Goal: Task Accomplishment & Management: Manage account settings

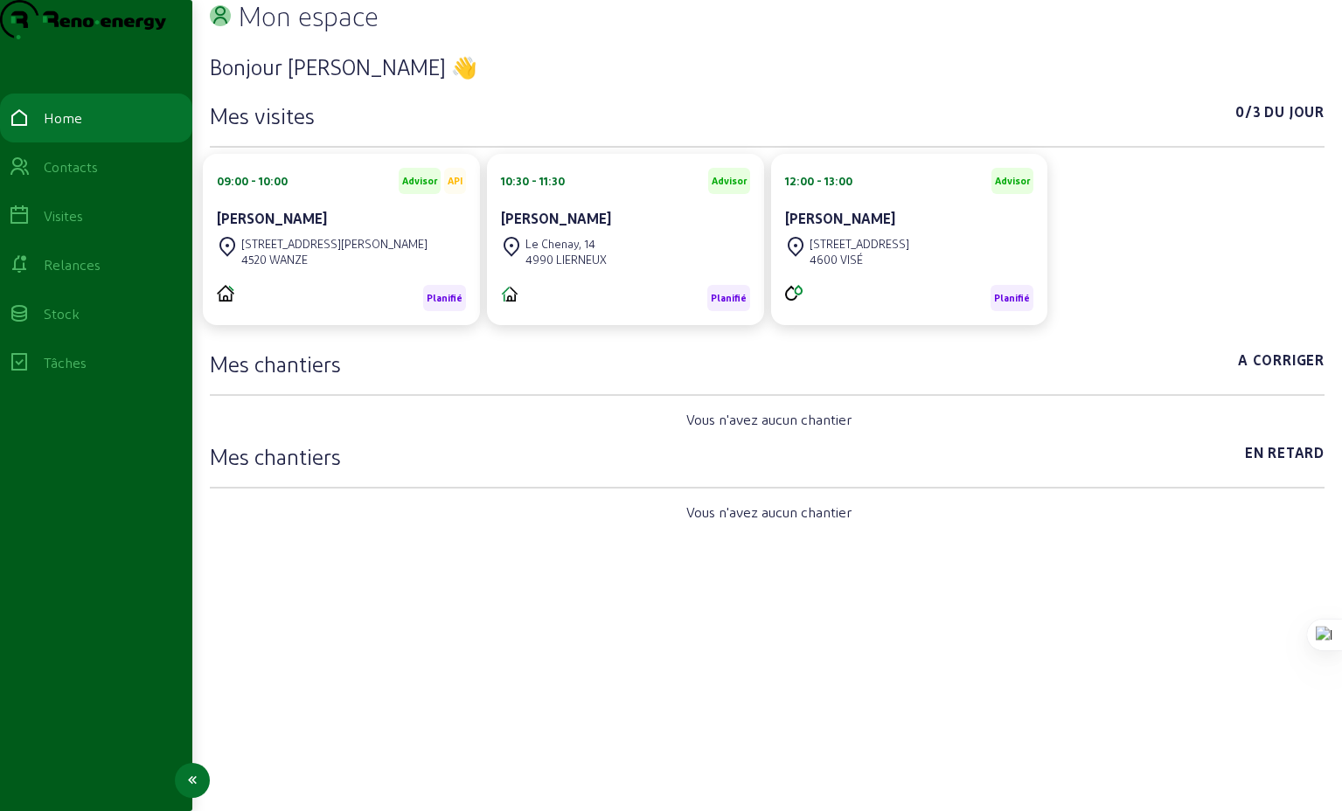
click at [89, 275] on div "Relances" at bounding box center [72, 264] width 57 height 21
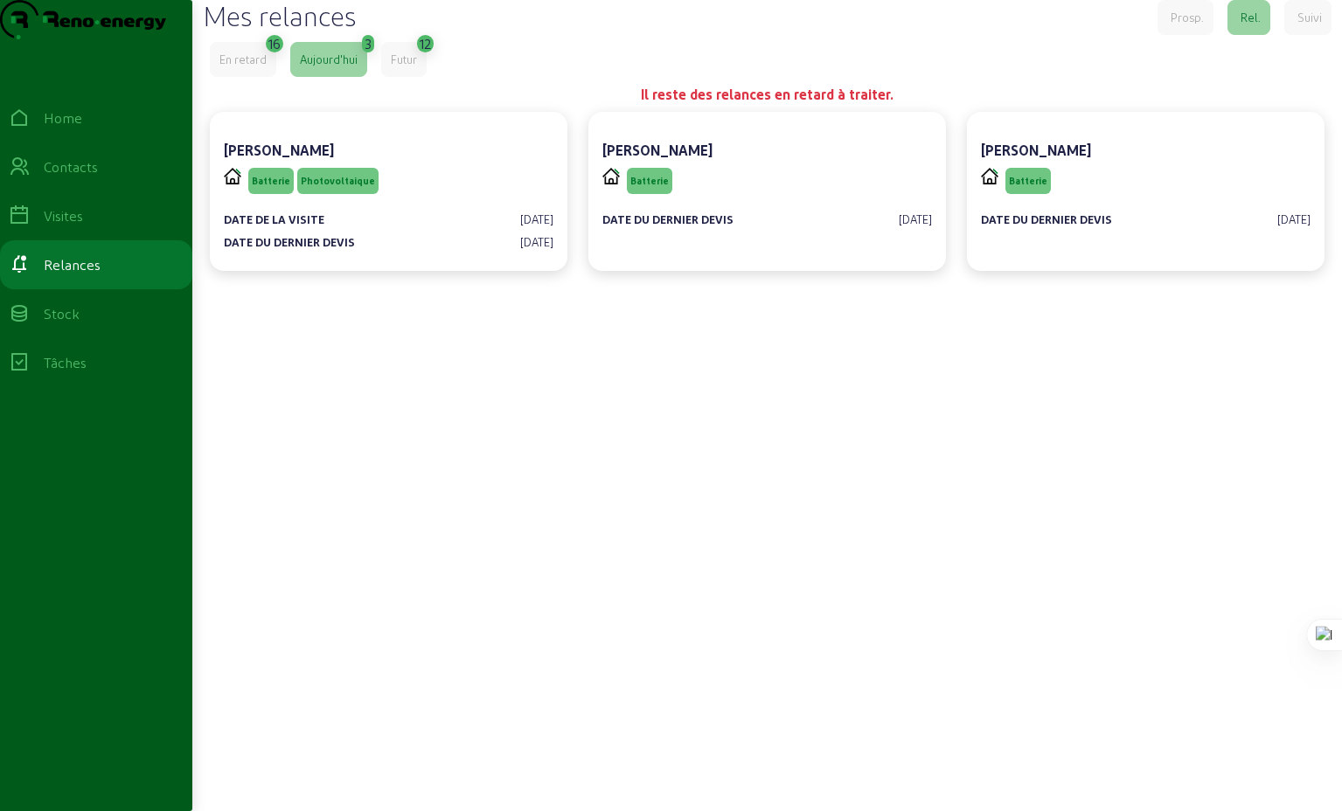
click at [235, 67] on div "En retard" at bounding box center [242, 60] width 47 height 16
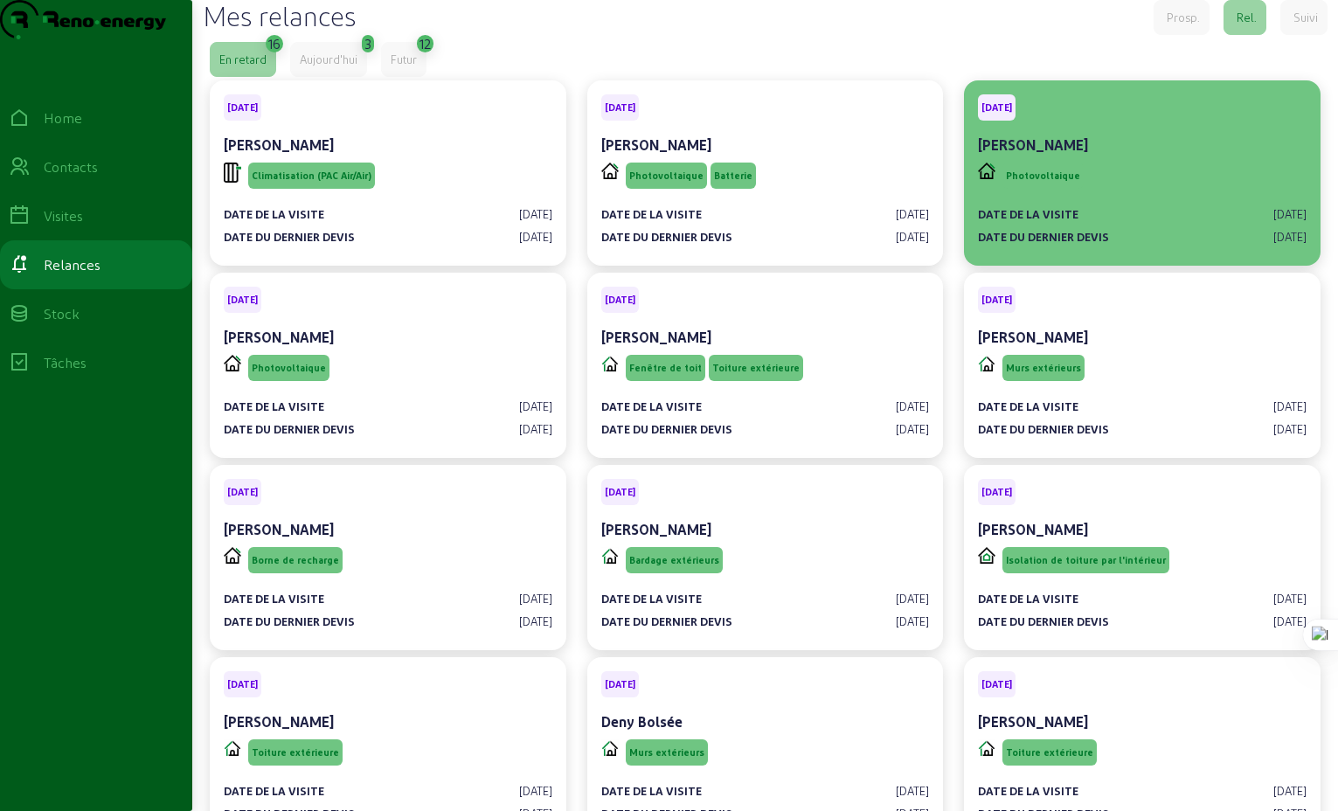
click at [1040, 182] on span "Photovoltaique" at bounding box center [1043, 176] width 74 height 12
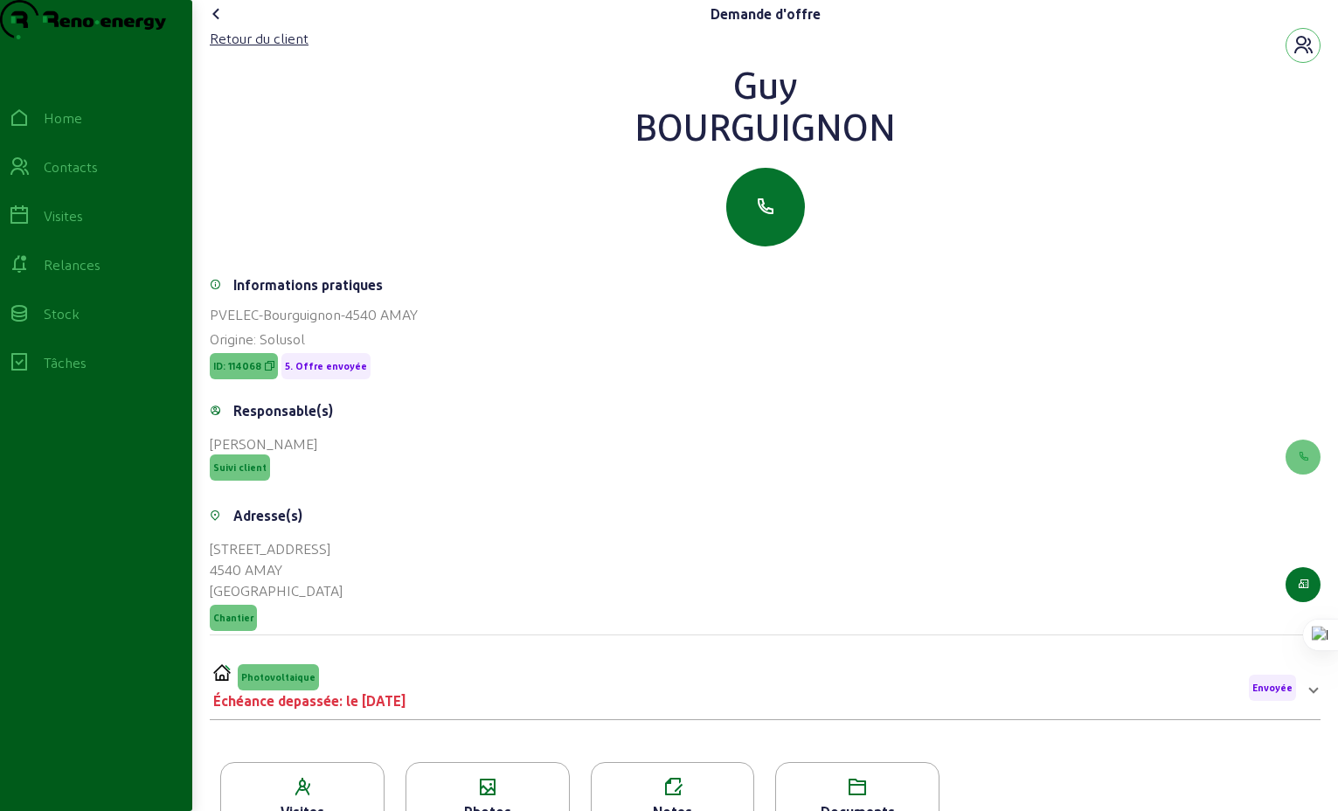
click at [221, 24] on icon at bounding box center [216, 13] width 21 height 21
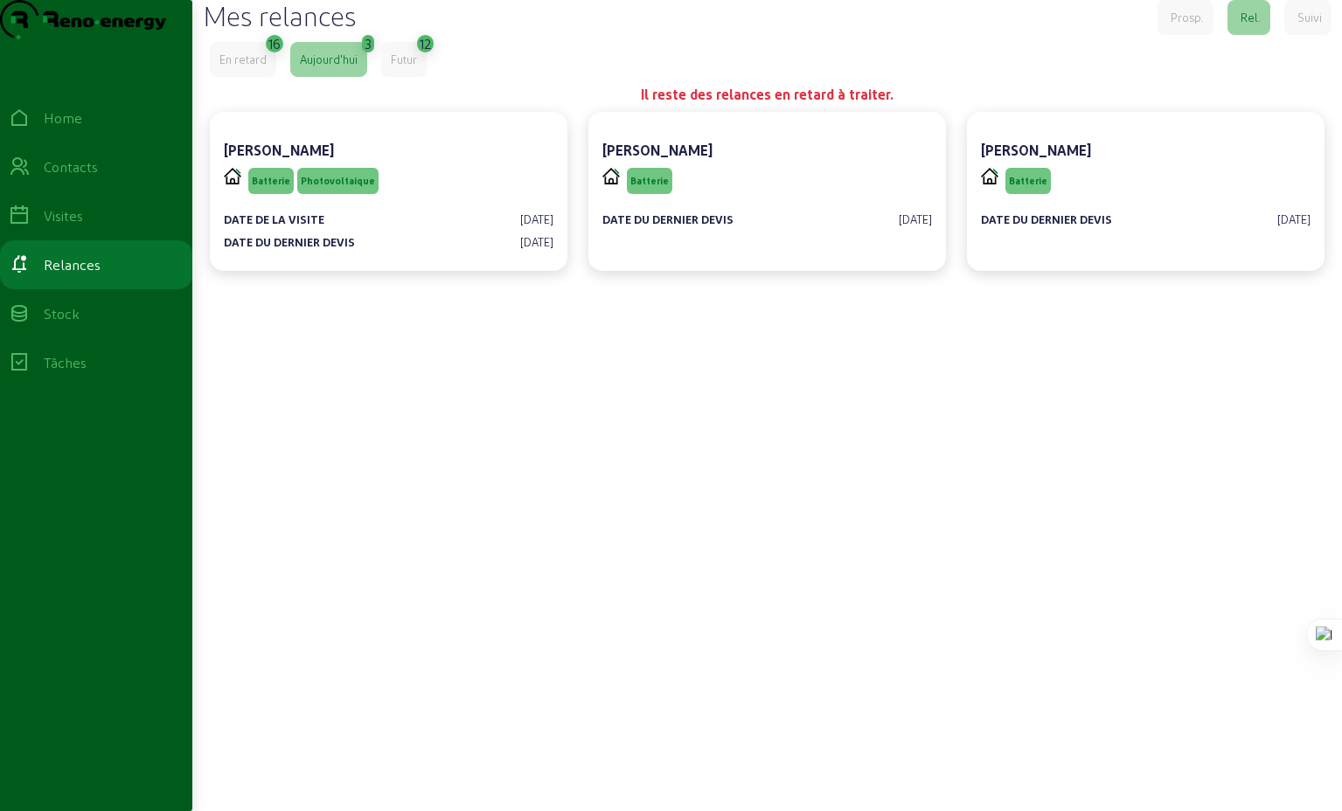
click at [246, 67] on div "En retard" at bounding box center [242, 60] width 47 height 16
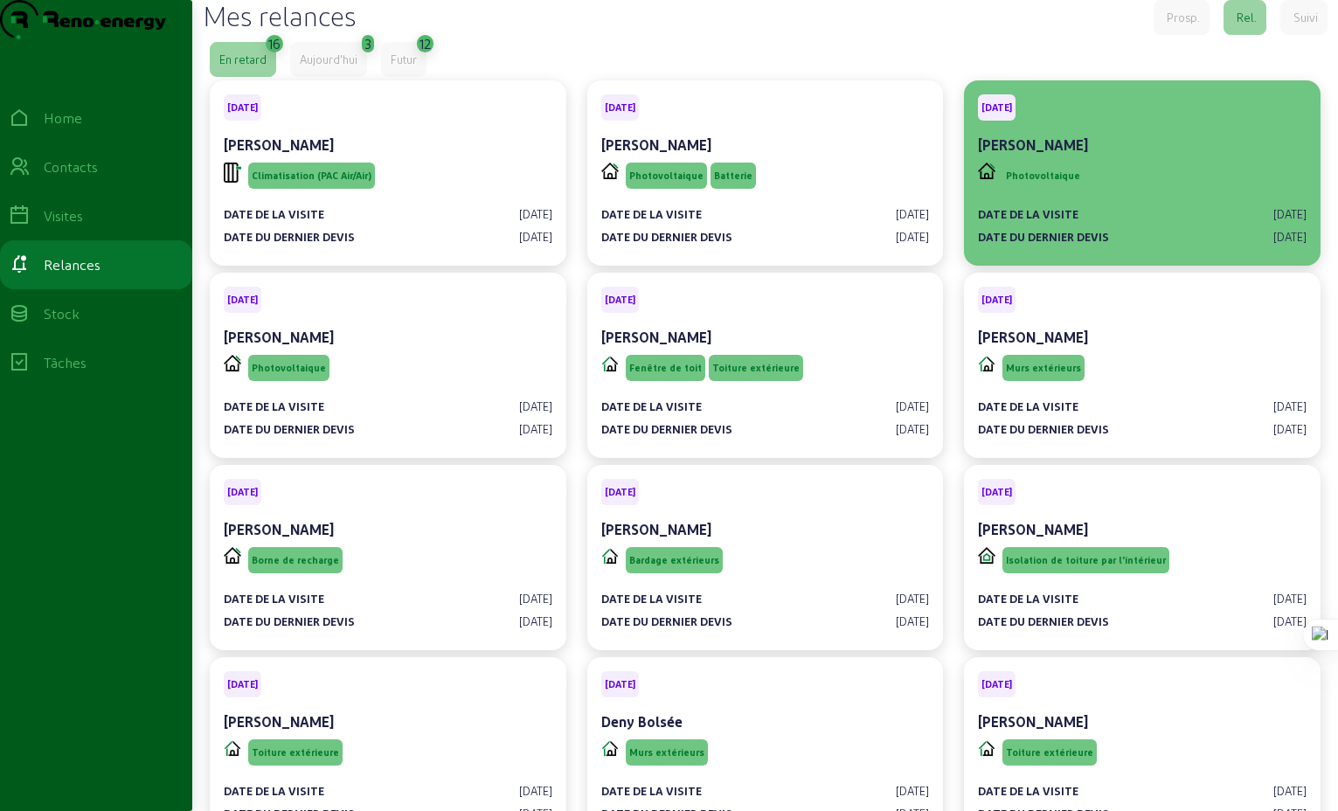
click at [1237, 192] on div "Photovoltaique" at bounding box center [1142, 175] width 329 height 33
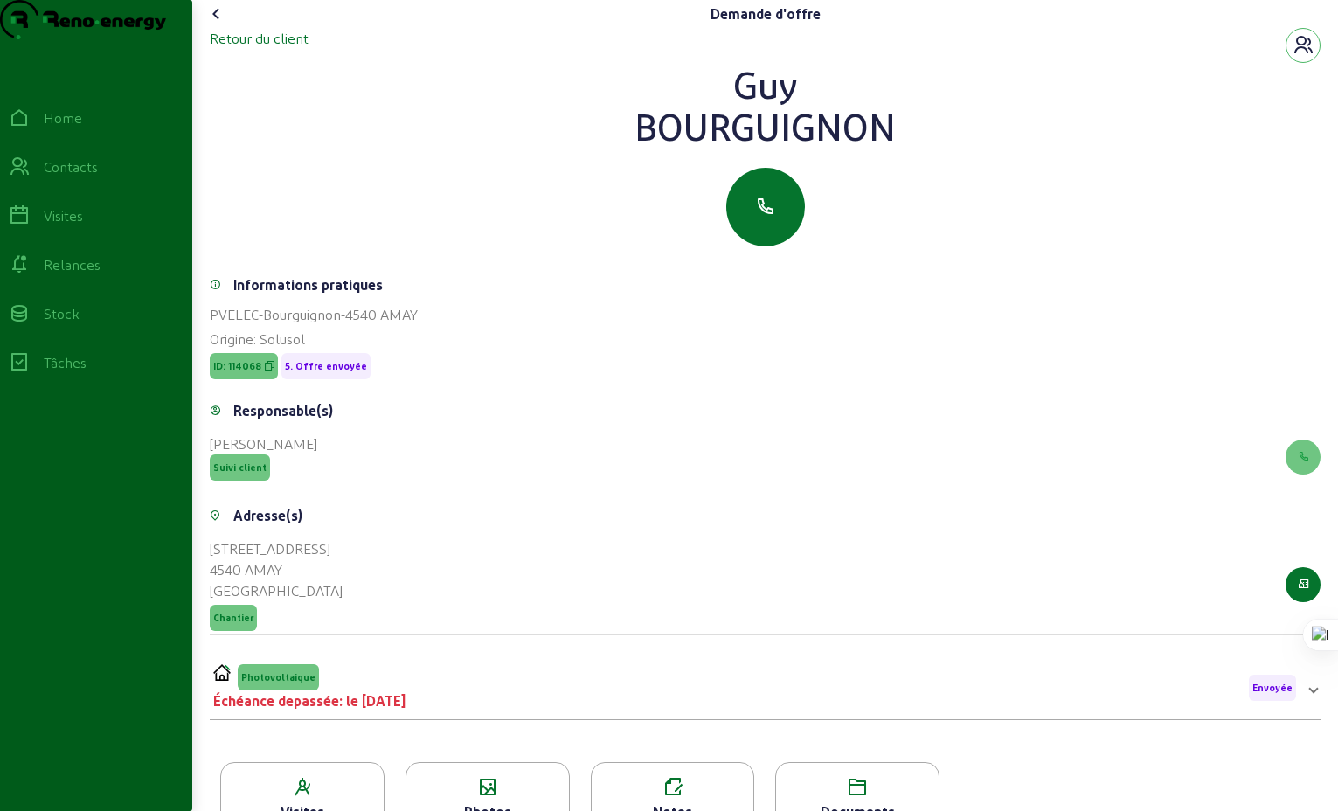
click at [259, 49] on div "Retour du client" at bounding box center [259, 38] width 99 height 21
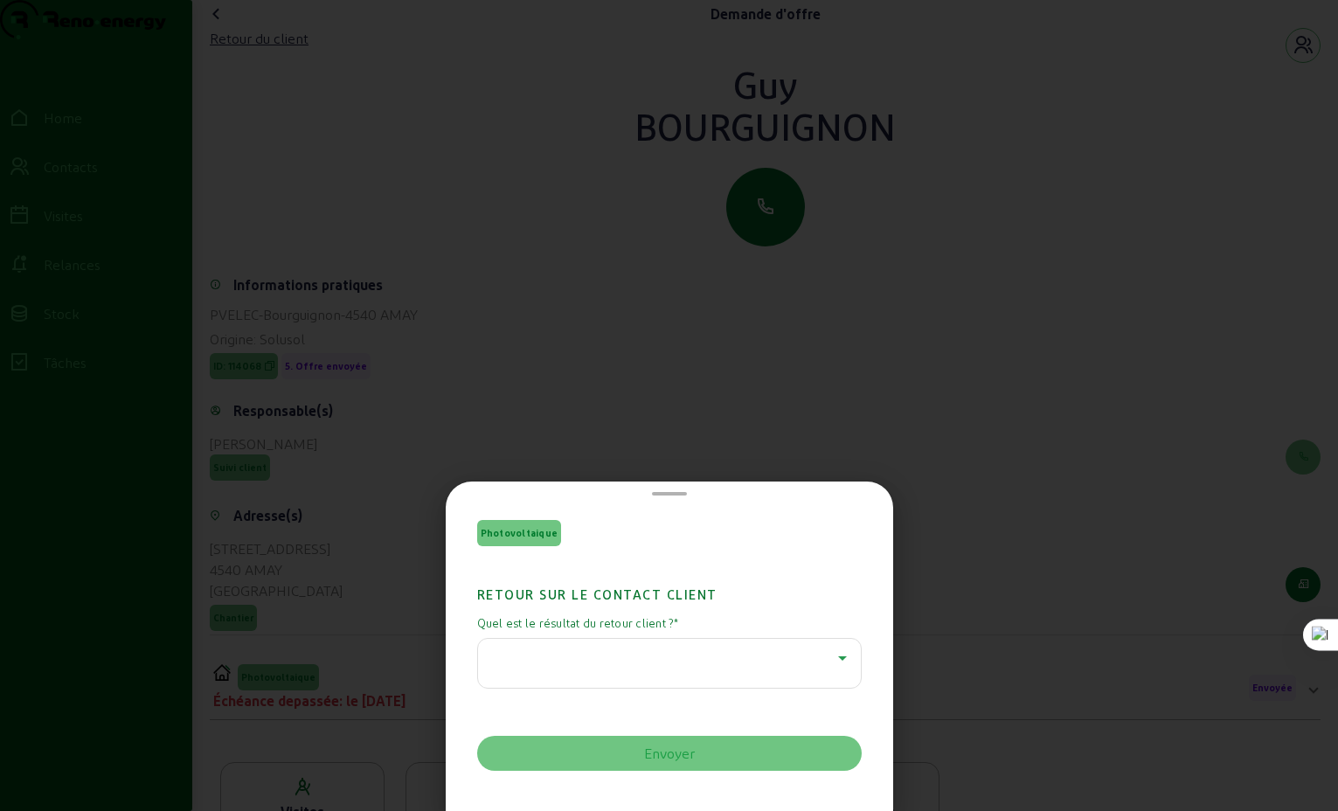
click at [833, 661] on icon at bounding box center [842, 658] width 21 height 21
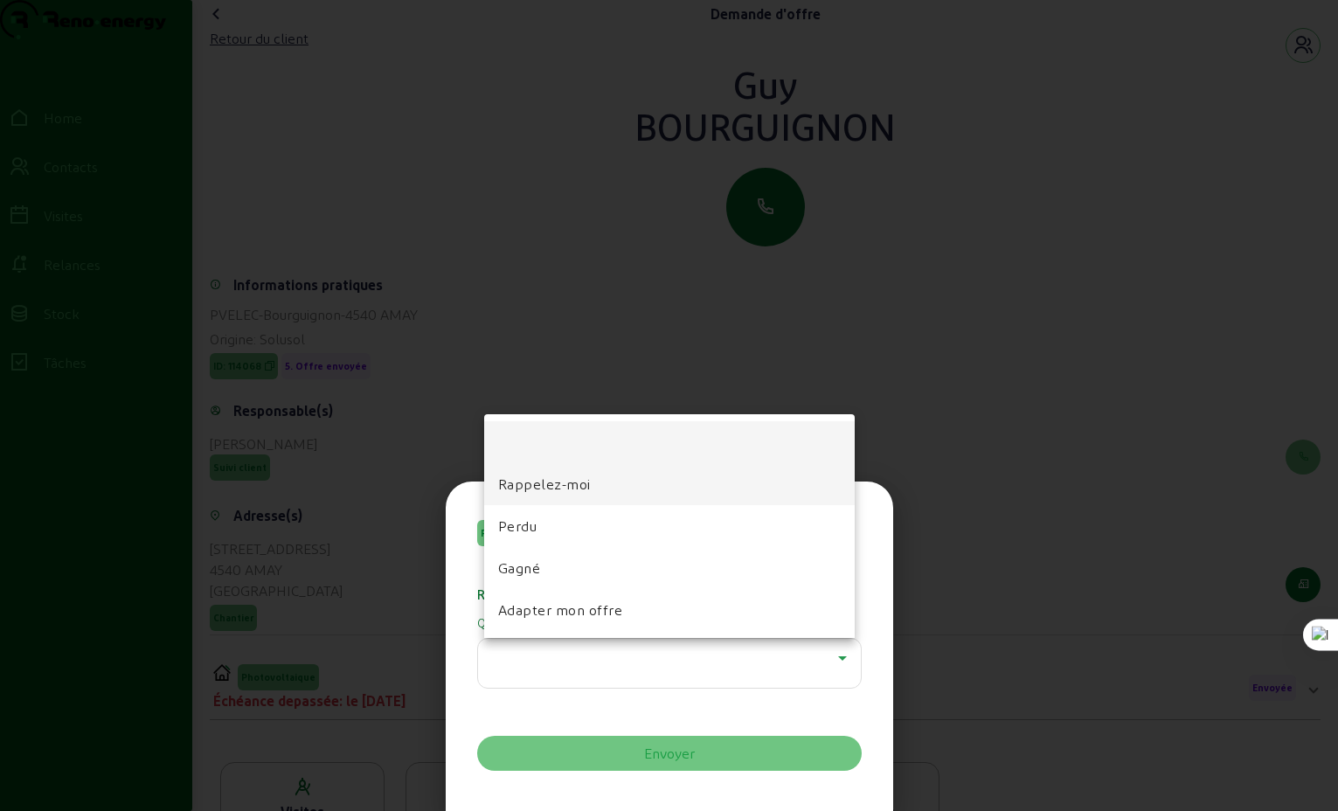
click at [567, 490] on span "Rappelez-moi" at bounding box center [544, 484] width 93 height 21
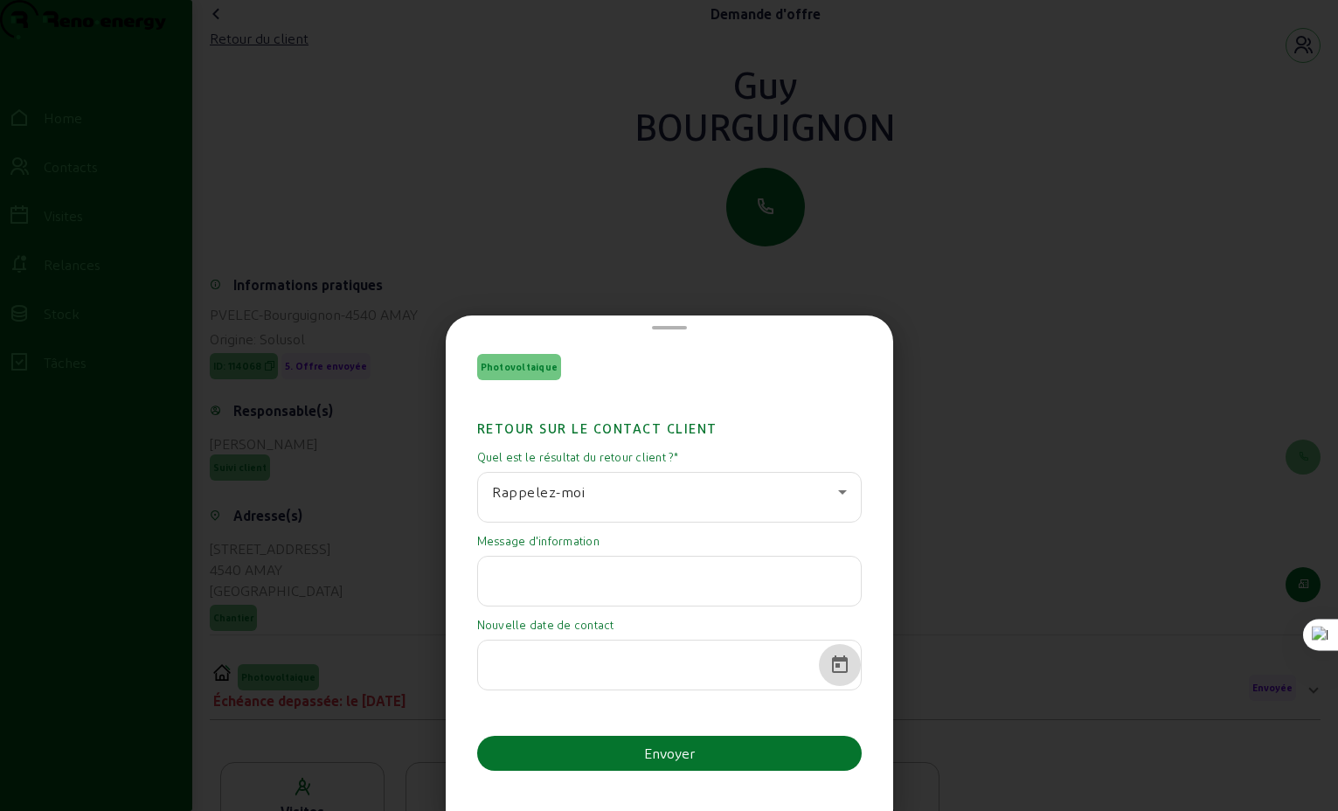
click at [830, 664] on span "Open calendar" at bounding box center [840, 665] width 42 height 42
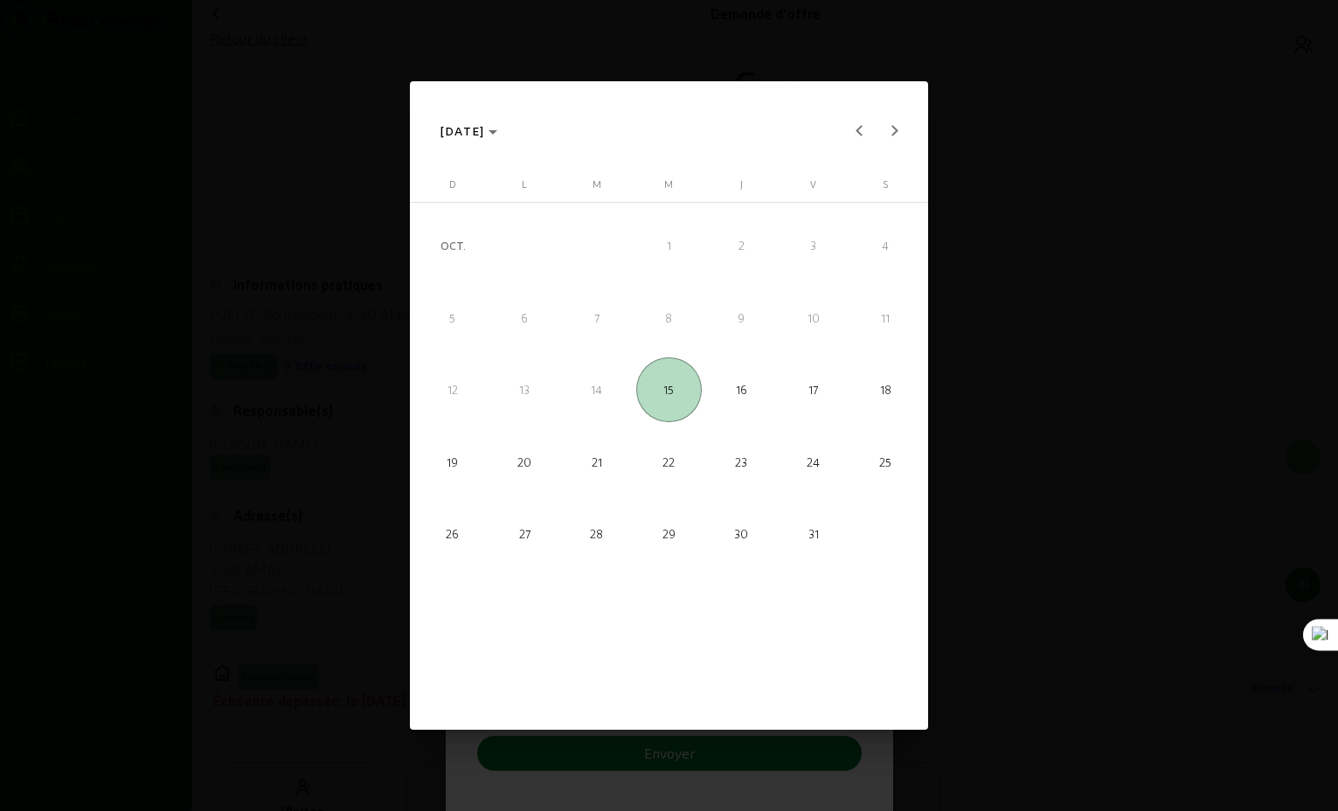
click at [585, 466] on span "21" at bounding box center [597, 461] width 65 height 65
type input "[DATE]"
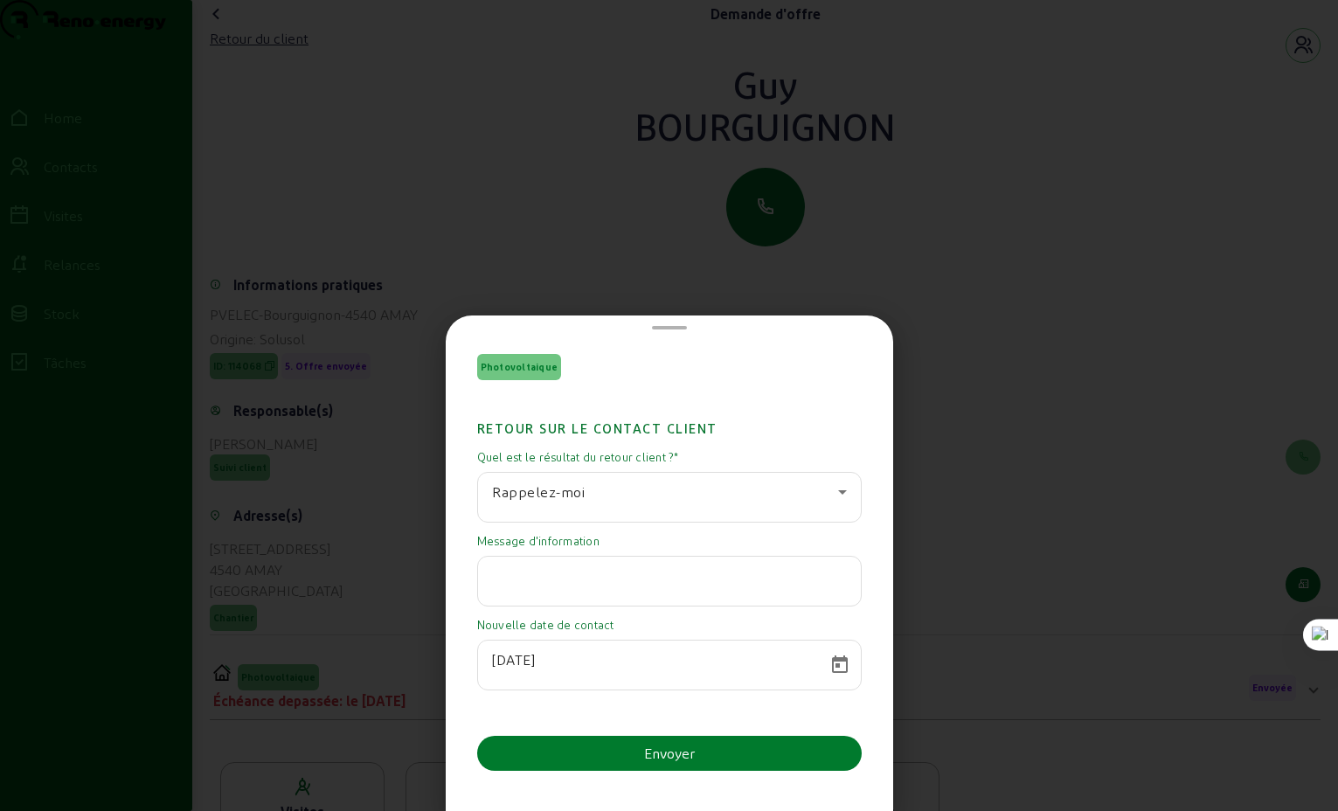
click at [681, 753] on div "Envoyer" at bounding box center [669, 753] width 51 height 21
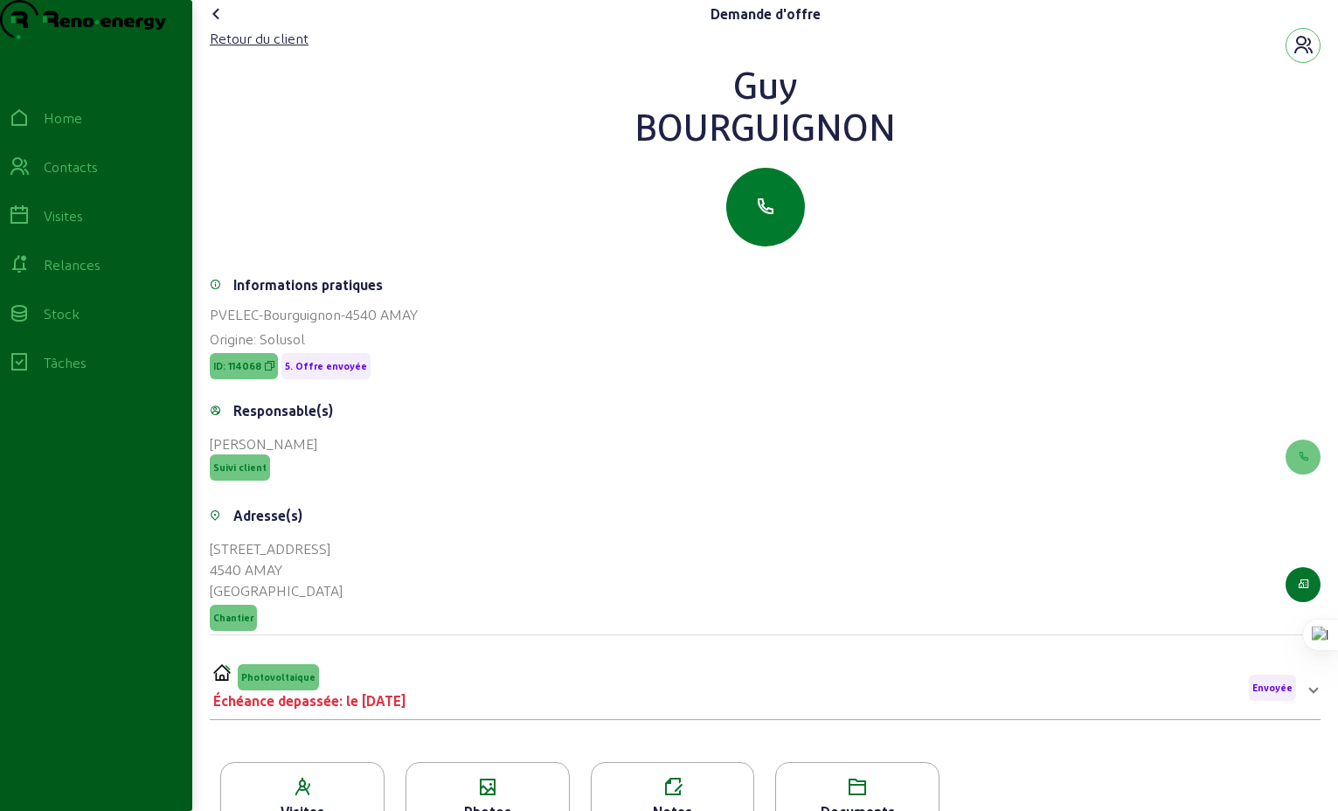
click at [762, 218] on icon "button" at bounding box center [765, 207] width 21 height 21
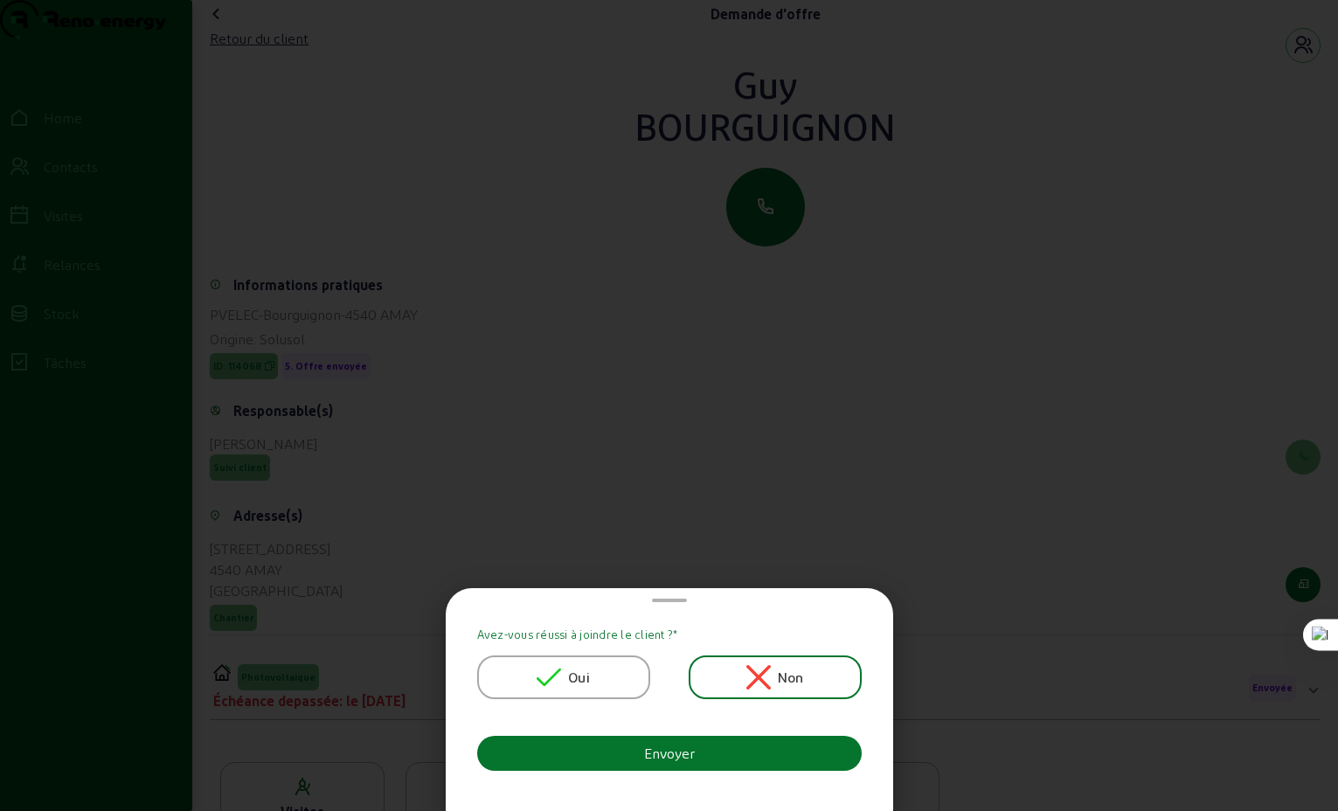
click at [577, 682] on span "Oui" at bounding box center [579, 677] width 22 height 21
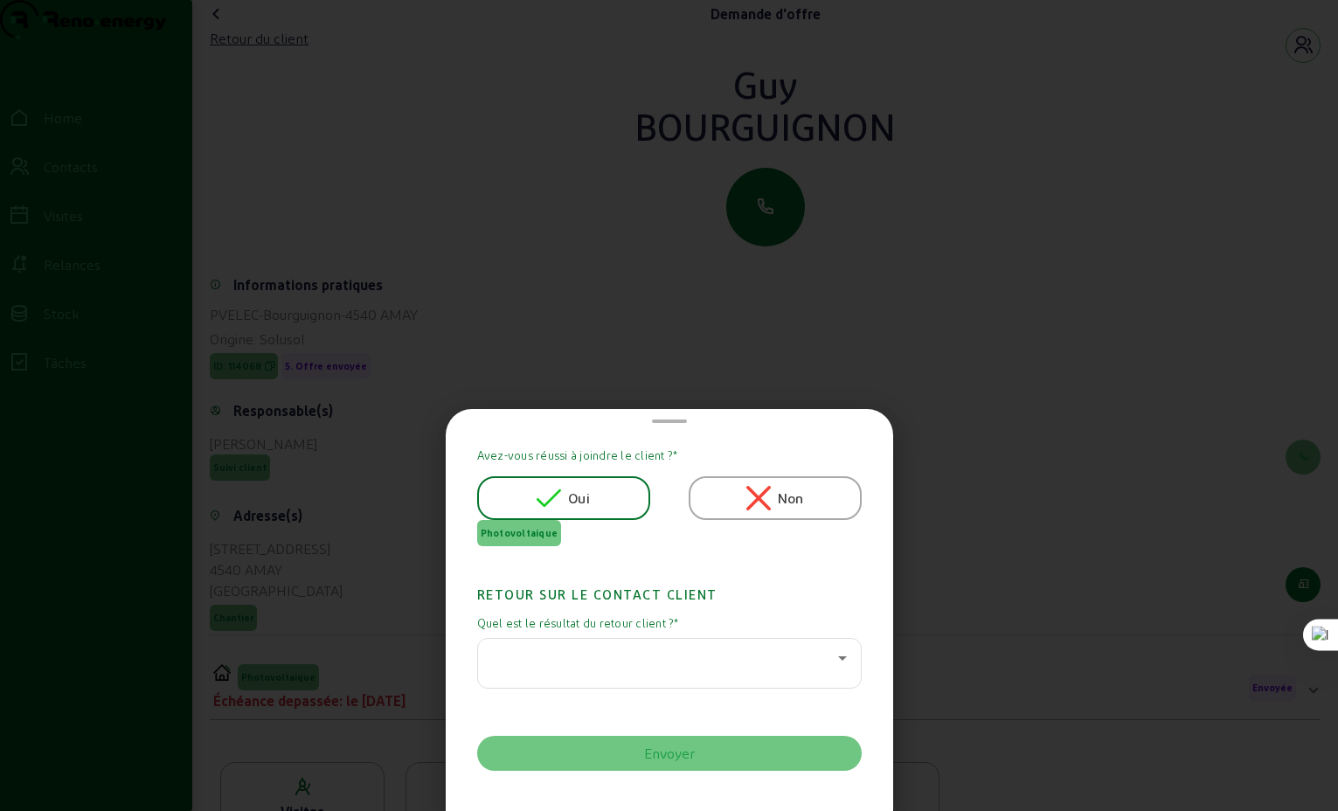
click at [836, 662] on icon at bounding box center [842, 658] width 21 height 21
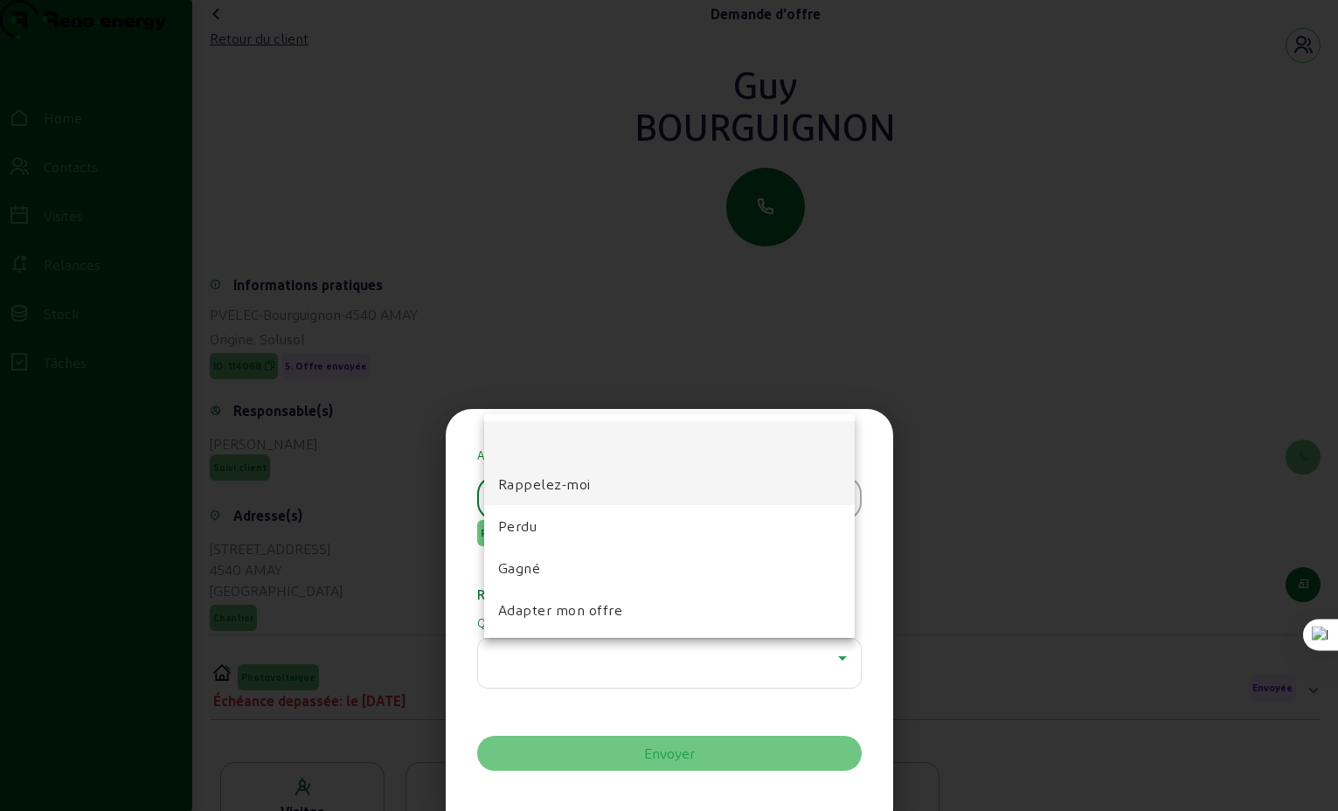
click at [561, 491] on span "Rappelez-moi" at bounding box center [544, 484] width 93 height 21
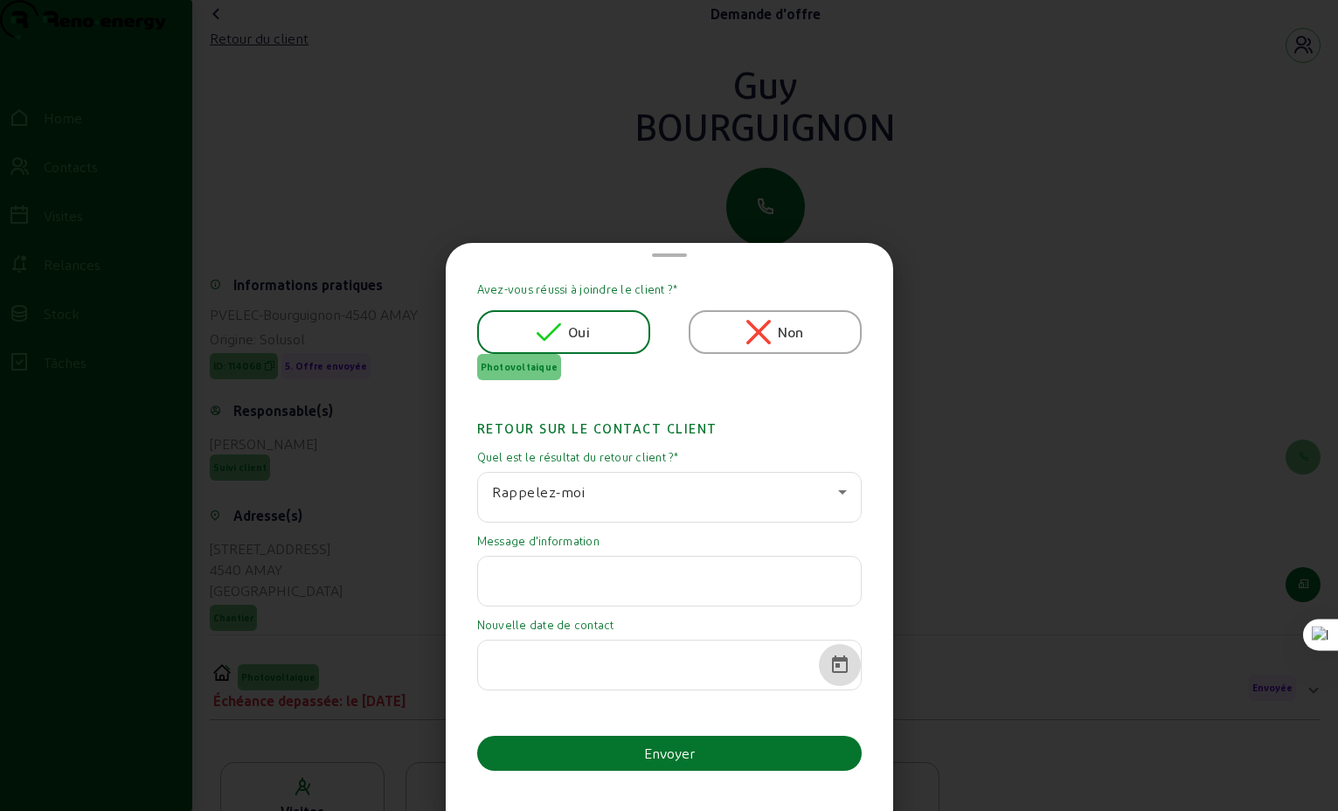
click at [836, 664] on span "Open calendar" at bounding box center [840, 665] width 42 height 42
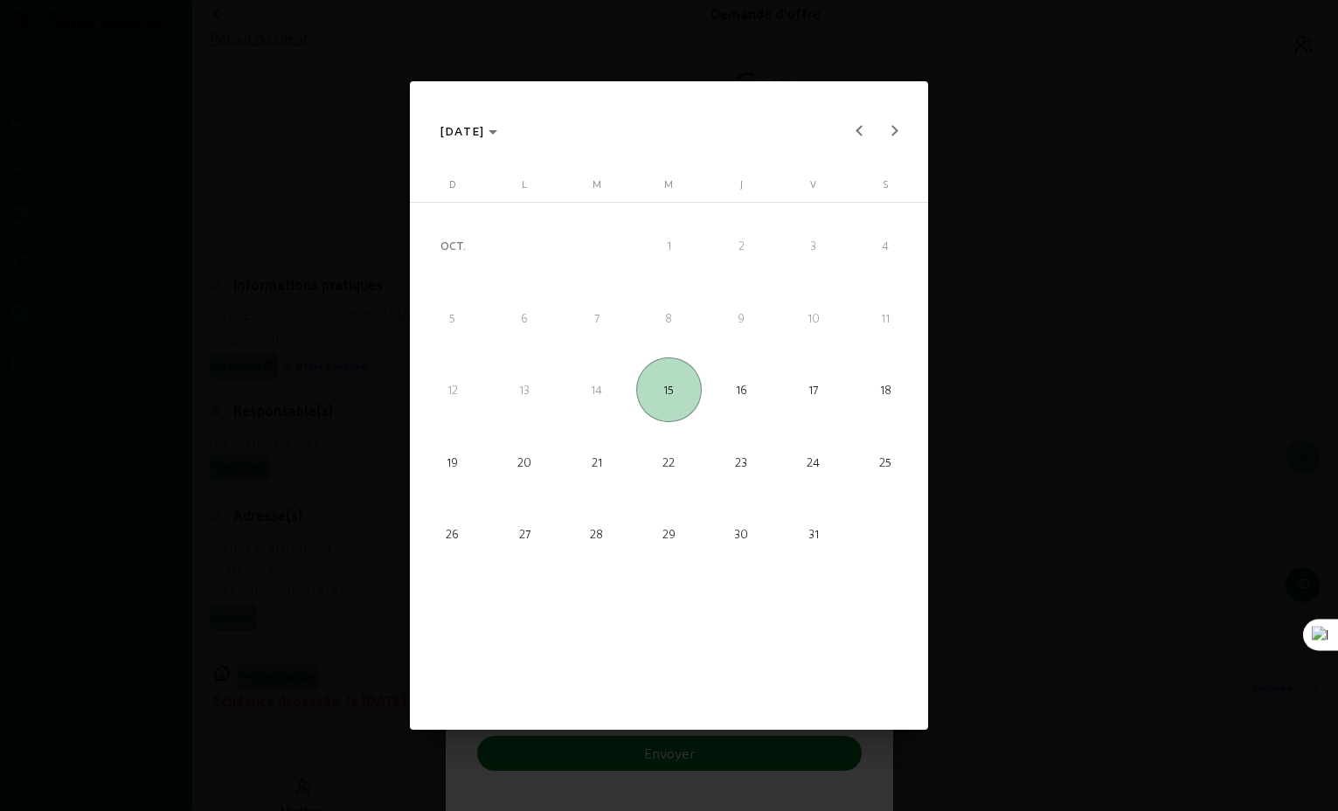
click at [588, 471] on span "21" at bounding box center [597, 461] width 65 height 65
type input "[DATE]"
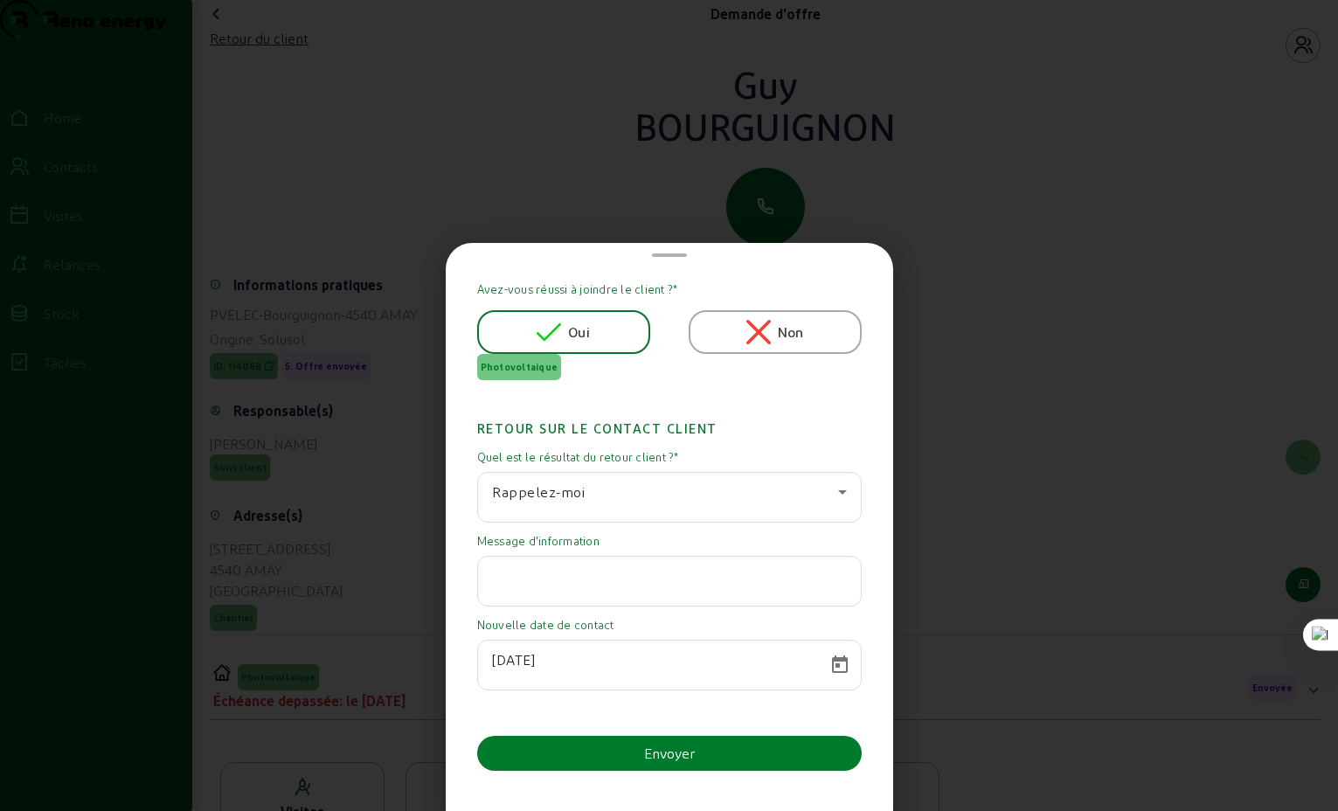
click at [663, 757] on div "Envoyer" at bounding box center [669, 753] width 51 height 21
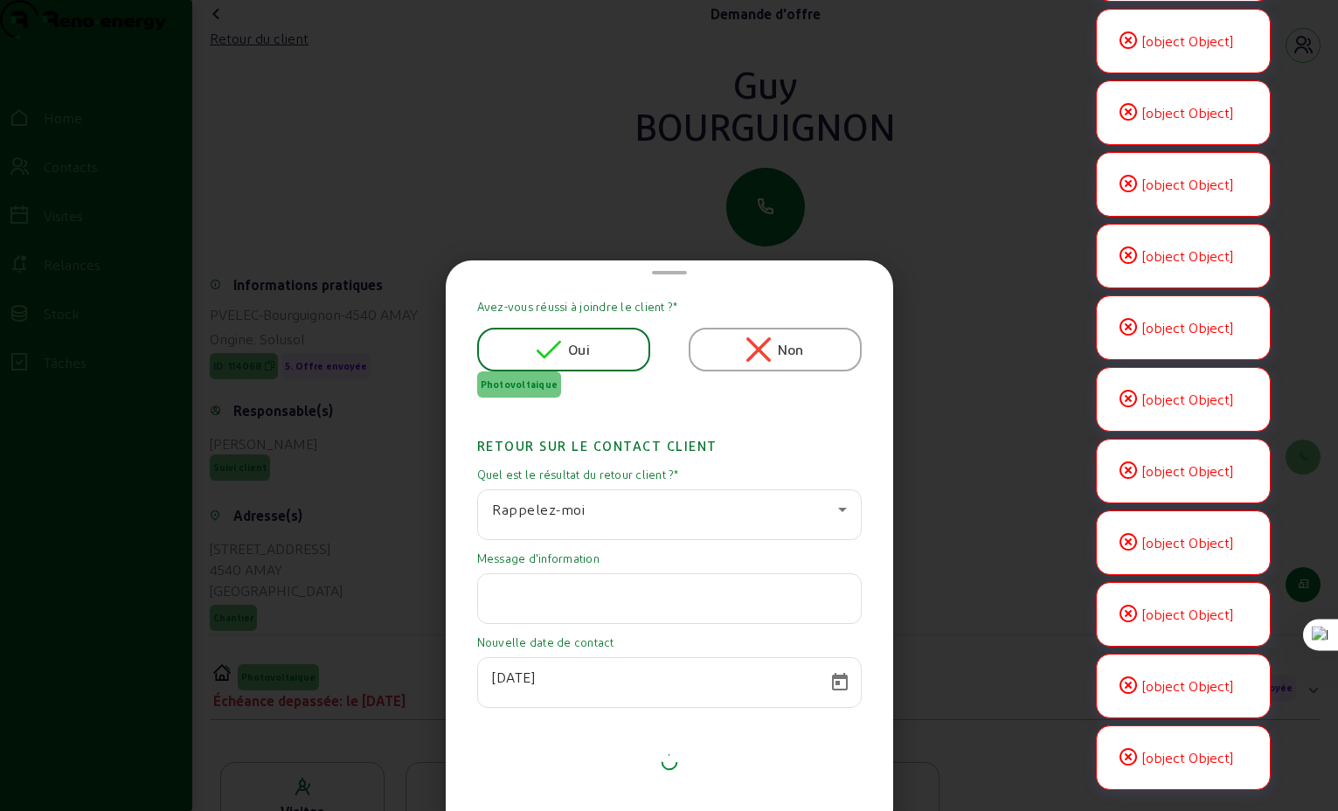
click at [663, 594] on input "text" at bounding box center [669, 593] width 355 height 21
click at [948, 656] on div at bounding box center [669, 405] width 1338 height 811
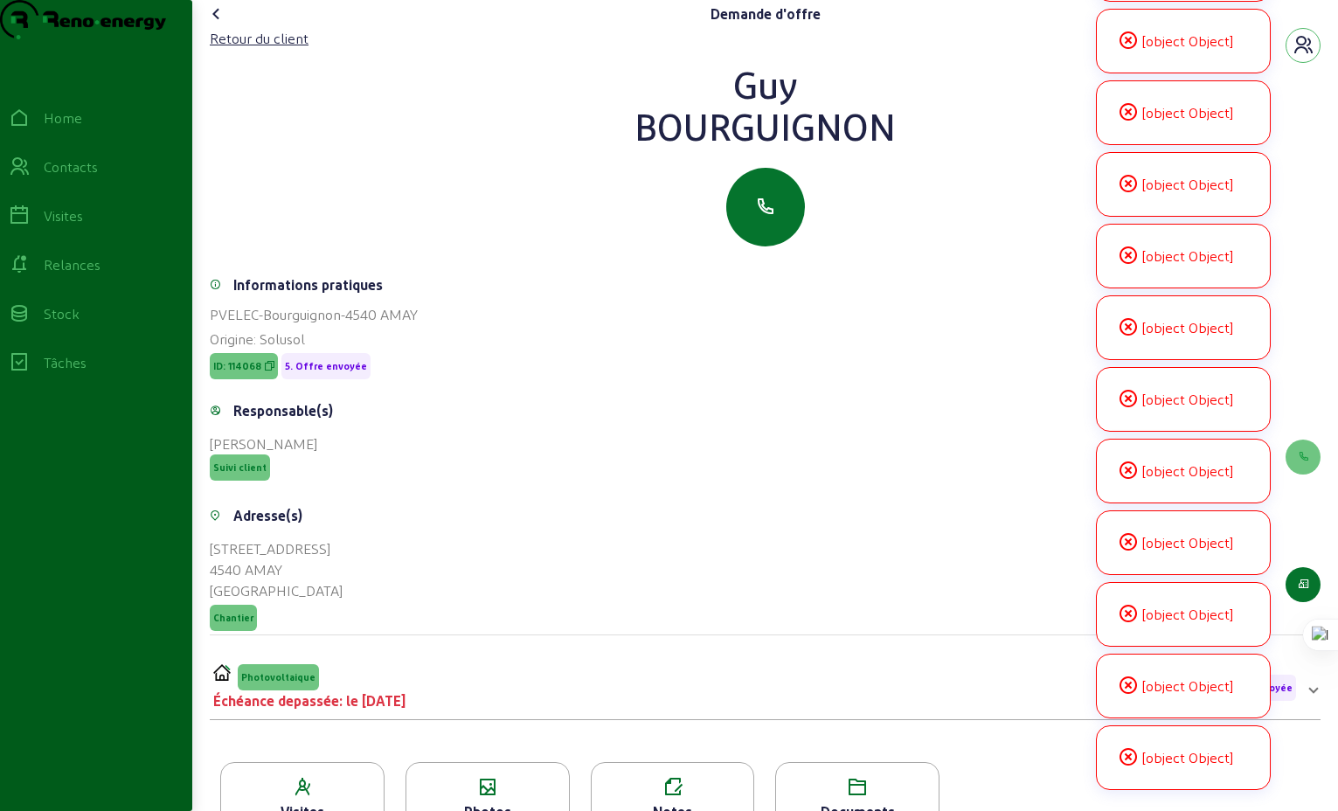
click at [220, 24] on icon at bounding box center [216, 13] width 21 height 21
click at [864, 350] on div "Origine: Solusol" at bounding box center [765, 339] width 1111 height 21
click at [219, 24] on icon at bounding box center [216, 13] width 21 height 21
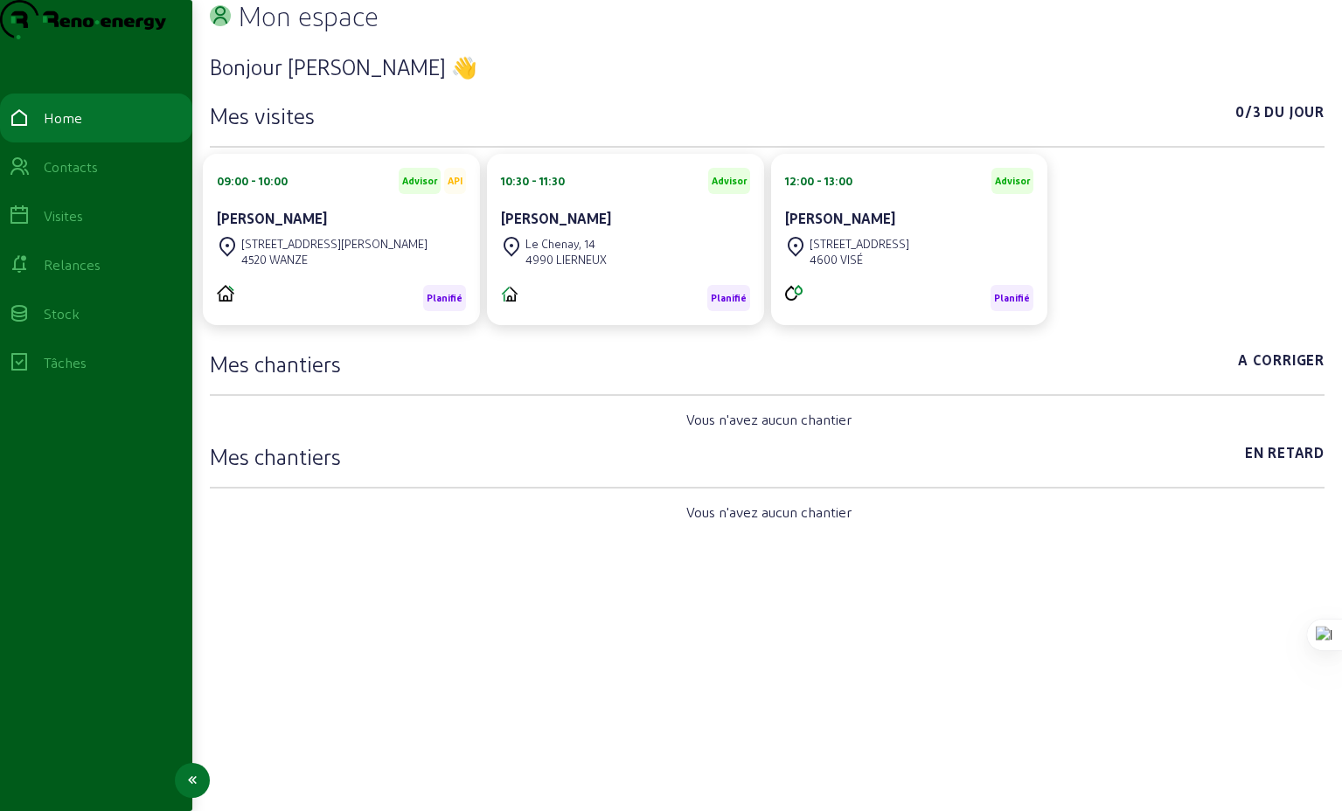
click at [89, 275] on div "Relances" at bounding box center [72, 264] width 57 height 21
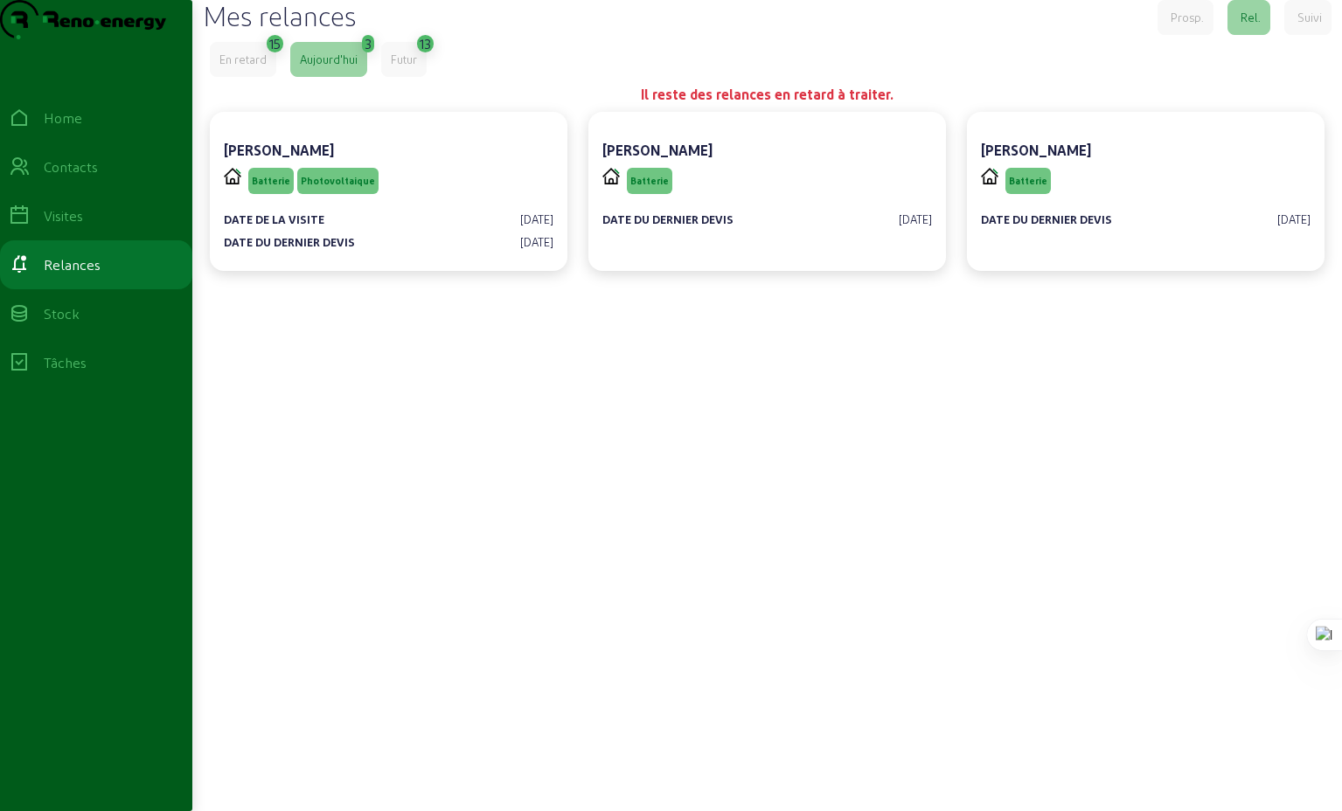
click at [241, 67] on div "En retard" at bounding box center [242, 60] width 47 height 16
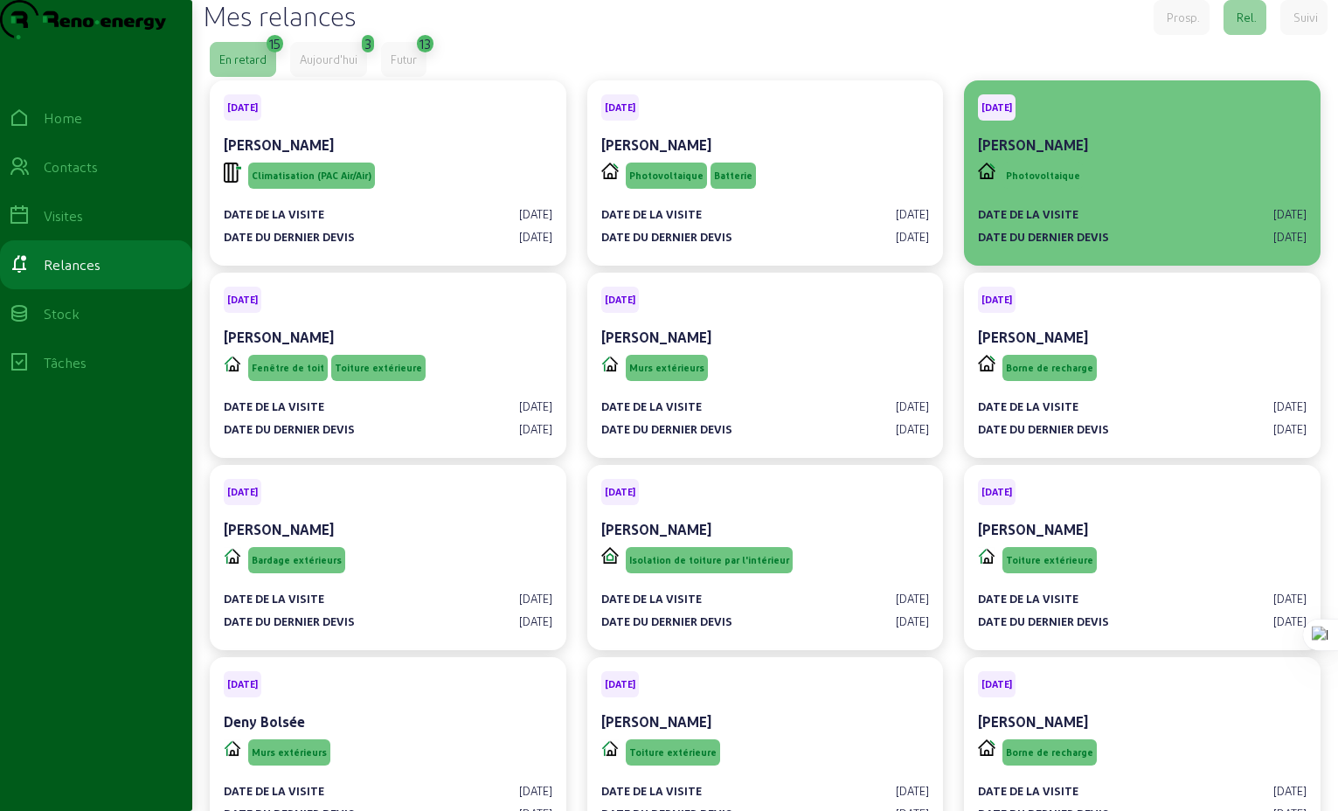
click at [1133, 159] on div "[PERSON_NAME]" at bounding box center [1142, 147] width 329 height 24
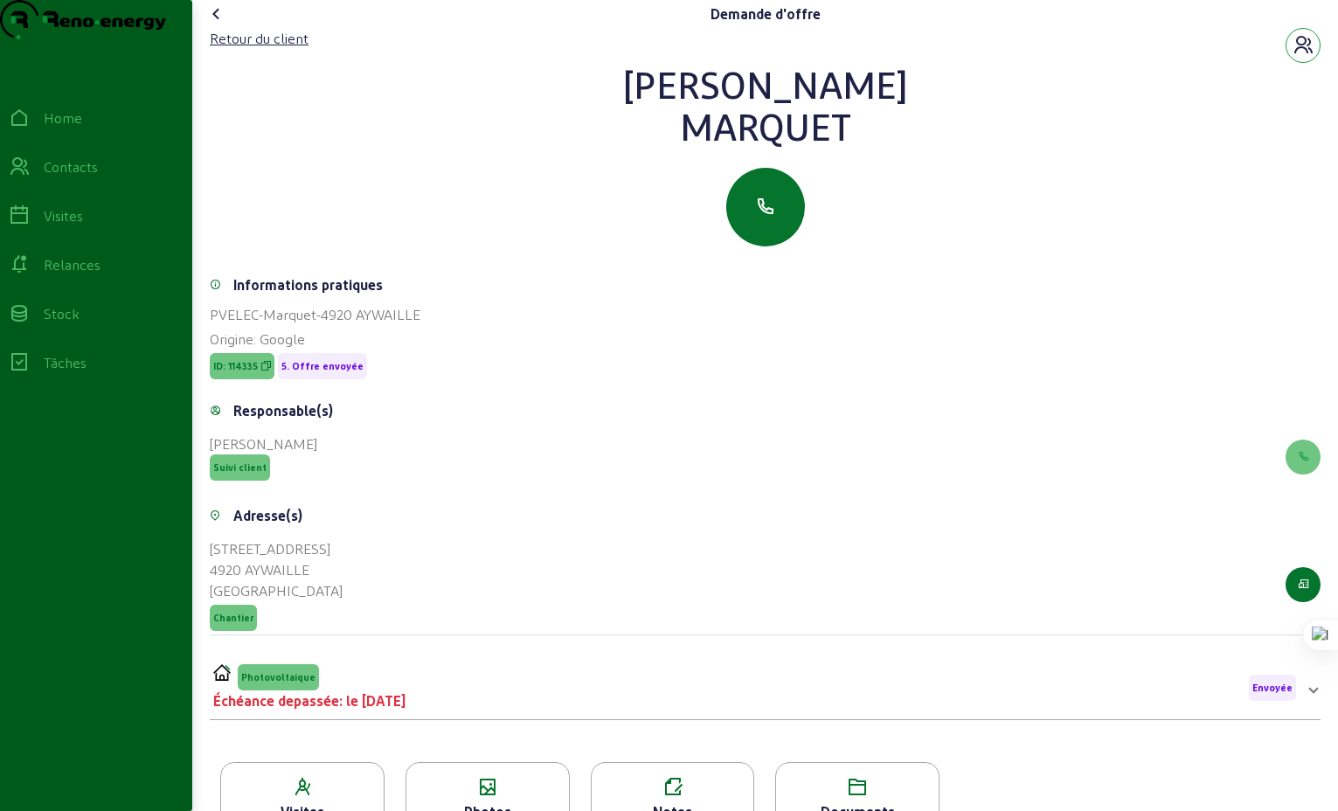
click at [1302, 56] on icon "button" at bounding box center [1303, 45] width 21 height 21
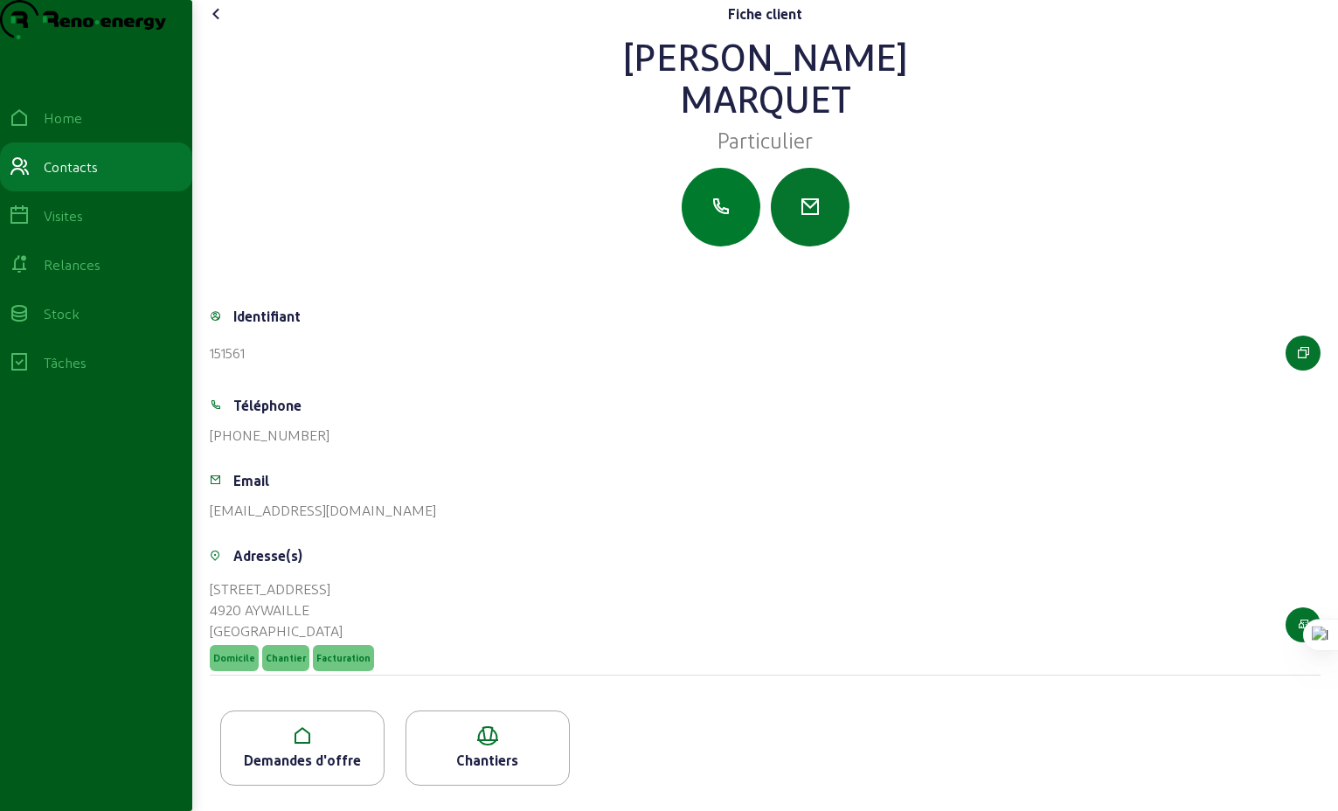
click at [720, 218] on icon "button" at bounding box center [721, 207] width 21 height 21
click at [723, 218] on icon "button" at bounding box center [721, 207] width 21 height 21
click at [221, 24] on icon at bounding box center [216, 13] width 21 height 21
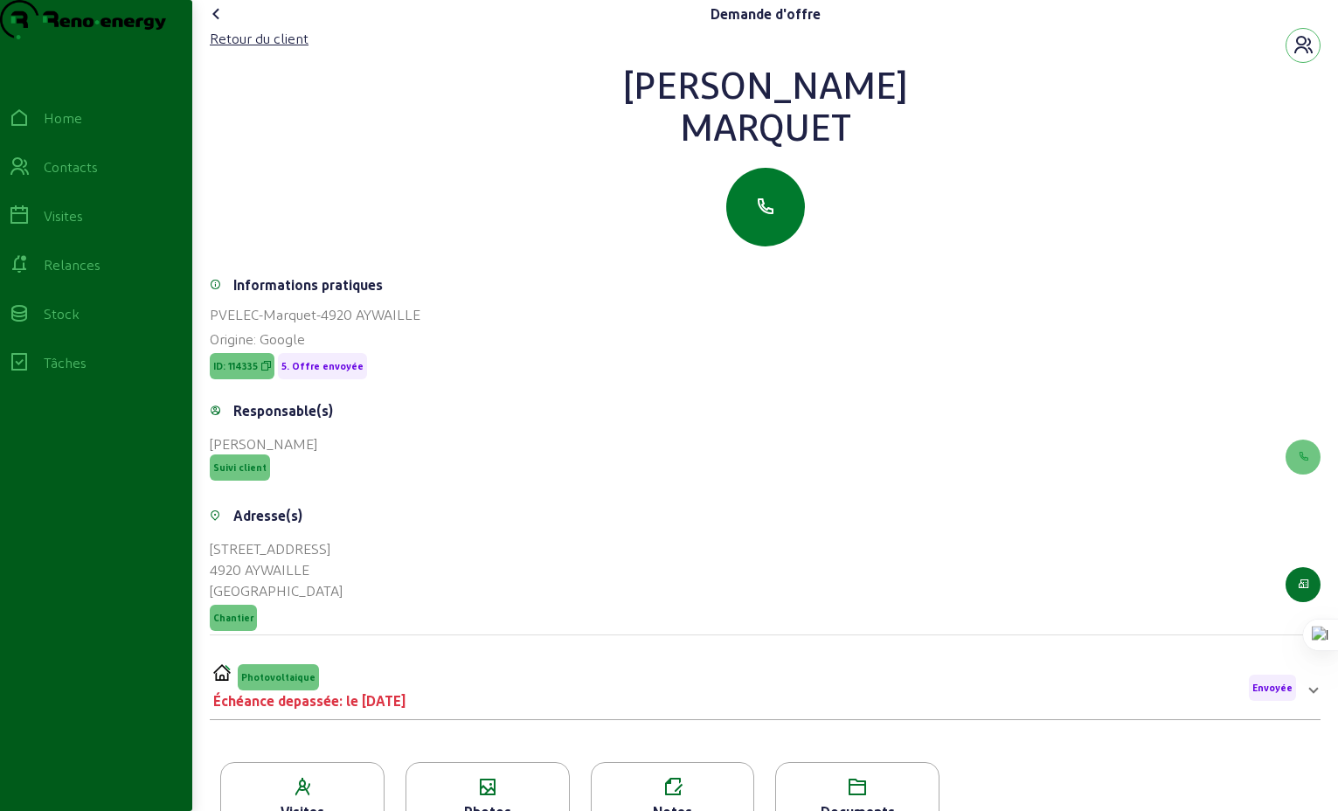
click at [774, 218] on icon "button" at bounding box center [765, 207] width 21 height 21
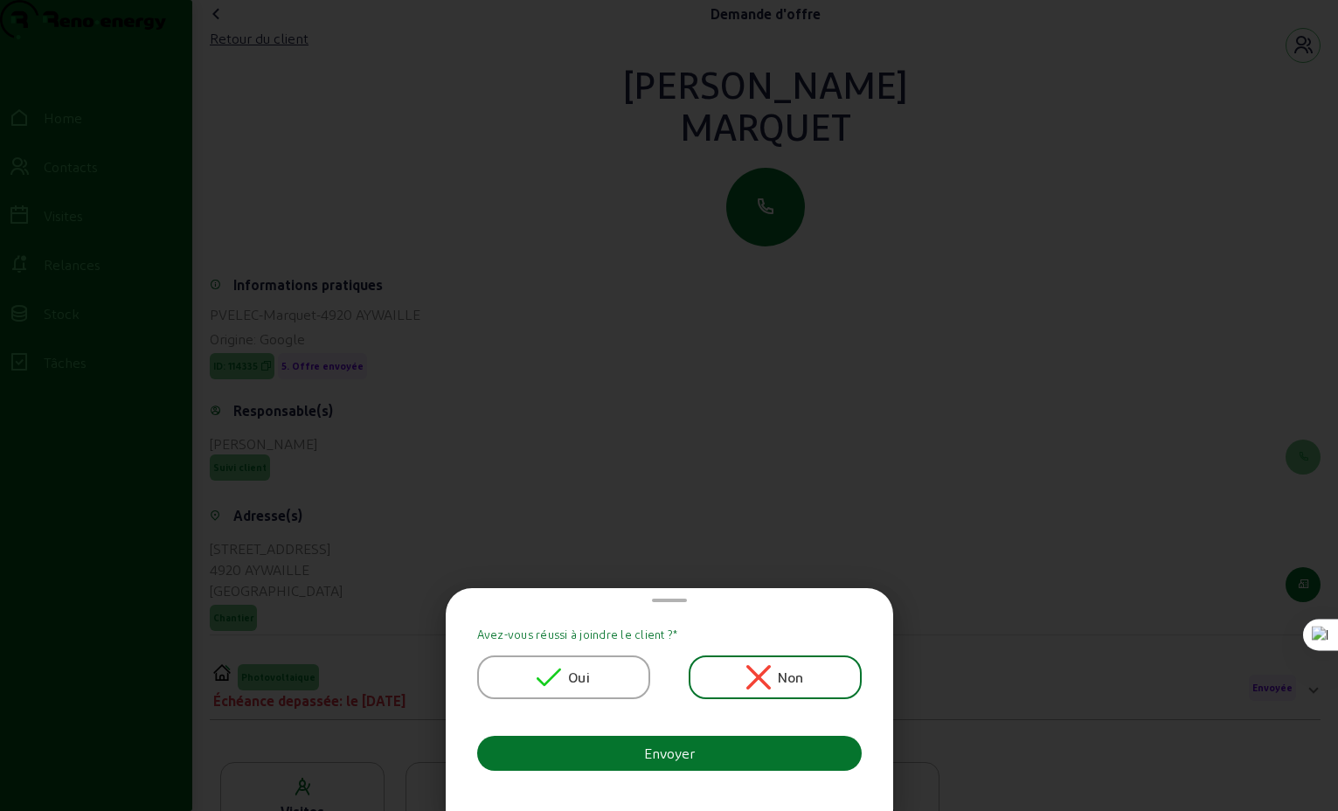
click at [573, 680] on span "Oui" at bounding box center [579, 677] width 22 height 21
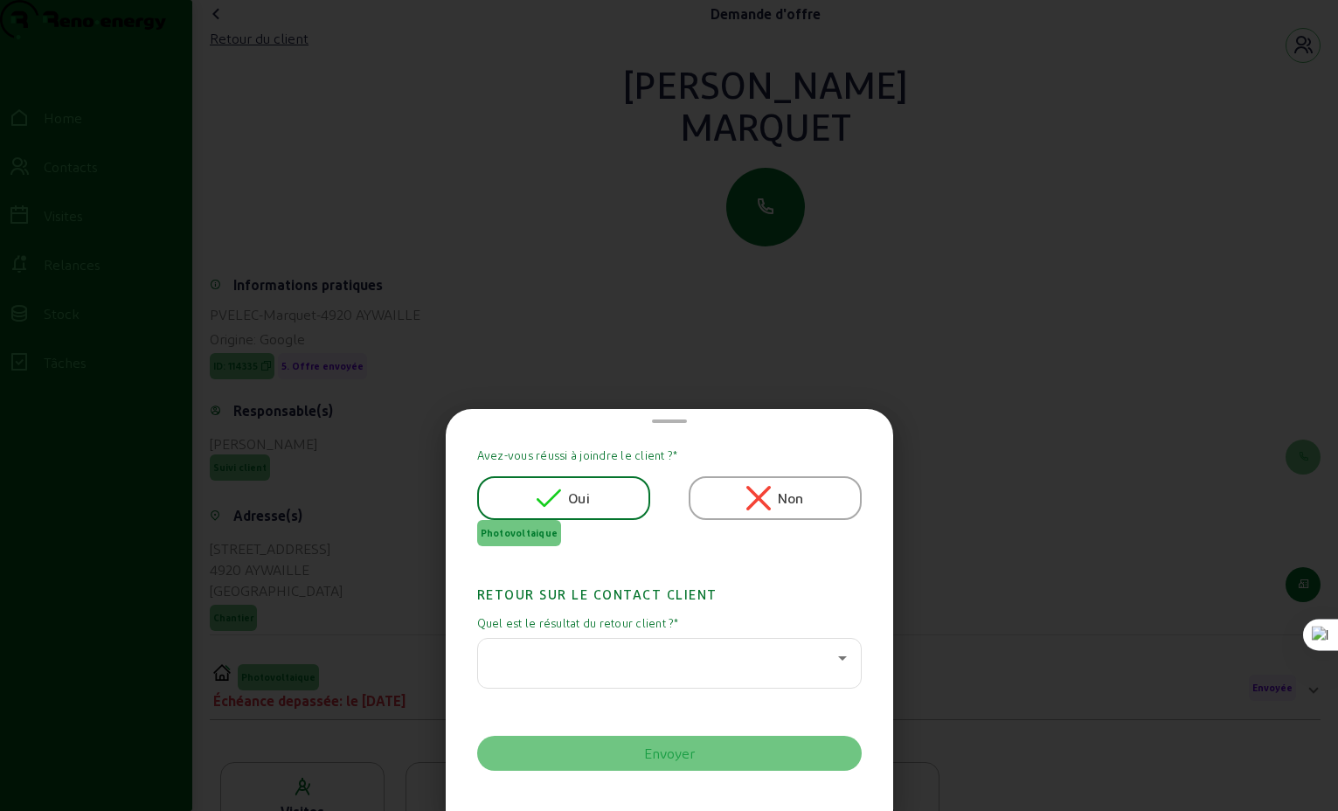
click at [832, 657] on icon at bounding box center [842, 658] width 21 height 21
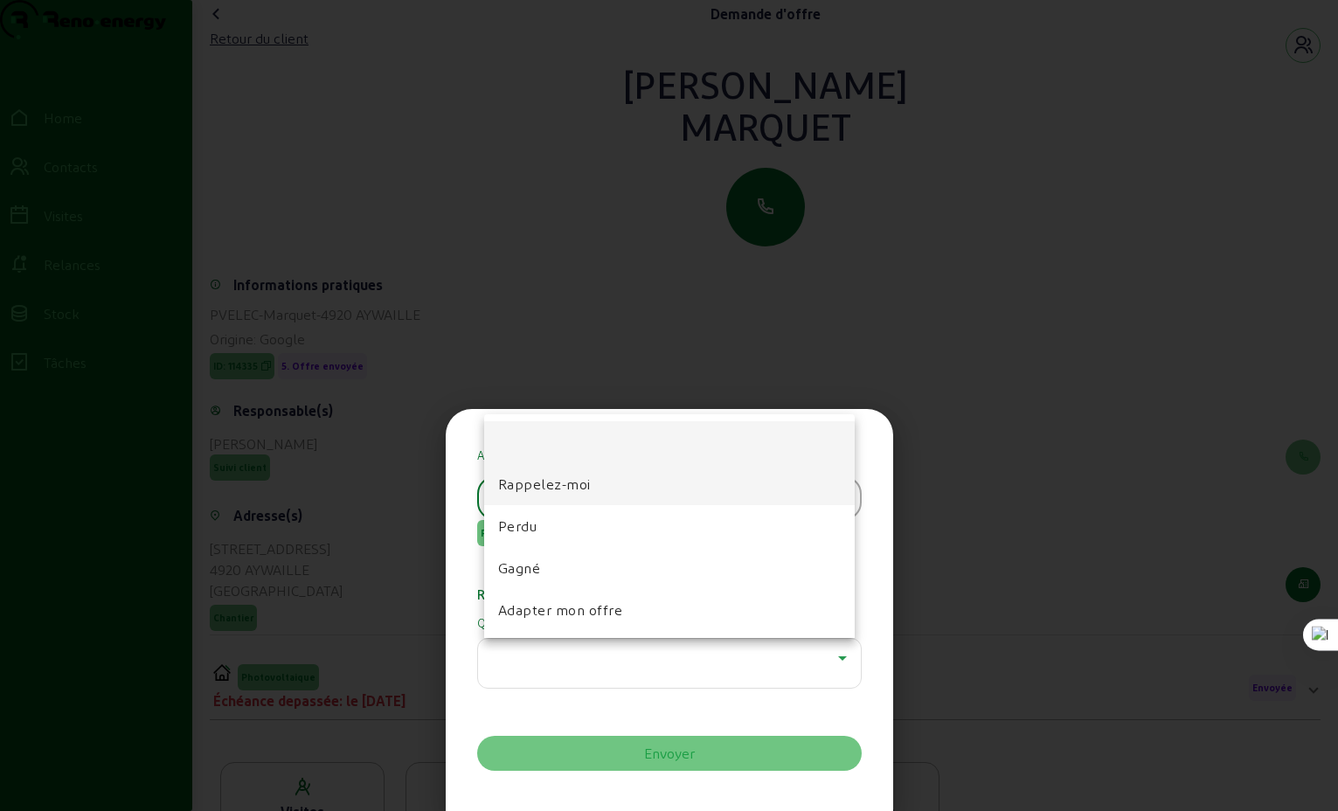
click at [542, 490] on span "Rappelez-moi" at bounding box center [544, 484] width 93 height 21
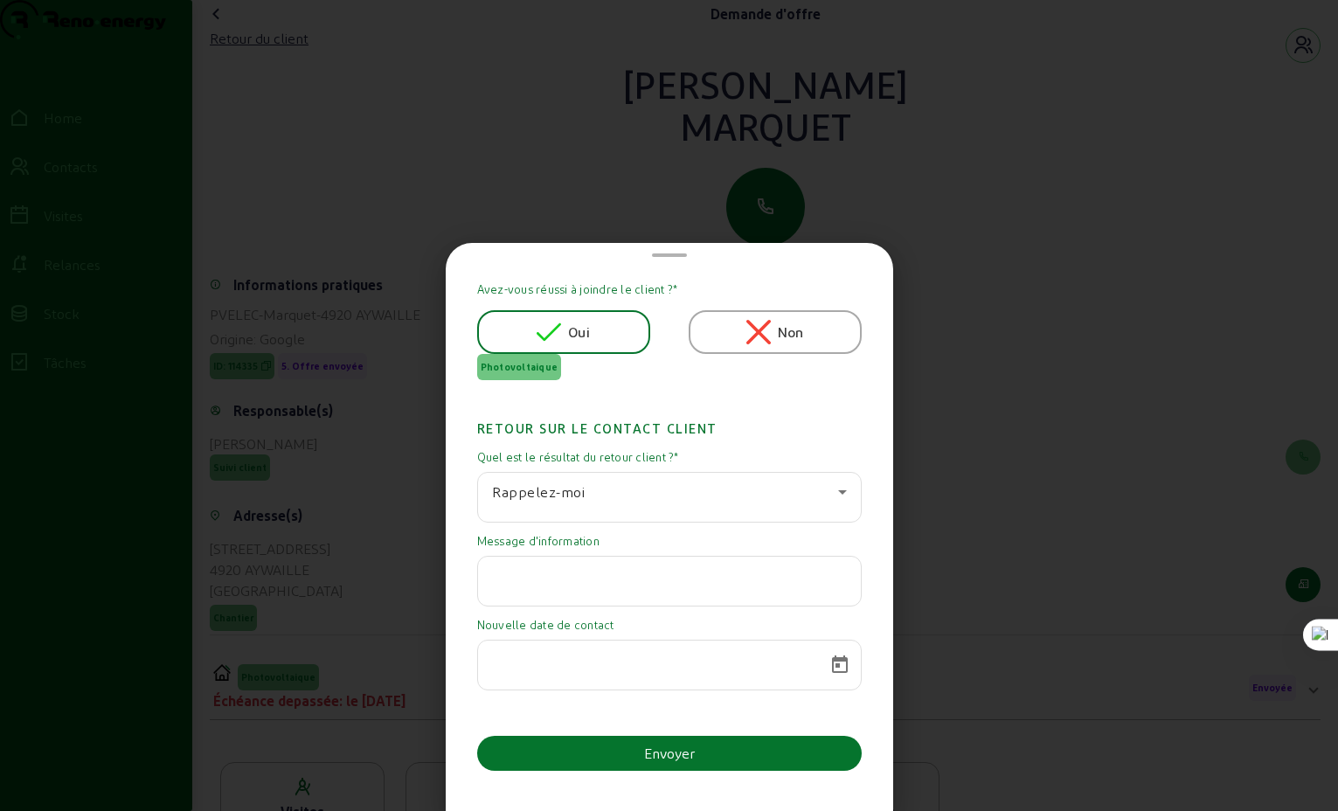
click at [554, 584] on input "text" at bounding box center [669, 576] width 355 height 21
type input "attend une autre offre"
click at [795, 667] on input at bounding box center [653, 659] width 323 height 21
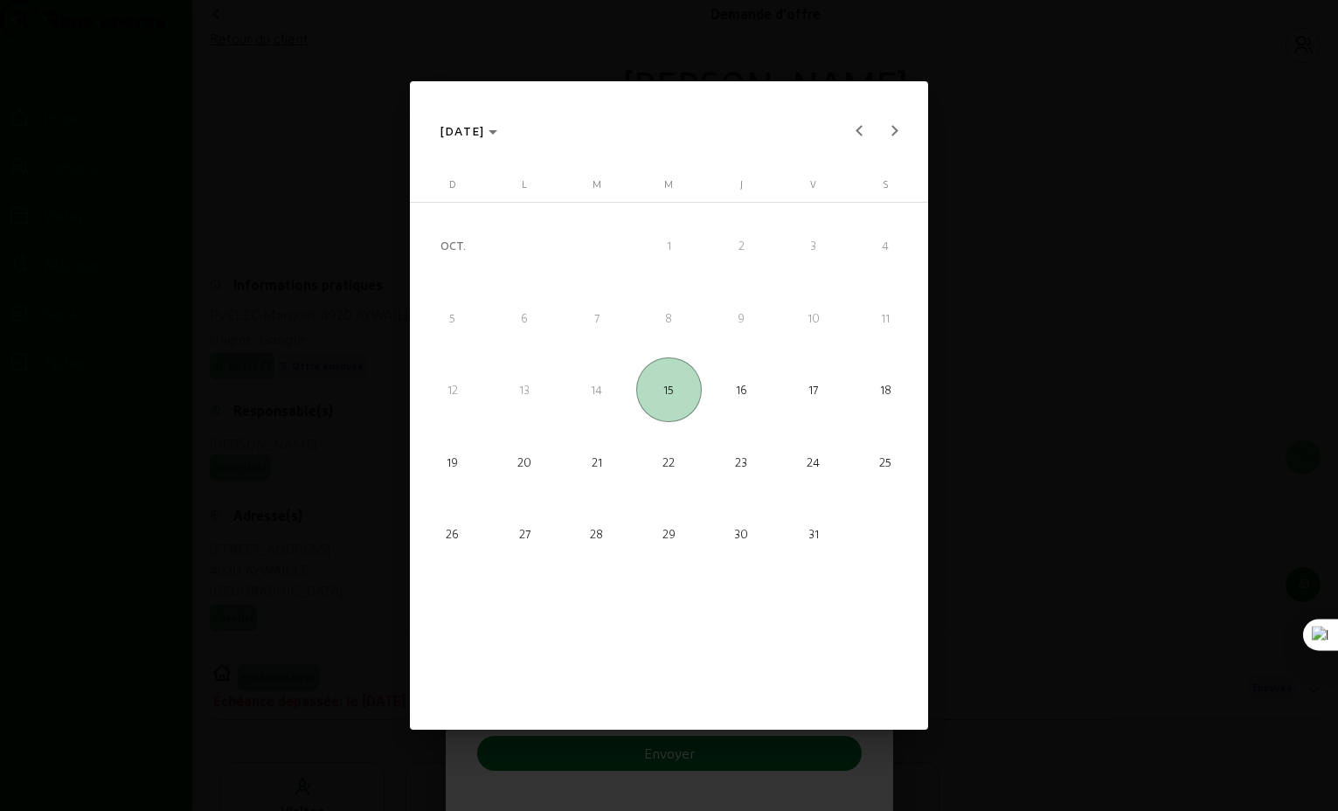
click at [674, 465] on span "22" at bounding box center [668, 461] width 65 height 65
type input "[DATE]"
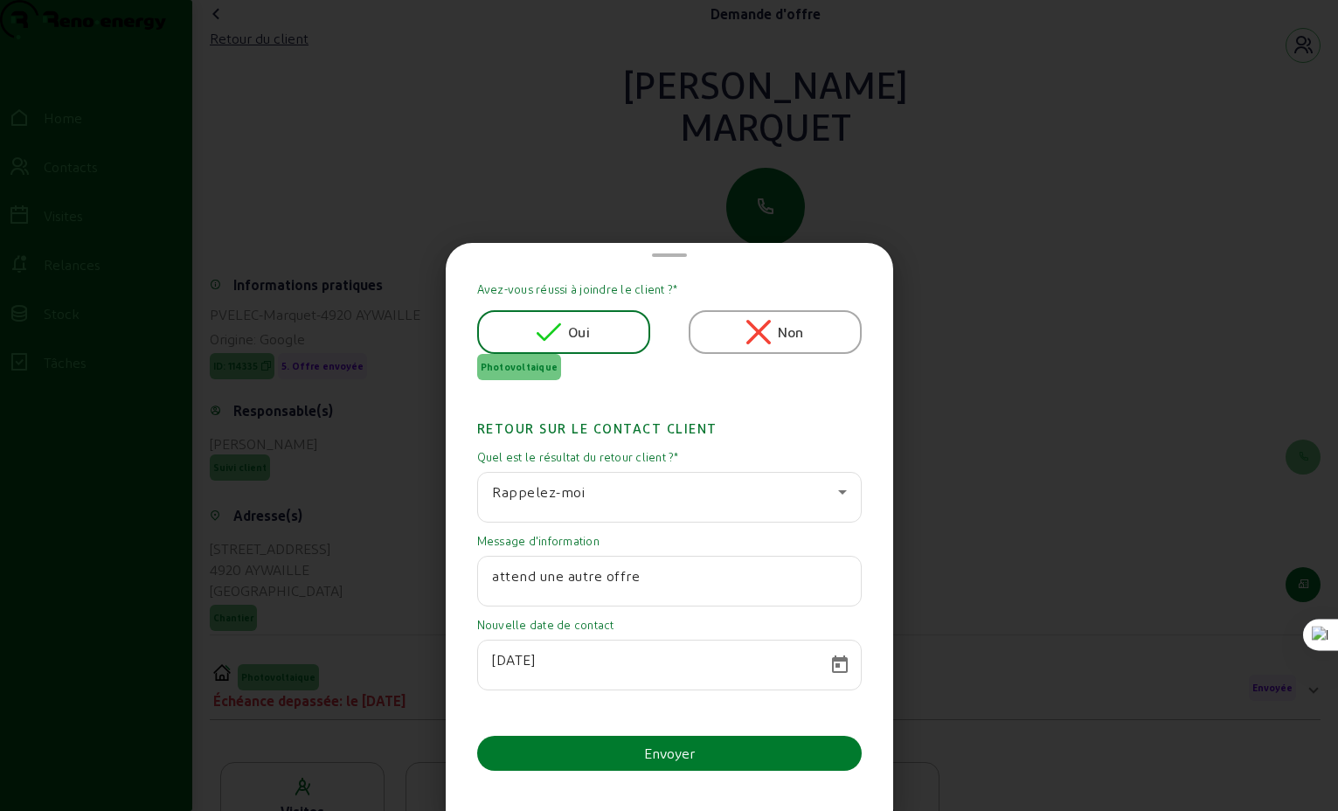
click at [680, 756] on div "Envoyer" at bounding box center [669, 753] width 51 height 21
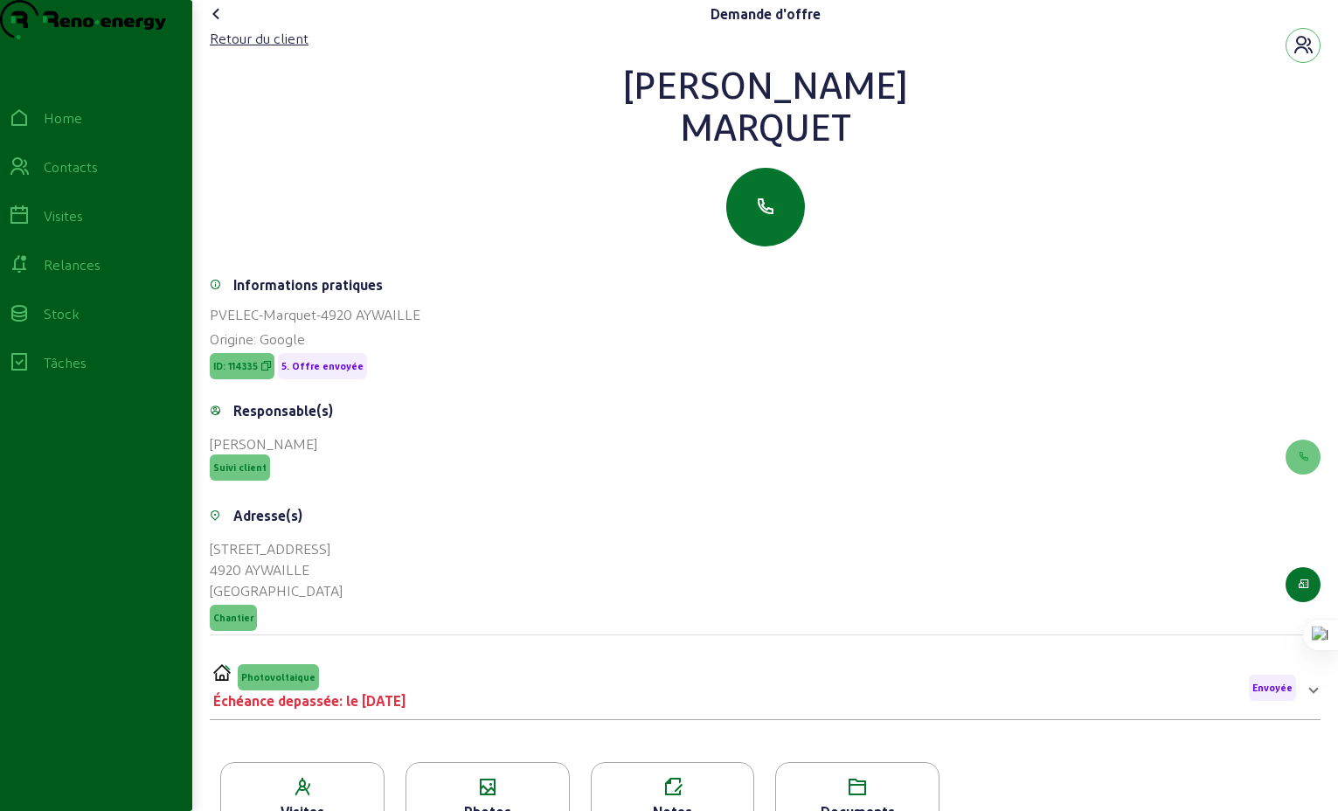
click at [219, 24] on icon at bounding box center [216, 13] width 21 height 21
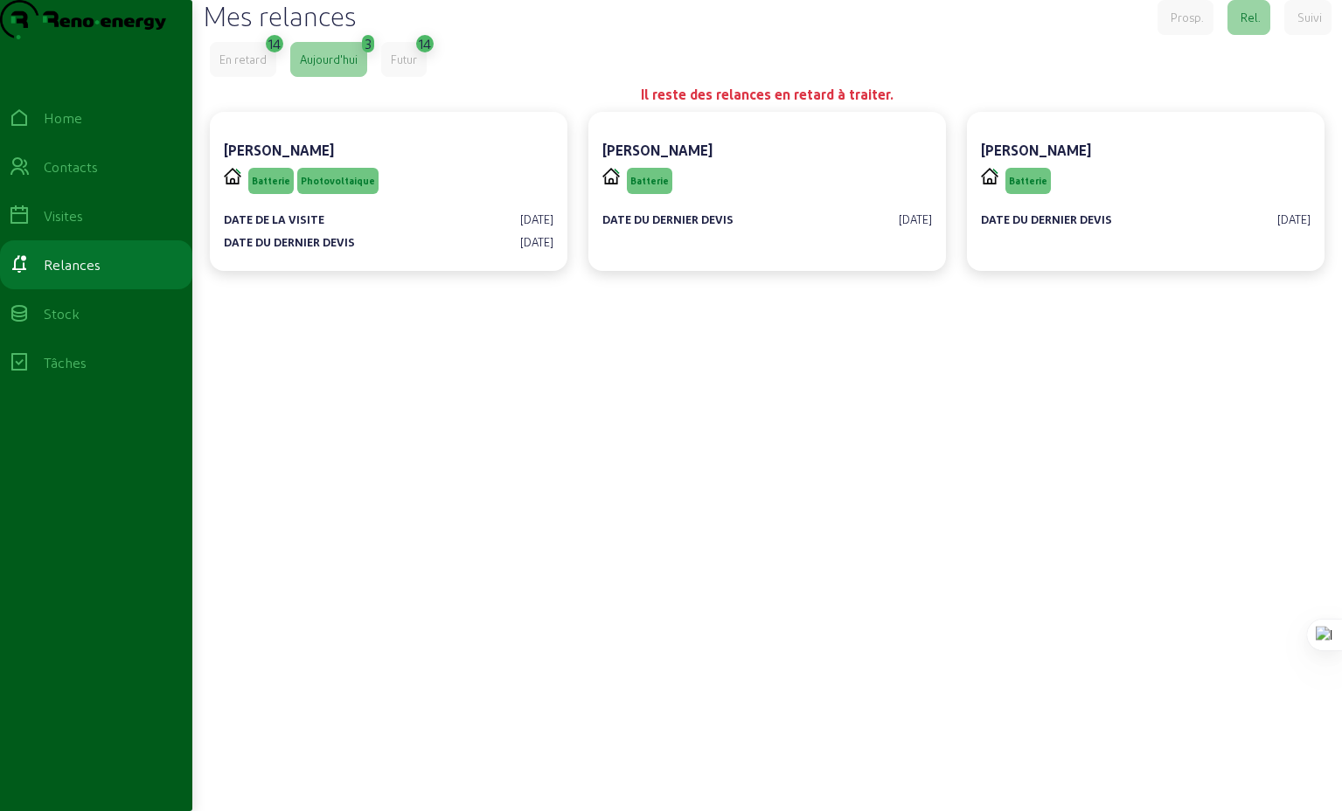
click at [249, 67] on div "En retard" at bounding box center [242, 60] width 47 height 16
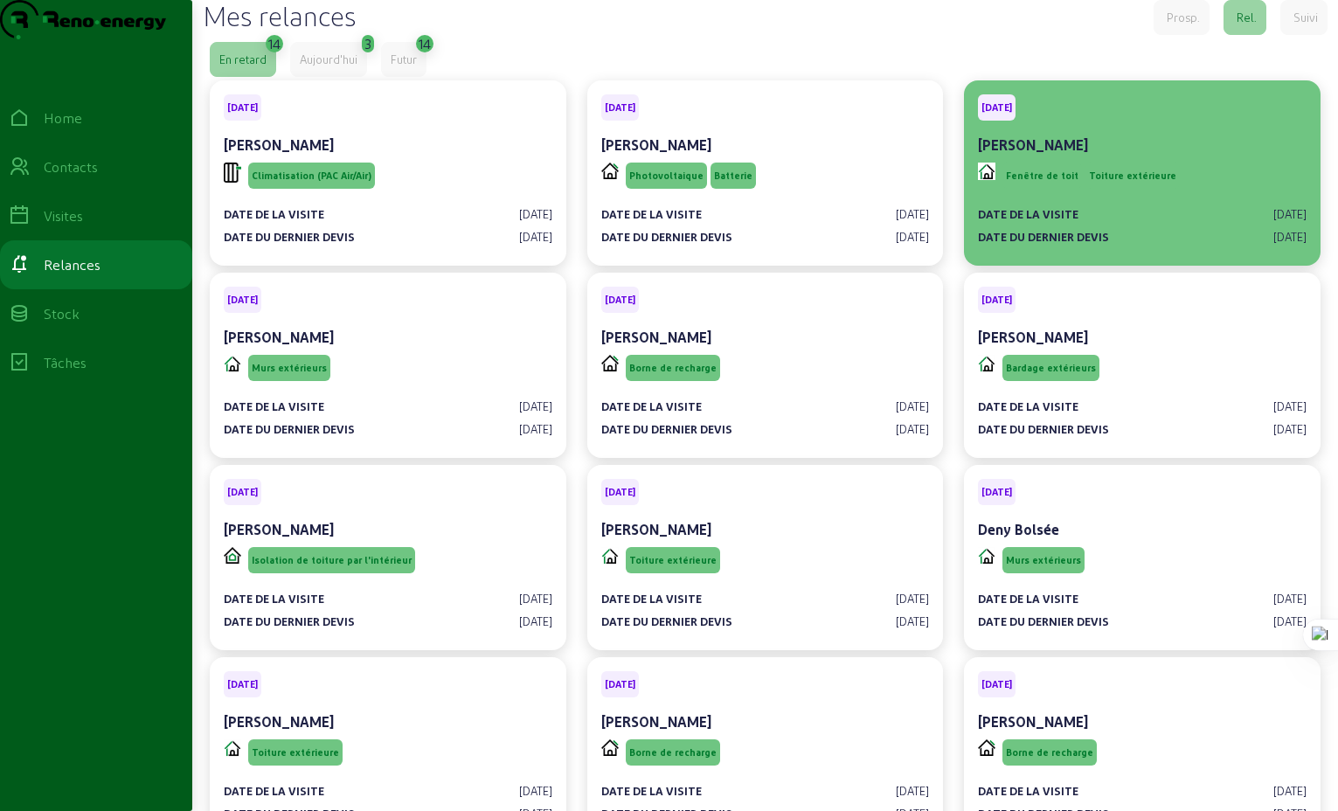
click at [1143, 156] on div "[PERSON_NAME]" at bounding box center [1142, 145] width 329 height 21
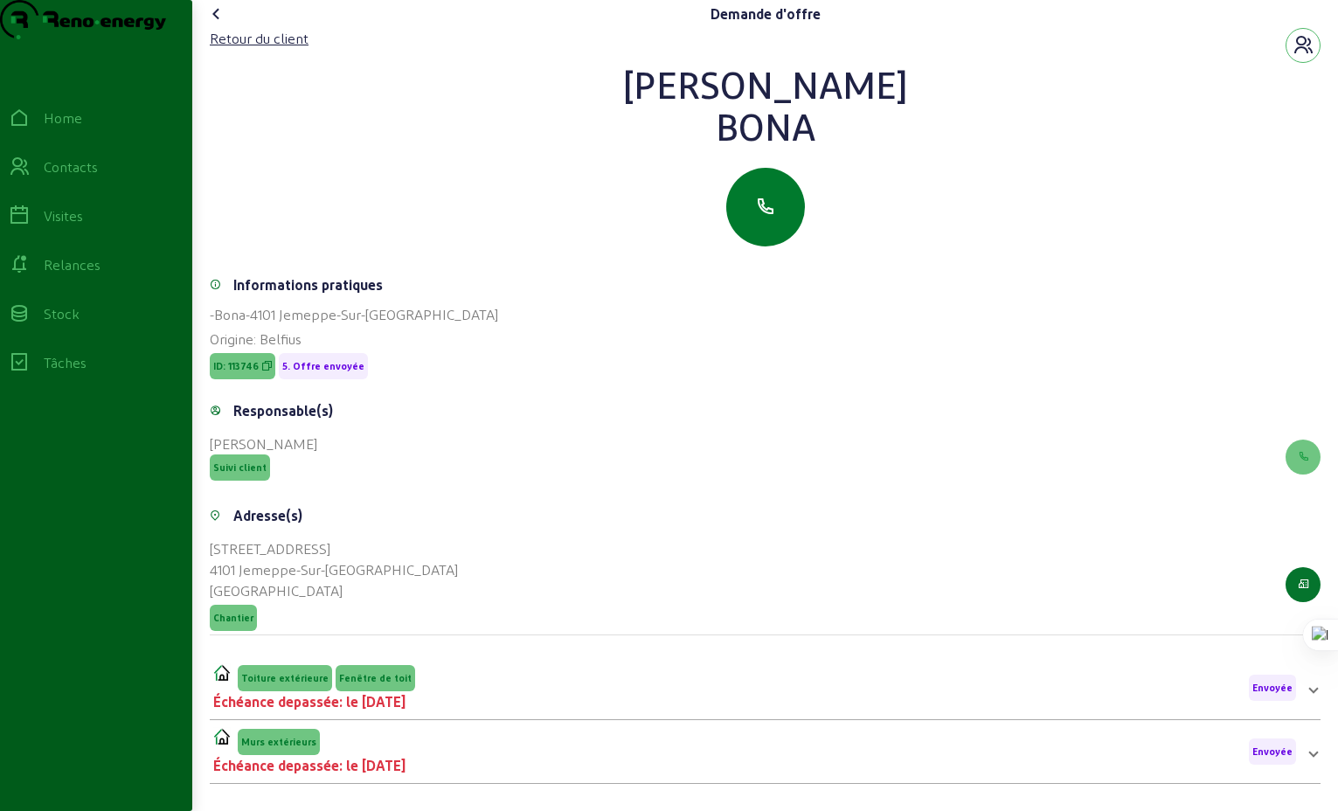
click at [769, 218] on icon "button" at bounding box center [765, 207] width 21 height 21
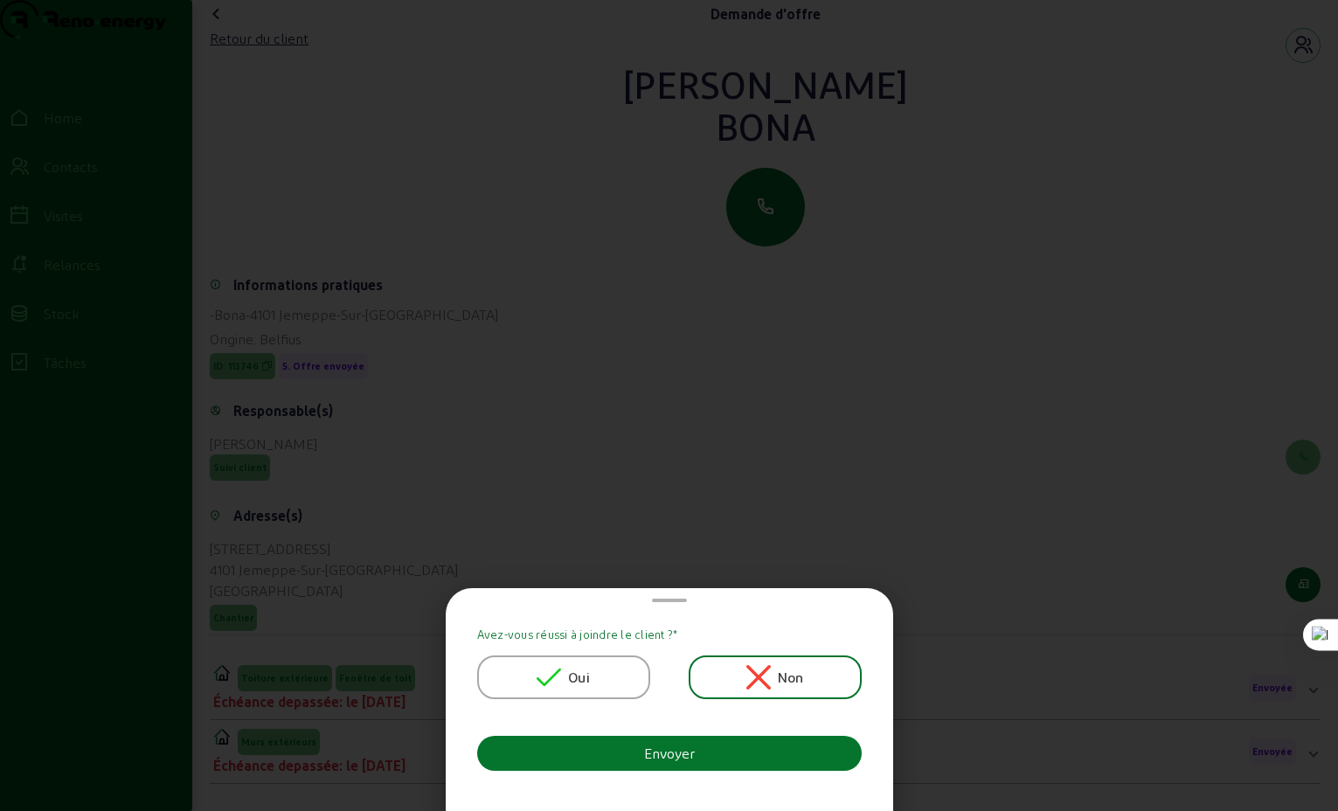
click at [727, 371] on div at bounding box center [669, 405] width 1338 height 811
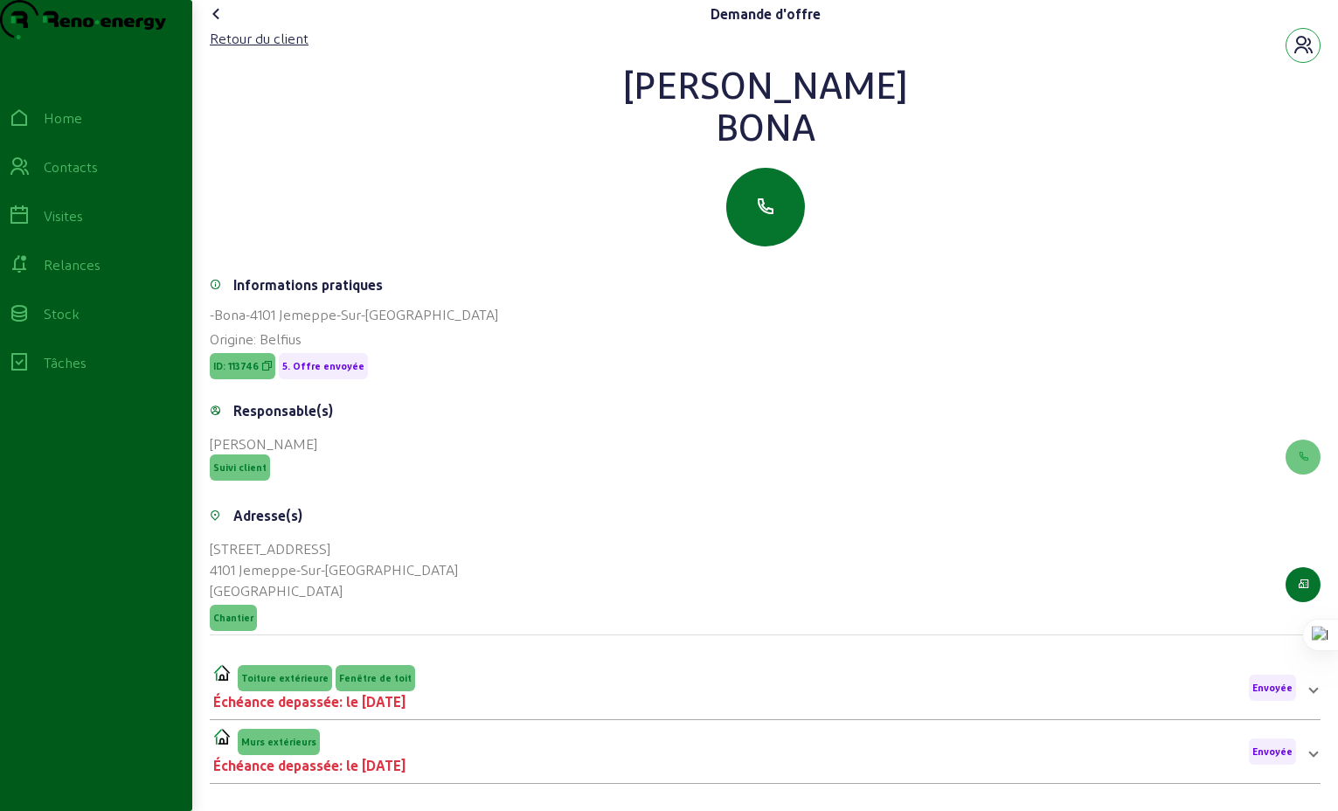
click at [1302, 56] on icon "button" at bounding box center [1303, 45] width 21 height 21
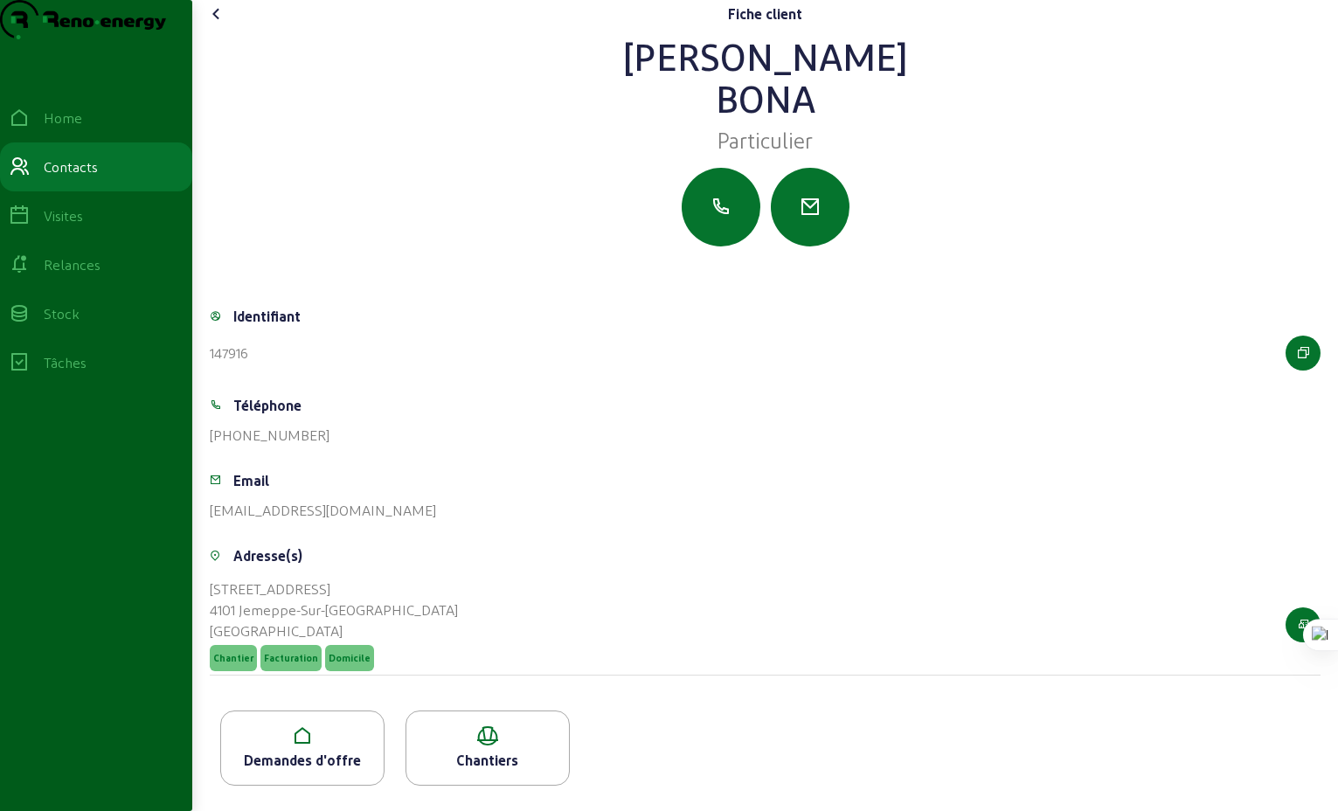
scroll to position [31, 0]
click at [715, 205] on icon "button" at bounding box center [721, 207] width 21 height 21
click at [221, 18] on icon at bounding box center [216, 13] width 21 height 21
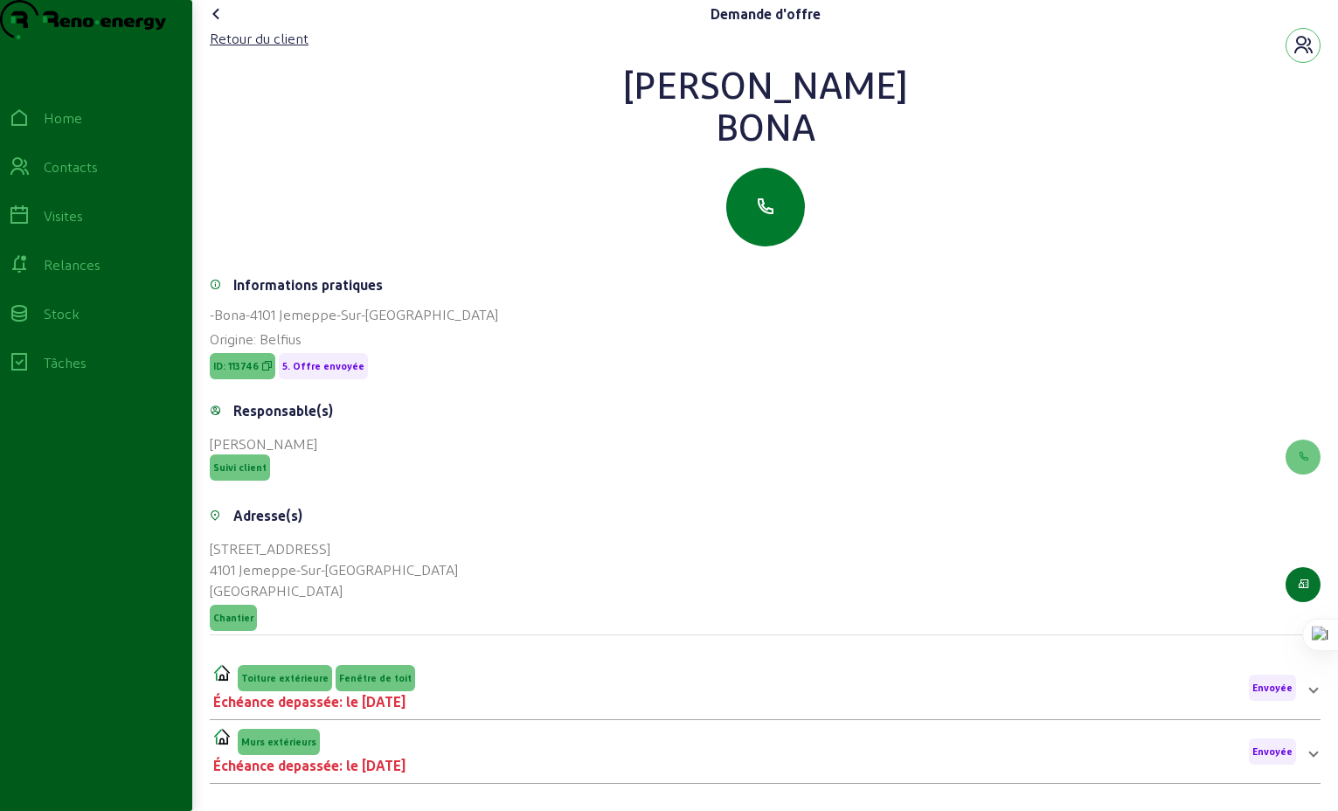
click at [764, 218] on icon "button" at bounding box center [765, 207] width 21 height 21
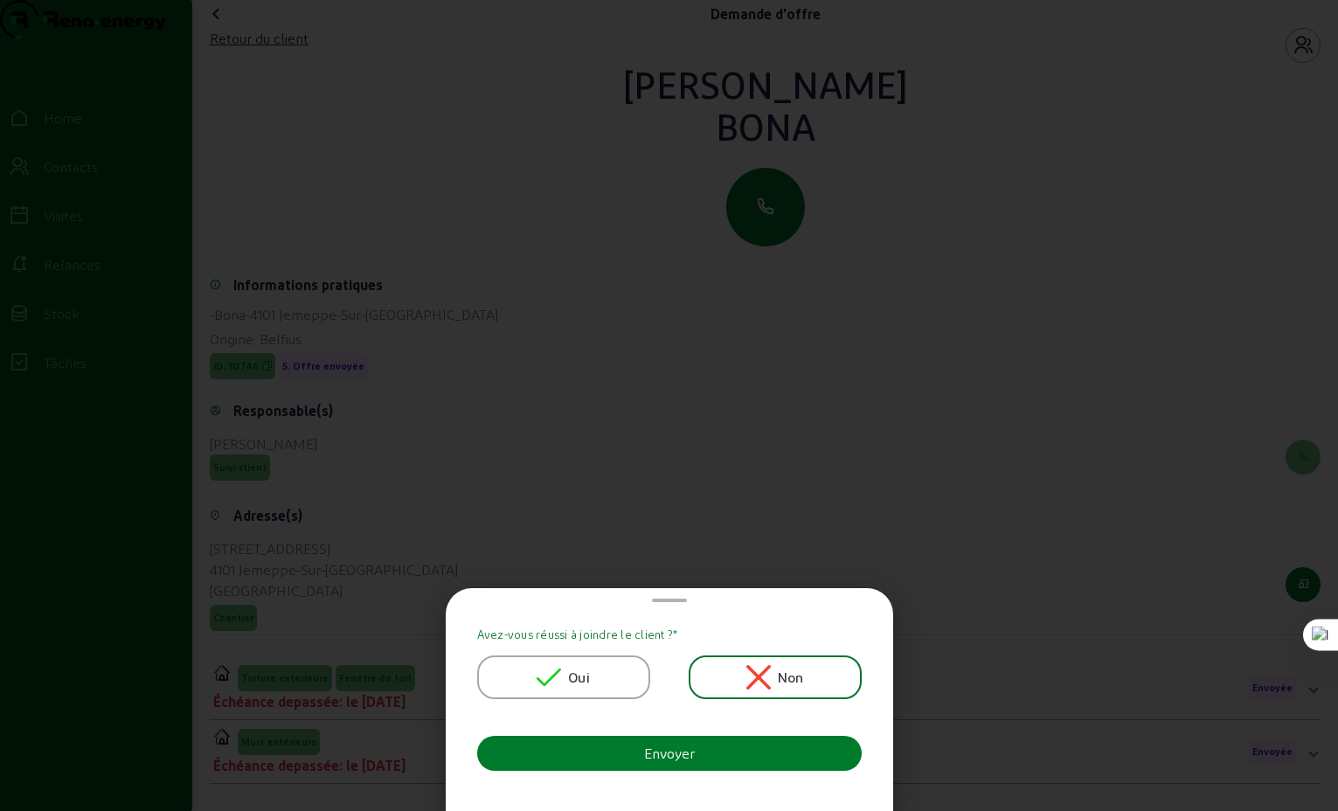
click at [717, 753] on button "Envoyer" at bounding box center [669, 753] width 385 height 35
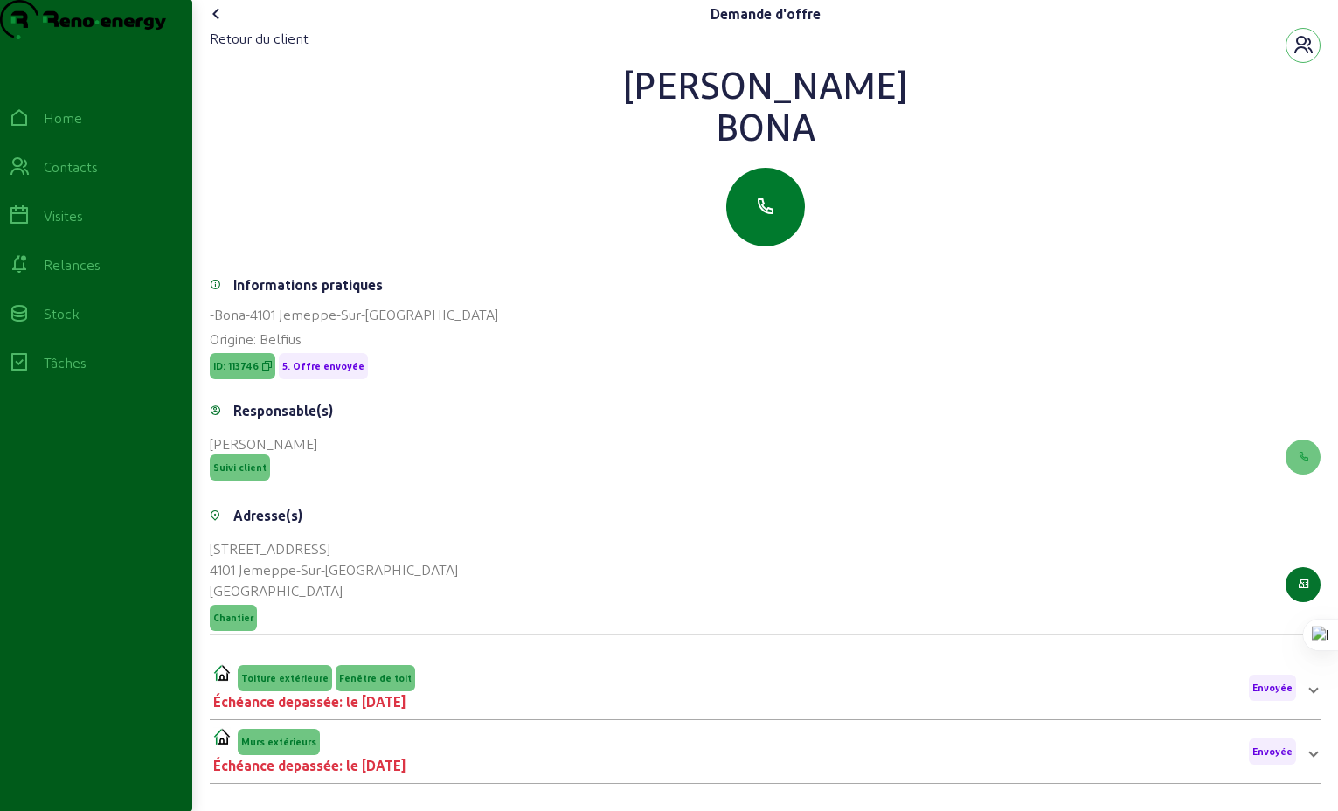
click at [764, 218] on icon "button" at bounding box center [765, 207] width 21 height 21
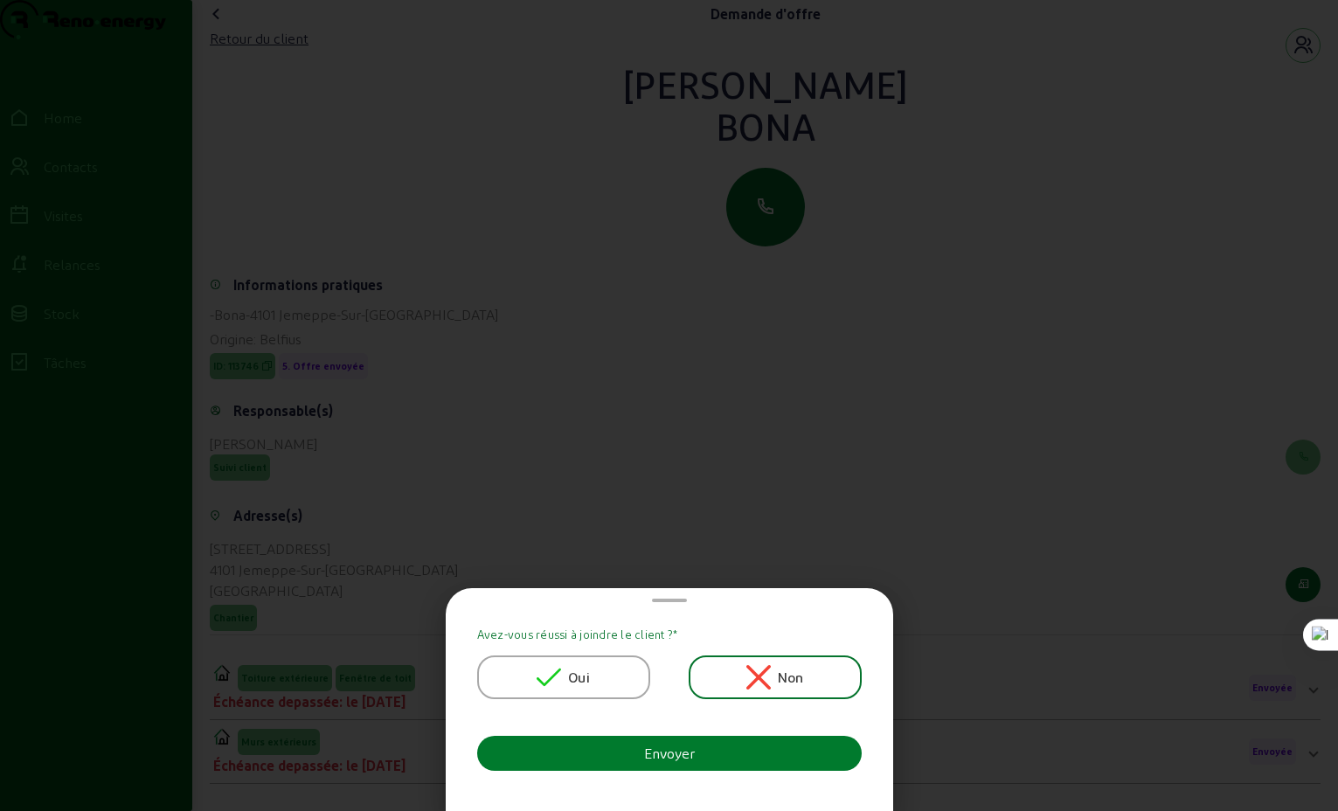
click at [669, 759] on div "Envoyer" at bounding box center [669, 753] width 51 height 21
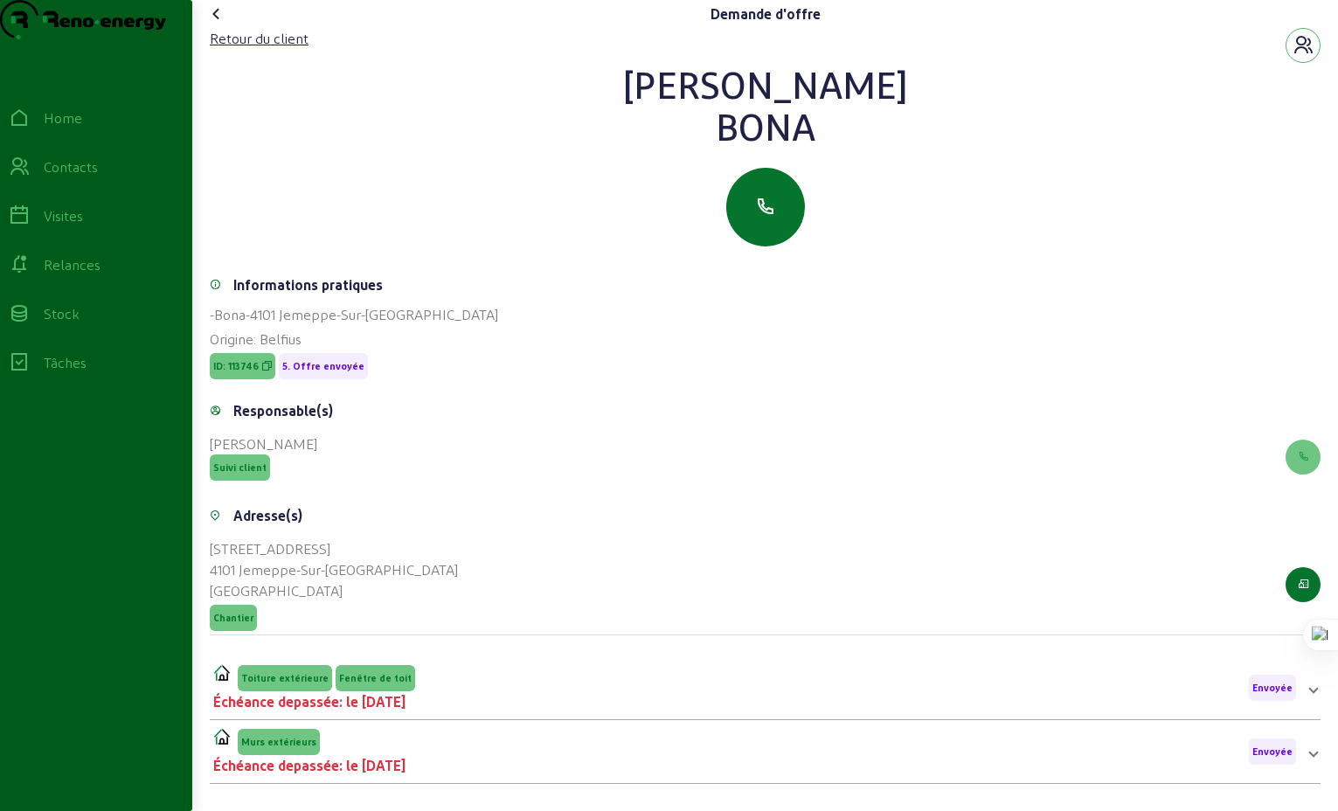
click at [222, 24] on icon at bounding box center [216, 13] width 21 height 21
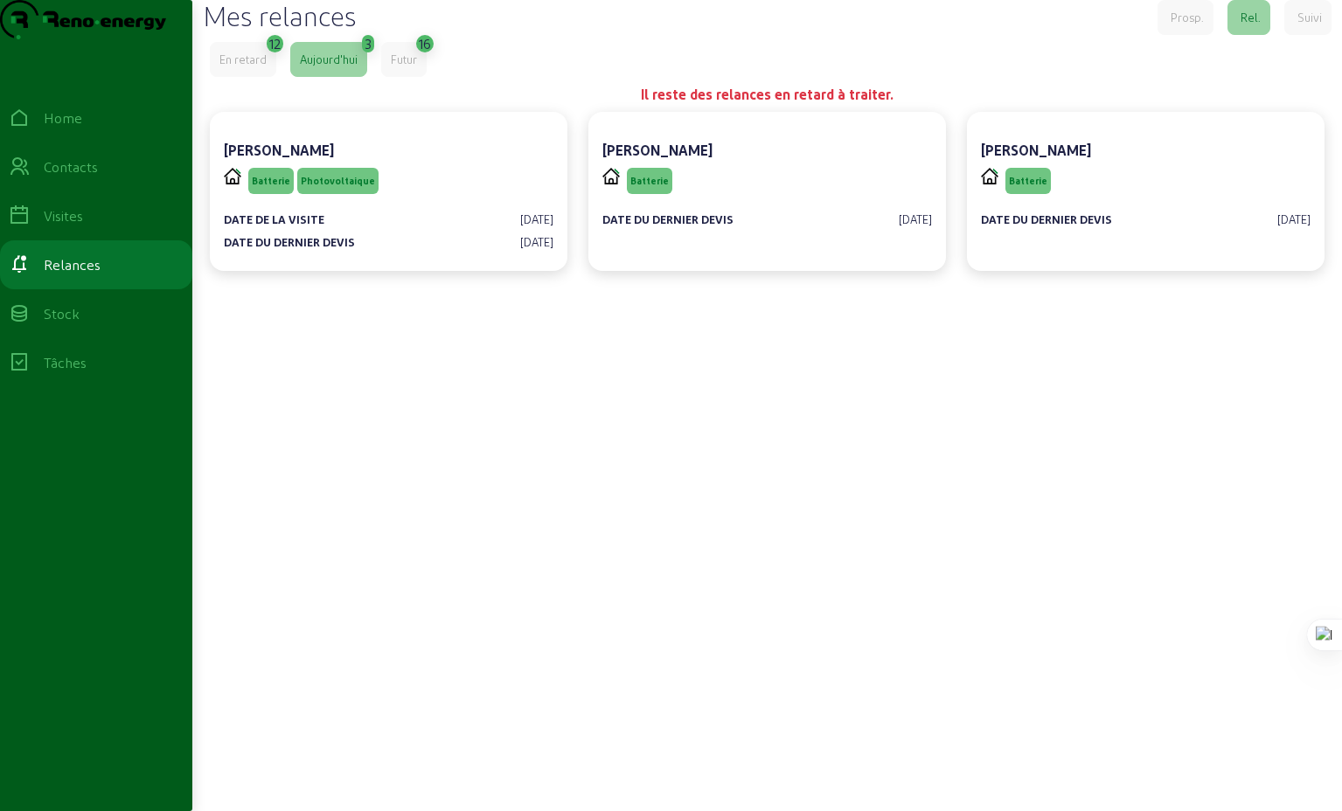
click at [244, 67] on div "En retard" at bounding box center [242, 60] width 47 height 16
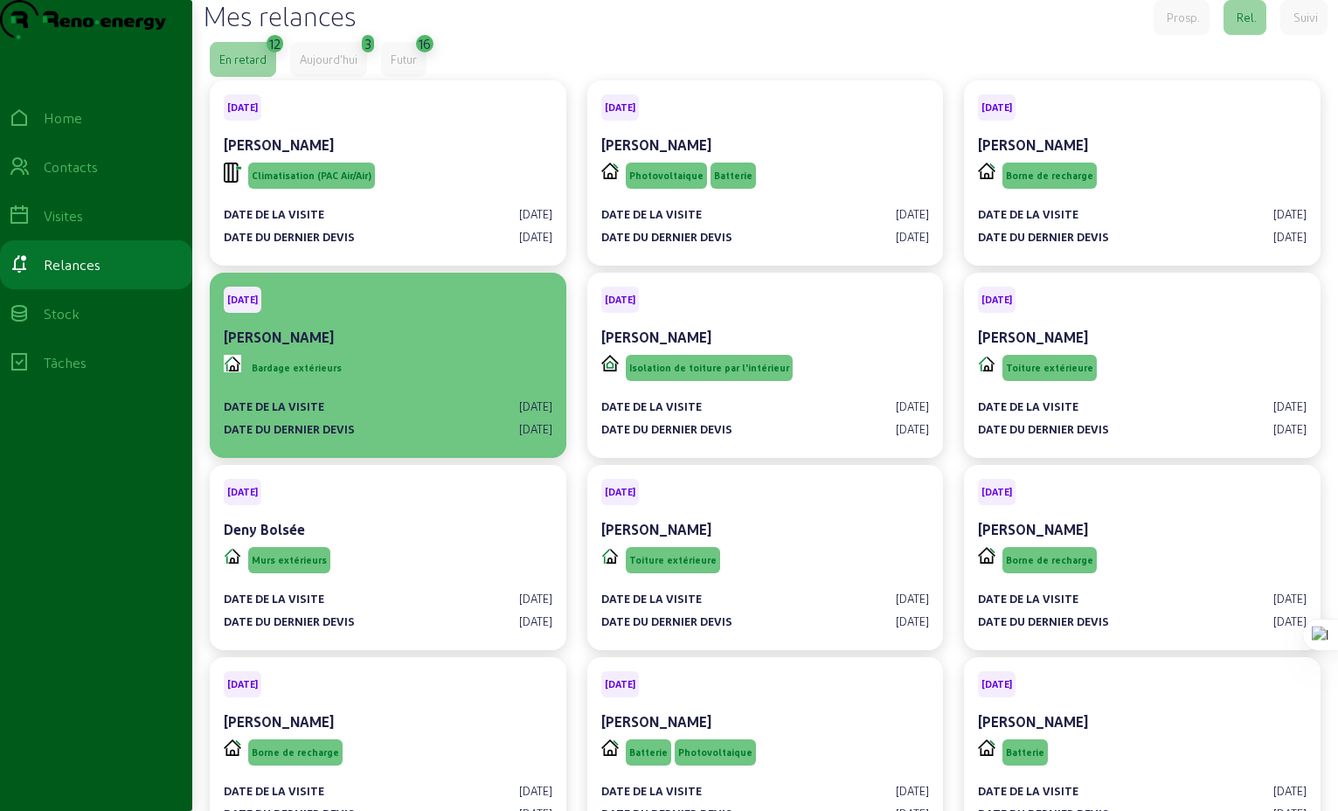
click at [392, 385] on div "Bardage extérieurs" at bounding box center [388, 367] width 329 height 33
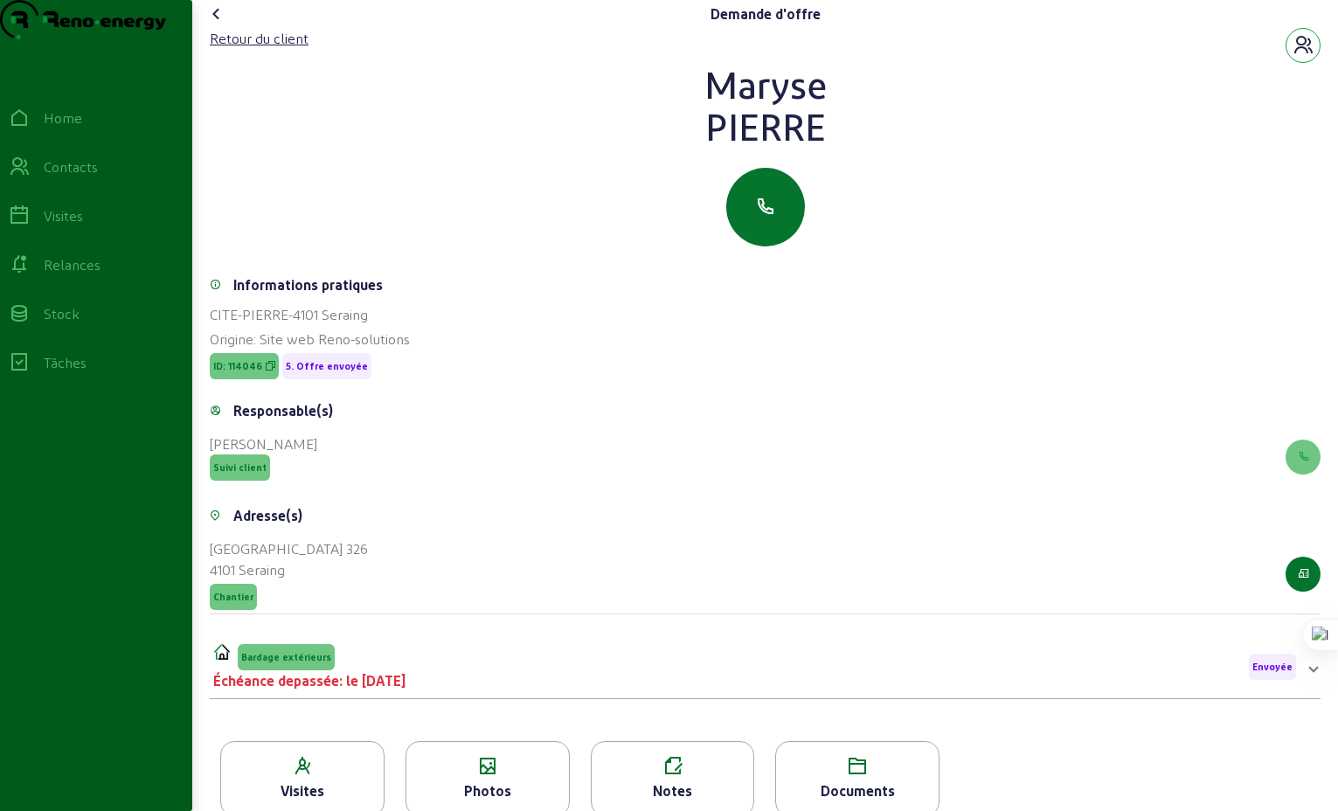
click at [1302, 56] on icon "button" at bounding box center [1303, 45] width 21 height 21
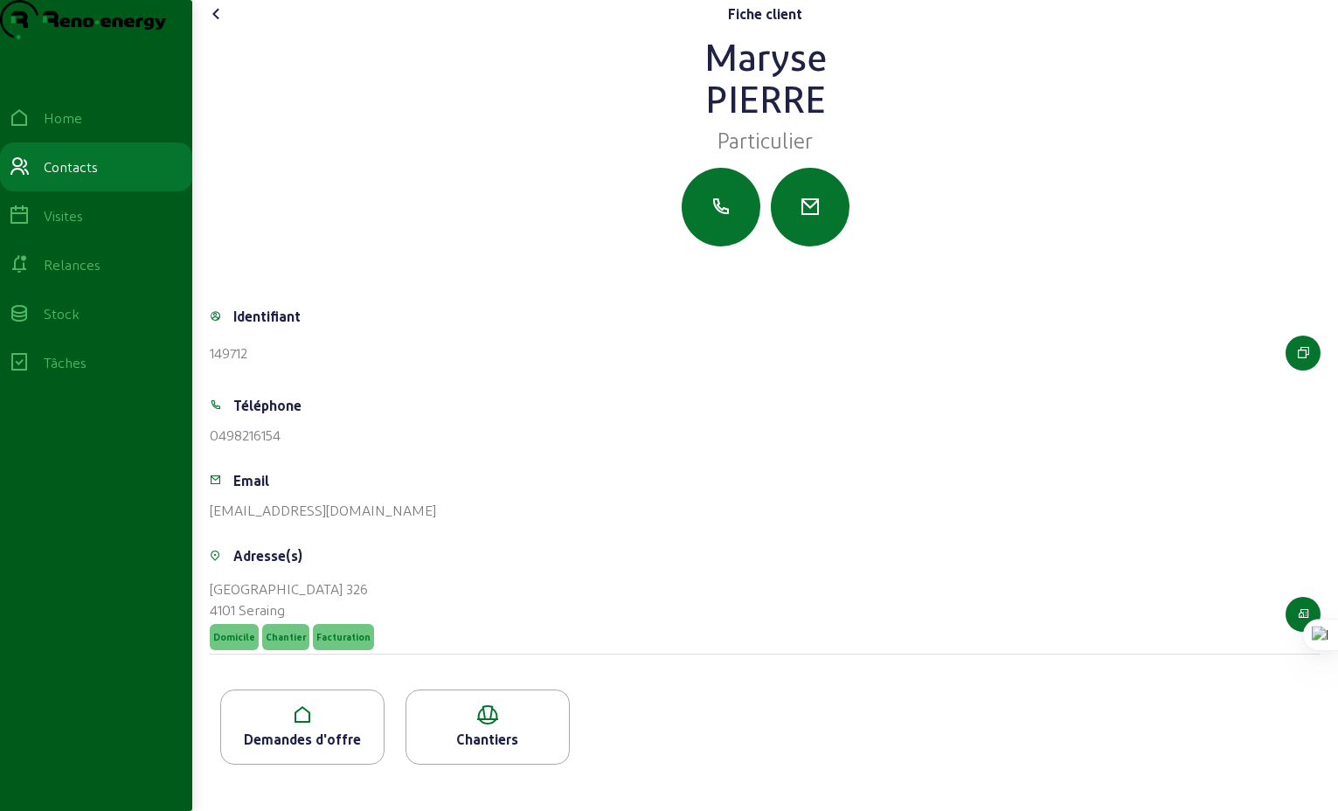
click at [222, 24] on icon at bounding box center [216, 13] width 21 height 21
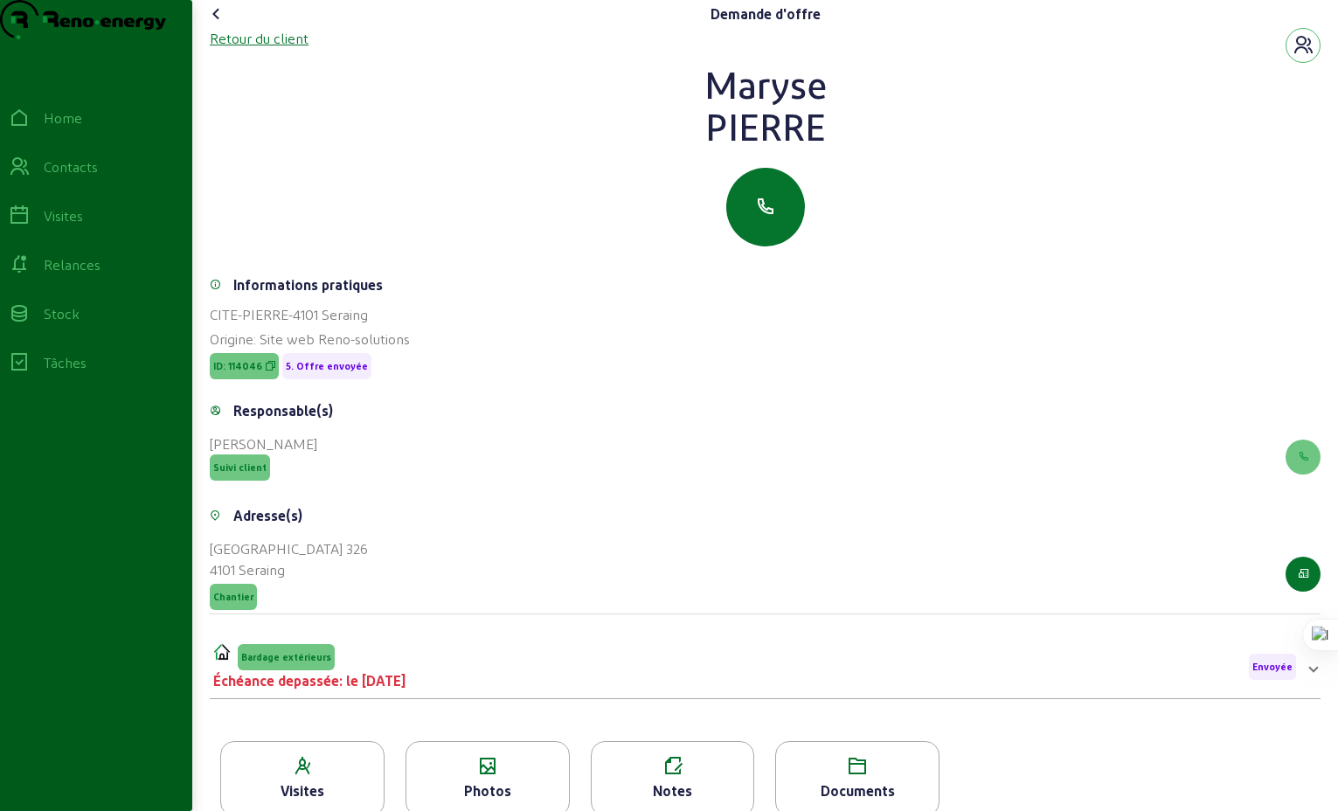
click at [267, 49] on div "Retour du client" at bounding box center [259, 38] width 99 height 21
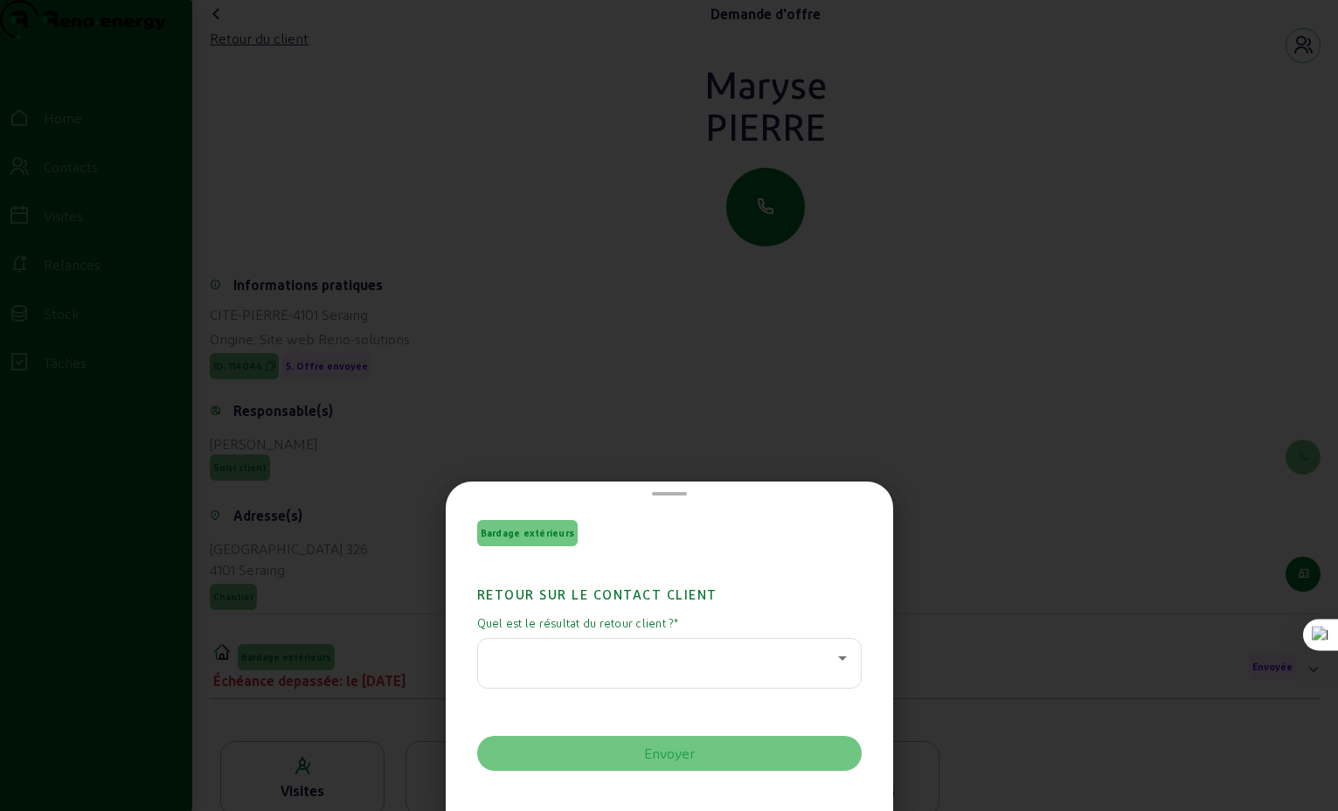
click at [871, 346] on div at bounding box center [669, 405] width 1338 height 811
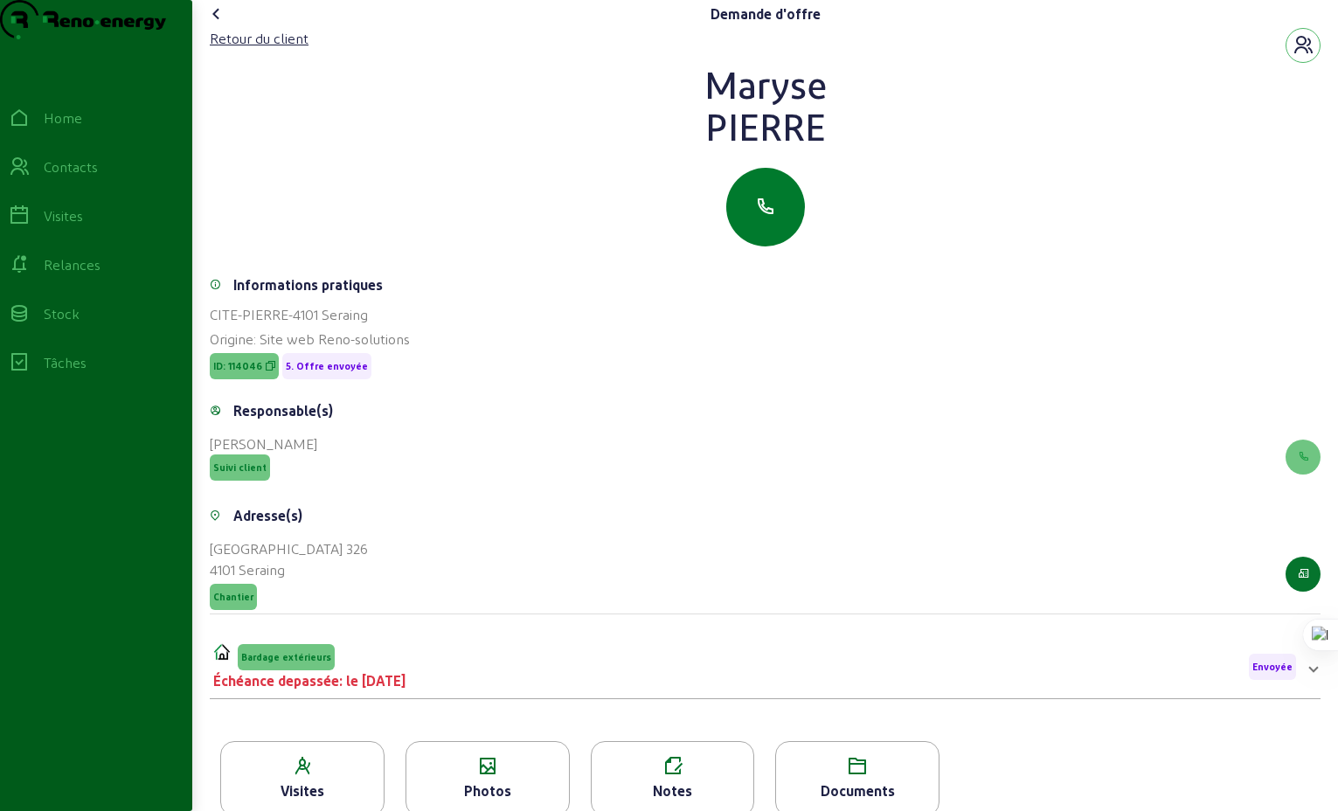
click at [778, 246] on button "button" at bounding box center [765, 207] width 79 height 79
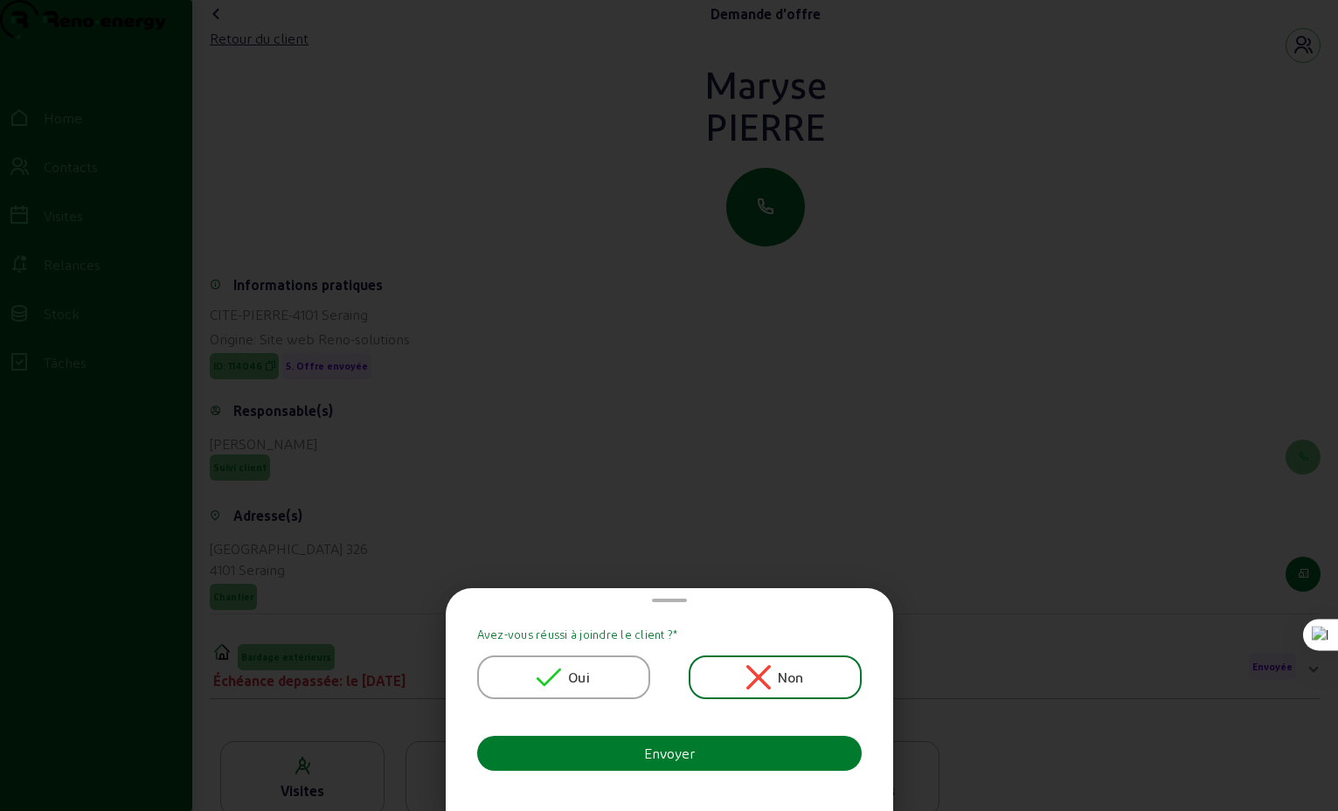
click at [694, 753] on div "Envoyer" at bounding box center [669, 753] width 51 height 21
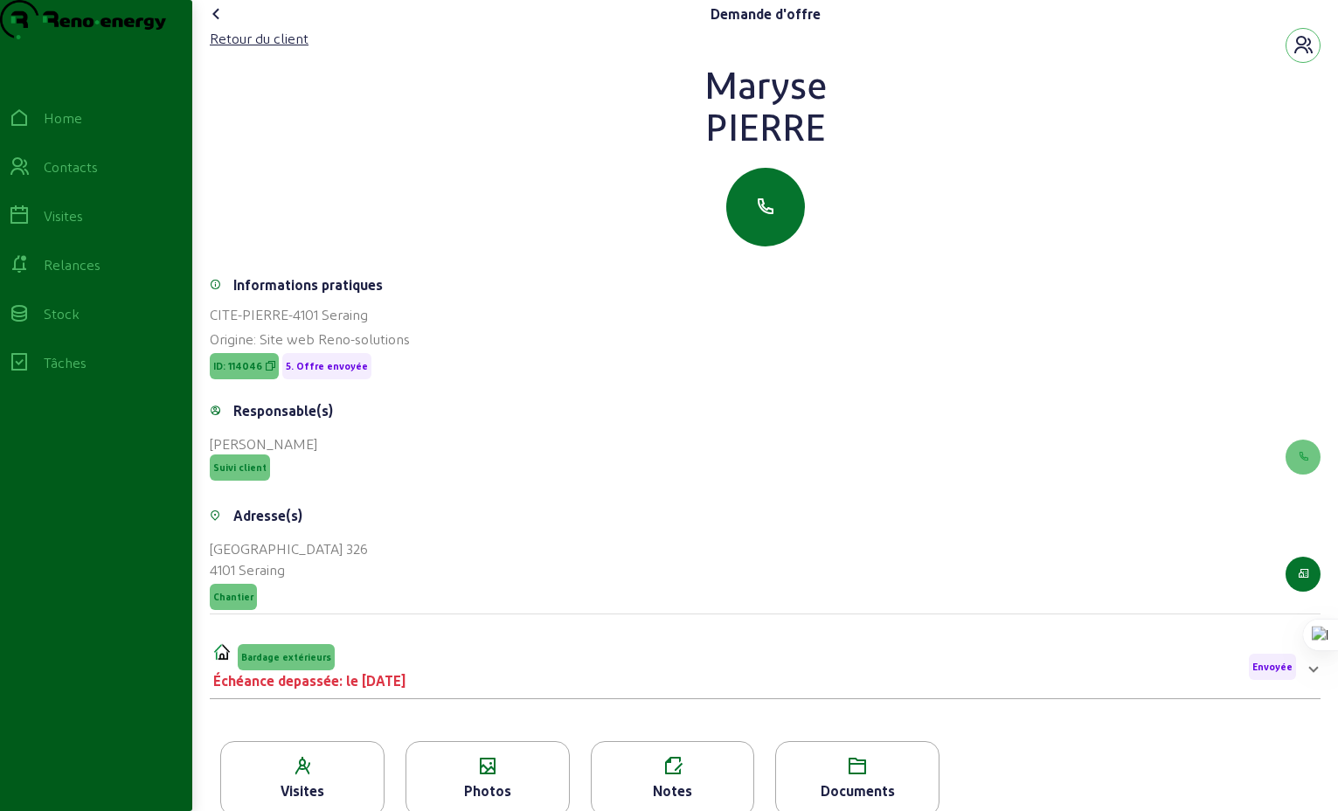
click at [222, 24] on icon at bounding box center [216, 13] width 21 height 21
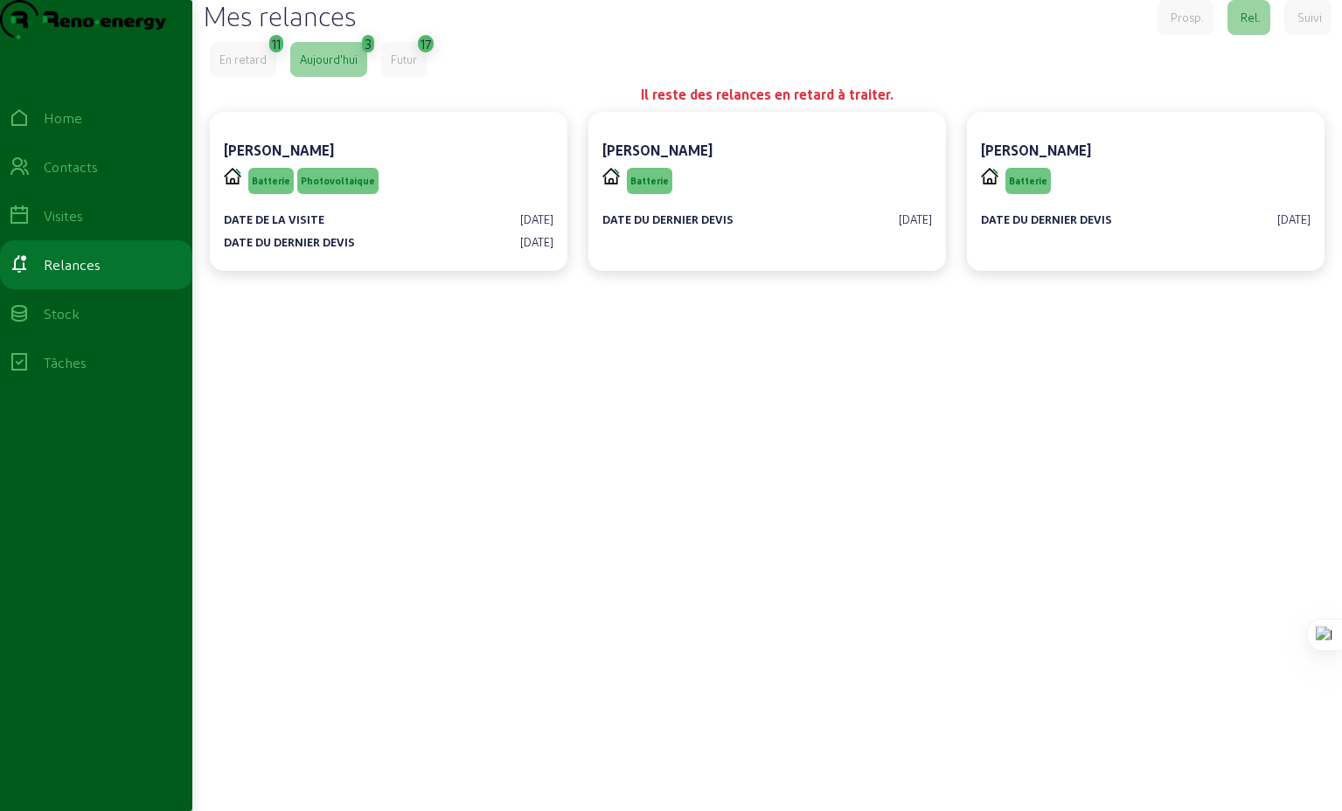
click at [247, 67] on div "En retard" at bounding box center [242, 60] width 47 height 16
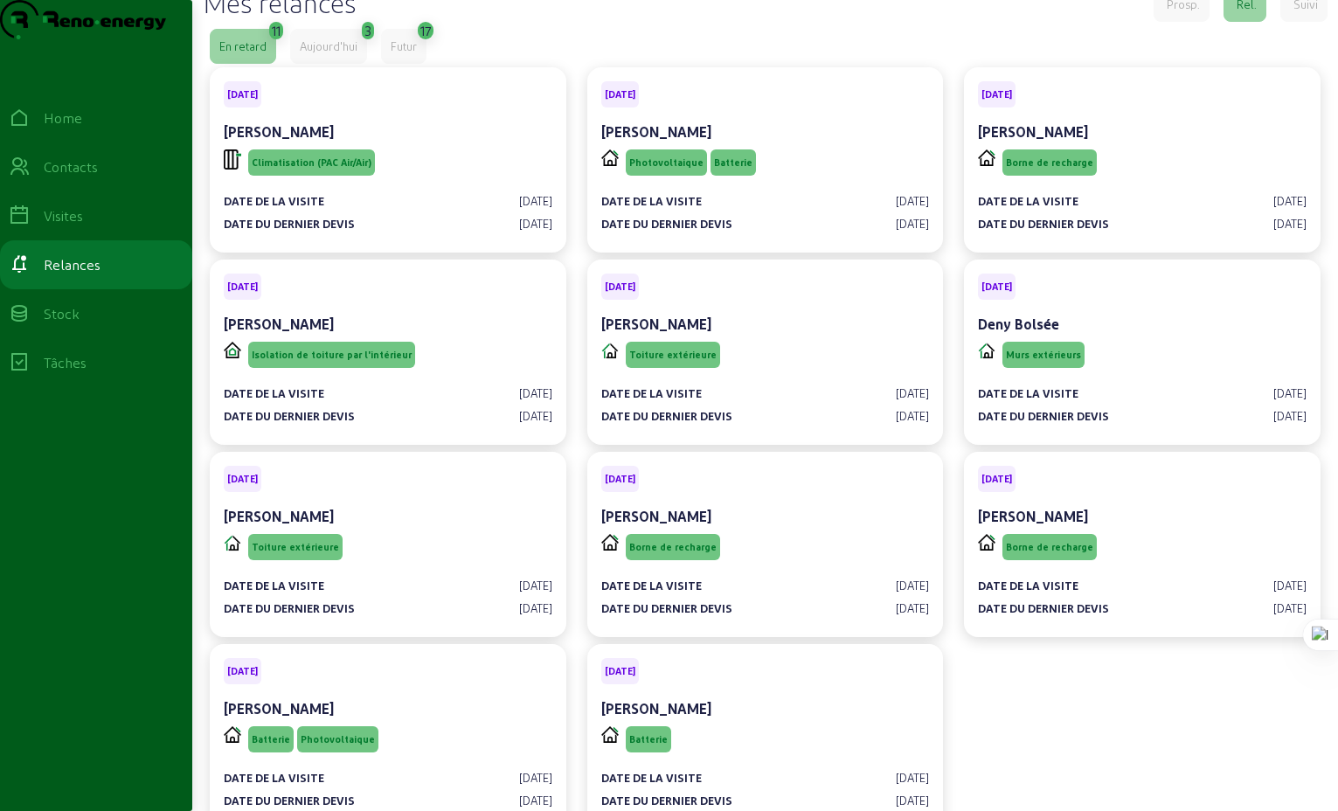
scroll to position [31, 0]
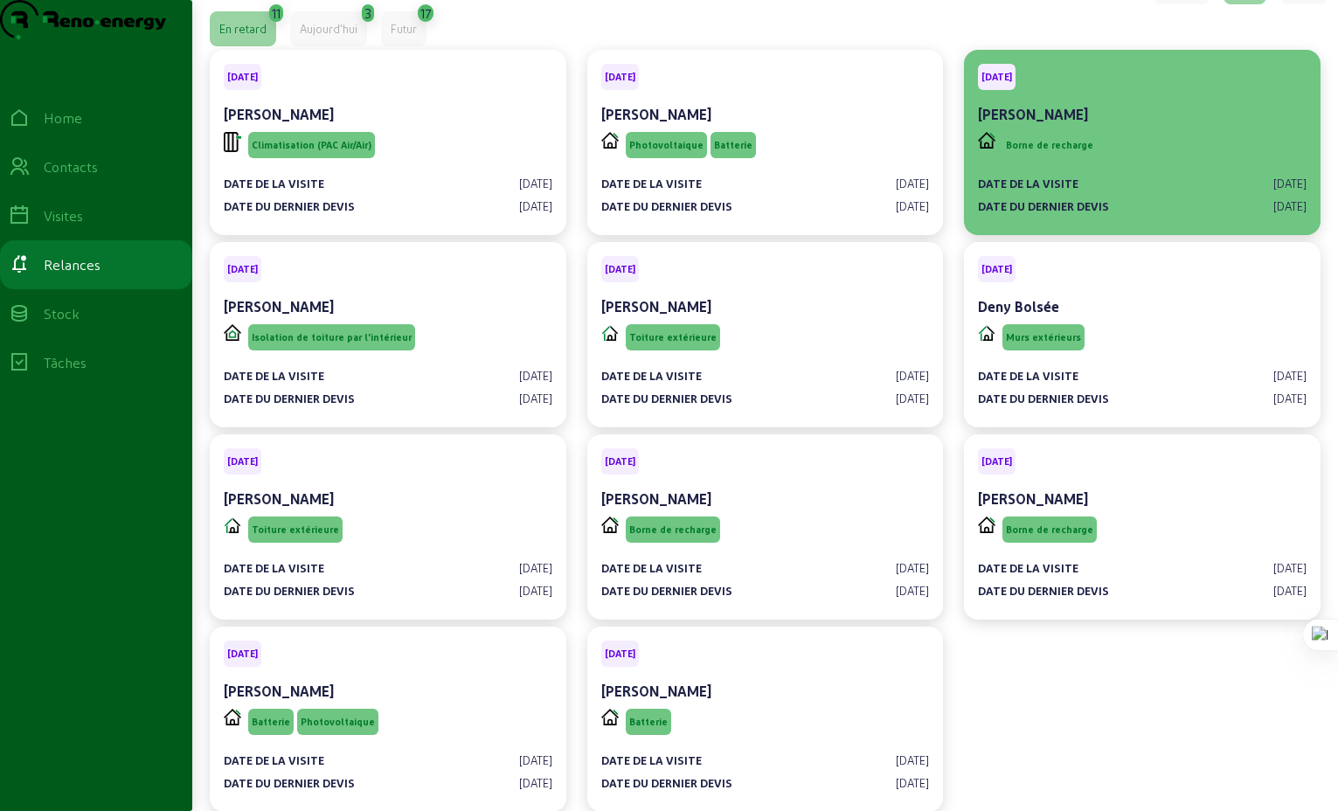
click at [1127, 162] on div "Borne de recharge" at bounding box center [1142, 144] width 329 height 33
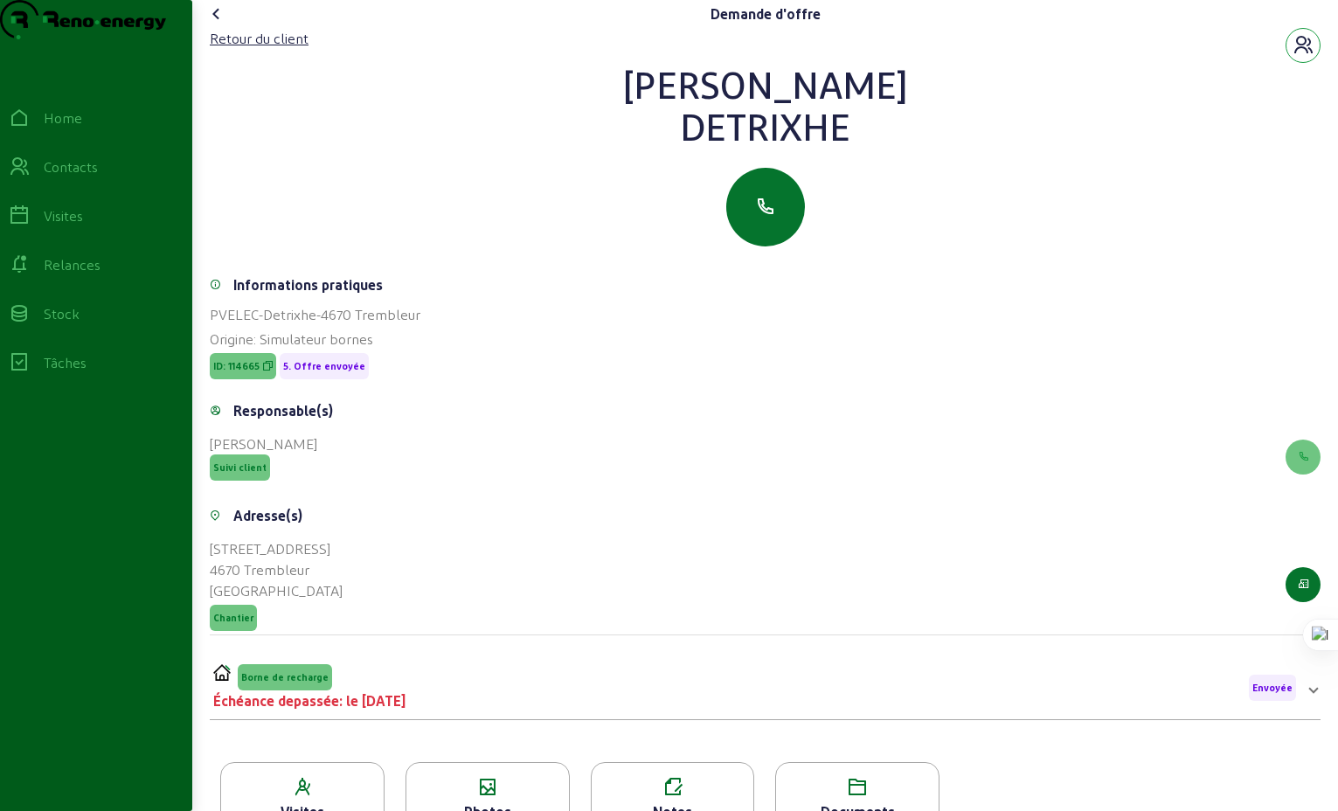
click at [1302, 56] on icon "button" at bounding box center [1303, 45] width 21 height 21
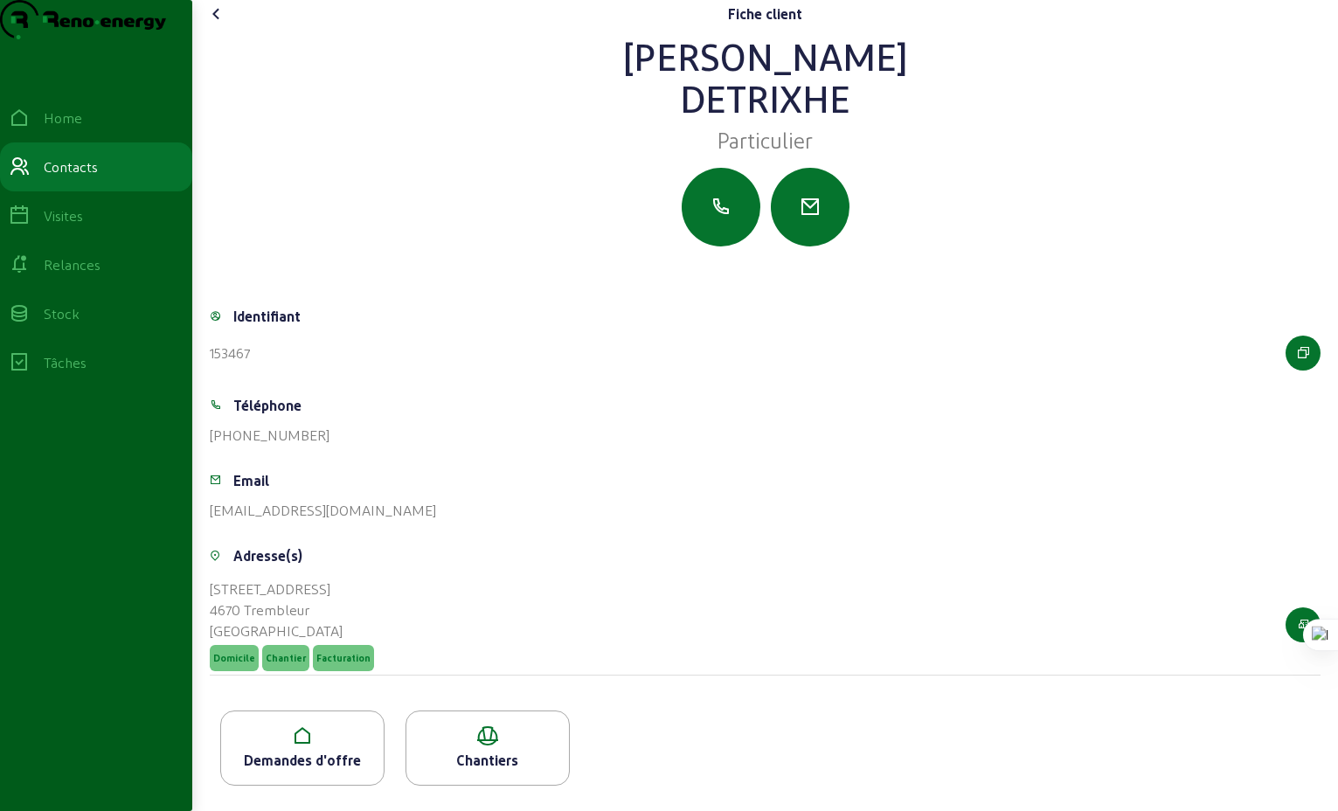
click at [219, 24] on icon at bounding box center [216, 13] width 21 height 21
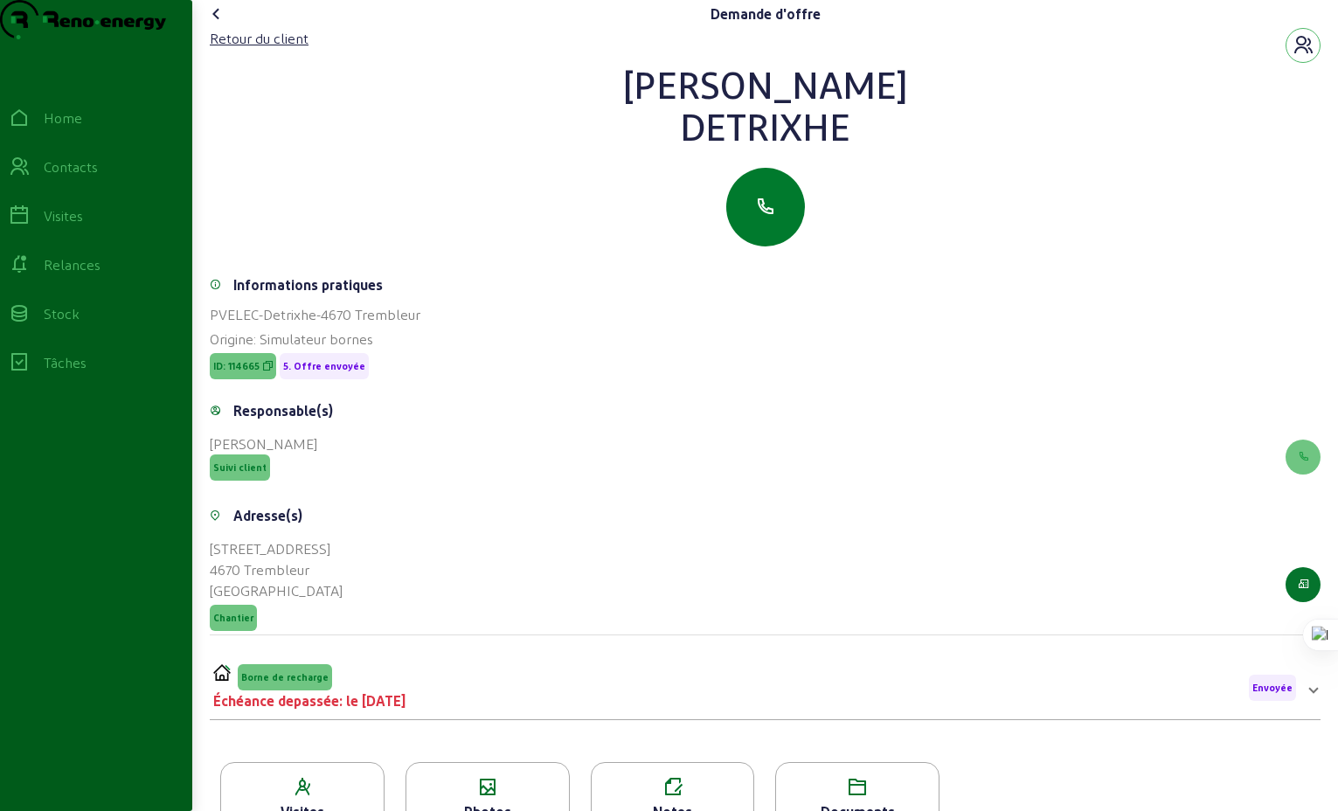
click at [755, 218] on icon "button" at bounding box center [765, 207] width 21 height 21
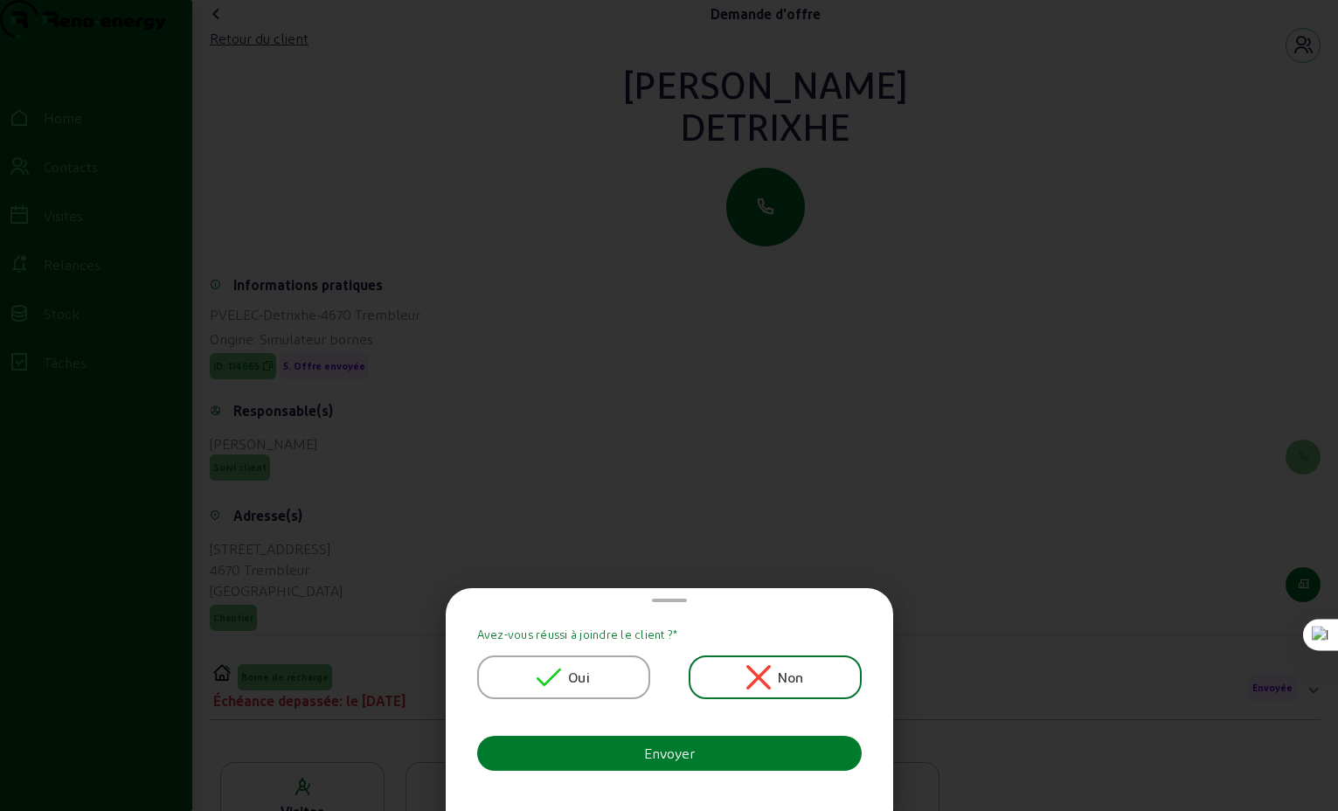
click at [670, 755] on div "Envoyer" at bounding box center [669, 753] width 51 height 21
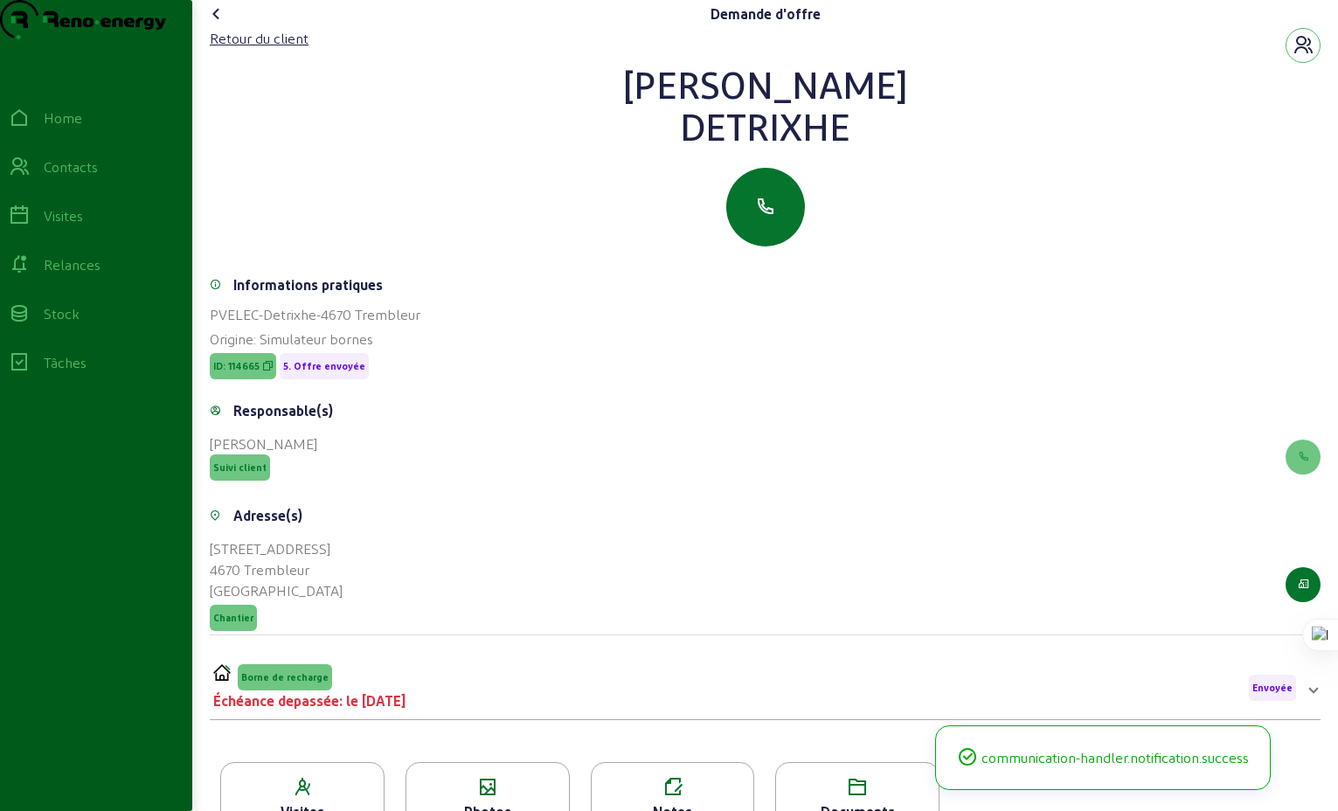
click at [223, 24] on icon at bounding box center [216, 13] width 21 height 21
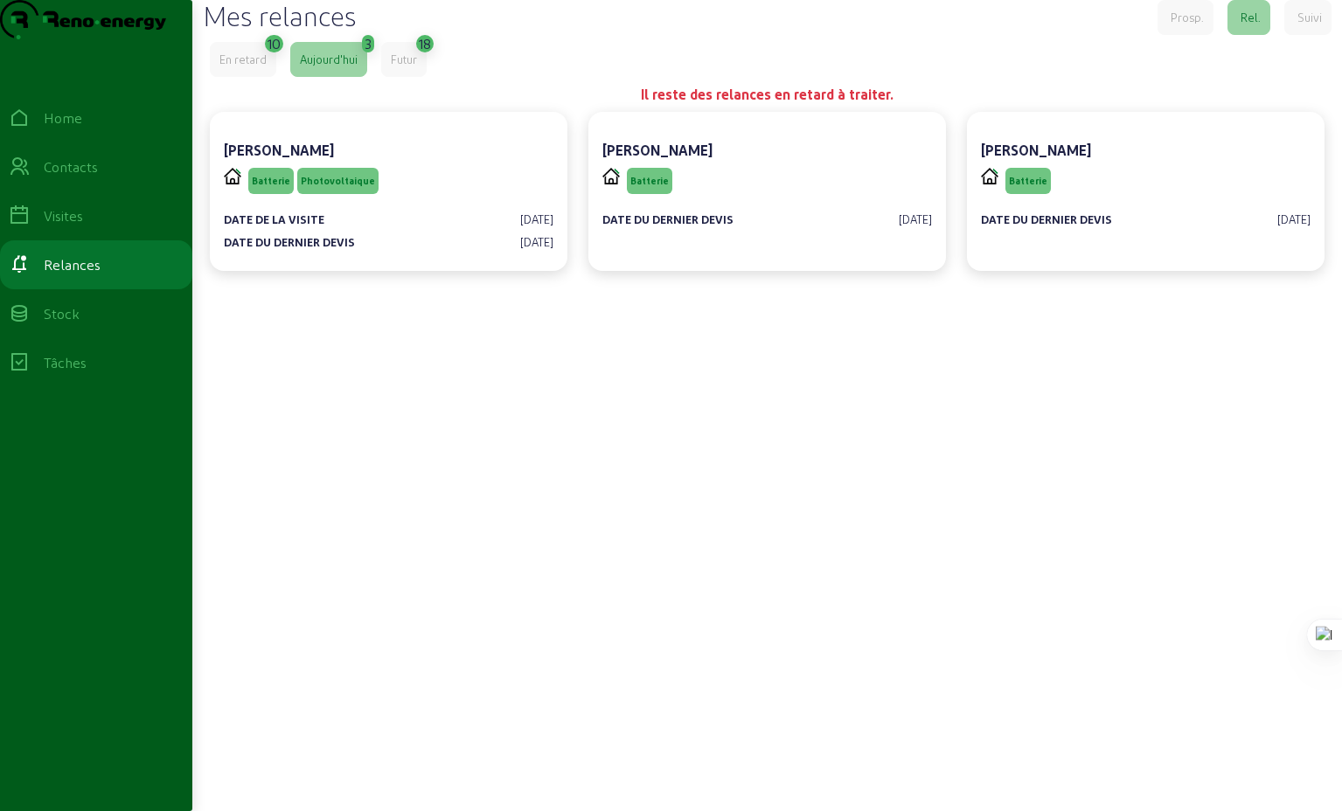
click at [244, 67] on div "En retard" at bounding box center [242, 60] width 47 height 16
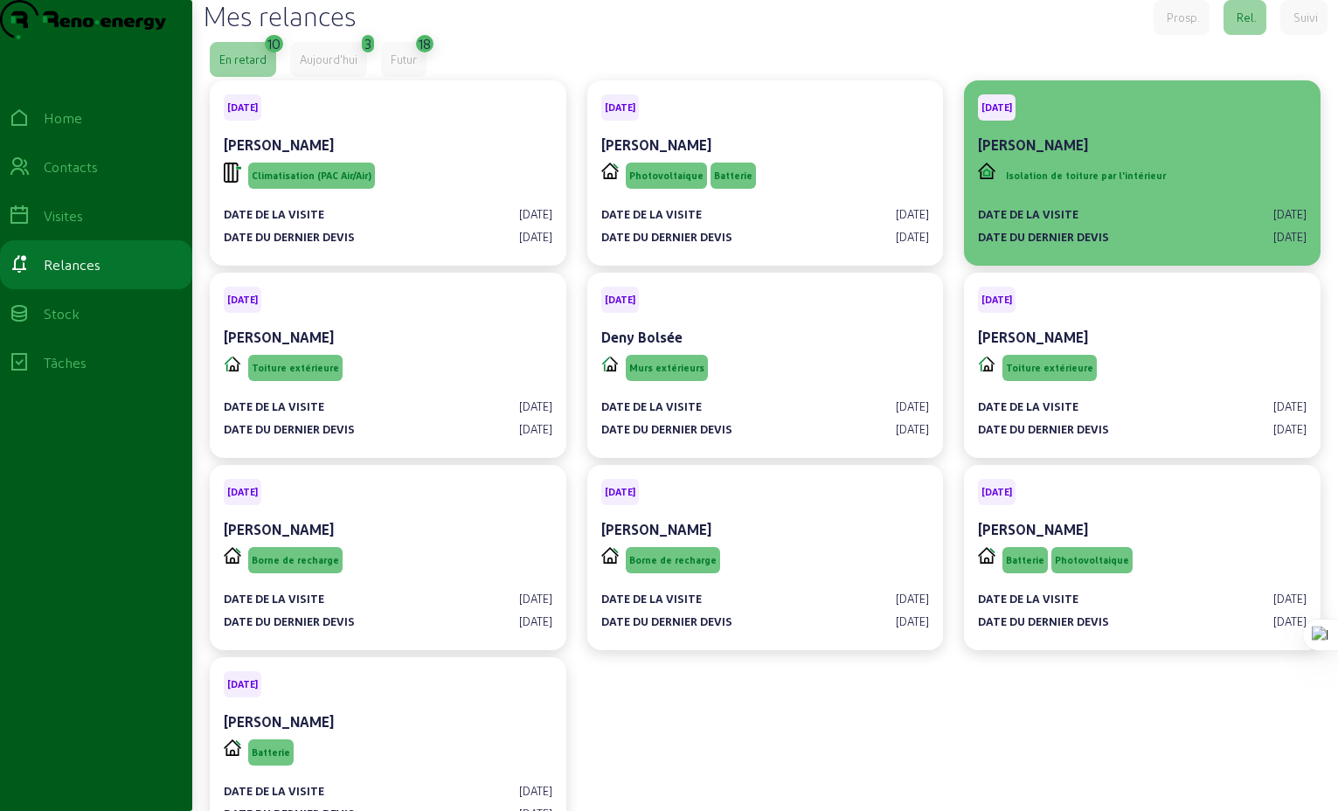
click at [1111, 236] on div "Date de la visite [DATE] Date du dernier devis [DATE]" at bounding box center [1142, 218] width 329 height 52
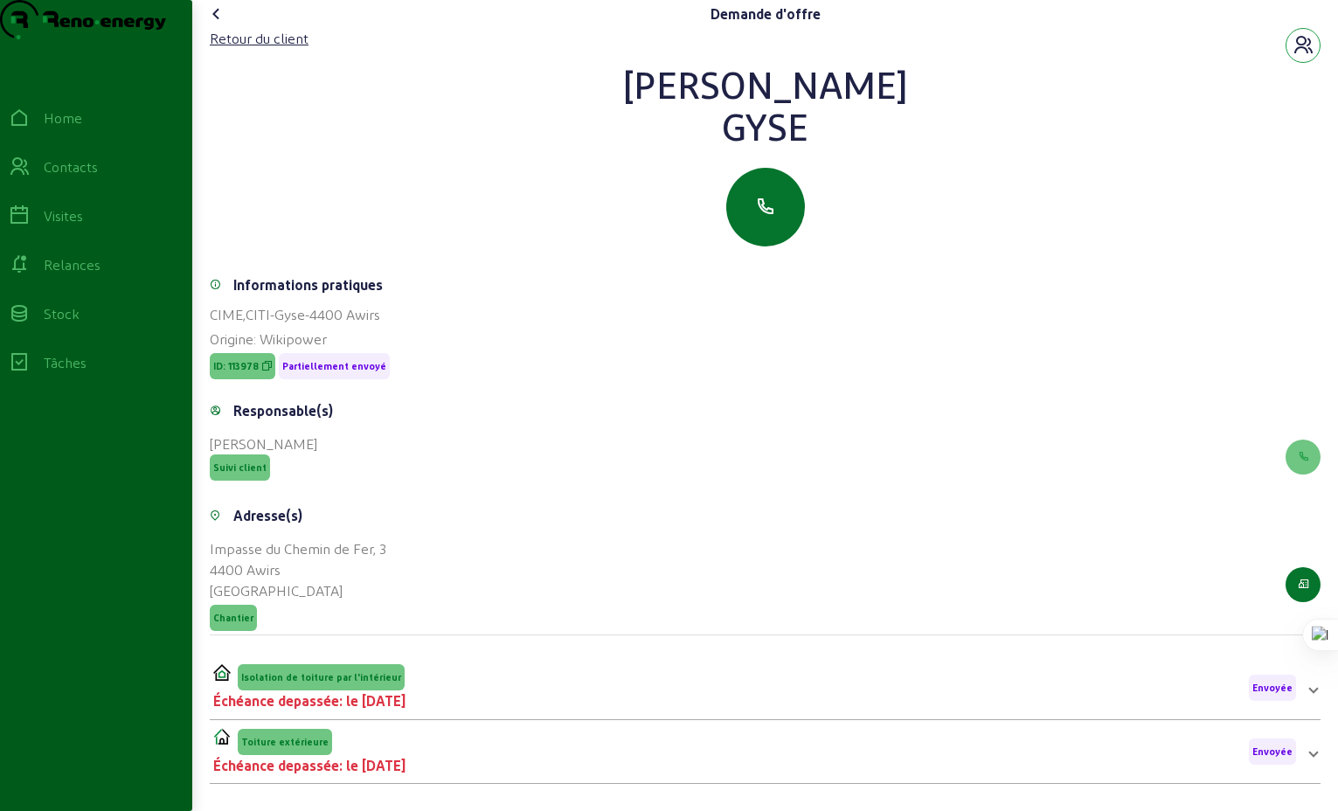
click at [1299, 56] on icon "button" at bounding box center [1303, 45] width 21 height 21
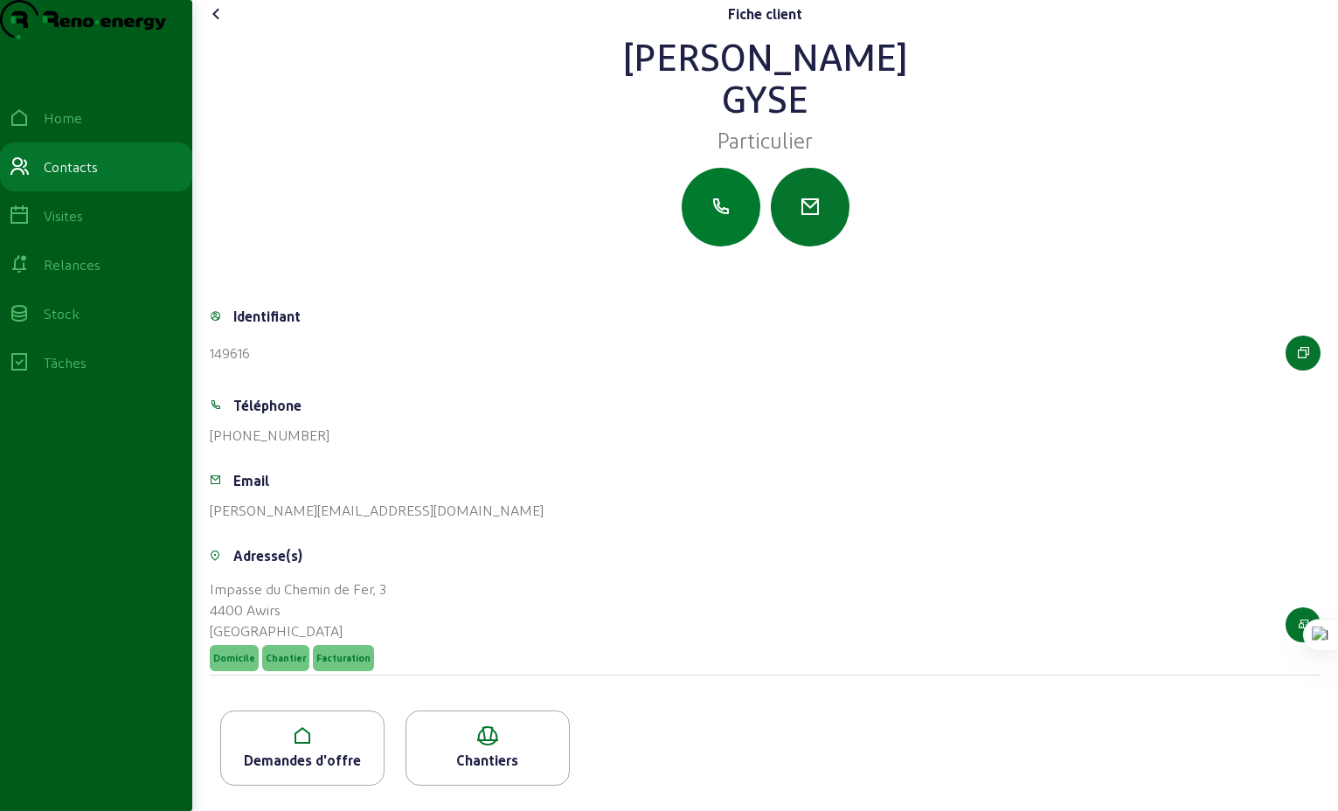
click at [719, 218] on icon "button" at bounding box center [721, 207] width 21 height 21
click at [223, 24] on icon at bounding box center [216, 13] width 21 height 21
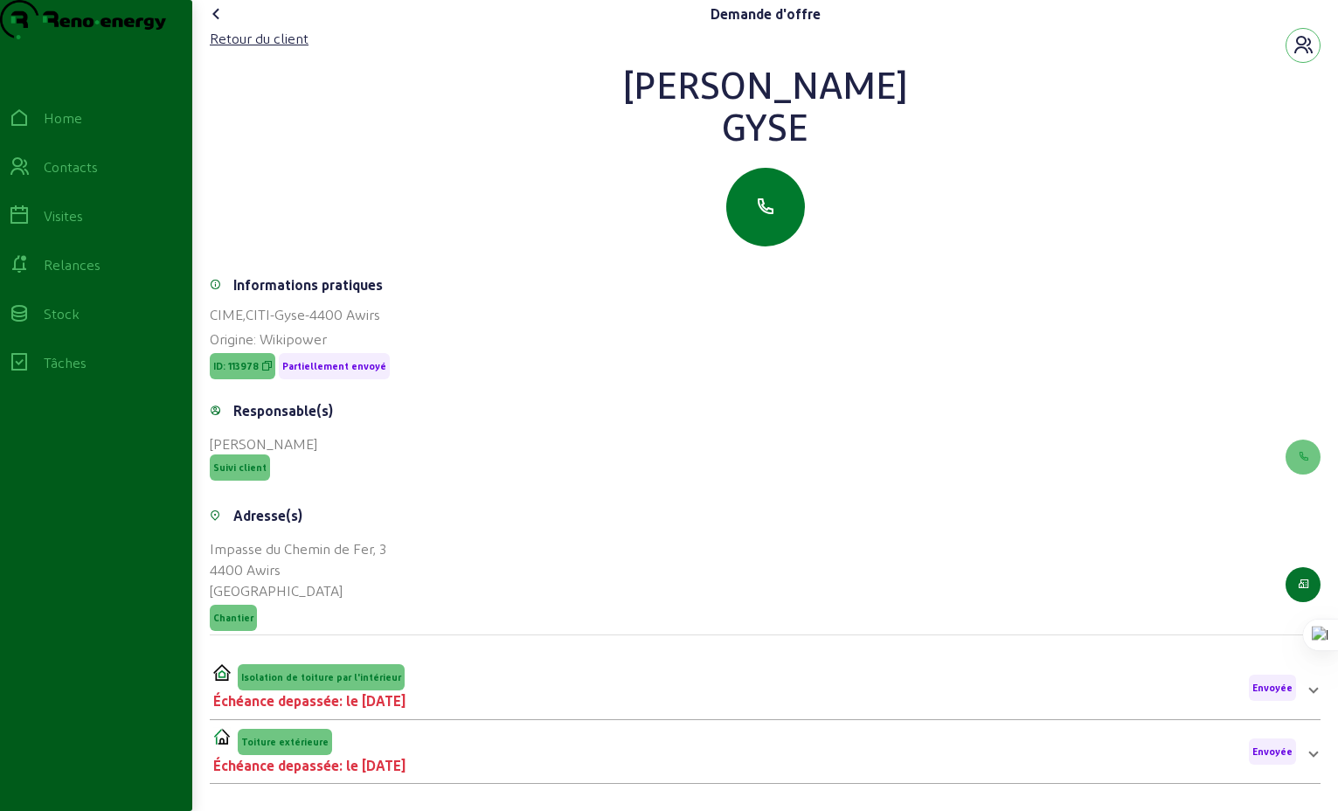
click at [761, 218] on icon "button" at bounding box center [765, 207] width 21 height 21
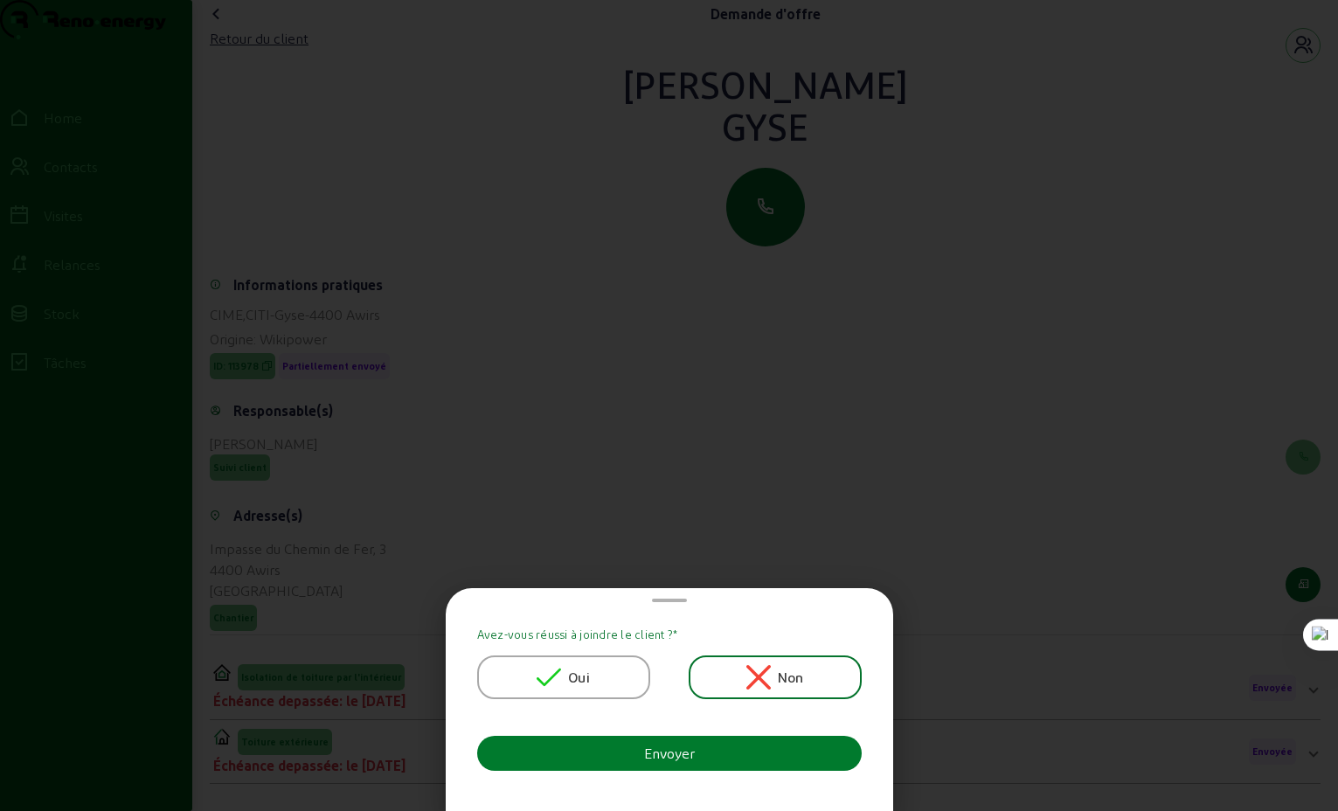
click at [684, 756] on div "Envoyer" at bounding box center [669, 753] width 51 height 21
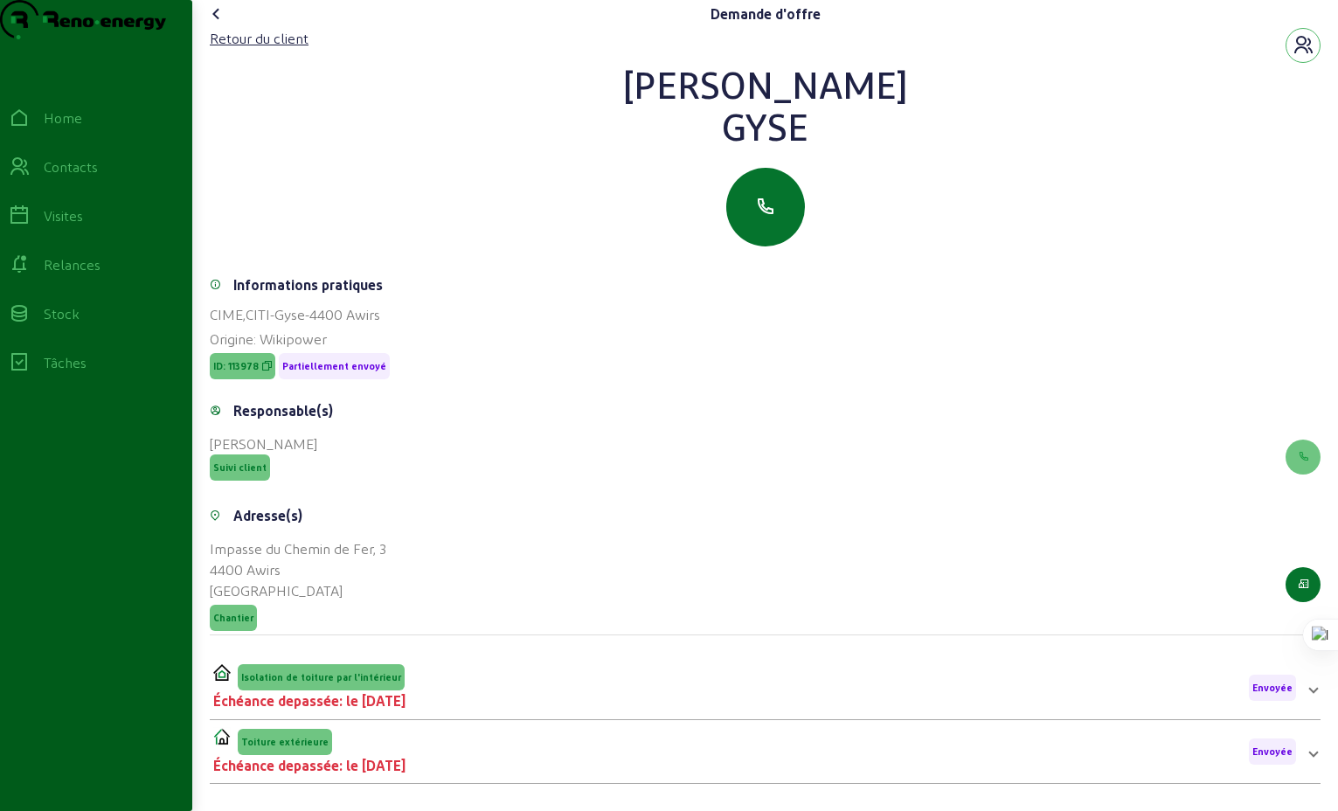
click at [220, 24] on icon at bounding box center [216, 13] width 21 height 21
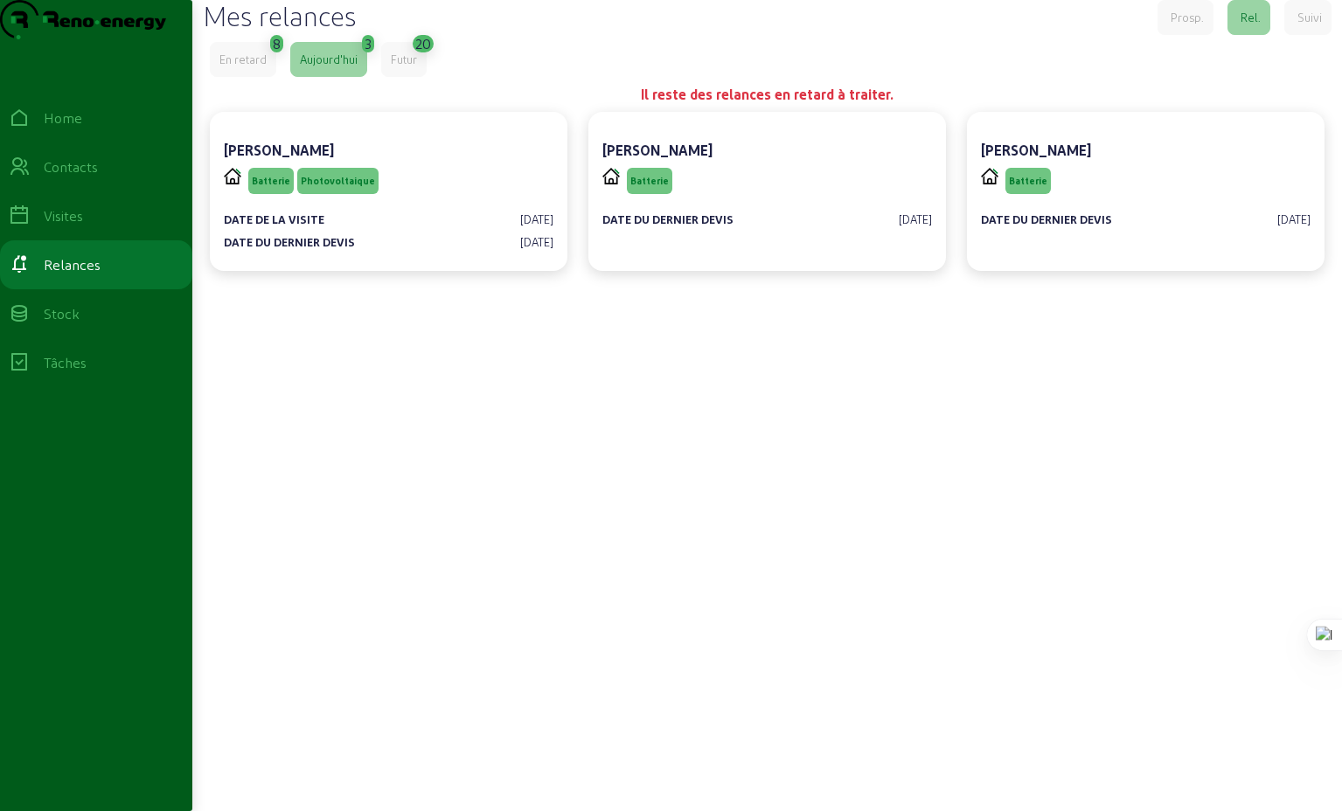
click at [233, 67] on div "En retard" at bounding box center [242, 60] width 47 height 16
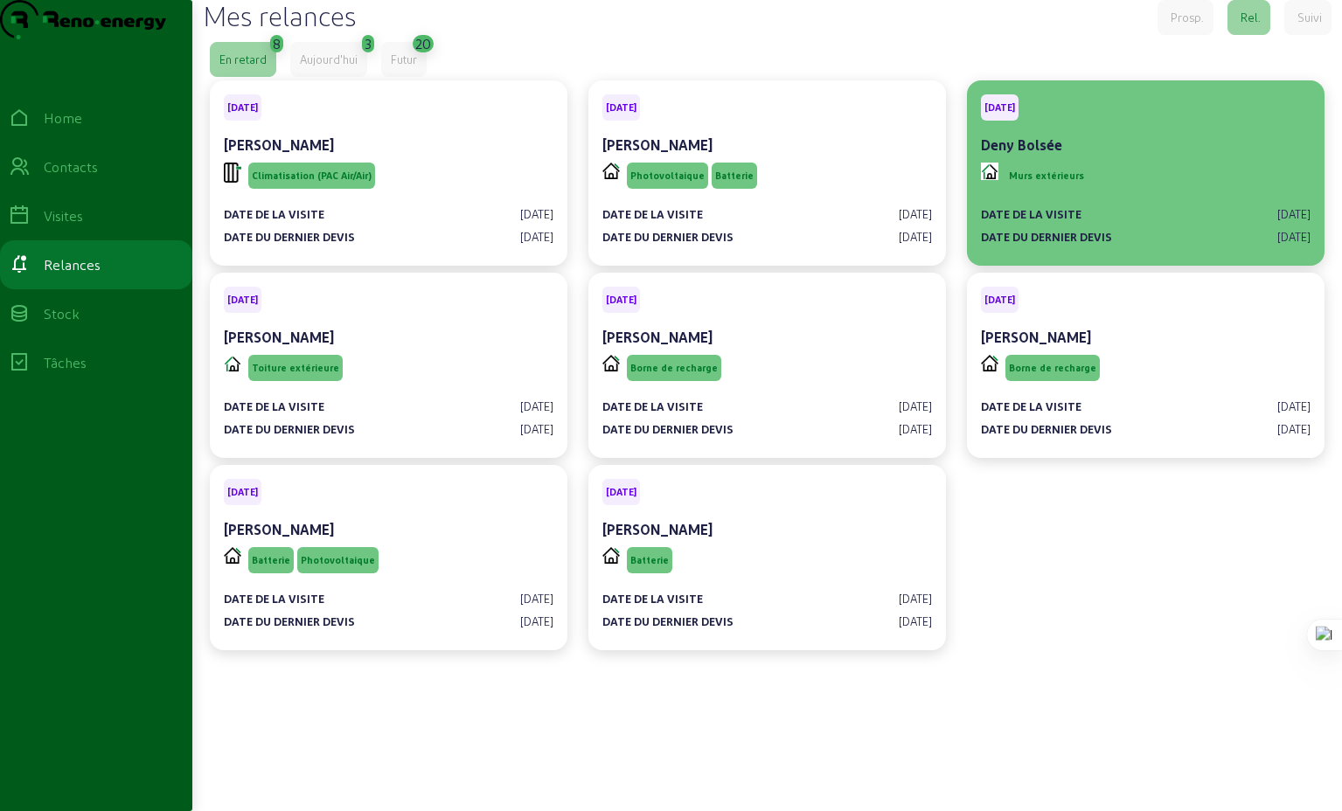
click at [1139, 192] on div "Murs extérieurs" at bounding box center [1146, 175] width 330 height 33
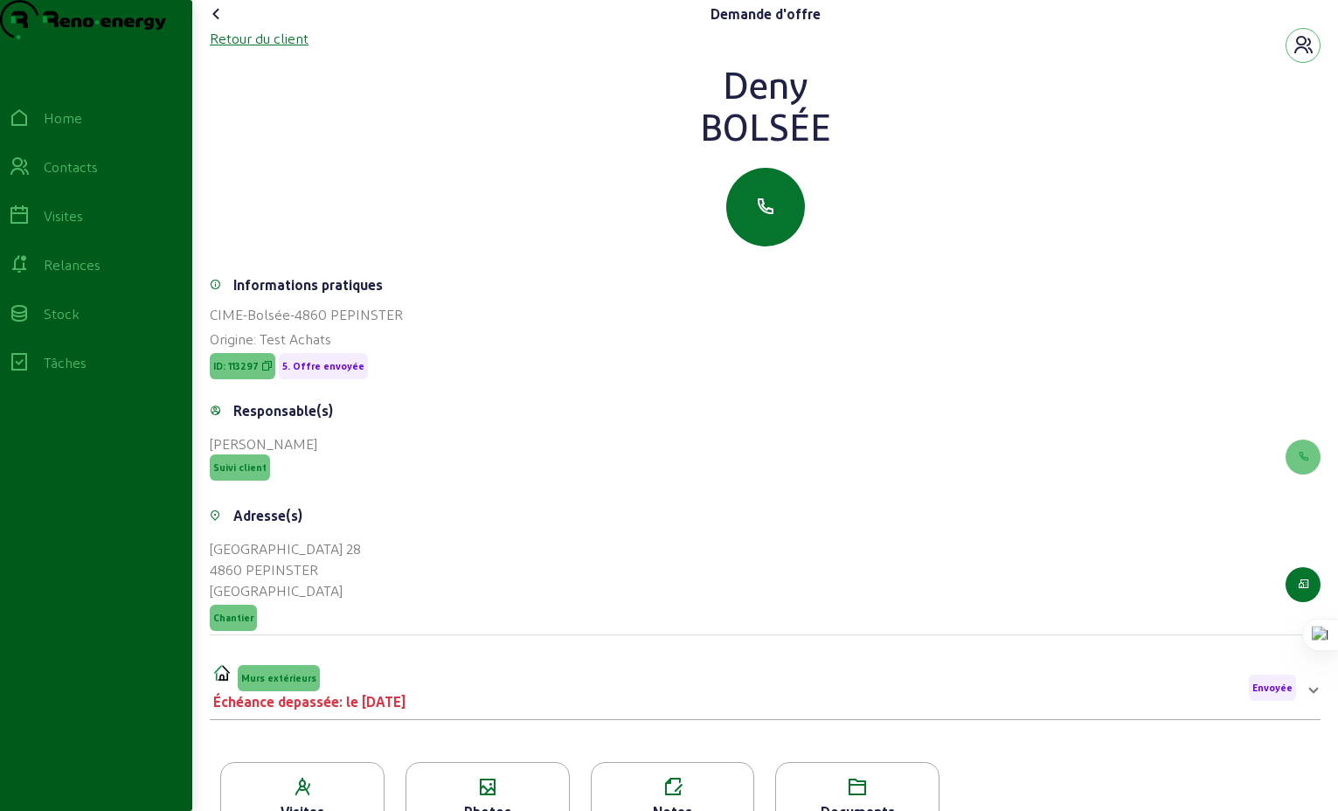
click at [264, 49] on div "Retour du client" at bounding box center [259, 38] width 99 height 21
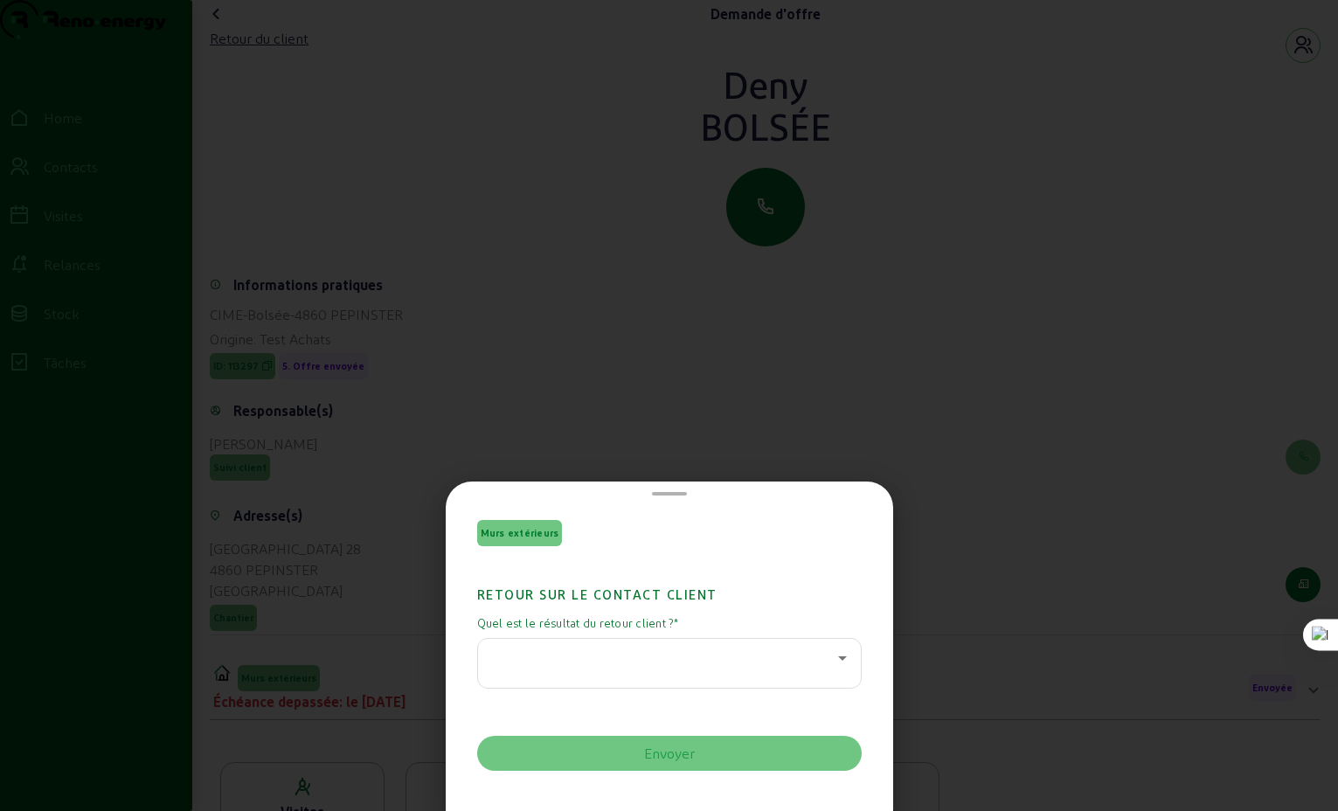
click at [838, 657] on icon at bounding box center [842, 658] width 9 height 4
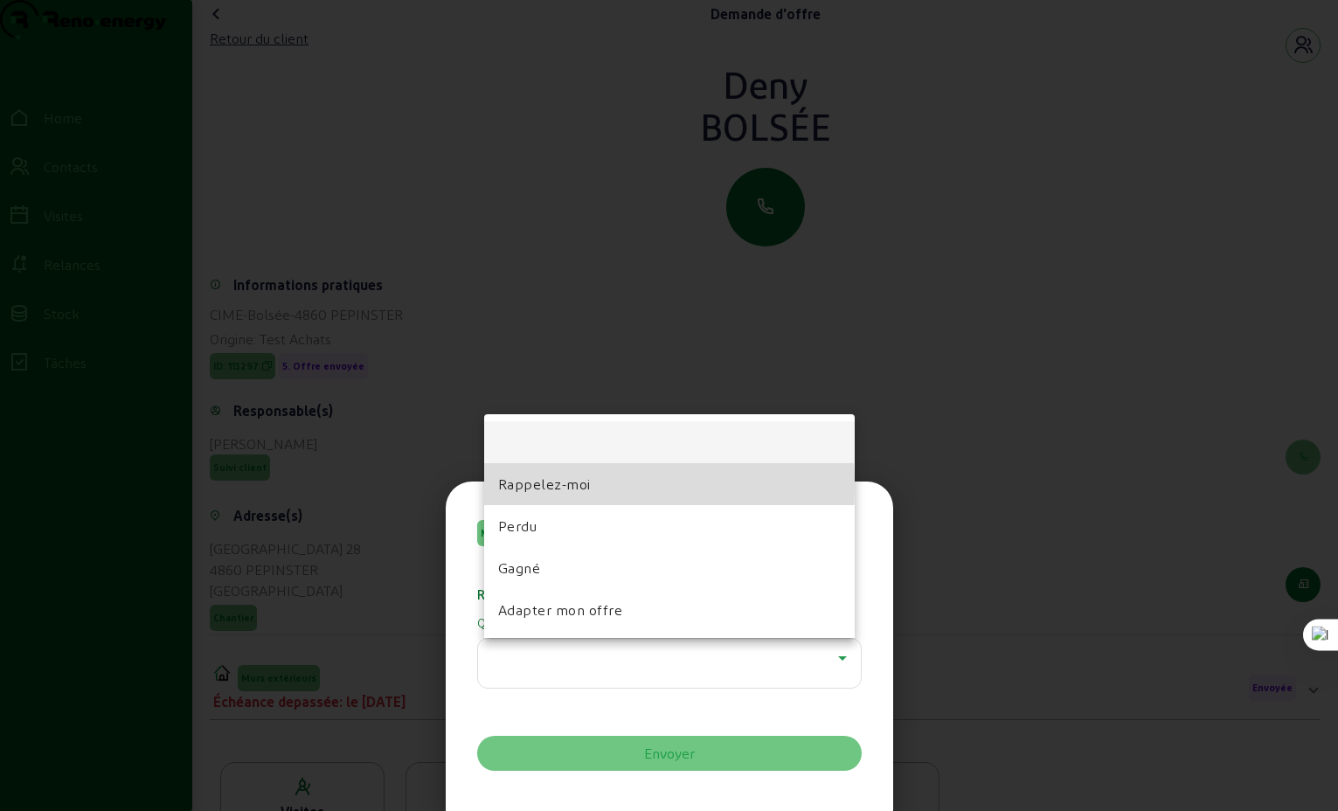
click at [531, 487] on span "Rappelez-moi" at bounding box center [544, 484] width 93 height 21
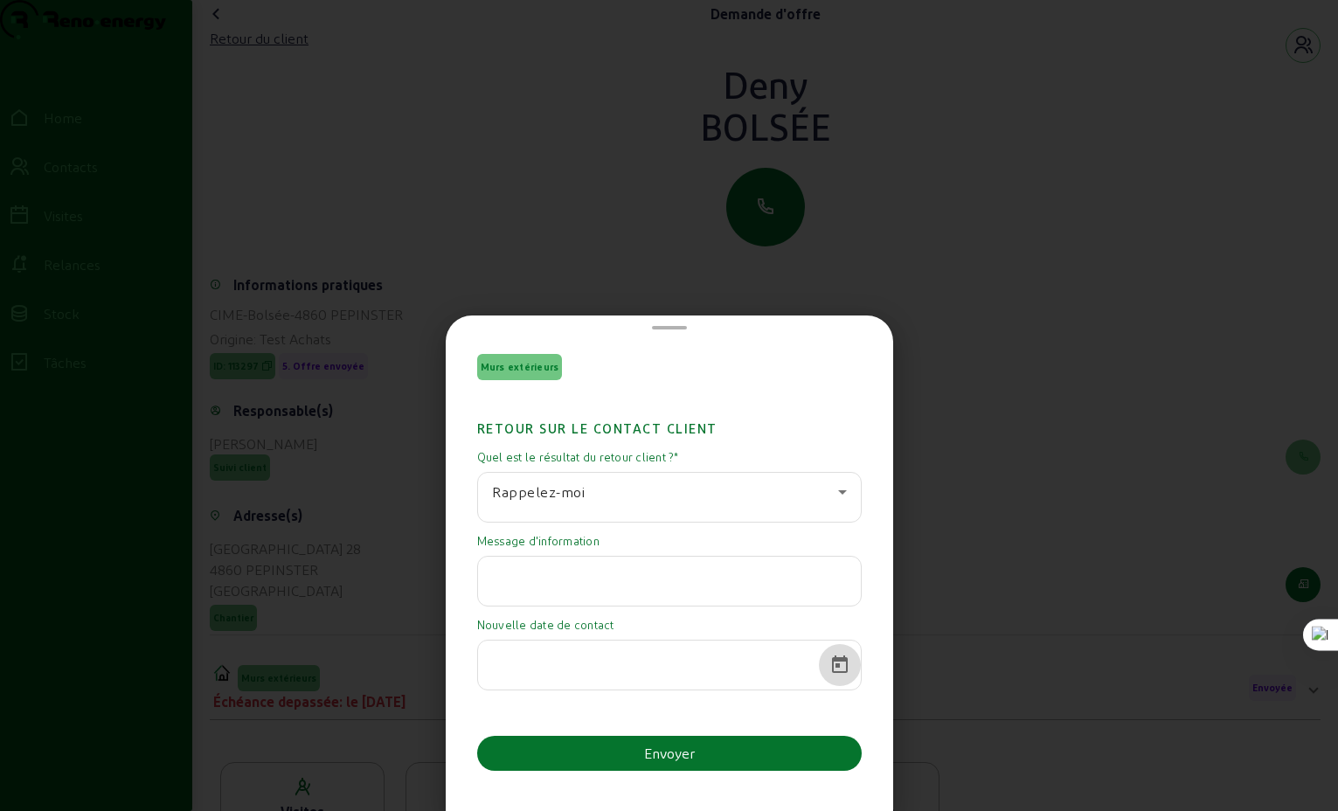
click at [832, 665] on span "Open calendar" at bounding box center [840, 665] width 42 height 42
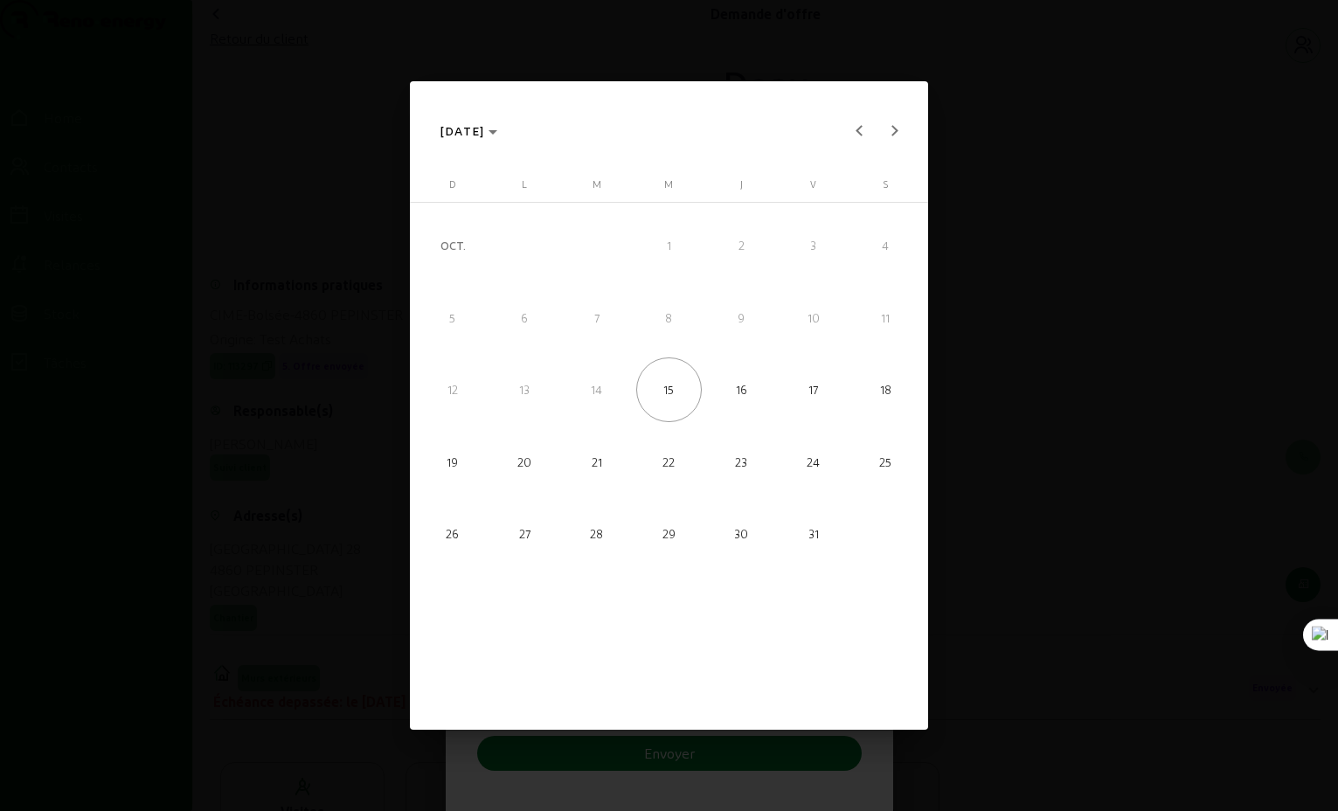
click at [665, 532] on span "29" at bounding box center [668, 534] width 65 height 65
type input "[DATE]"
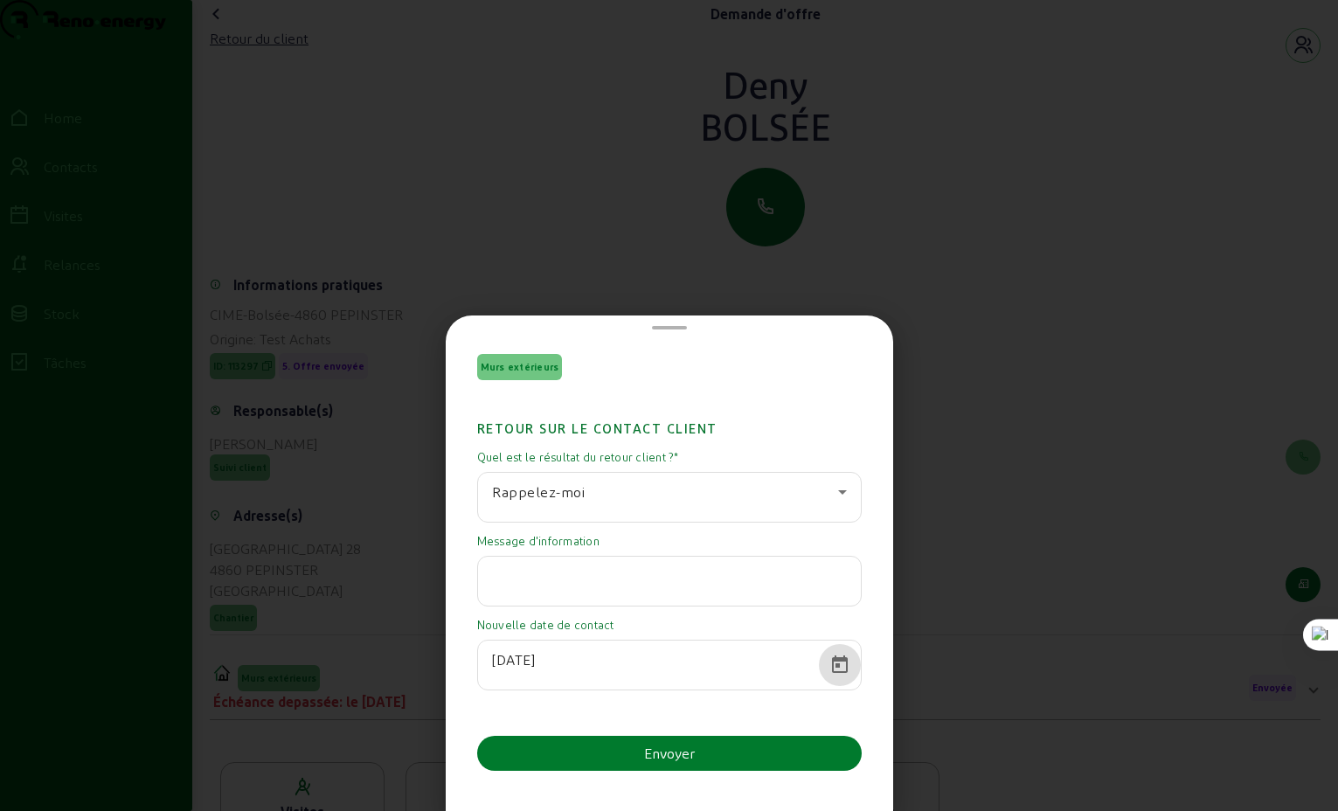
click at [666, 755] on div "Envoyer" at bounding box center [669, 753] width 51 height 21
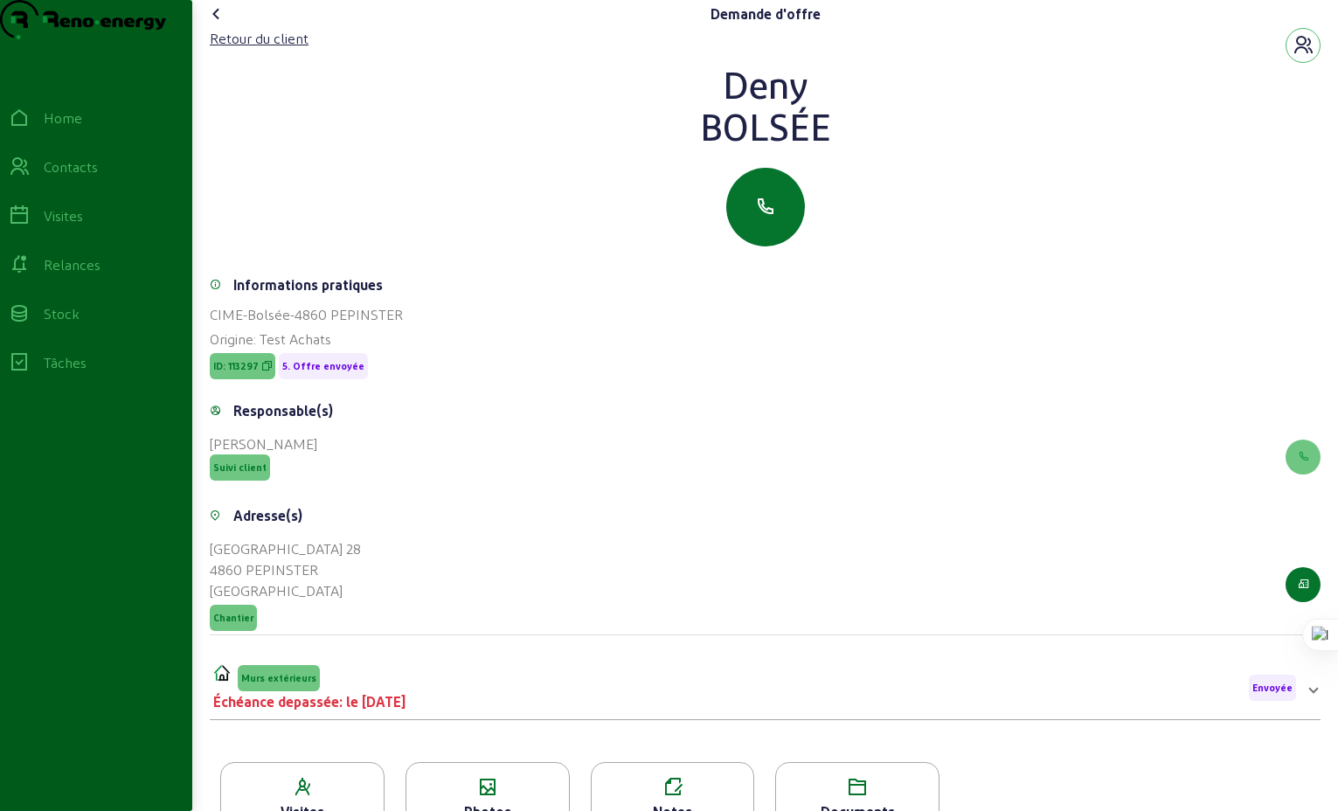
click at [222, 24] on icon at bounding box center [216, 13] width 21 height 21
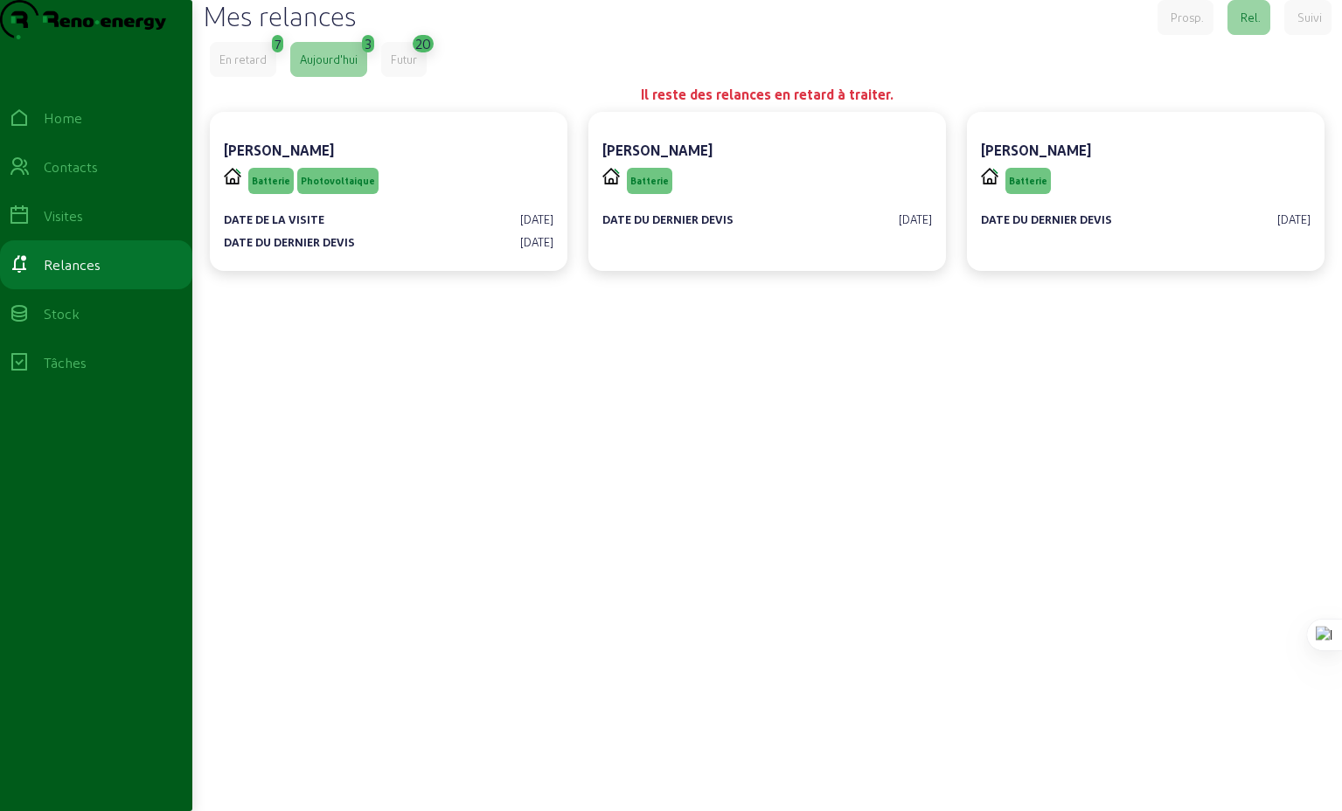
click at [253, 67] on div "En retard" at bounding box center [242, 60] width 47 height 16
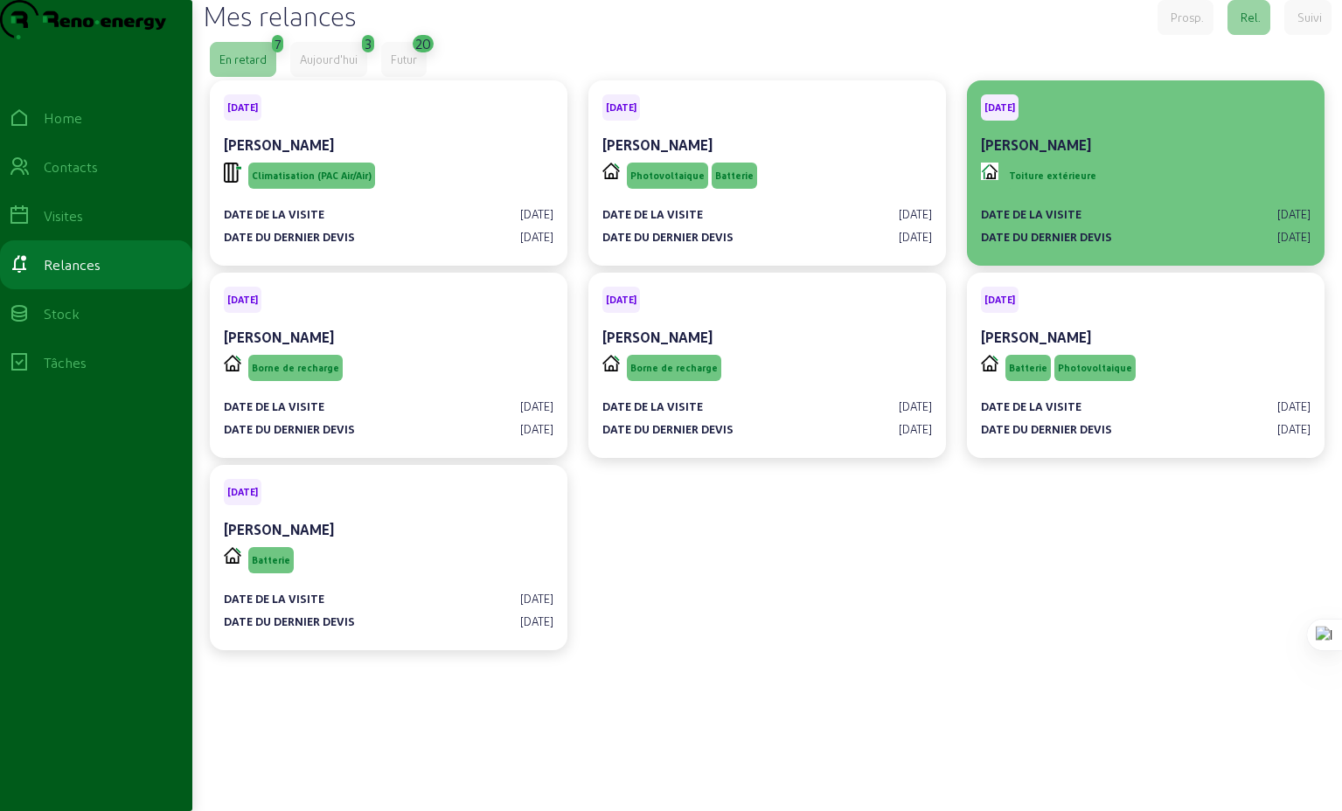
click at [1163, 192] on div "Toiture extérieure" at bounding box center [1146, 175] width 330 height 33
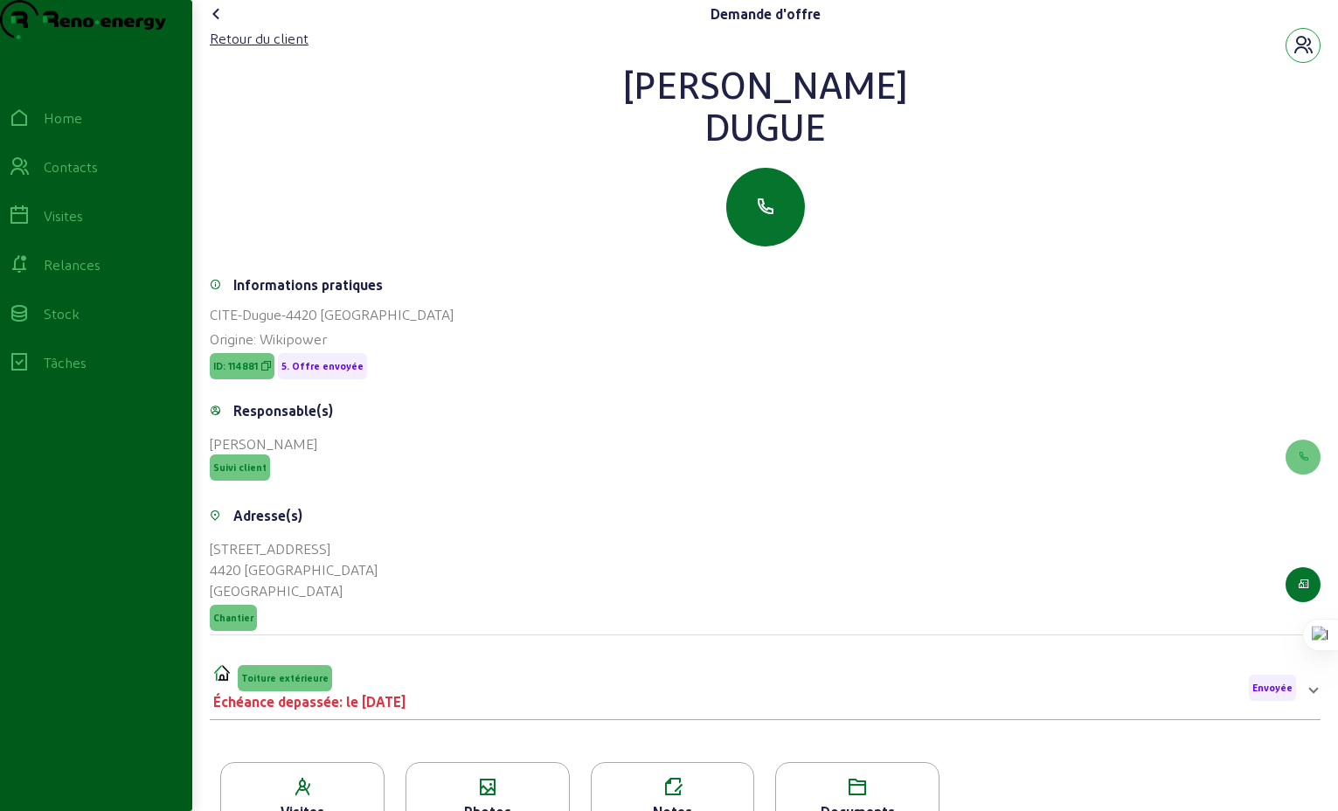
click at [1300, 56] on icon "button" at bounding box center [1303, 45] width 21 height 21
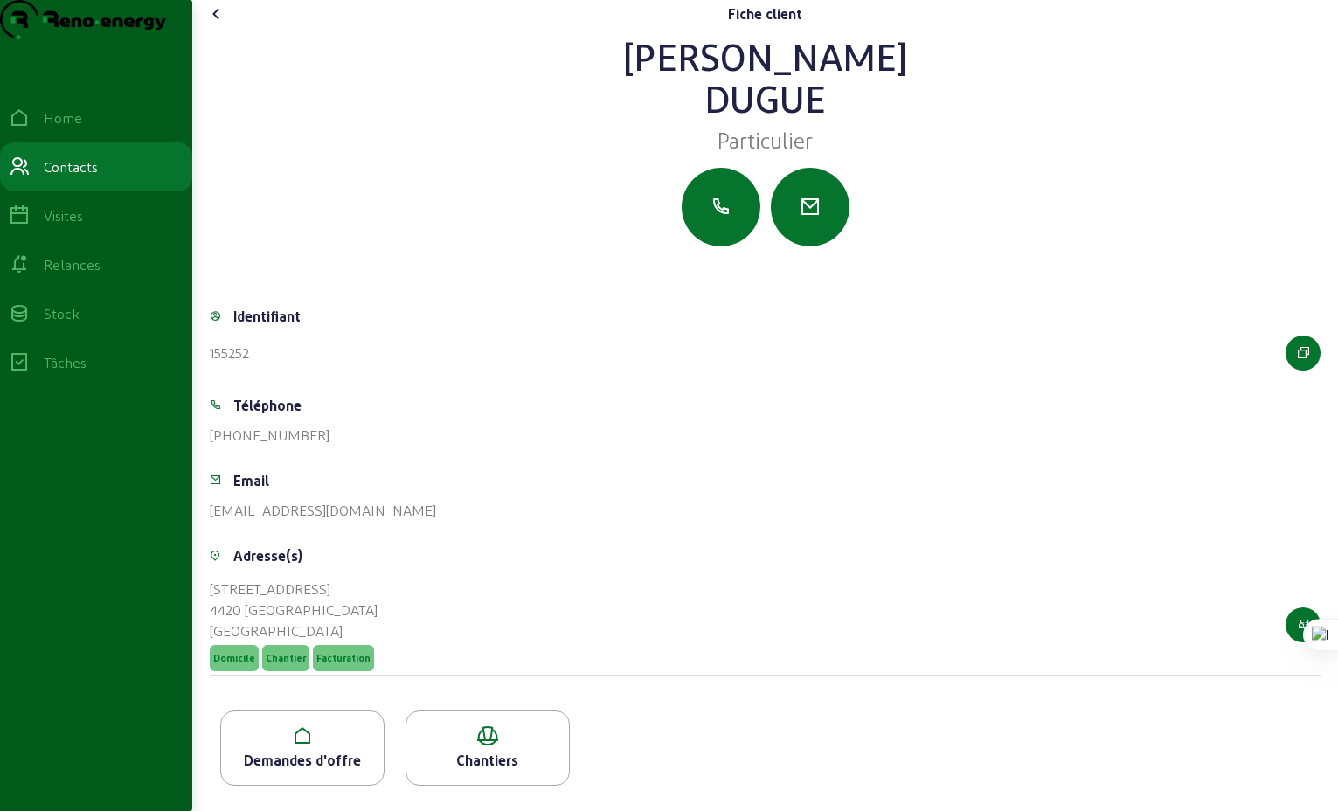
click at [223, 24] on icon at bounding box center [216, 13] width 21 height 21
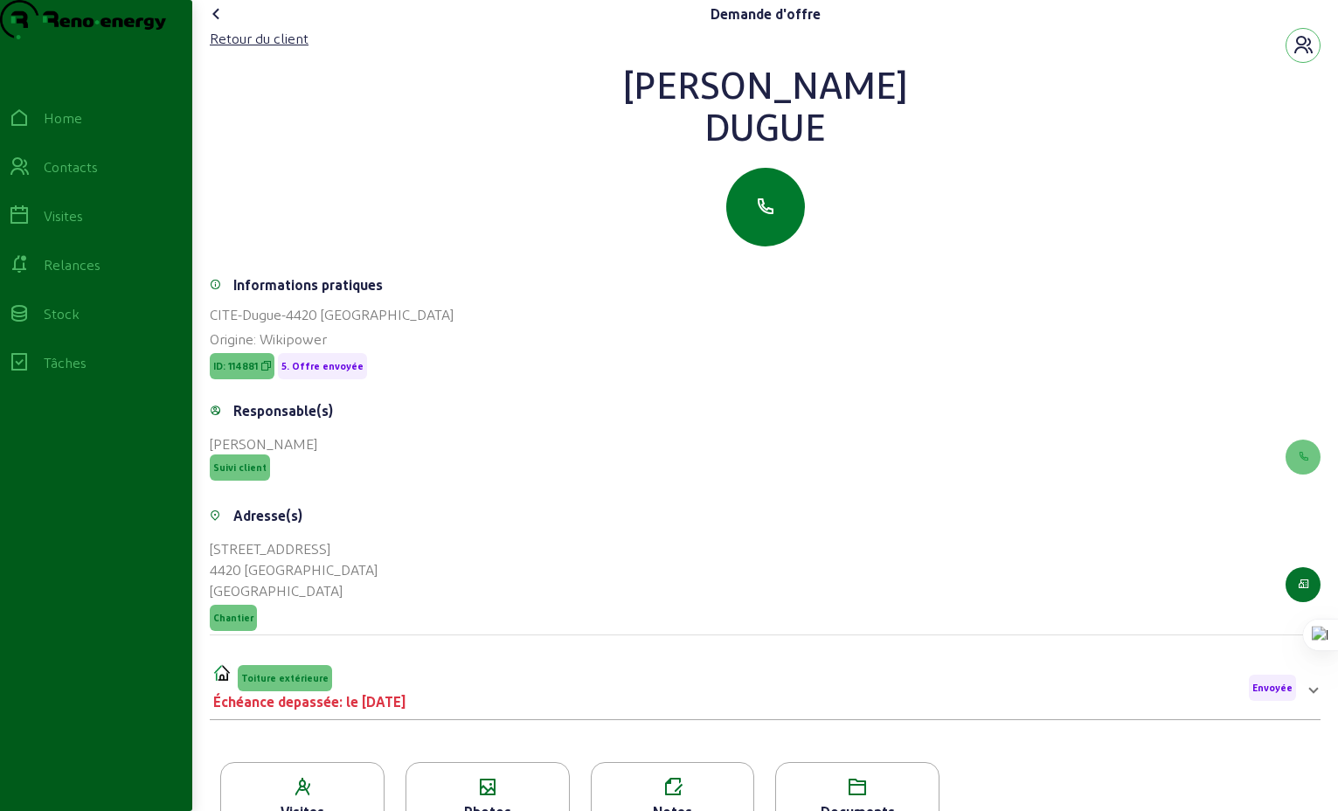
click at [767, 218] on icon "button" at bounding box center [765, 207] width 21 height 21
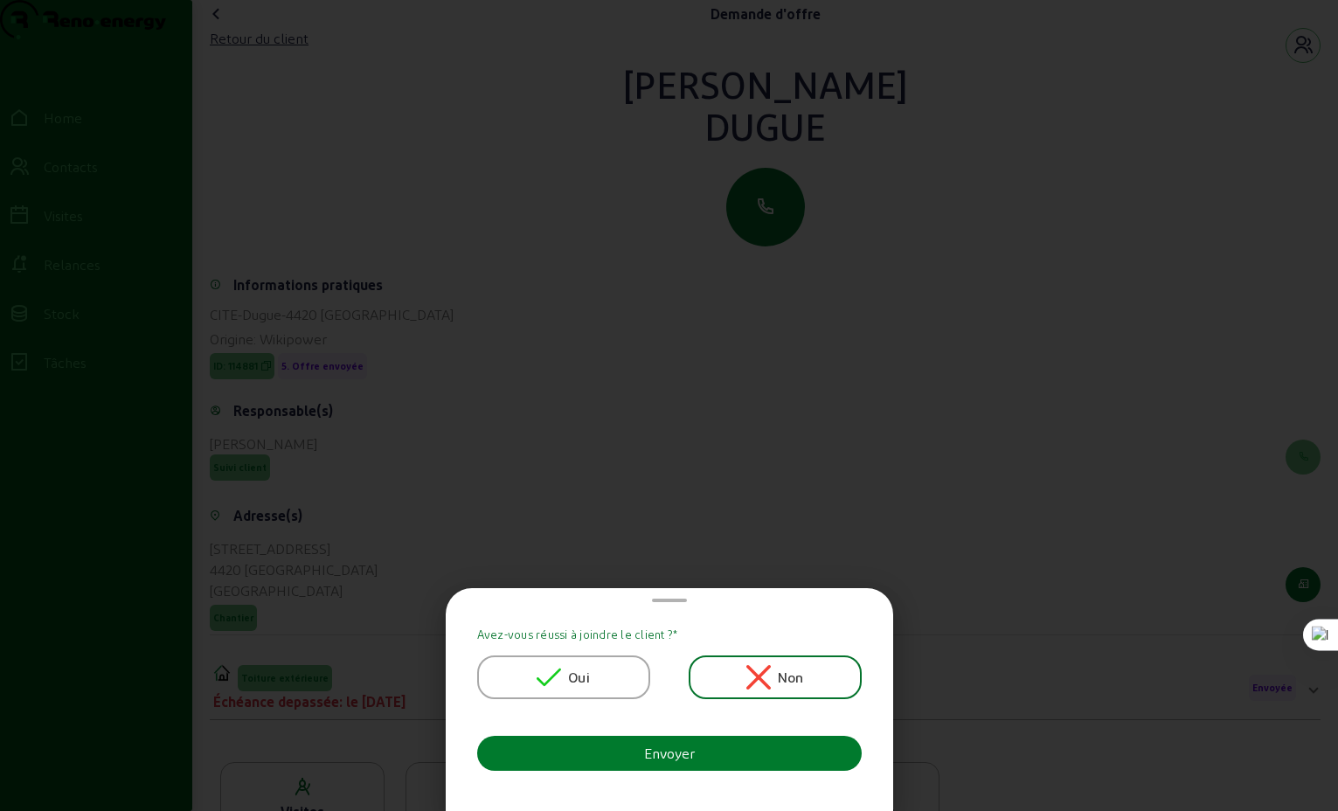
click at [676, 753] on div "Envoyer" at bounding box center [669, 753] width 51 height 21
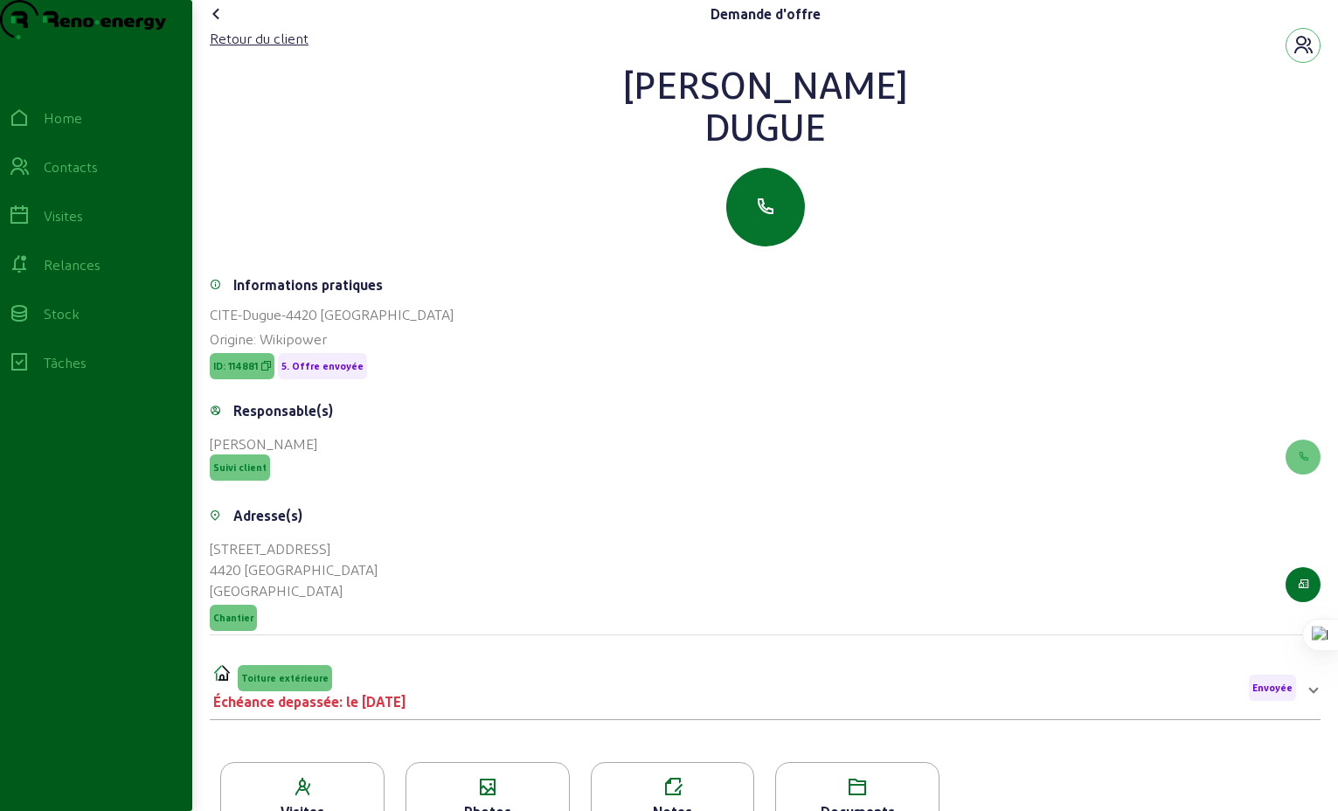
click at [220, 24] on icon at bounding box center [216, 13] width 21 height 21
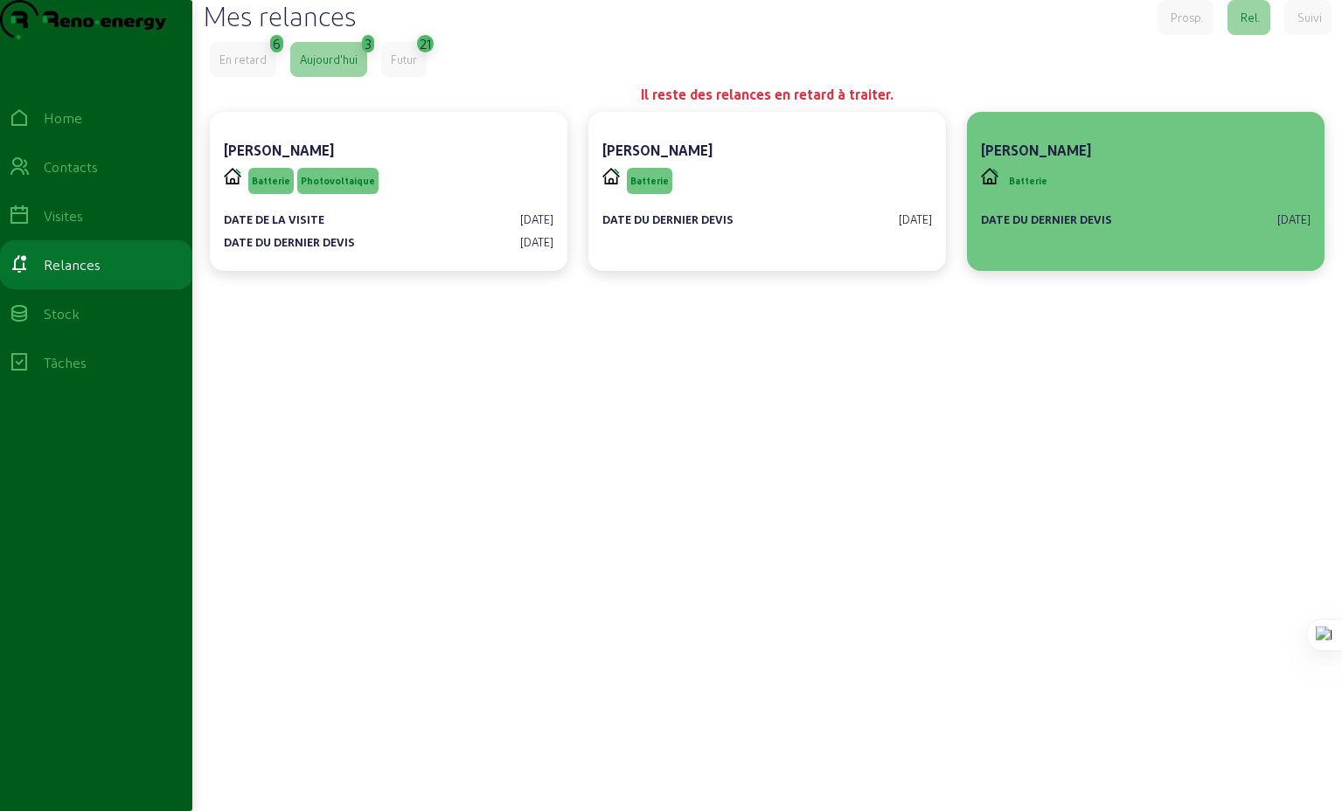
click at [1101, 198] on div "Batterie" at bounding box center [1146, 180] width 330 height 33
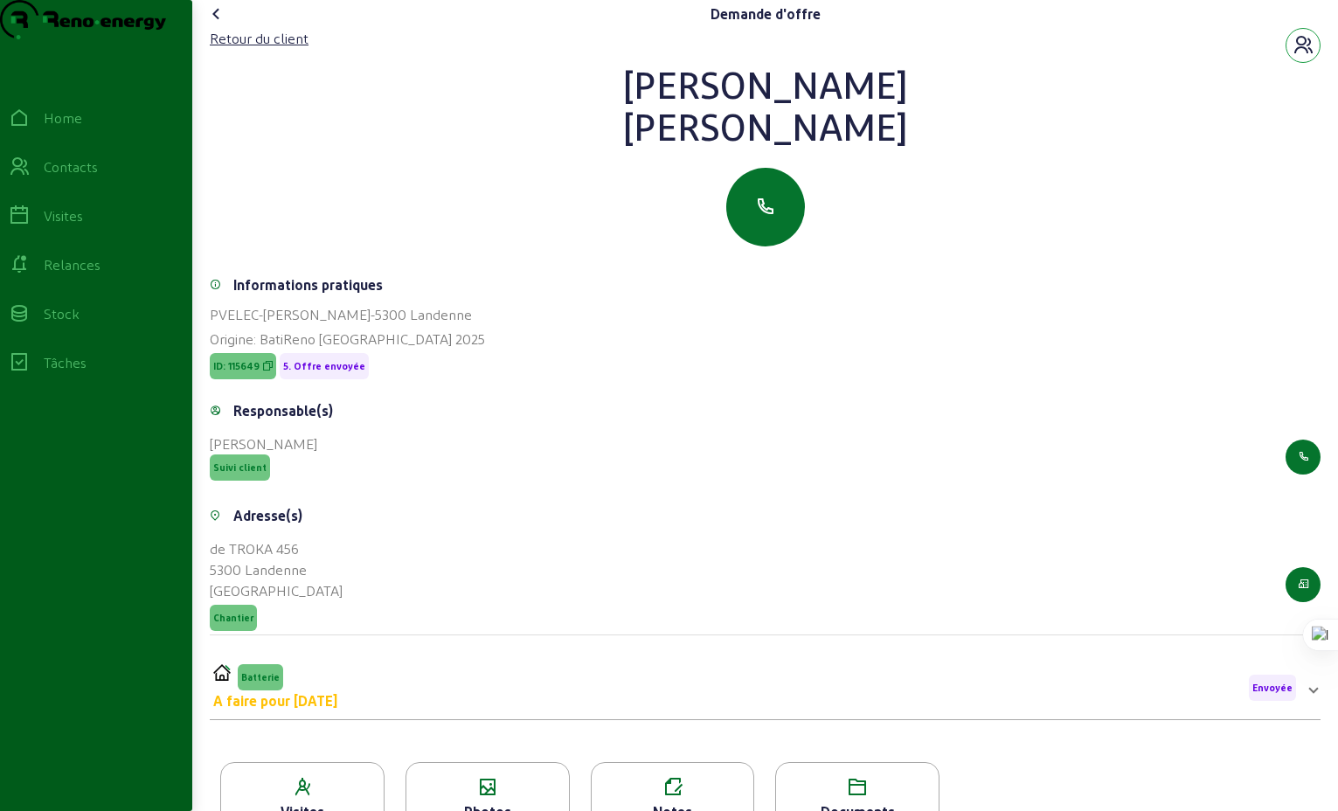
click at [1299, 56] on icon "button" at bounding box center [1303, 45] width 21 height 21
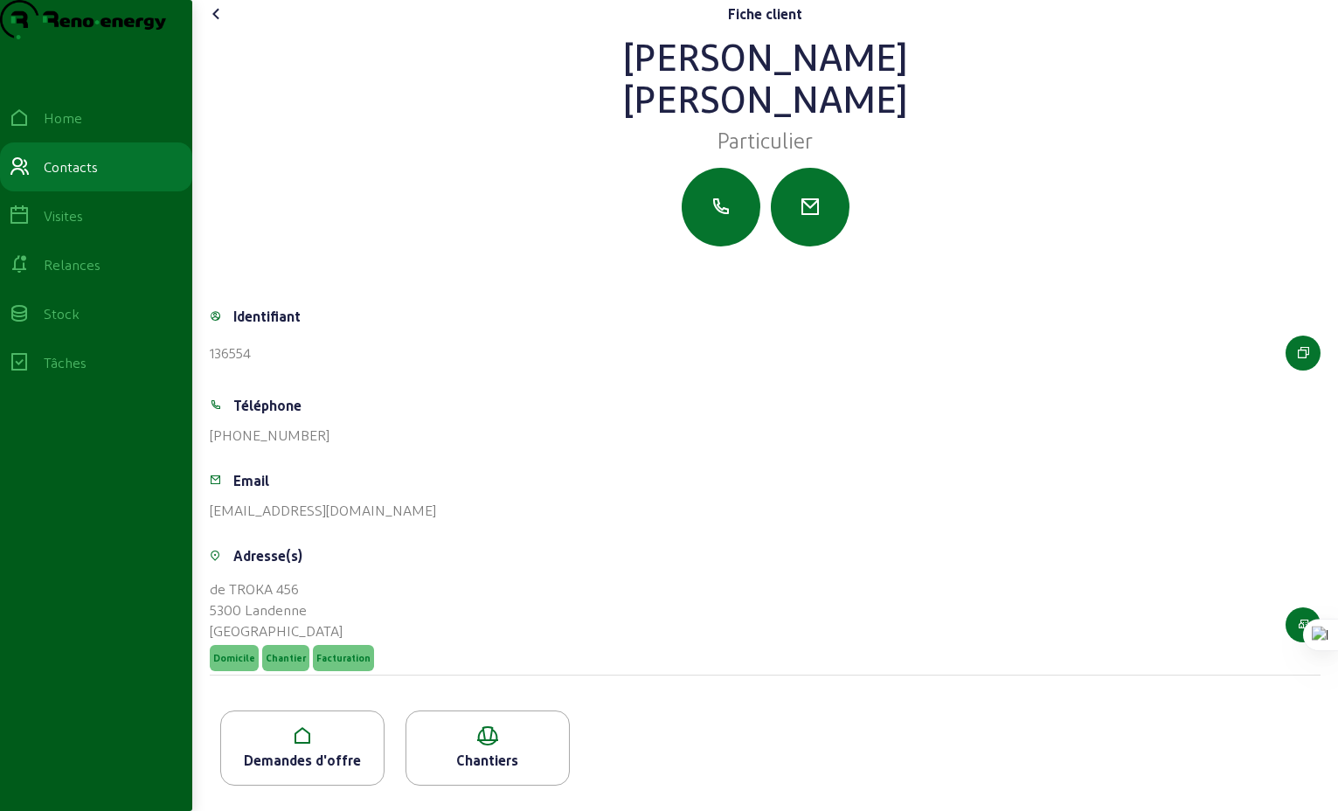
click at [223, 24] on icon at bounding box center [216, 13] width 21 height 21
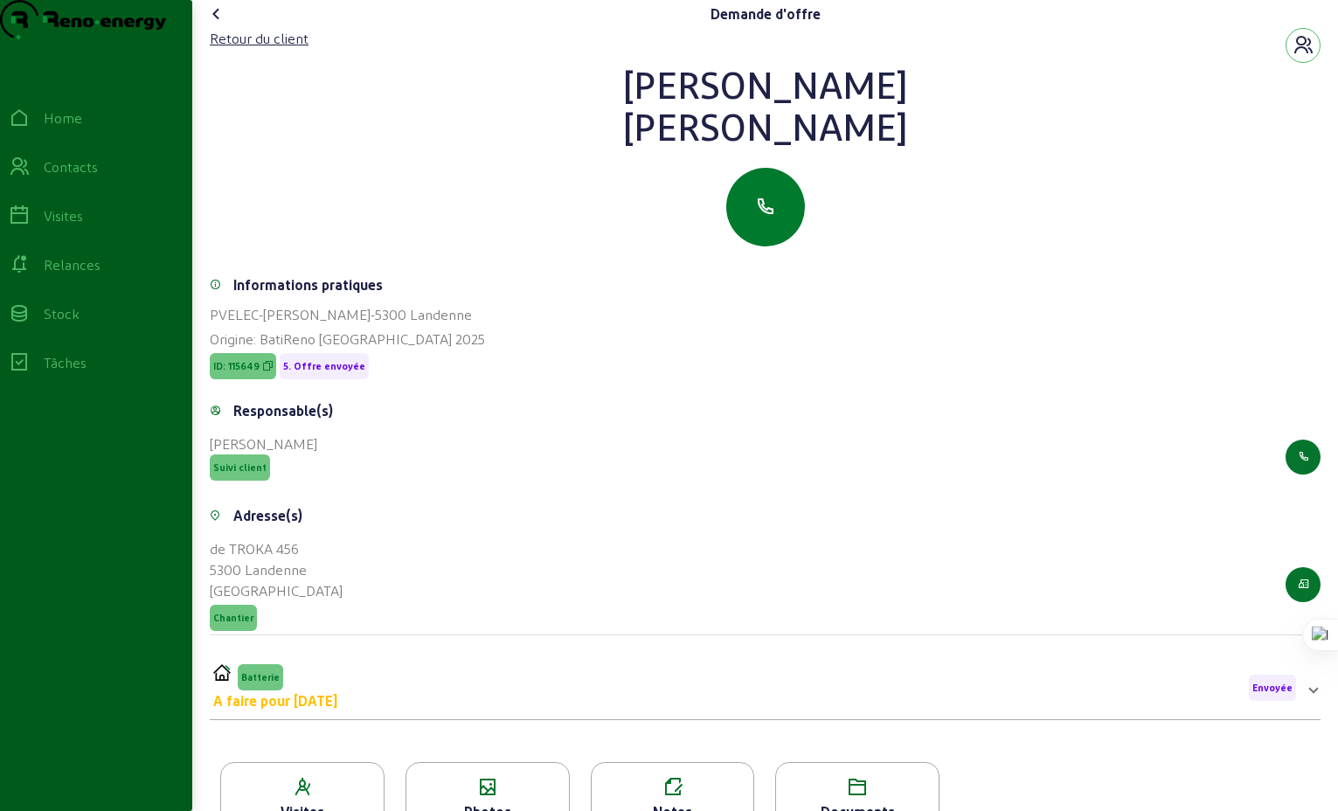
click at [771, 218] on icon "button" at bounding box center [765, 207] width 21 height 21
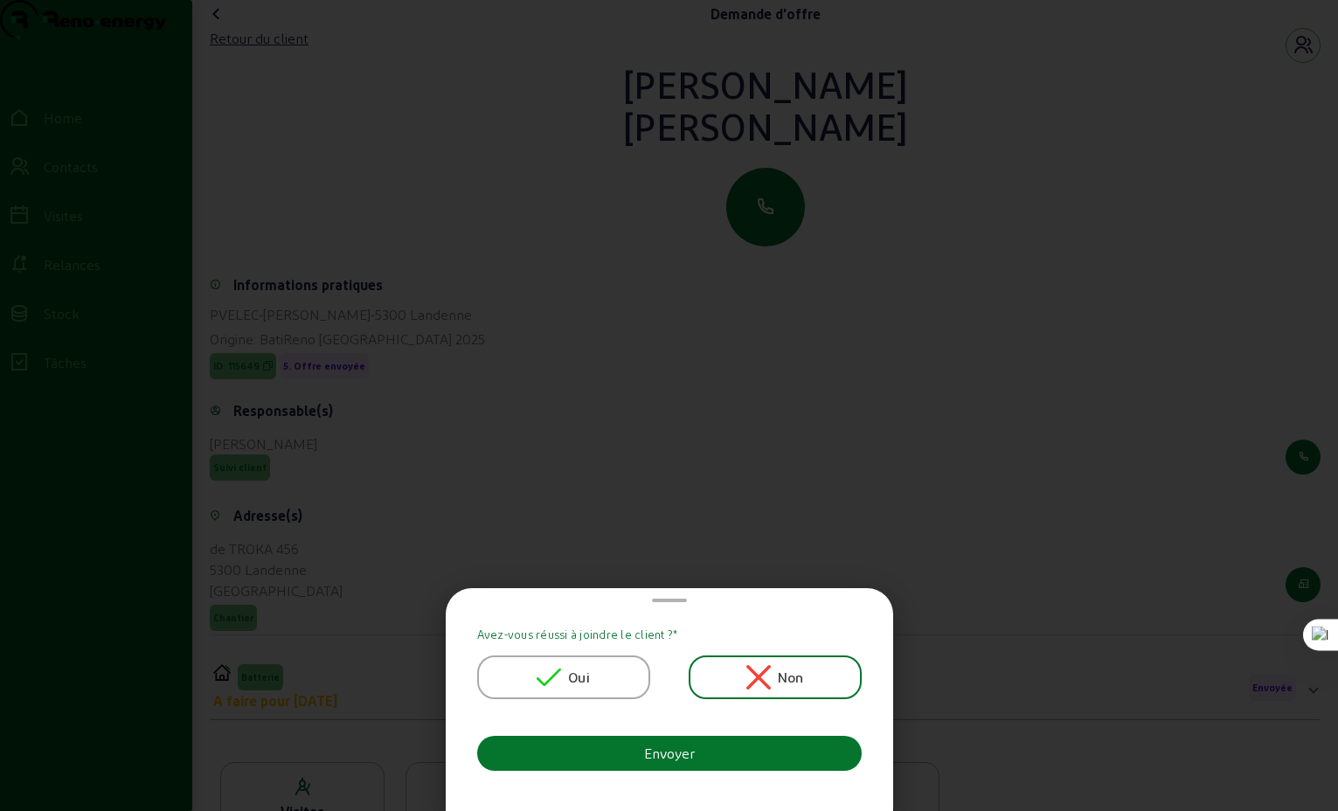
click at [583, 678] on span "Oui" at bounding box center [579, 677] width 22 height 21
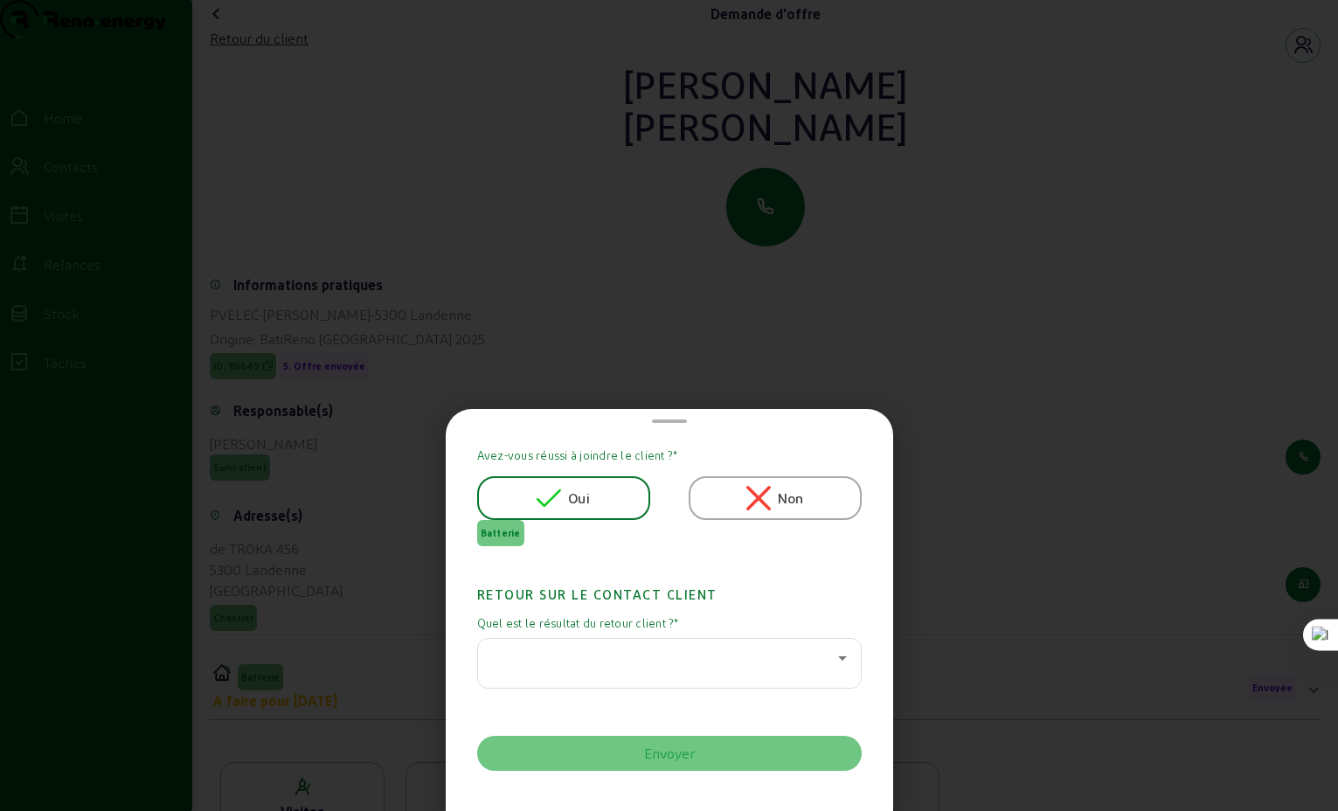
click at [834, 660] on icon at bounding box center [842, 658] width 21 height 21
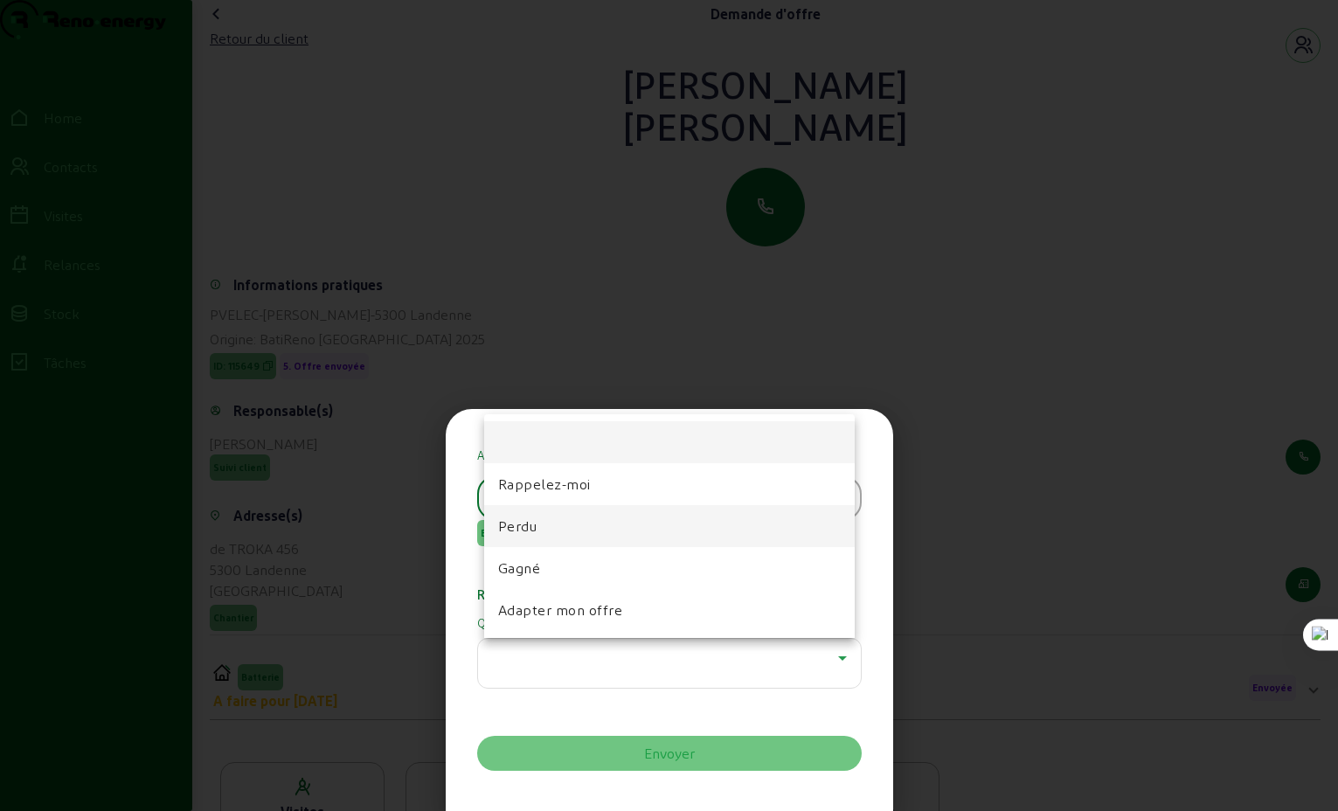
click at [522, 528] on span "Perdu" at bounding box center [517, 526] width 39 height 21
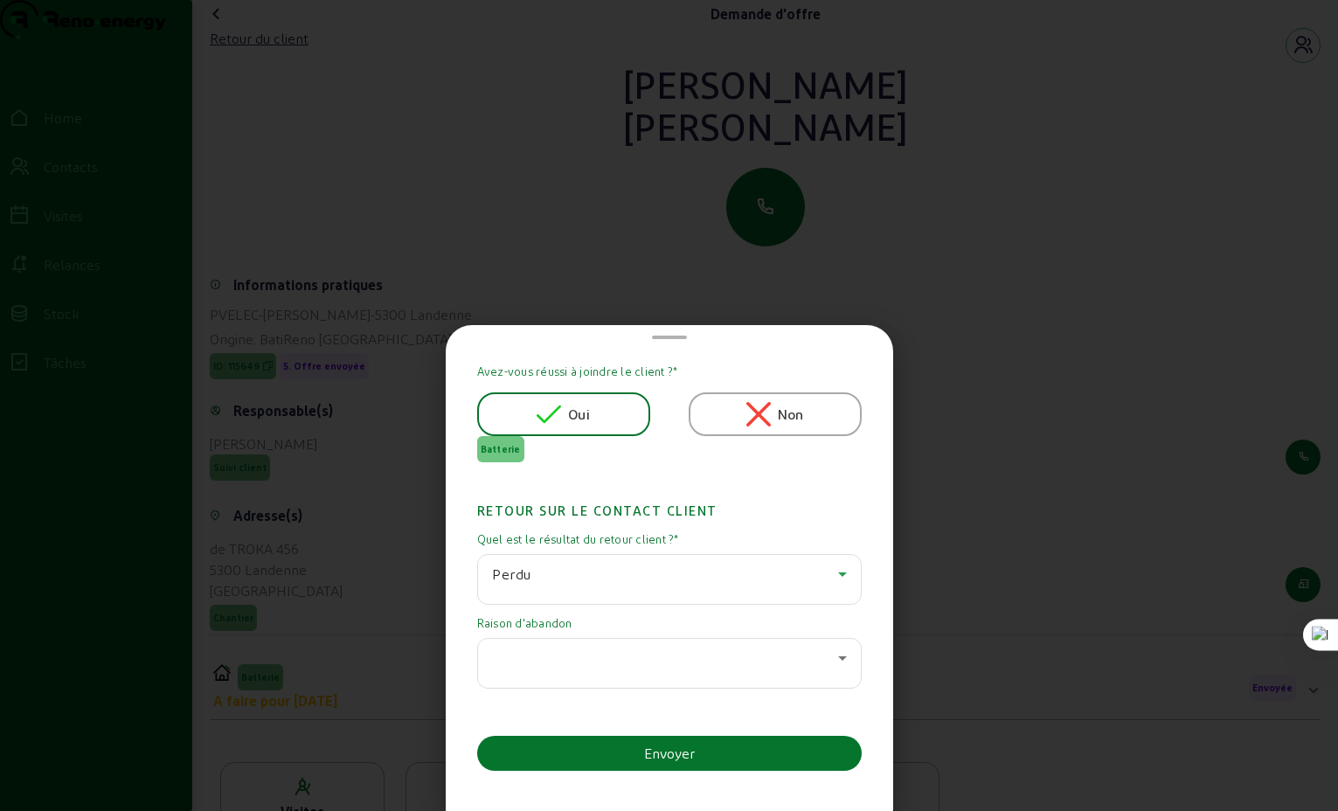
click at [706, 659] on div at bounding box center [665, 658] width 346 height 21
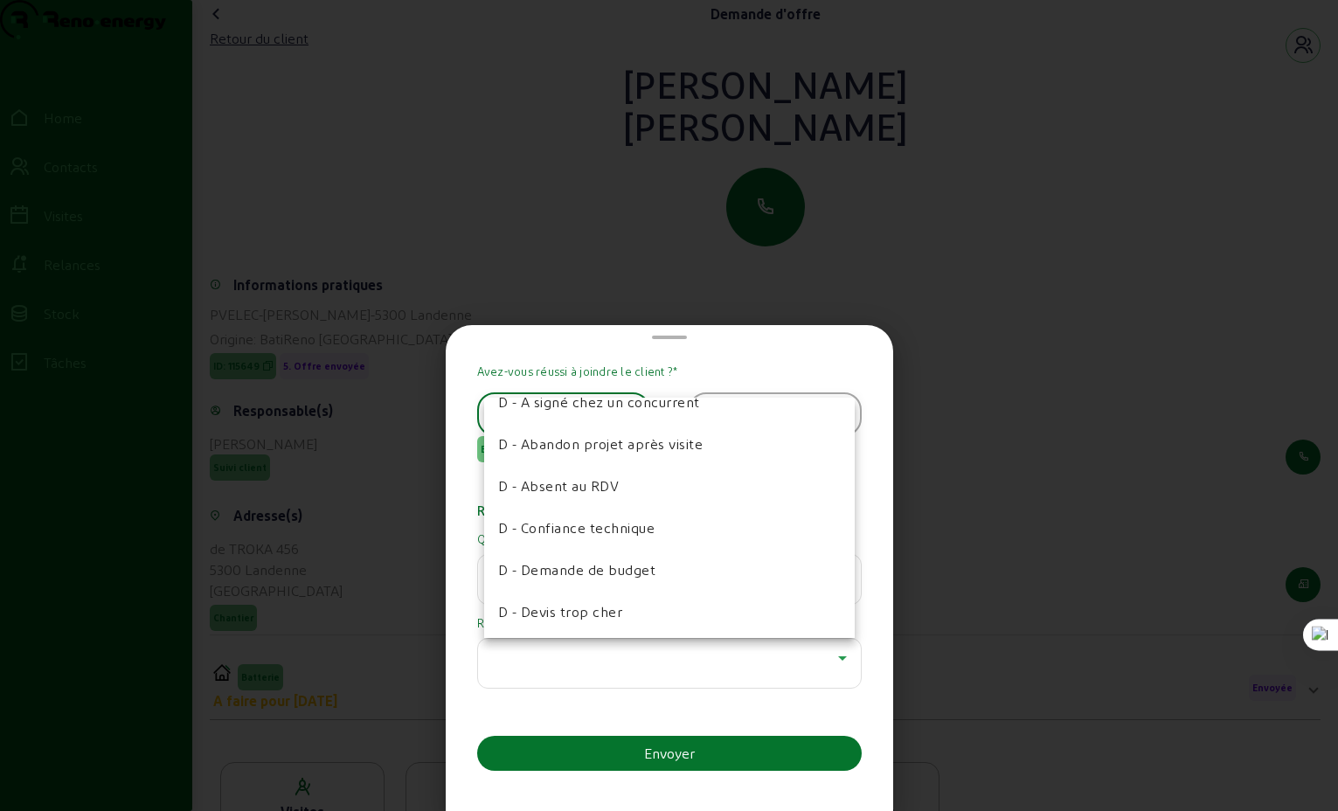
scroll to position [221, 0]
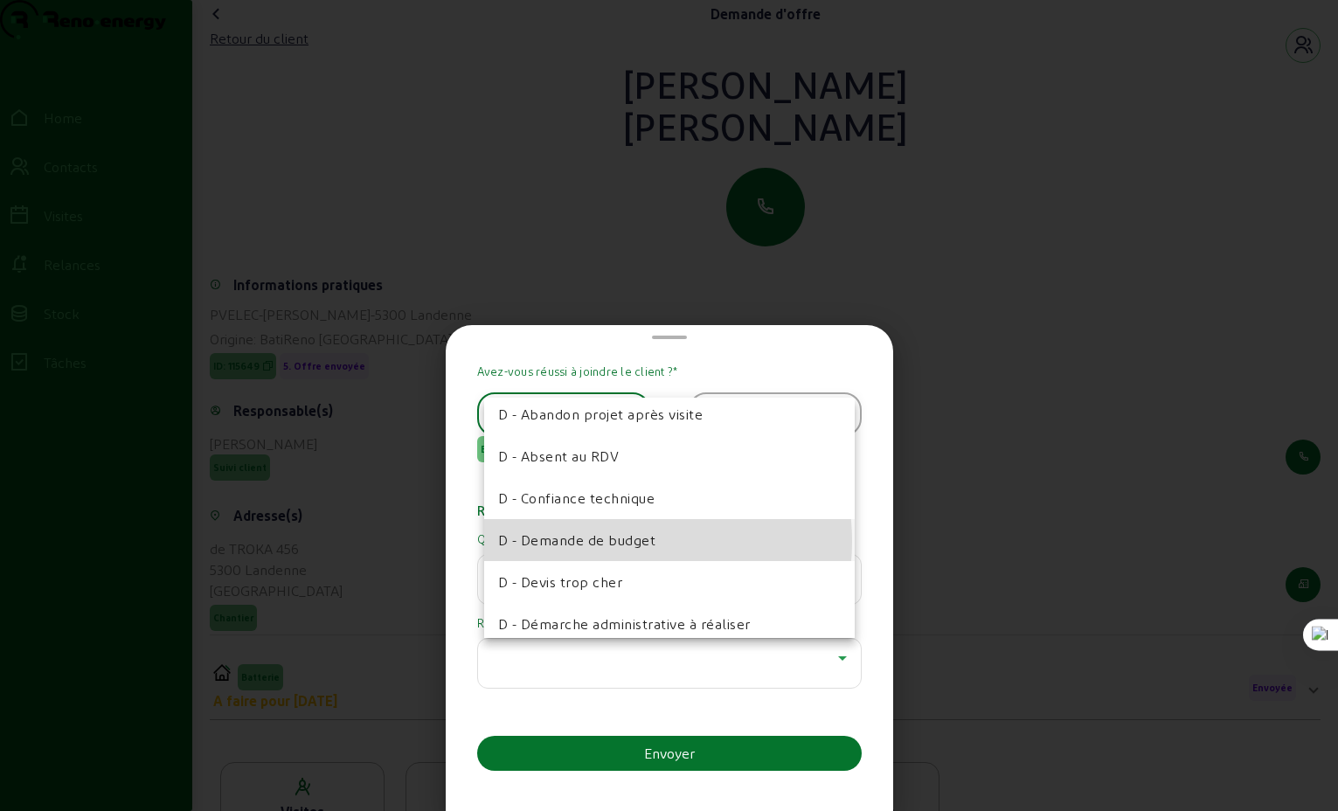
click at [610, 541] on span "D - Demande de budget" at bounding box center [577, 540] width 158 height 21
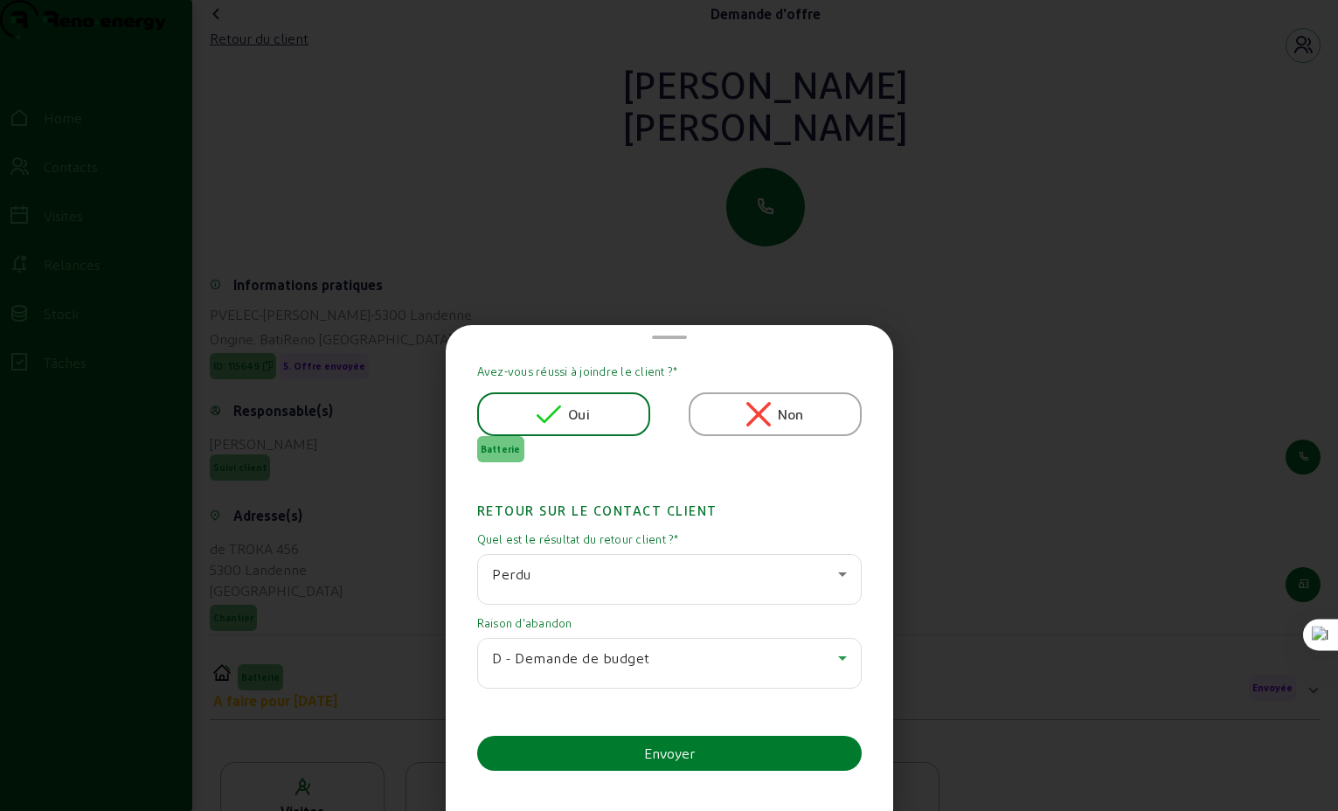
click at [672, 752] on div "Envoyer" at bounding box center [669, 753] width 51 height 21
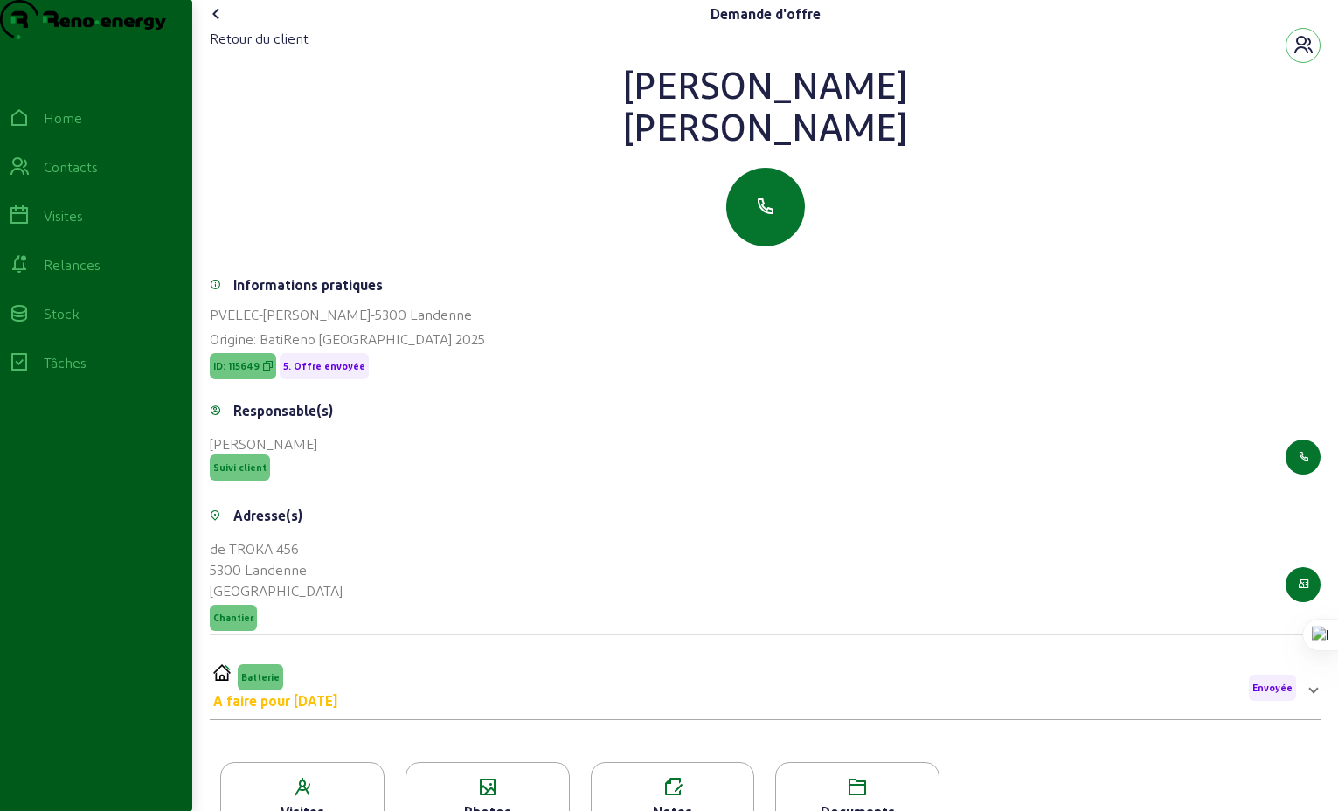
click at [221, 24] on icon at bounding box center [216, 13] width 21 height 21
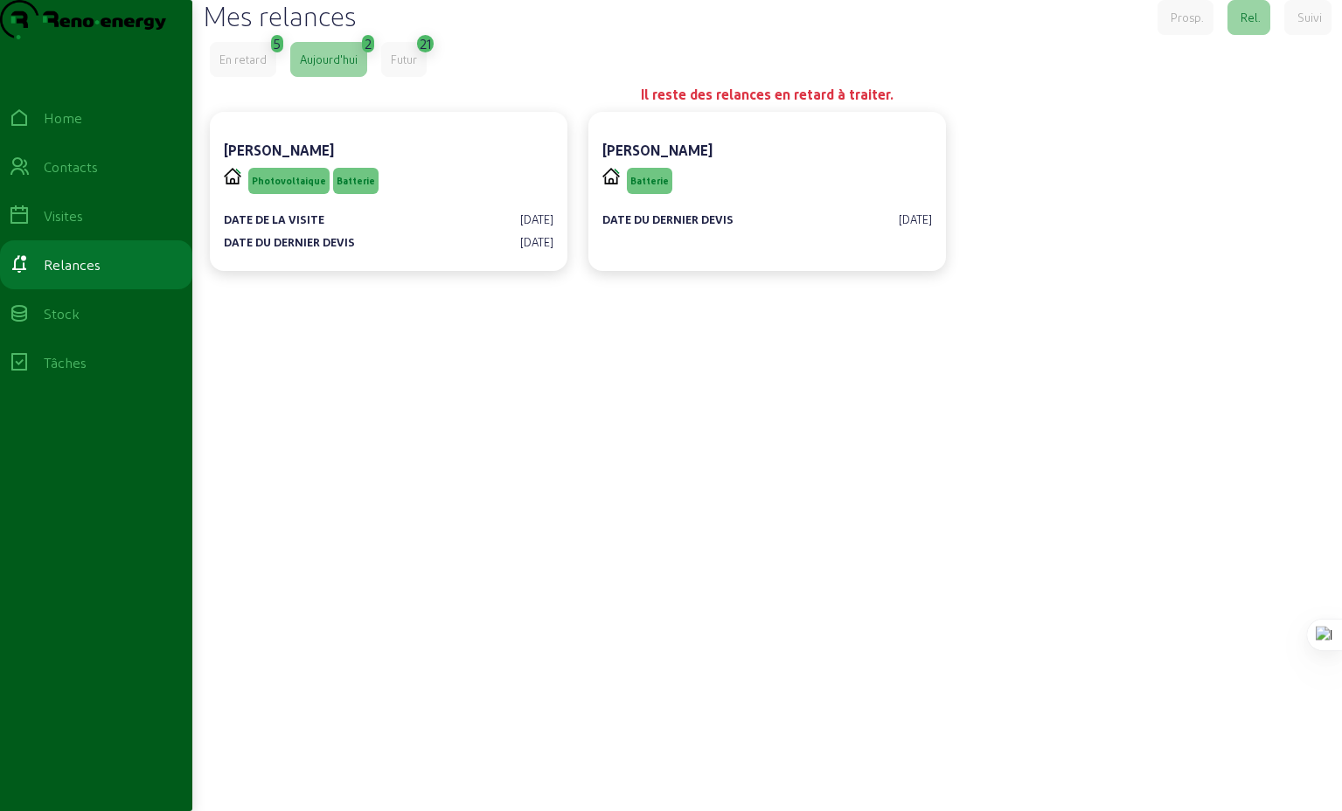
click at [246, 67] on div "En retard" at bounding box center [242, 60] width 47 height 16
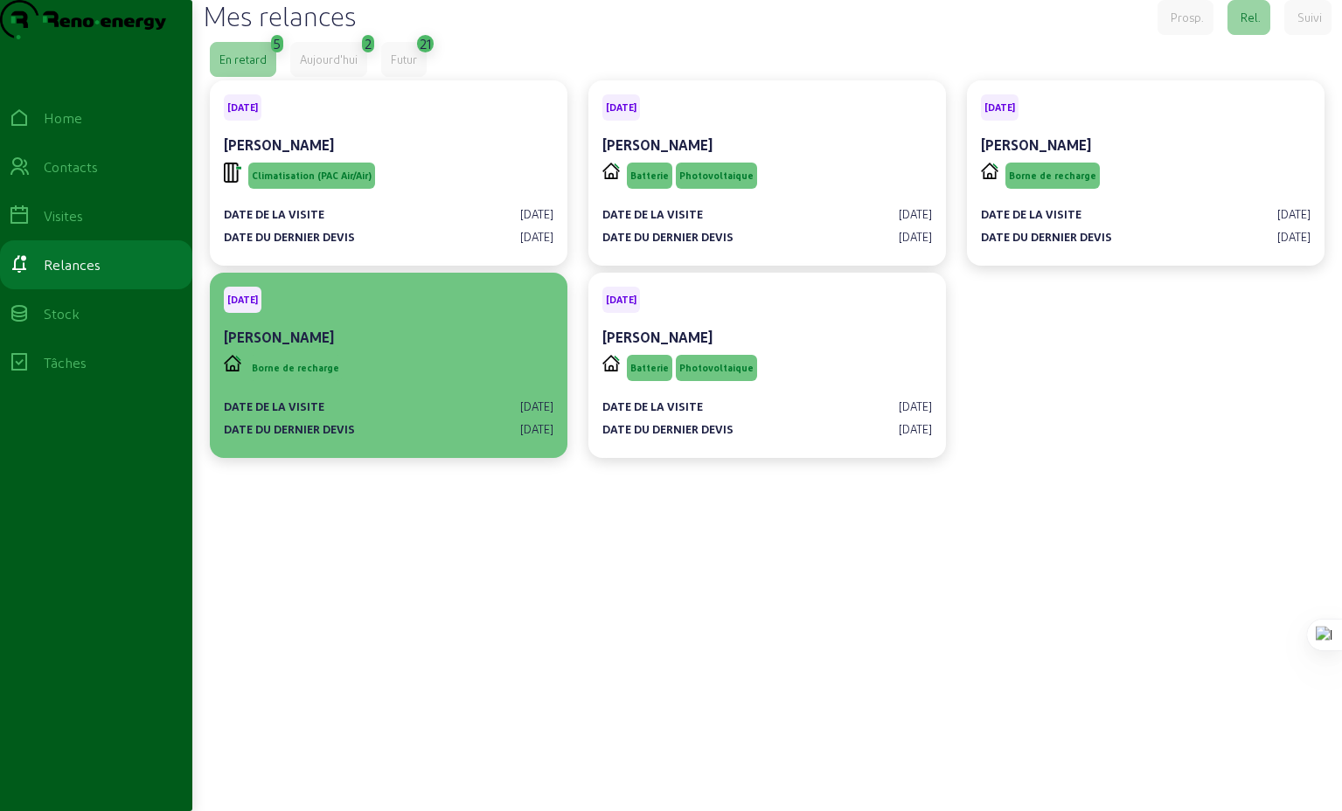
click at [321, 385] on div "Borne de recharge" at bounding box center [283, 367] width 119 height 33
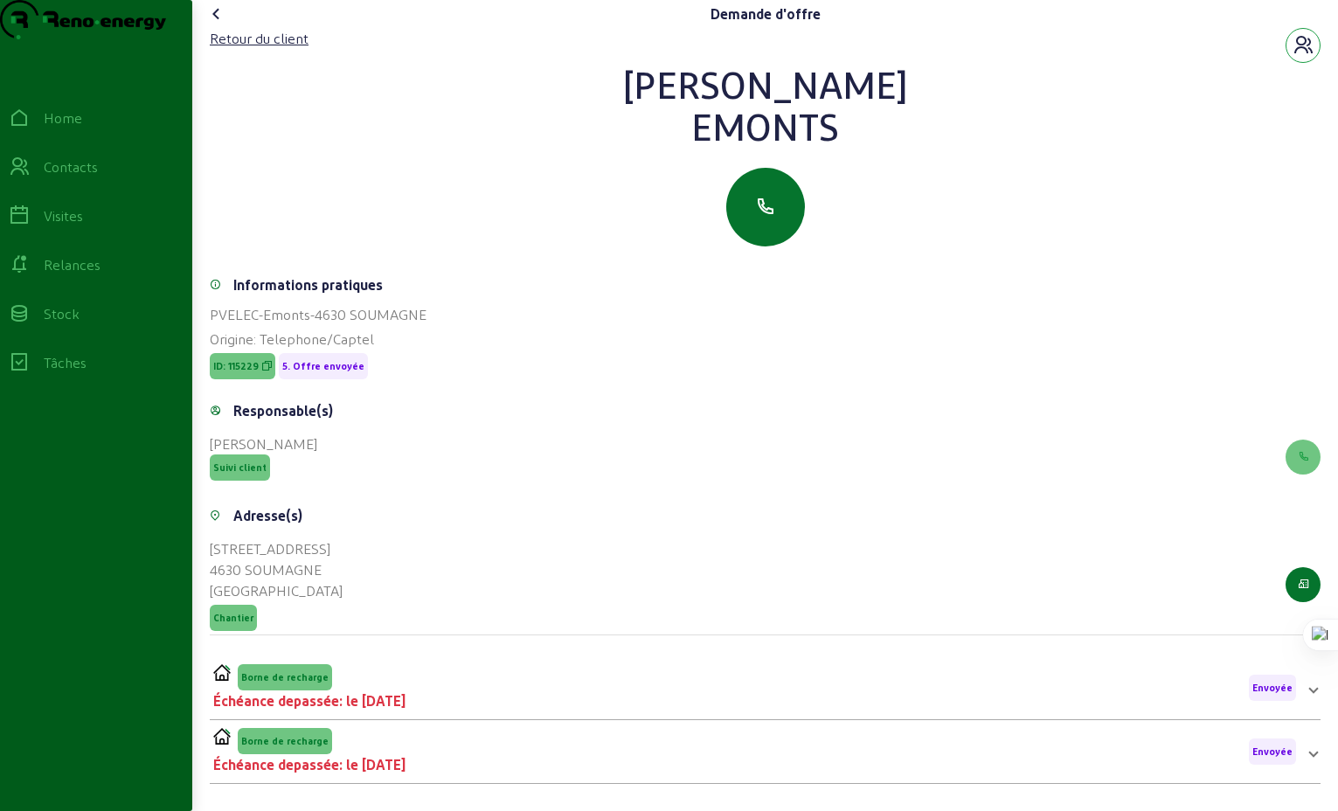
click at [1300, 56] on icon "button" at bounding box center [1303, 45] width 21 height 21
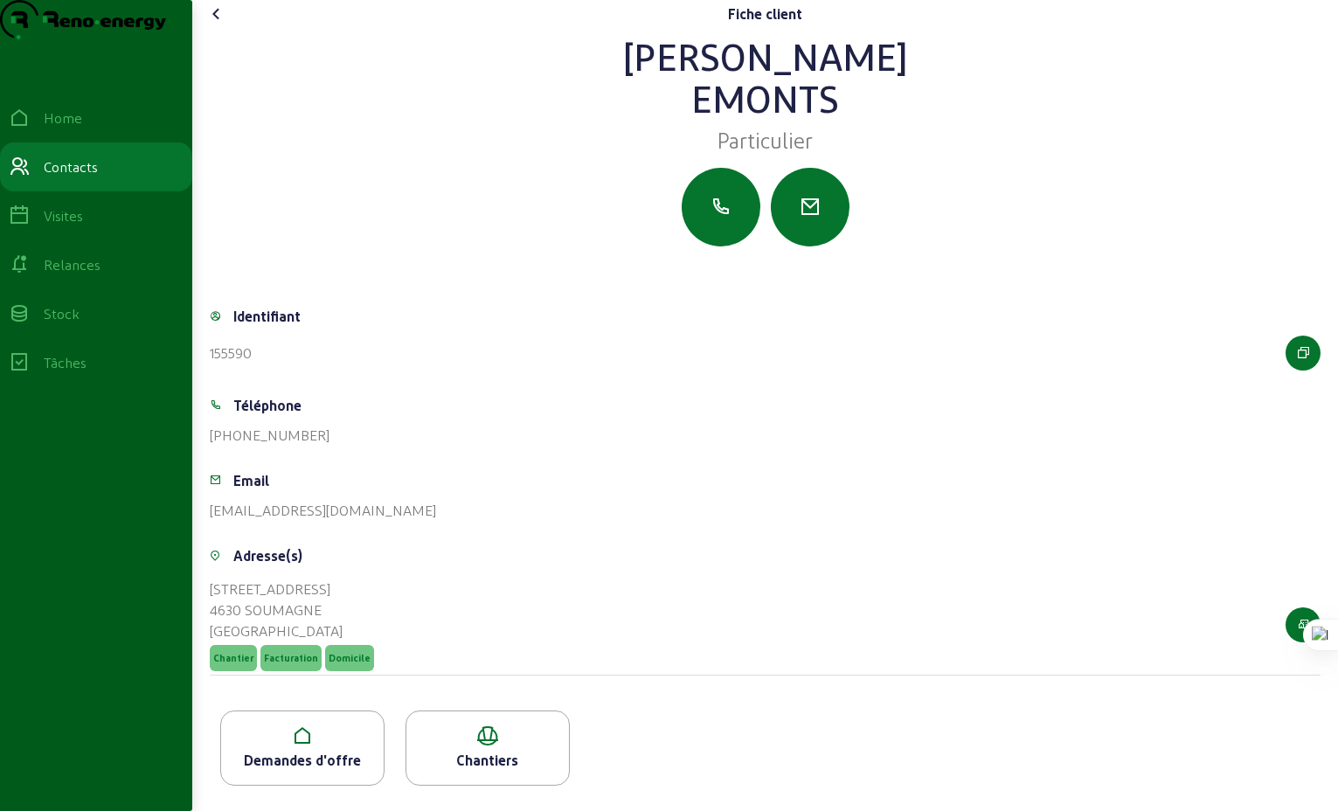
click at [215, 24] on icon at bounding box center [216, 13] width 21 height 21
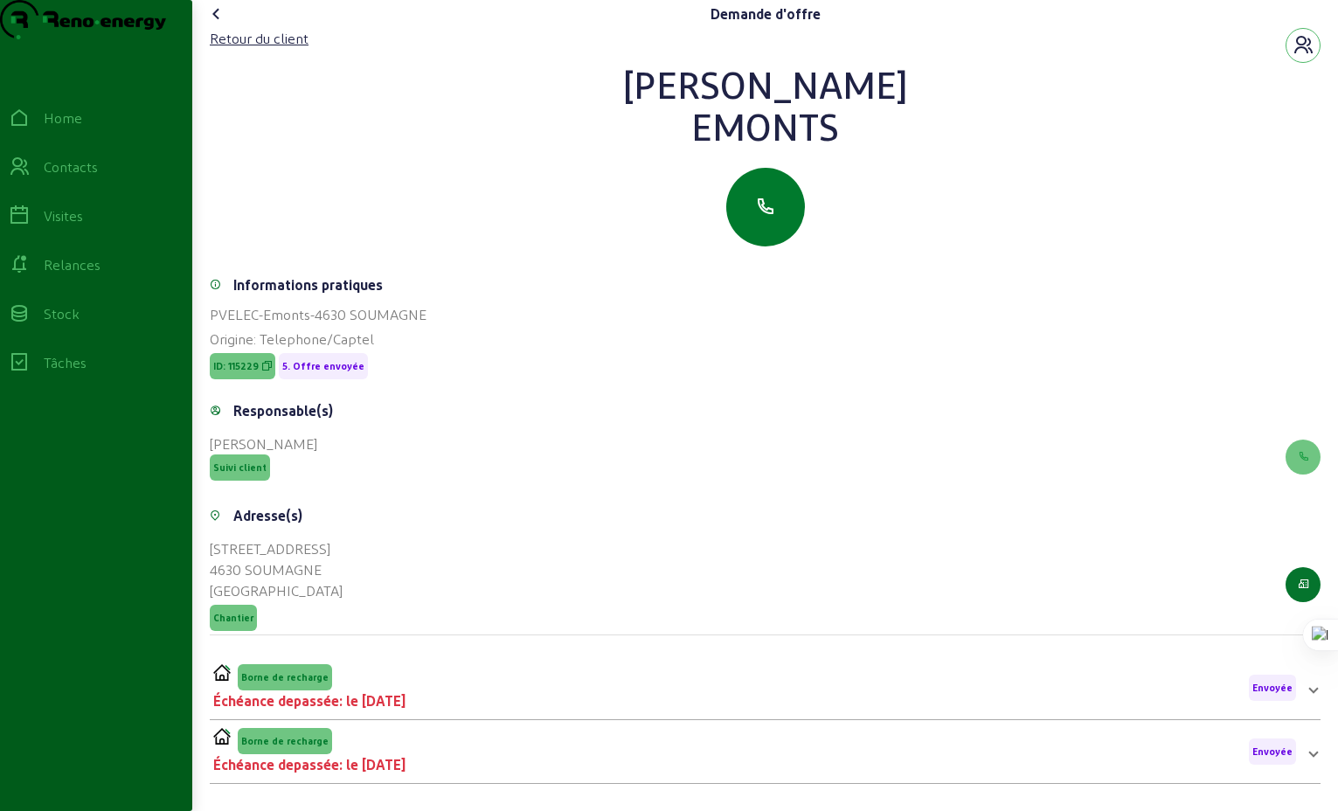
click at [777, 245] on button "button" at bounding box center [765, 207] width 79 height 79
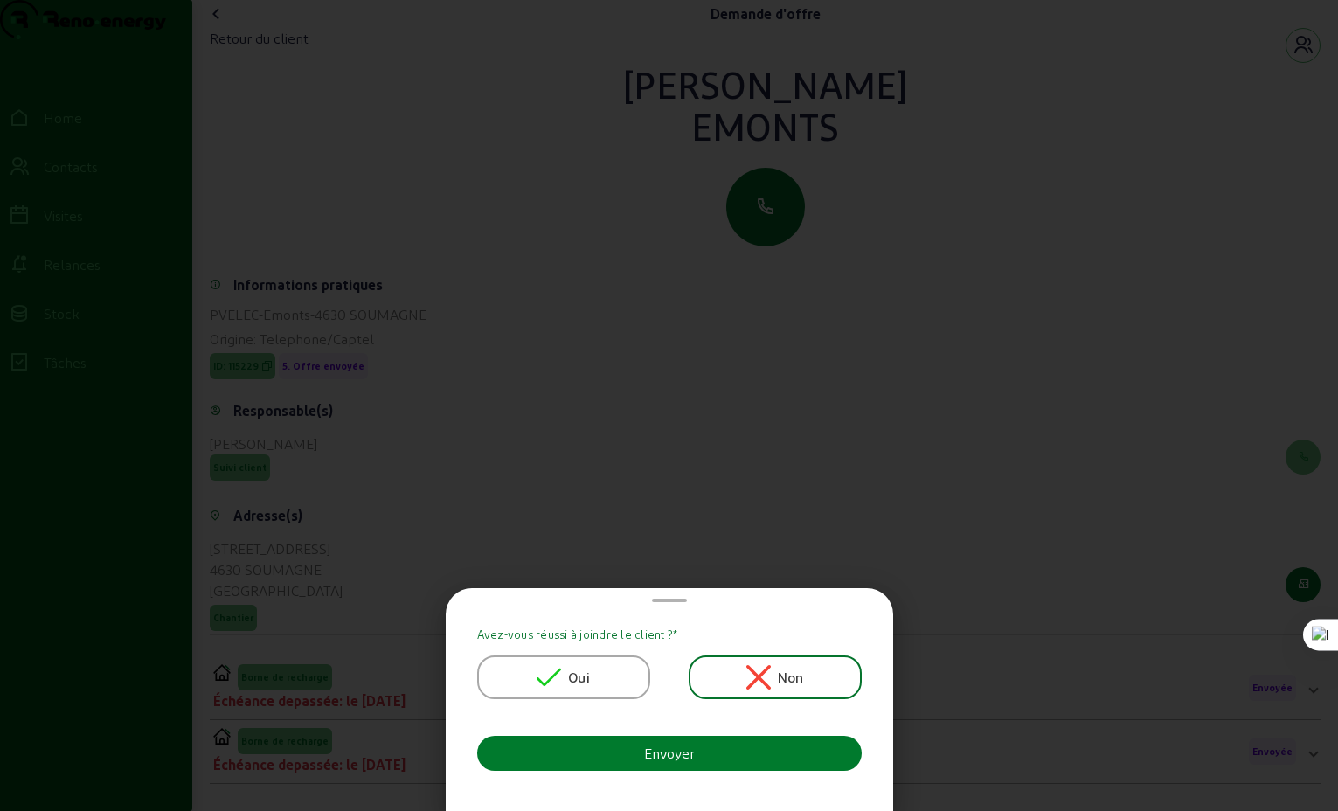
click at [689, 753] on div "Envoyer" at bounding box center [669, 753] width 51 height 21
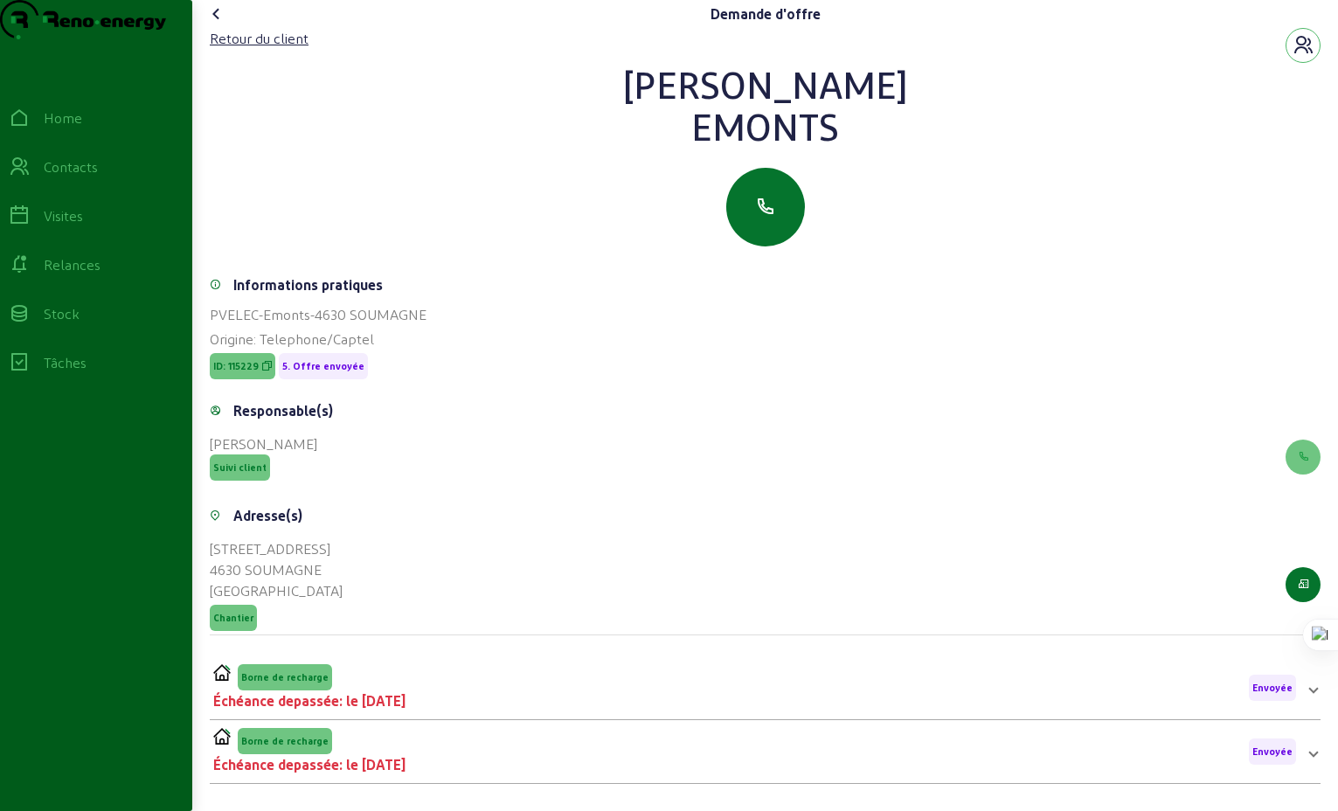
click at [221, 24] on icon at bounding box center [216, 13] width 21 height 21
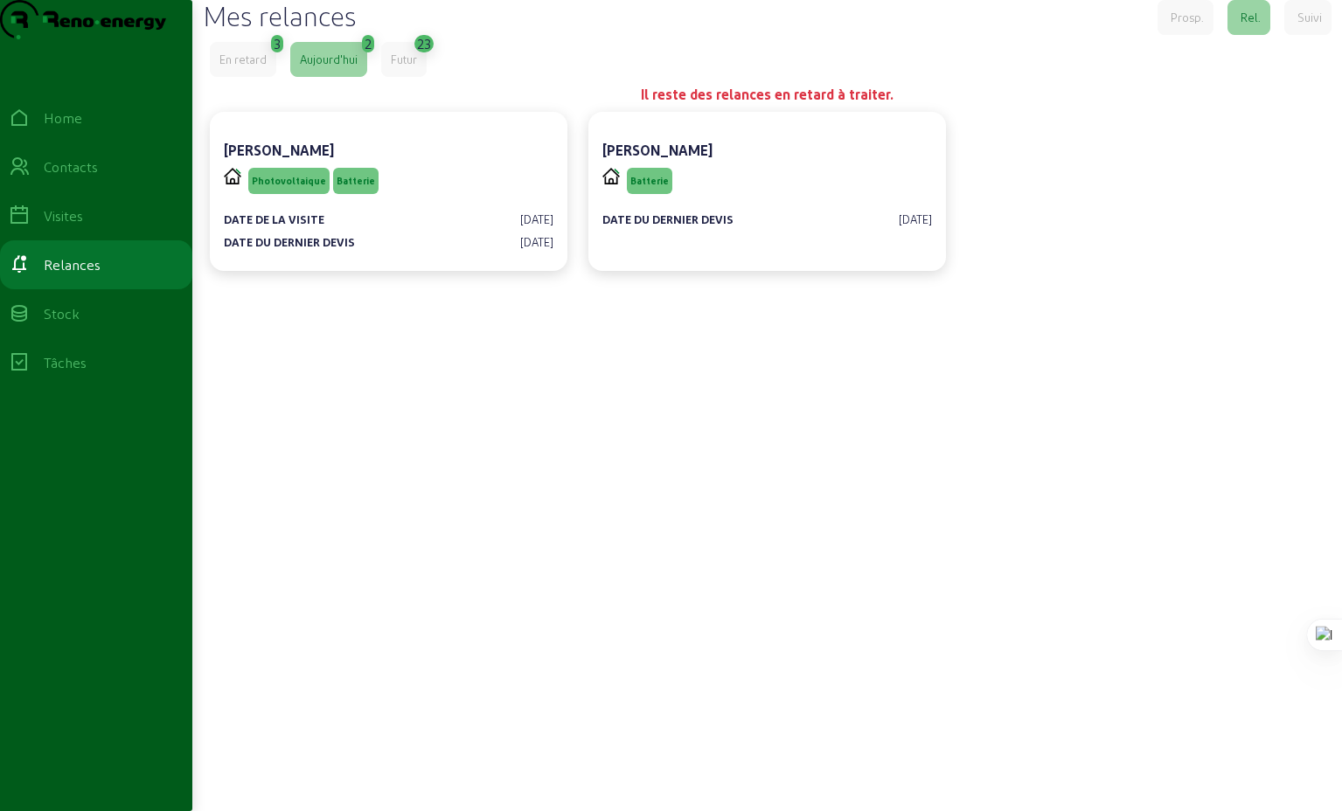
click at [247, 67] on div "En retard" at bounding box center [242, 60] width 47 height 16
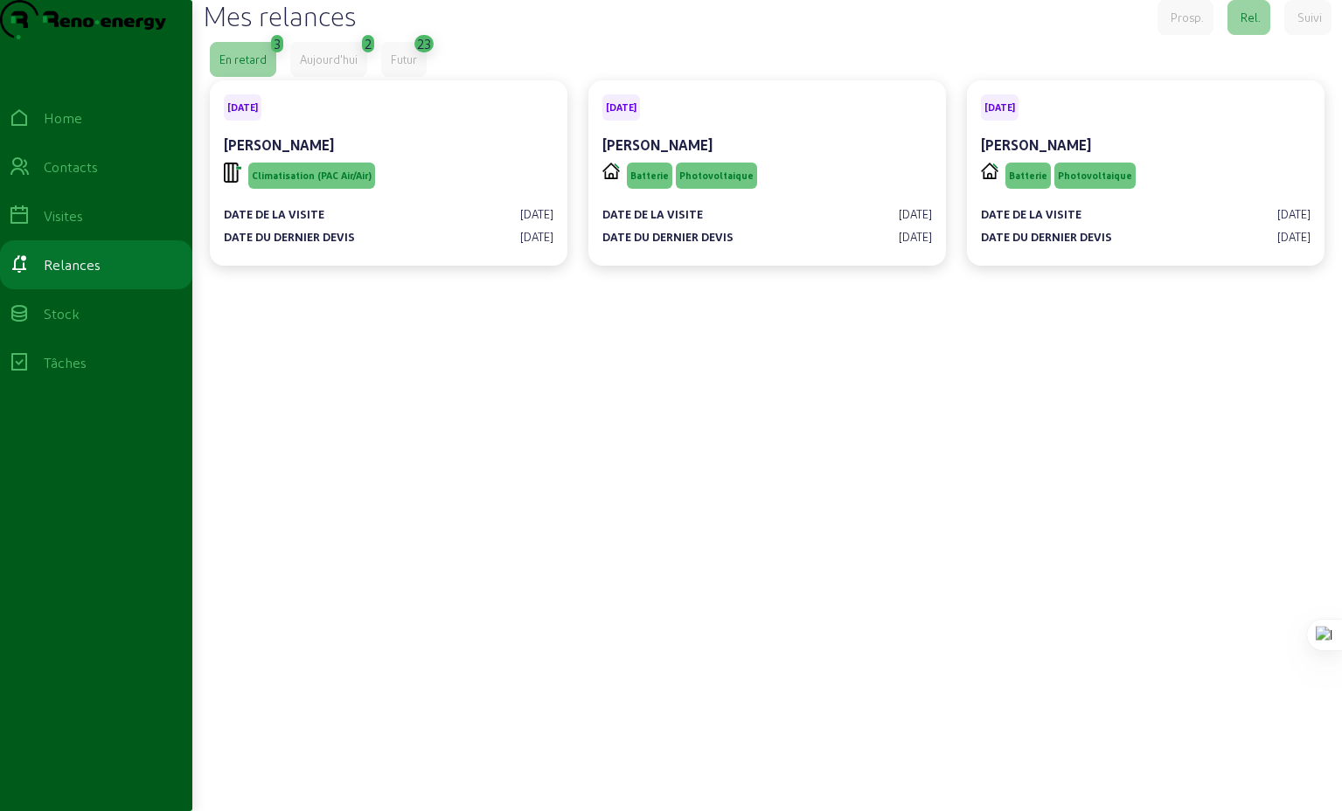
click at [250, 67] on div "En retard" at bounding box center [242, 60] width 47 height 16
click at [338, 67] on div "Aujourd'hui" at bounding box center [329, 60] width 58 height 16
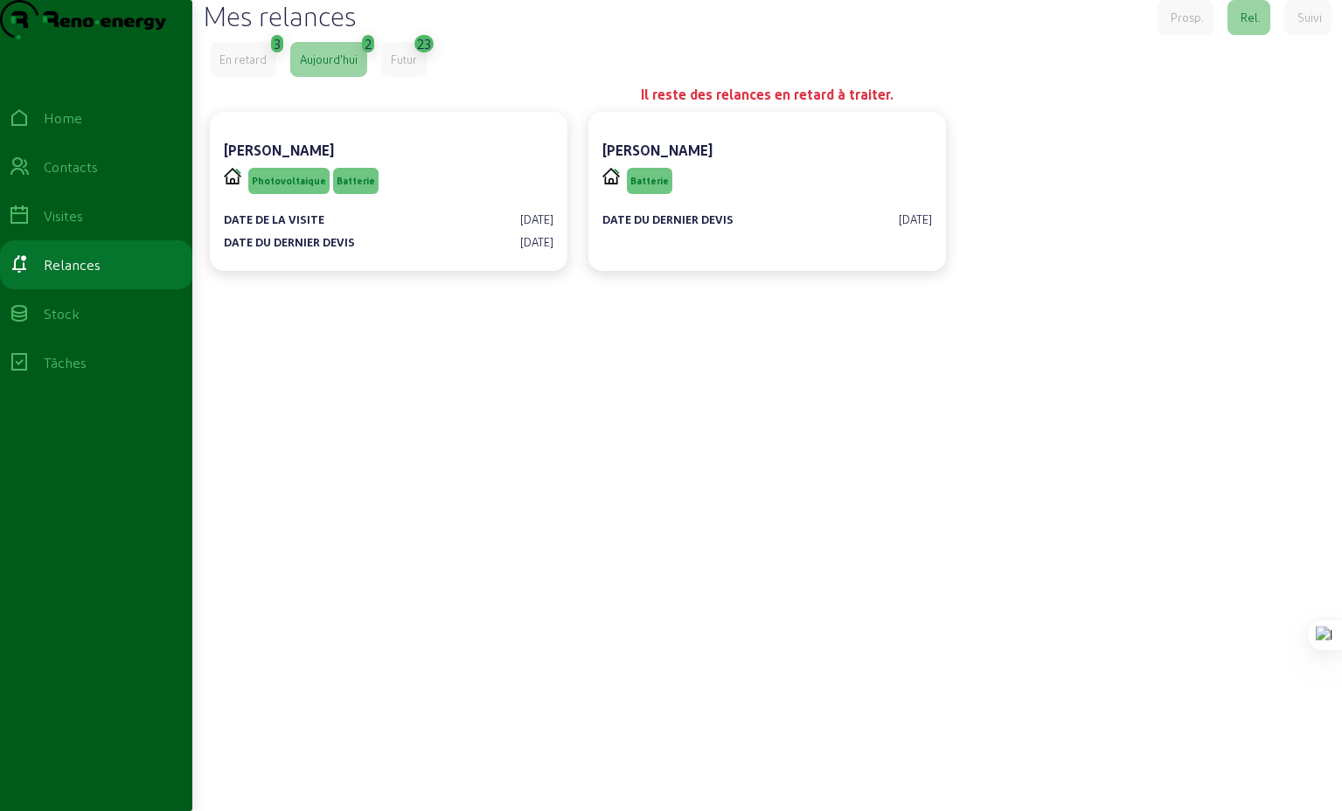
click at [417, 67] on div "Futur" at bounding box center [404, 60] width 26 height 16
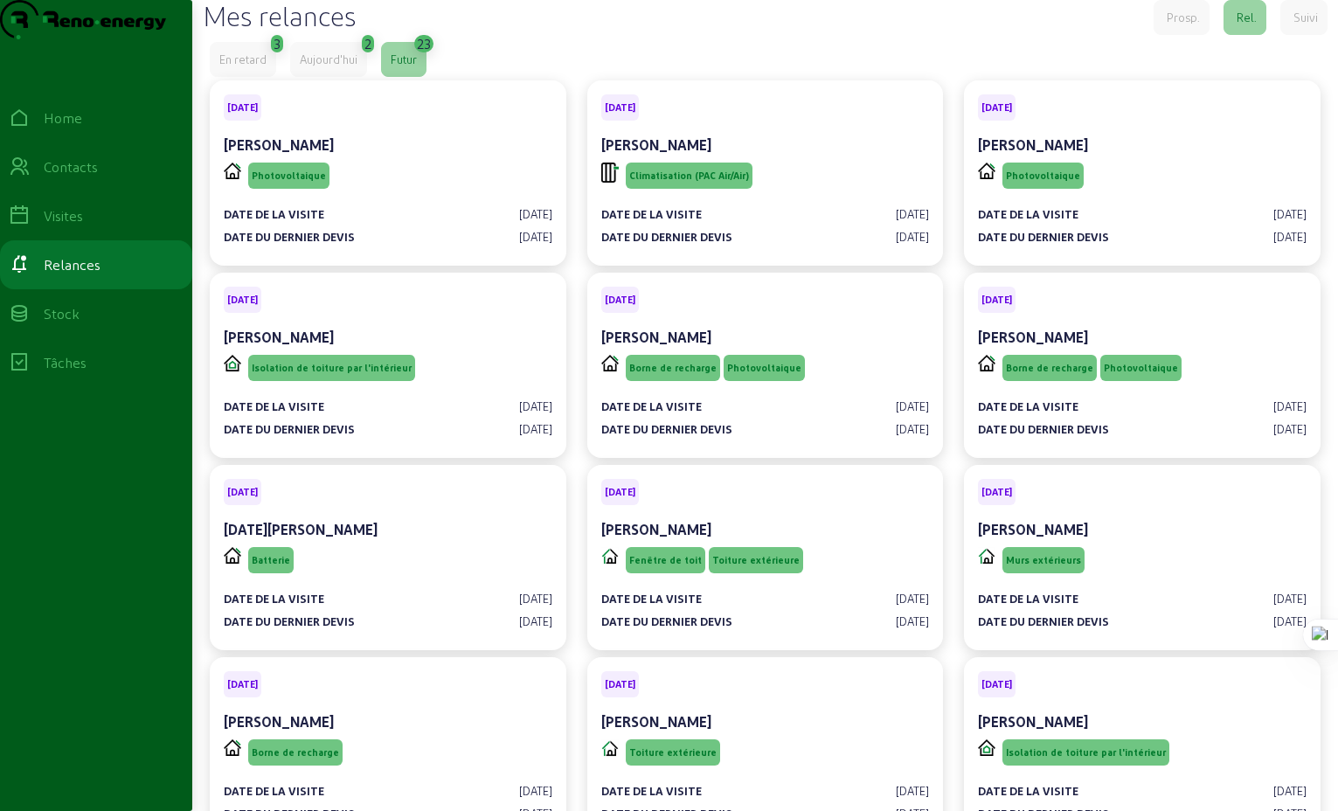
click at [249, 67] on div "En retard" at bounding box center [242, 60] width 47 height 16
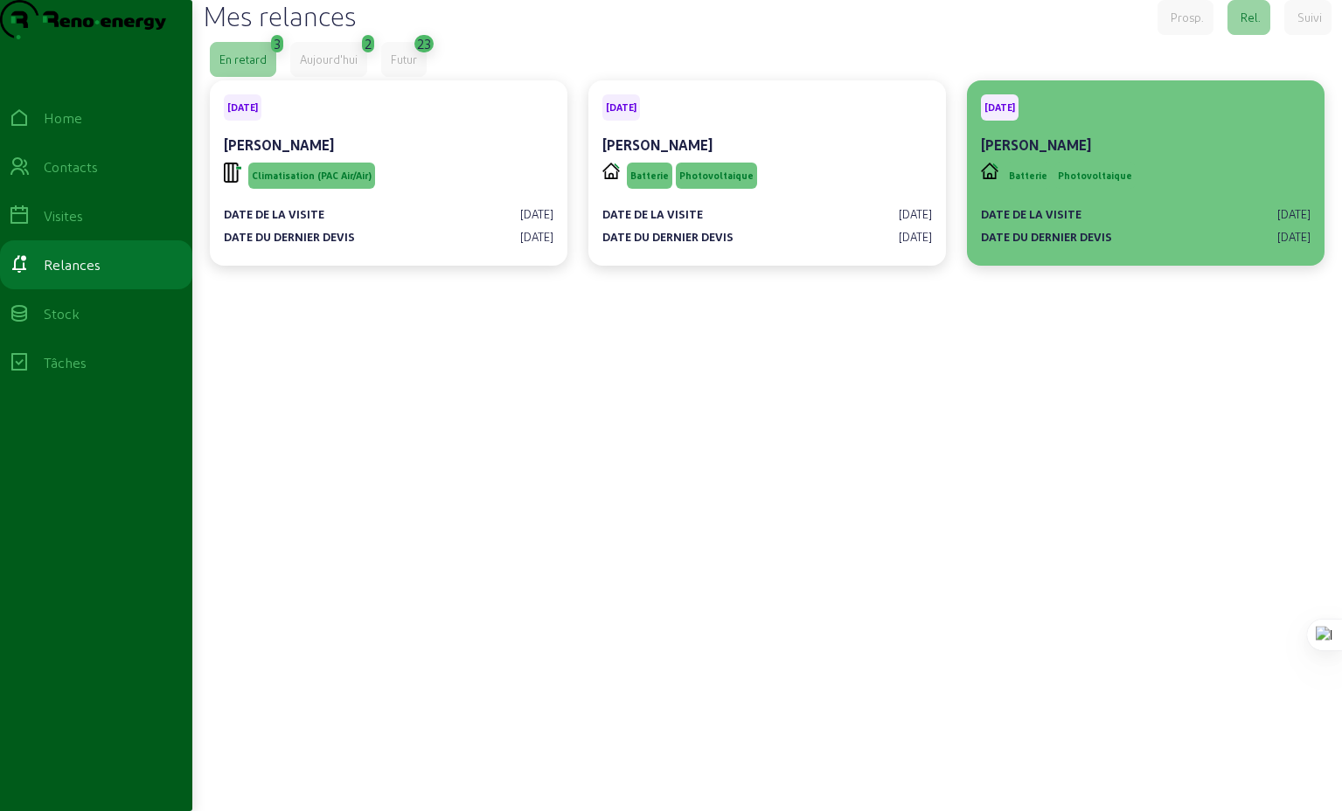
click at [1061, 153] on cam-card-title "[PERSON_NAME]" at bounding box center [1036, 144] width 110 height 17
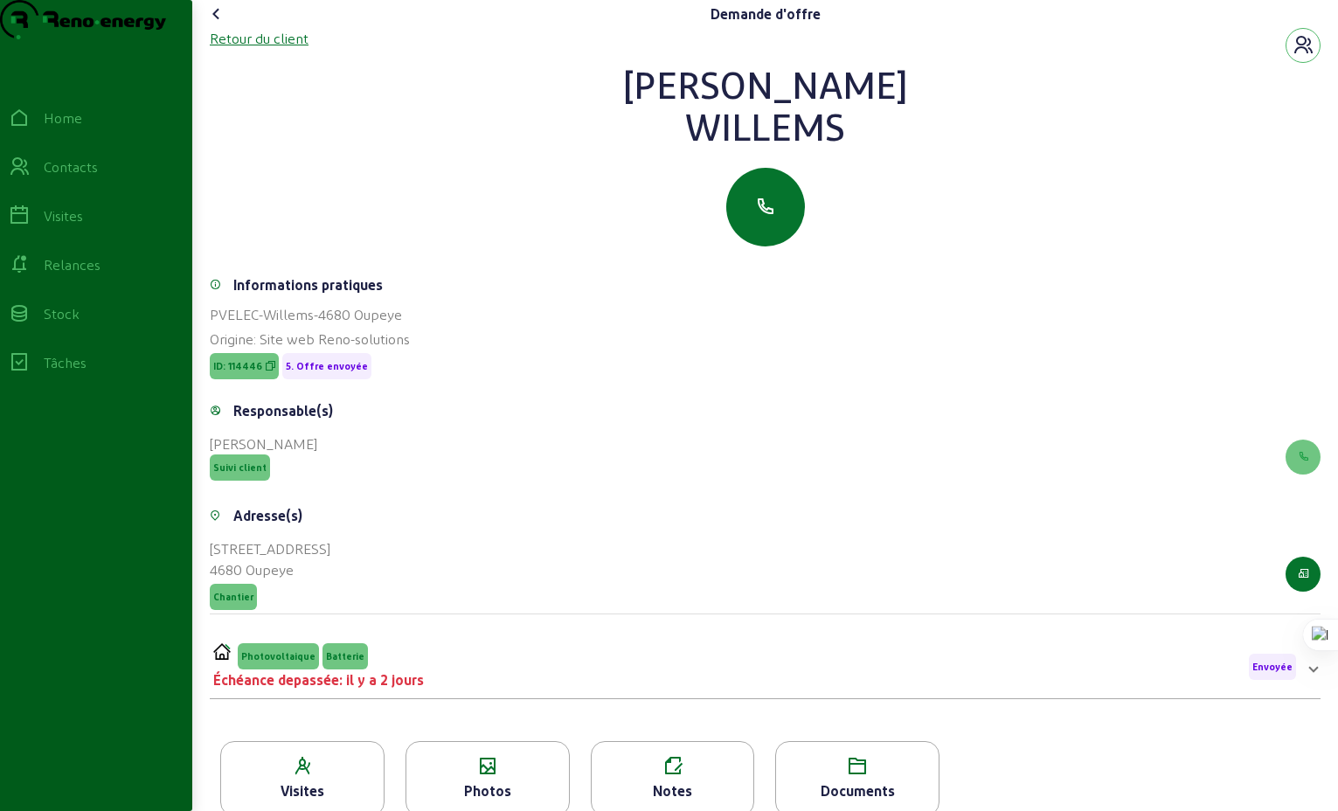
click at [257, 49] on div "Retour du client" at bounding box center [259, 38] width 99 height 21
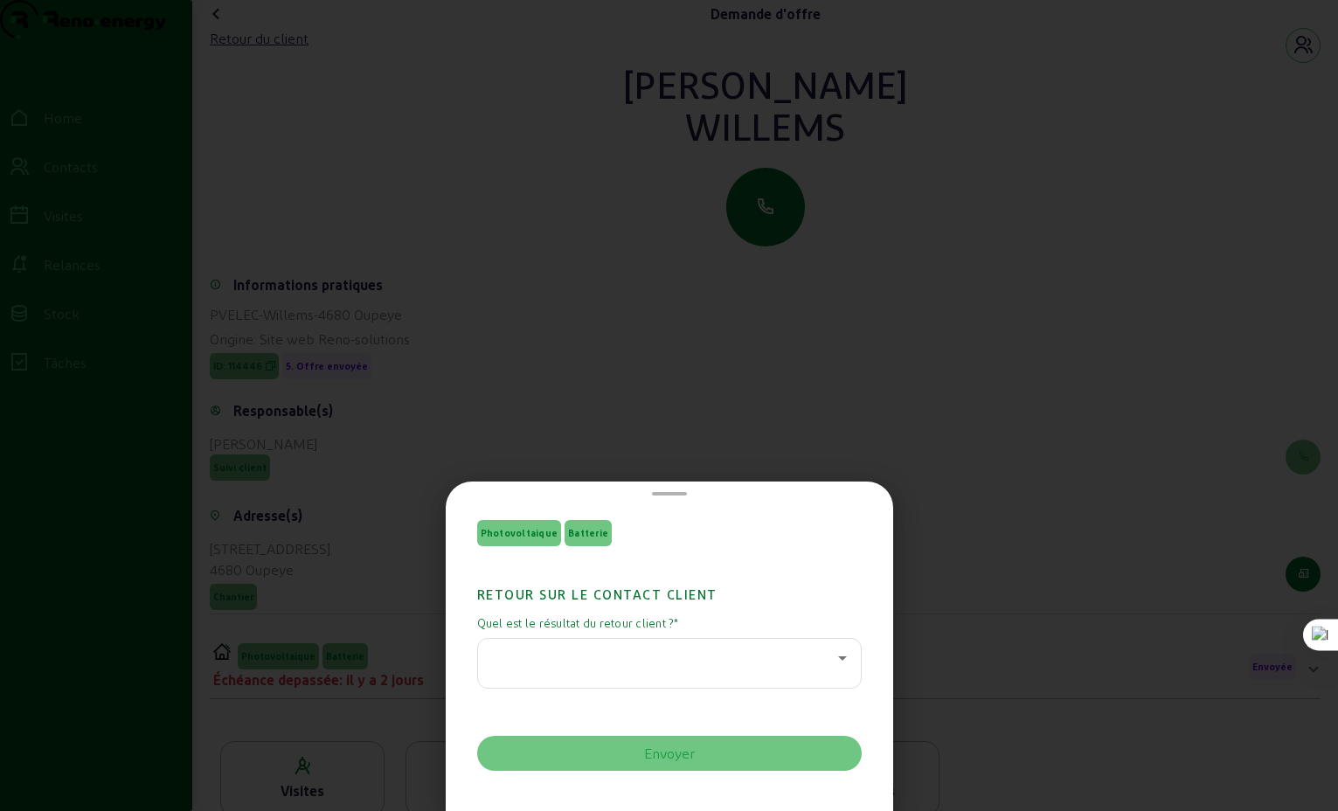
click at [840, 656] on icon at bounding box center [842, 658] width 21 height 21
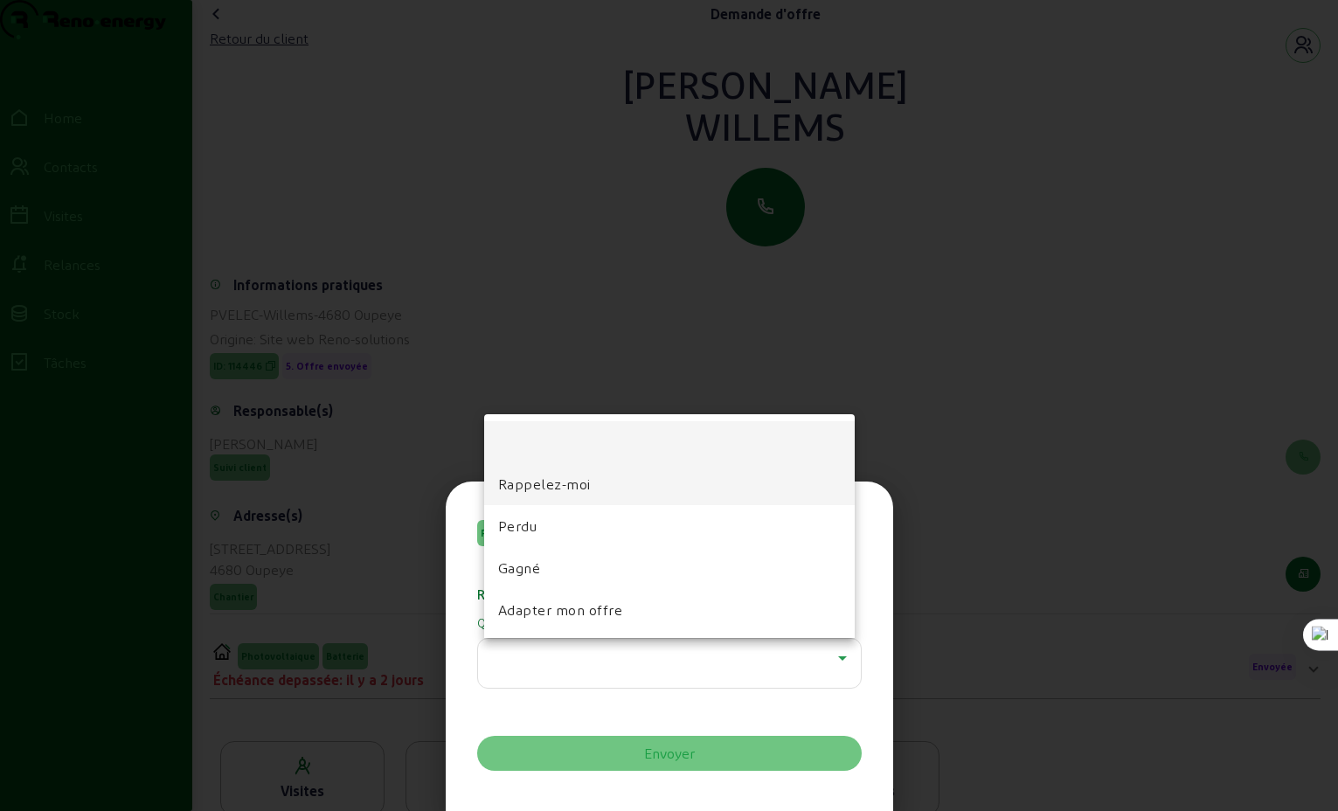
click at [558, 479] on span "Rappelez-moi" at bounding box center [544, 484] width 93 height 21
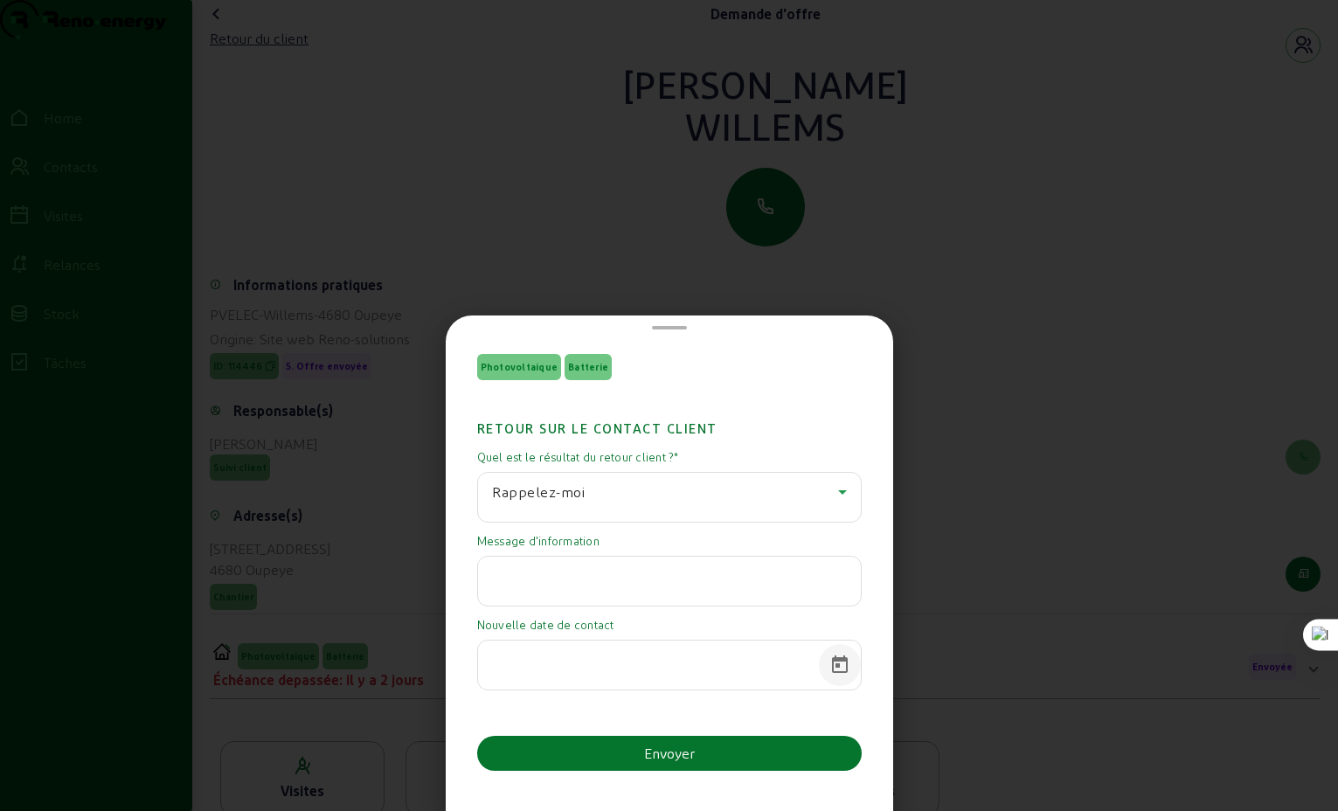
click at [830, 663] on span "Open calendar" at bounding box center [840, 665] width 42 height 42
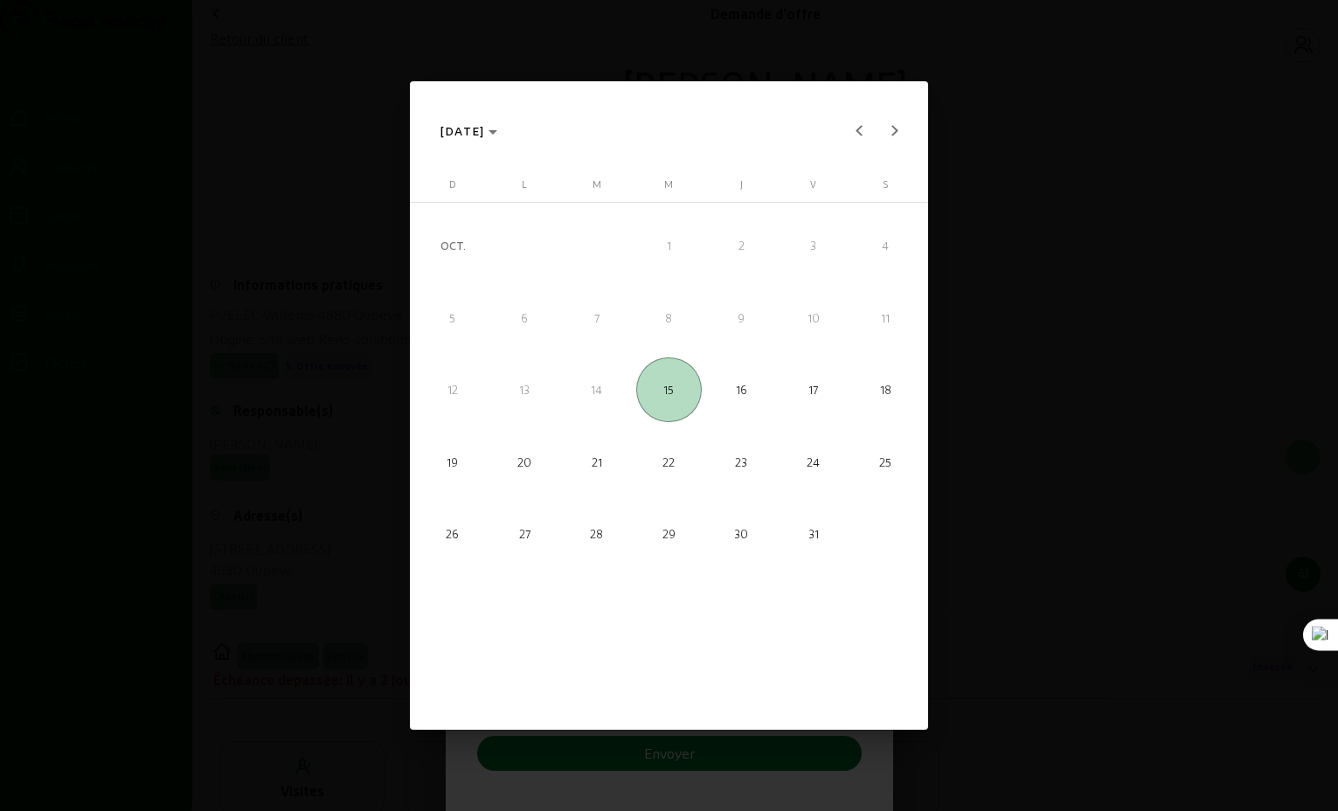
click at [669, 533] on span "29" at bounding box center [668, 534] width 65 height 65
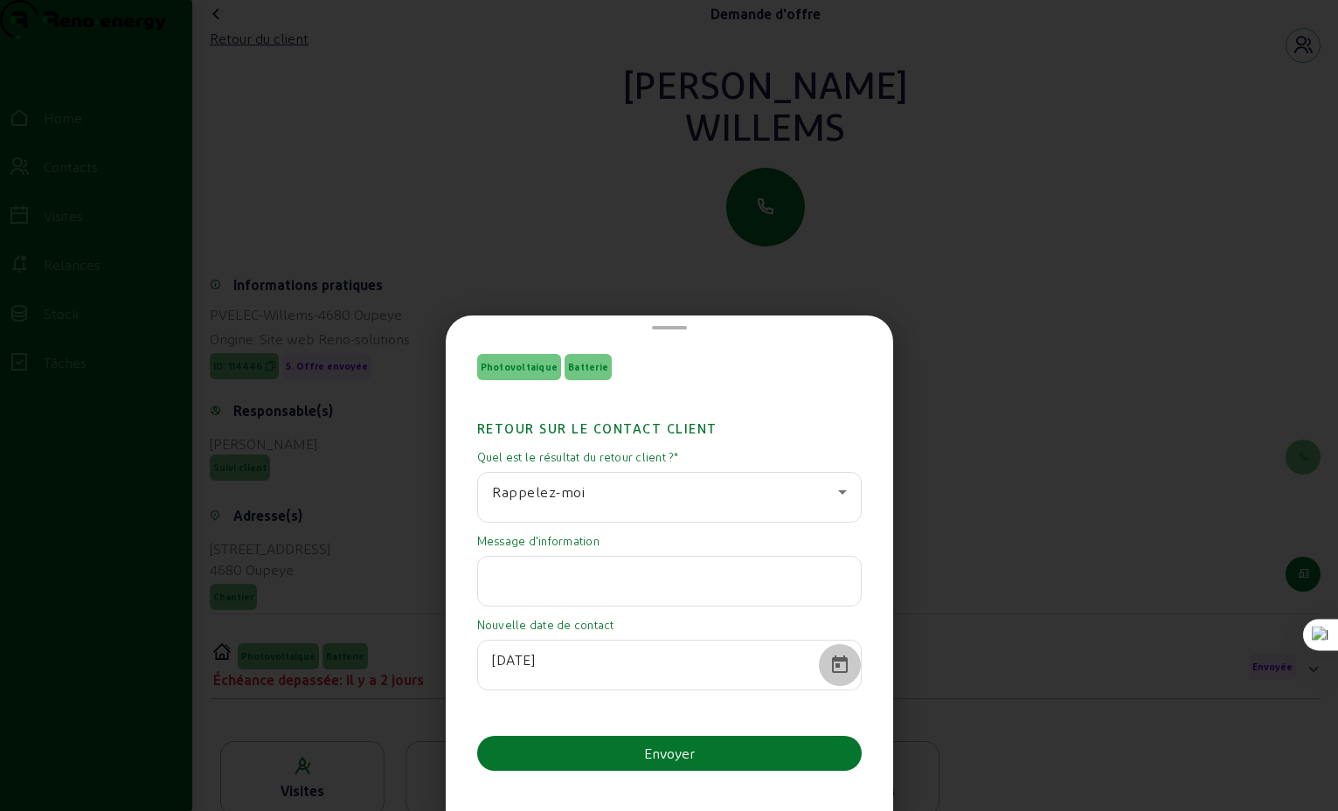
click at [830, 666] on span "Open calendar" at bounding box center [840, 665] width 42 height 42
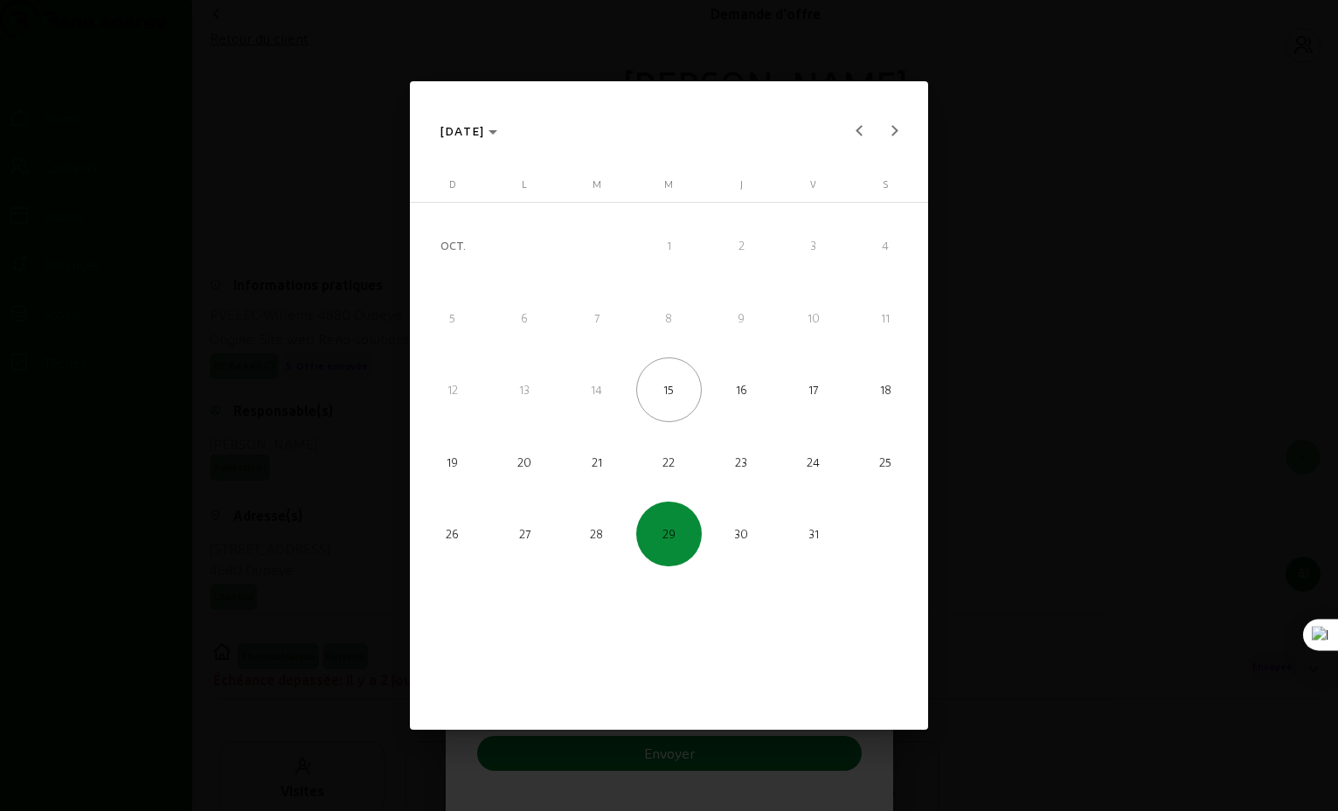
click at [663, 458] on span "22" at bounding box center [668, 461] width 65 height 65
type input "[DATE]"
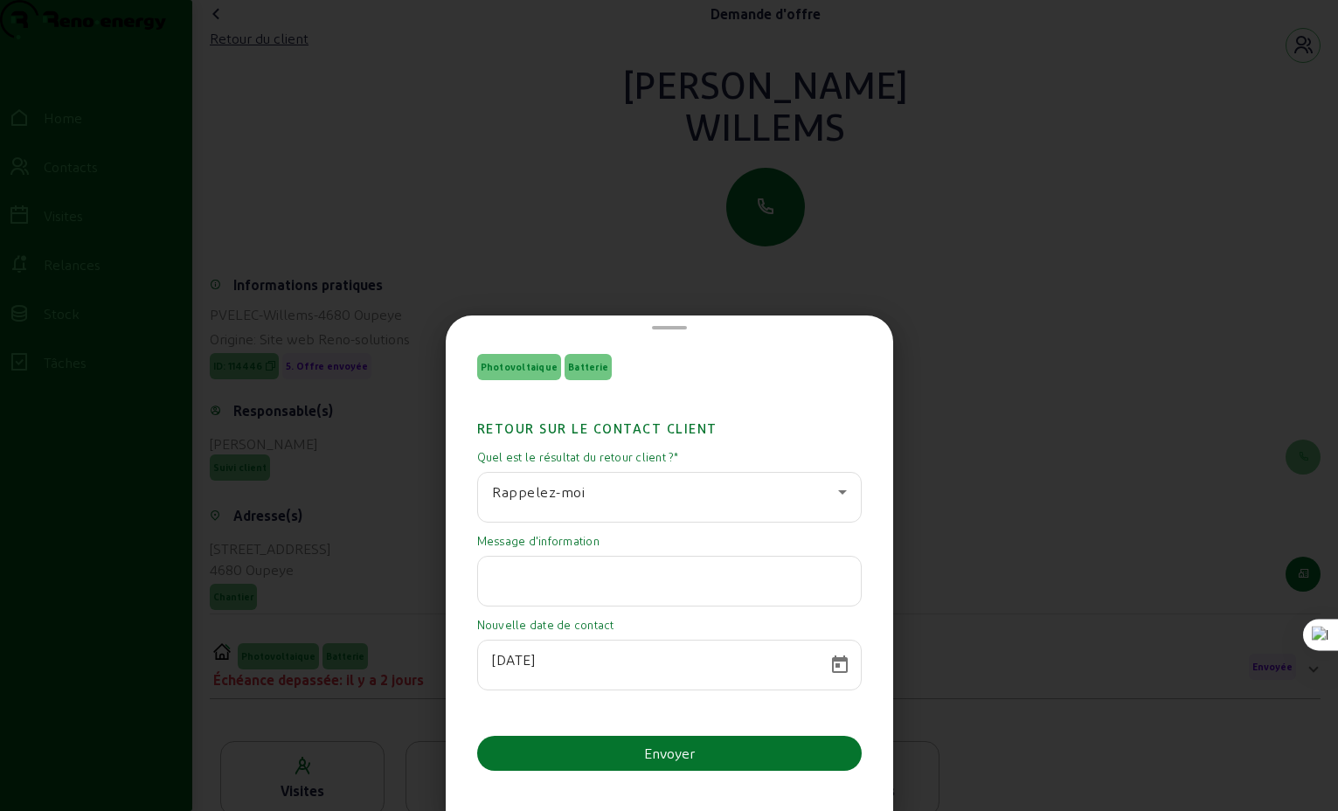
click at [587, 576] on input "text" at bounding box center [669, 576] width 355 height 21
type input "analyse encore les offres"
click at [665, 753] on div "Envoyer" at bounding box center [669, 753] width 51 height 21
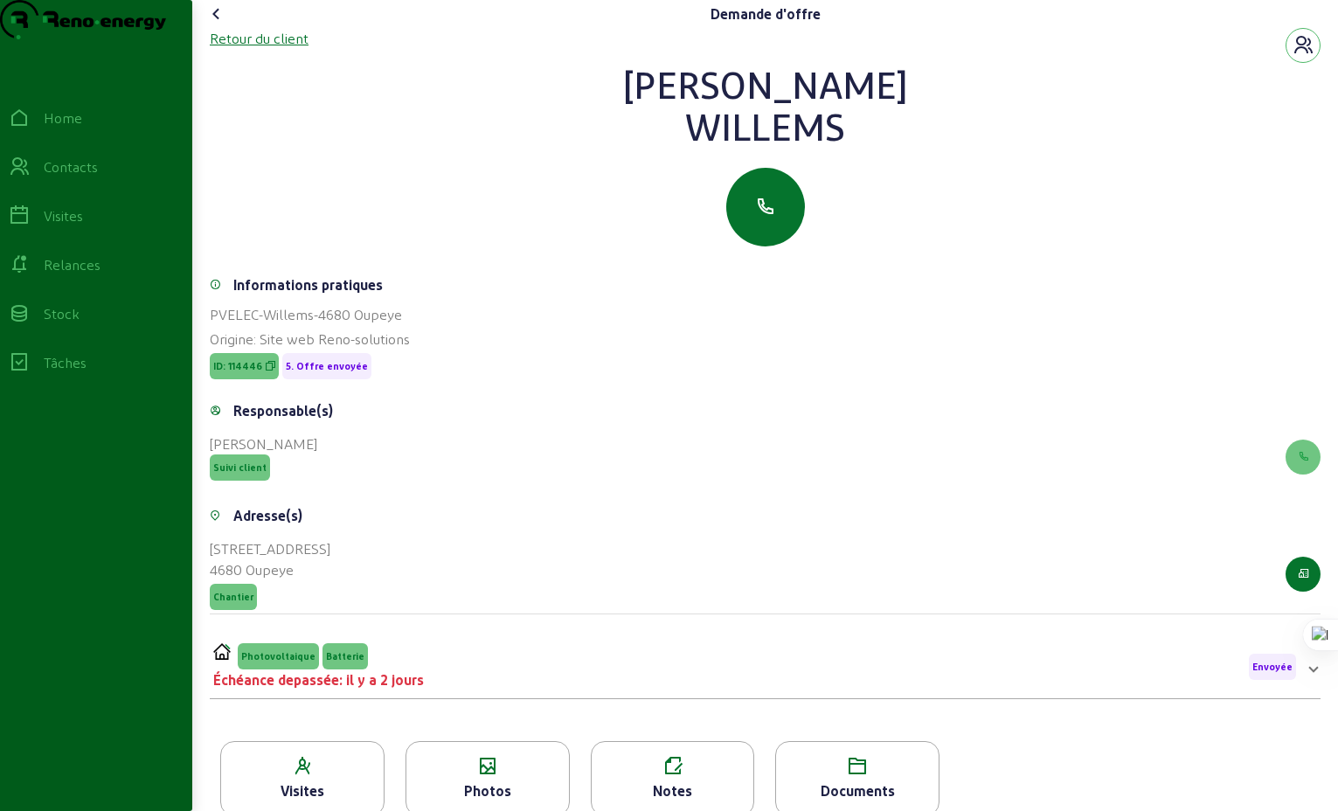
click at [246, 49] on div "Retour du client" at bounding box center [259, 38] width 99 height 21
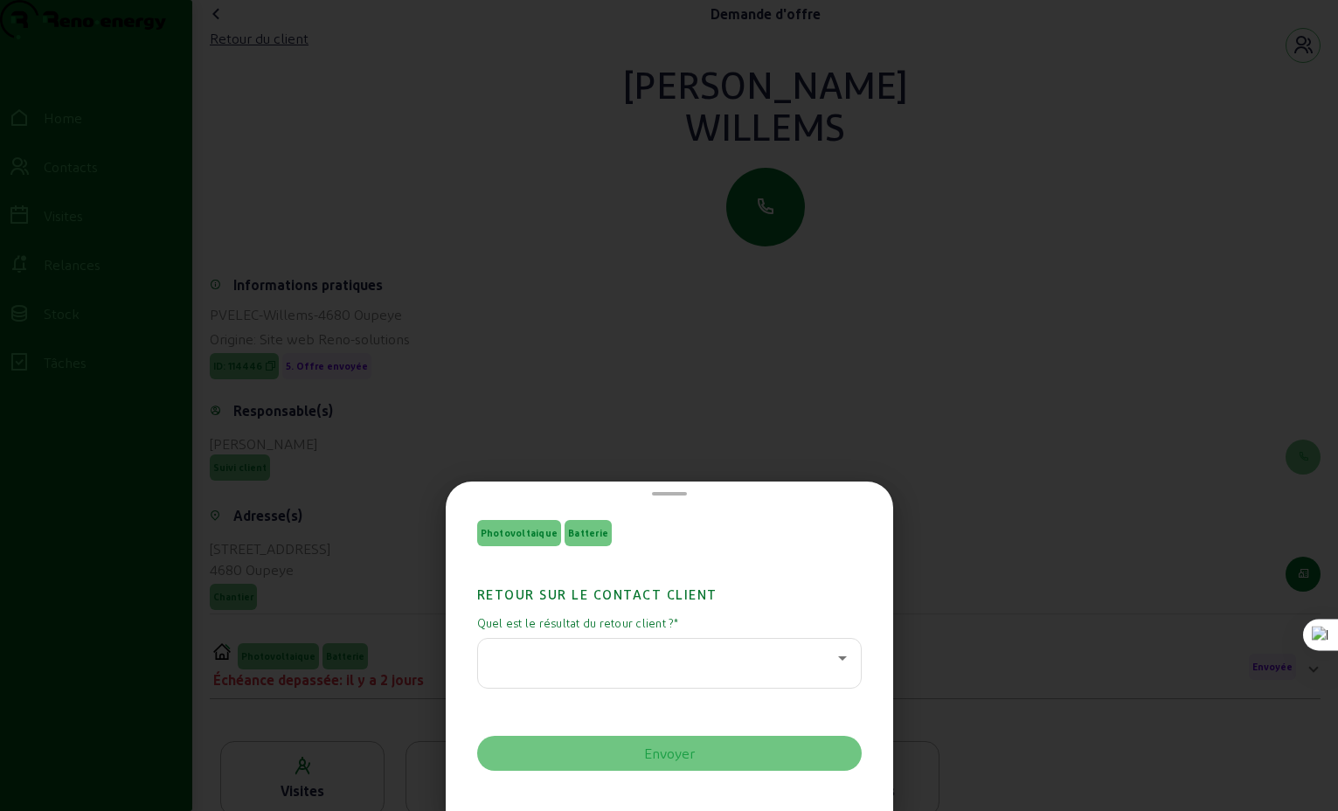
click at [410, 134] on div at bounding box center [669, 405] width 1338 height 811
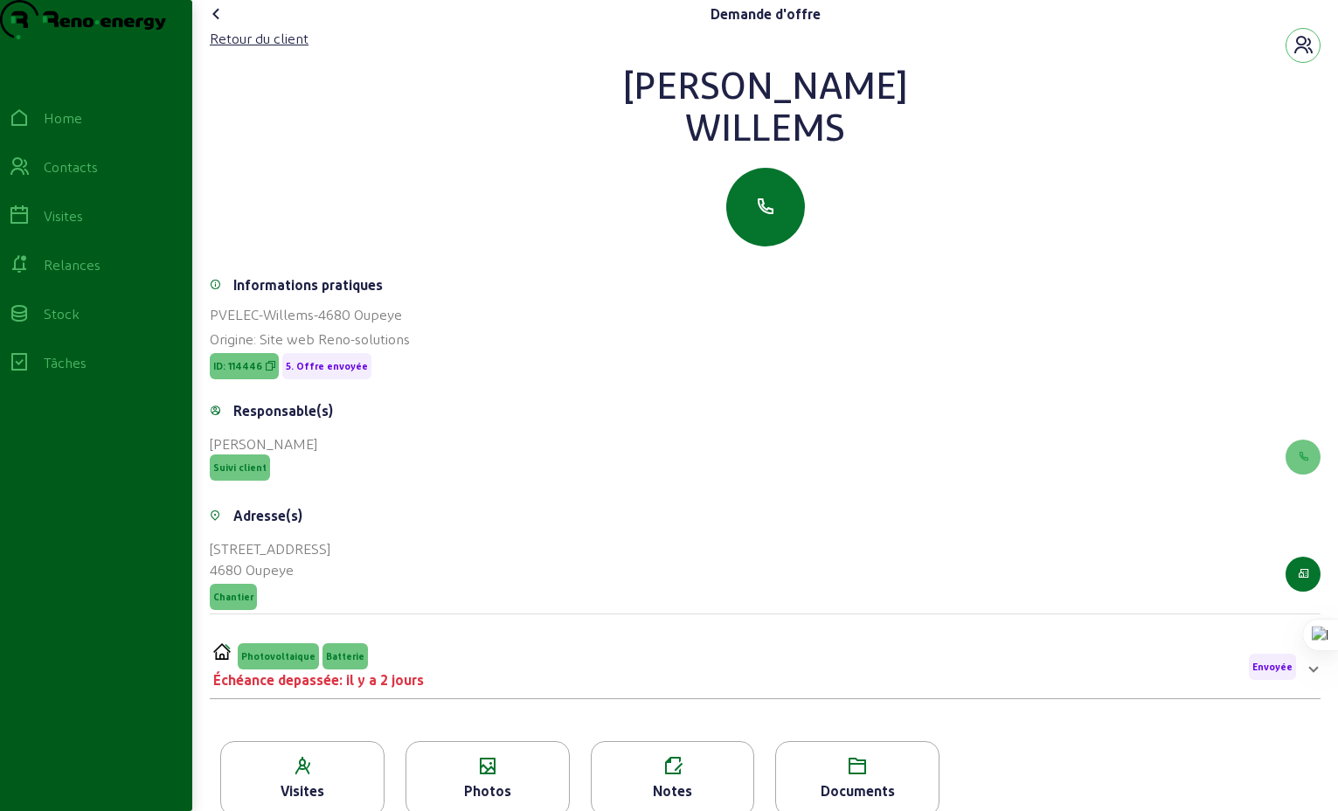
click at [222, 24] on icon at bounding box center [216, 13] width 21 height 21
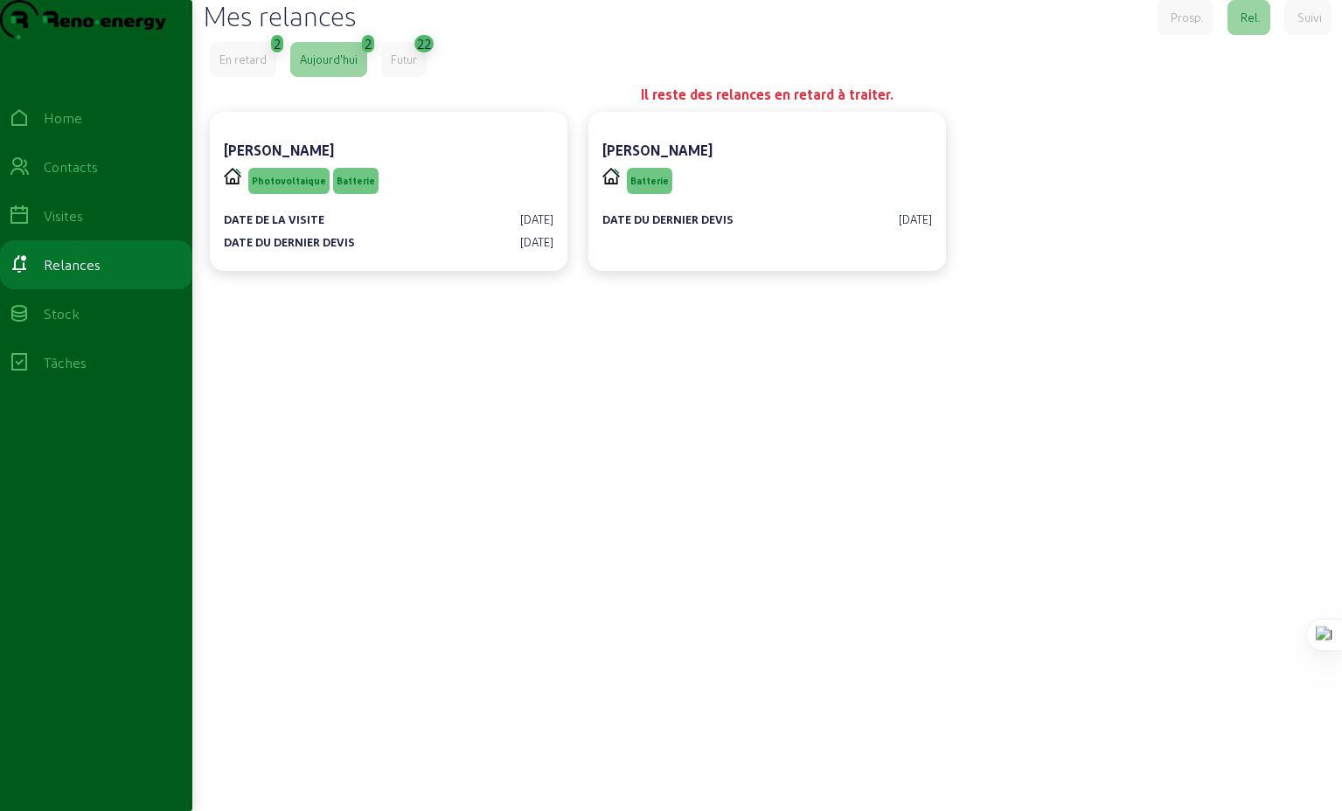
click at [254, 67] on div "En retard" at bounding box center [242, 60] width 47 height 16
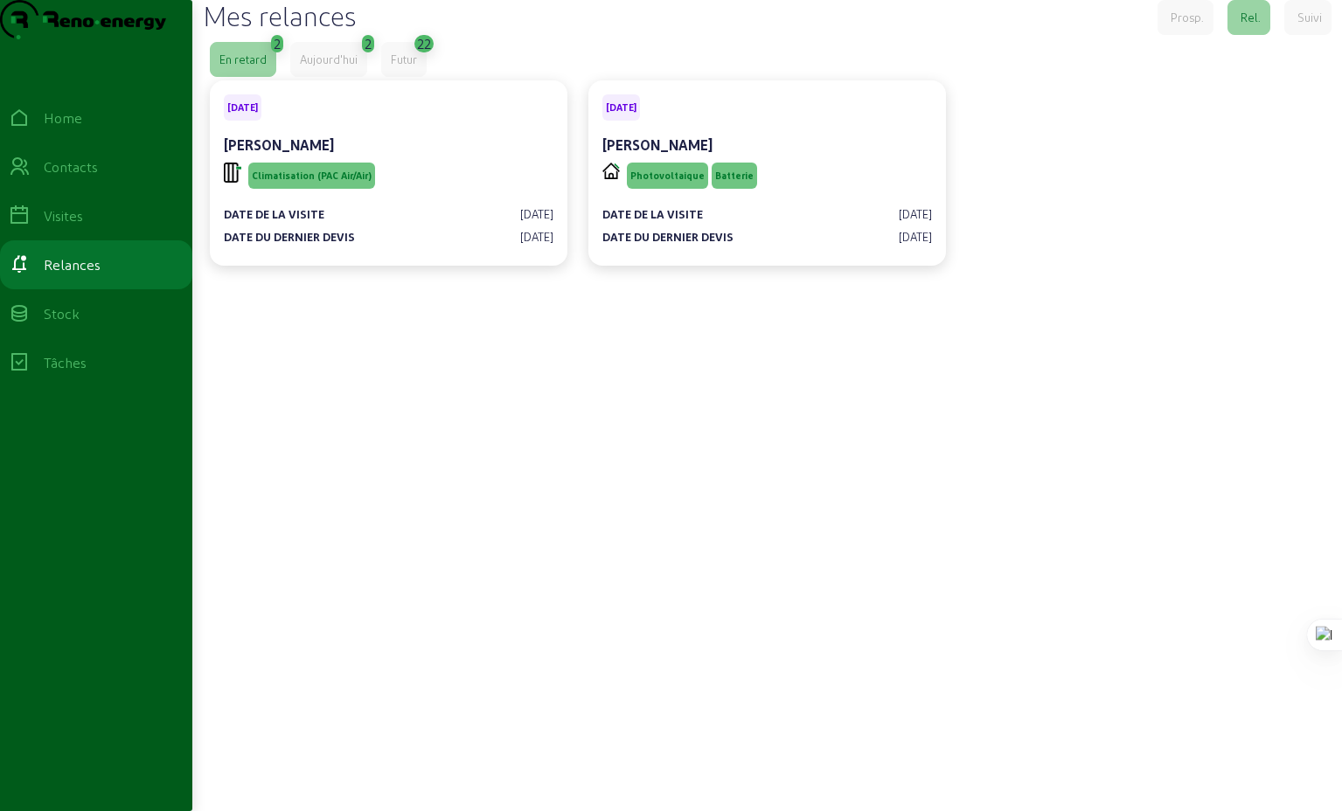
click at [334, 67] on div "Aujourd'hui" at bounding box center [329, 60] width 58 height 16
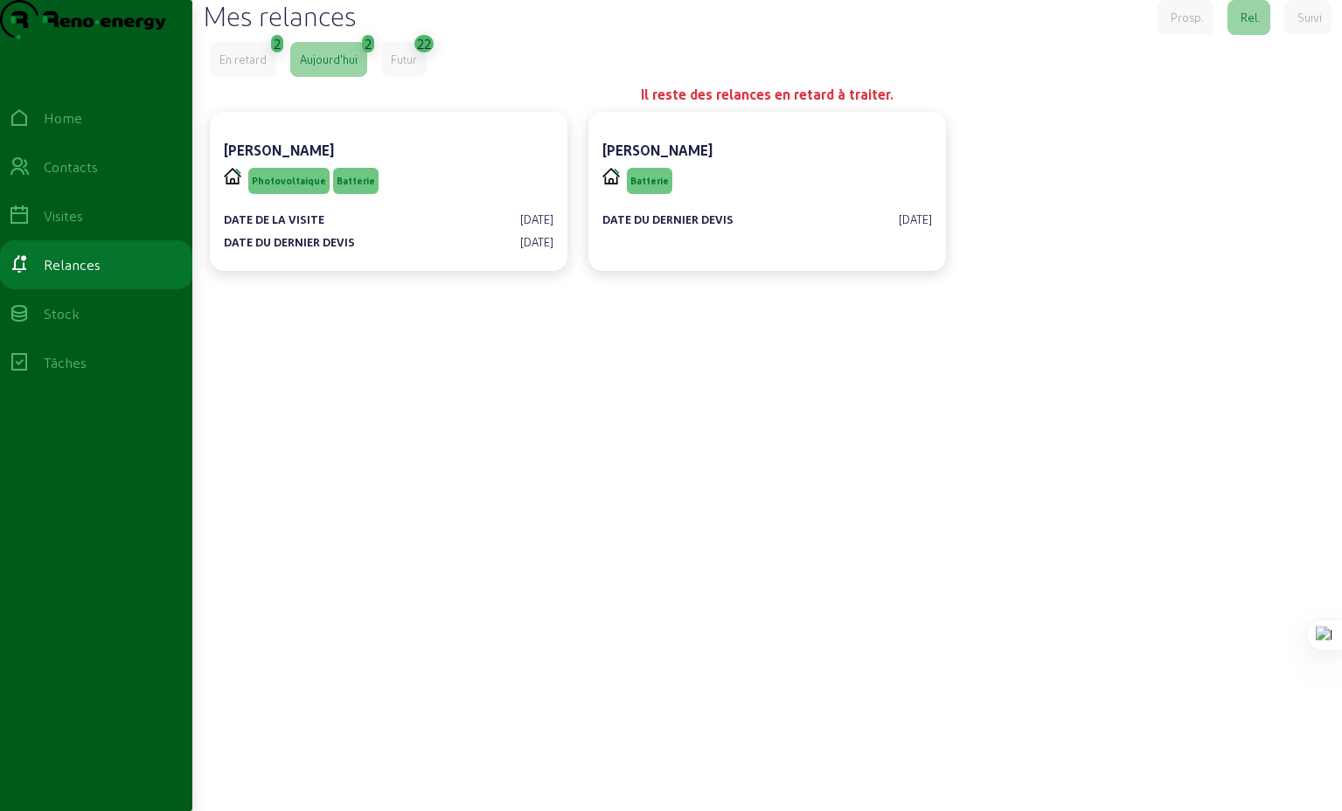
click at [411, 67] on div "Futur" at bounding box center [404, 60] width 26 height 16
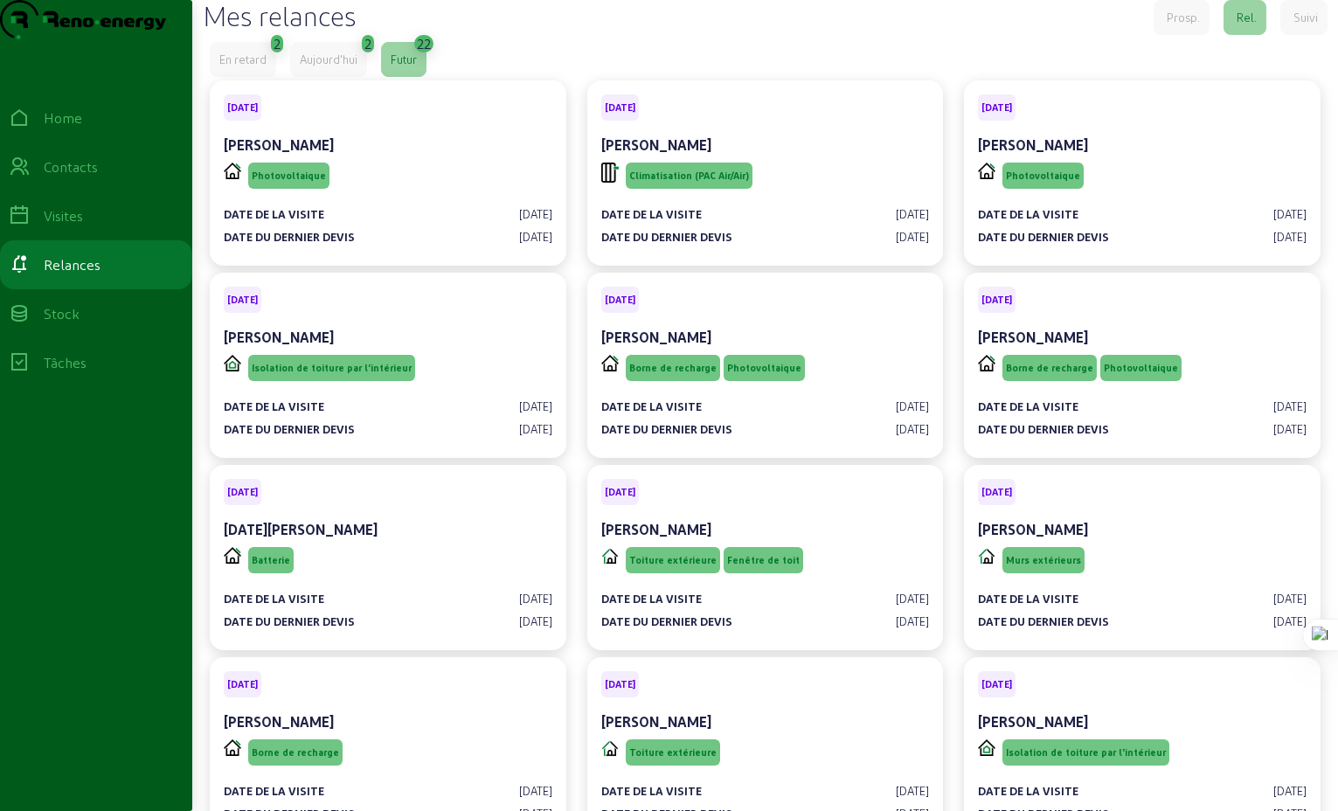
click at [338, 67] on div "Aujourd'hui" at bounding box center [329, 60] width 58 height 16
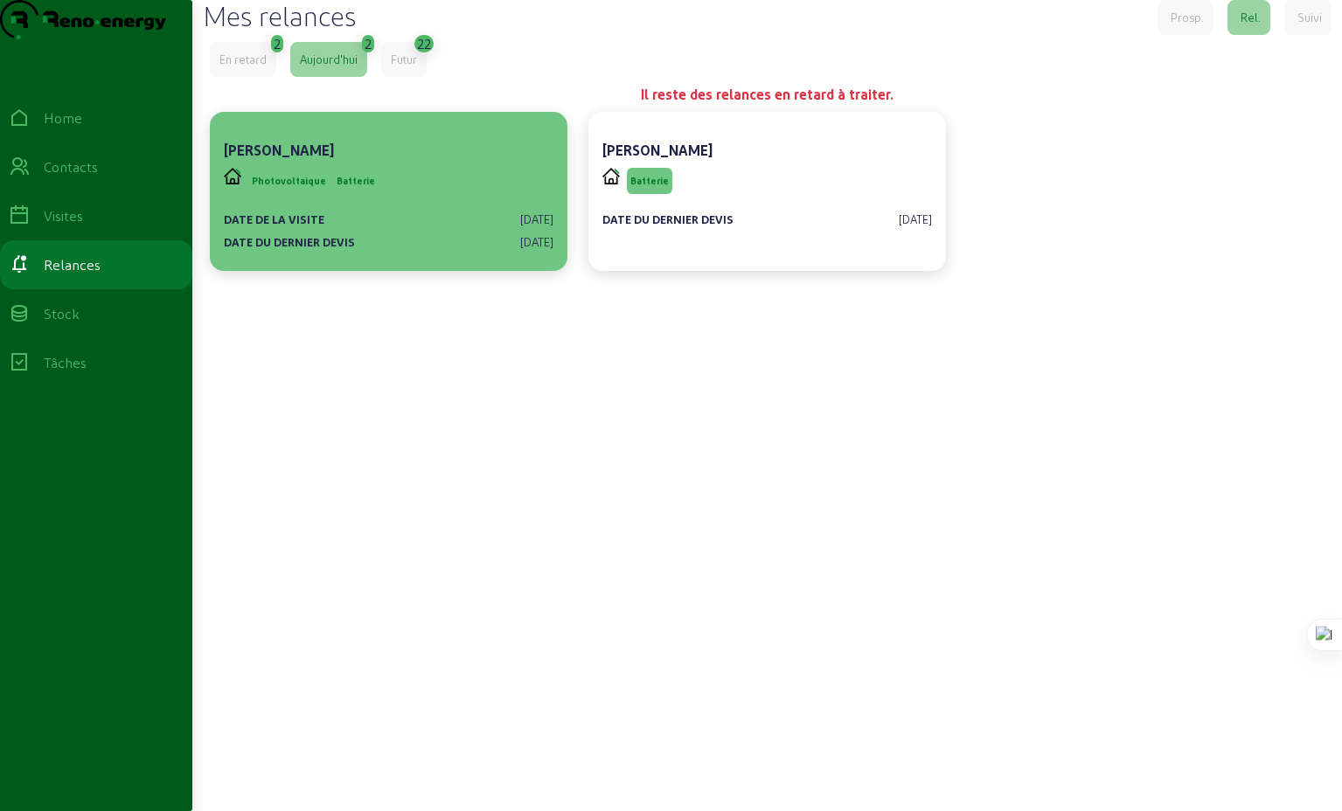
click at [409, 198] on div "Photovoltaique Batterie" at bounding box center [389, 180] width 330 height 33
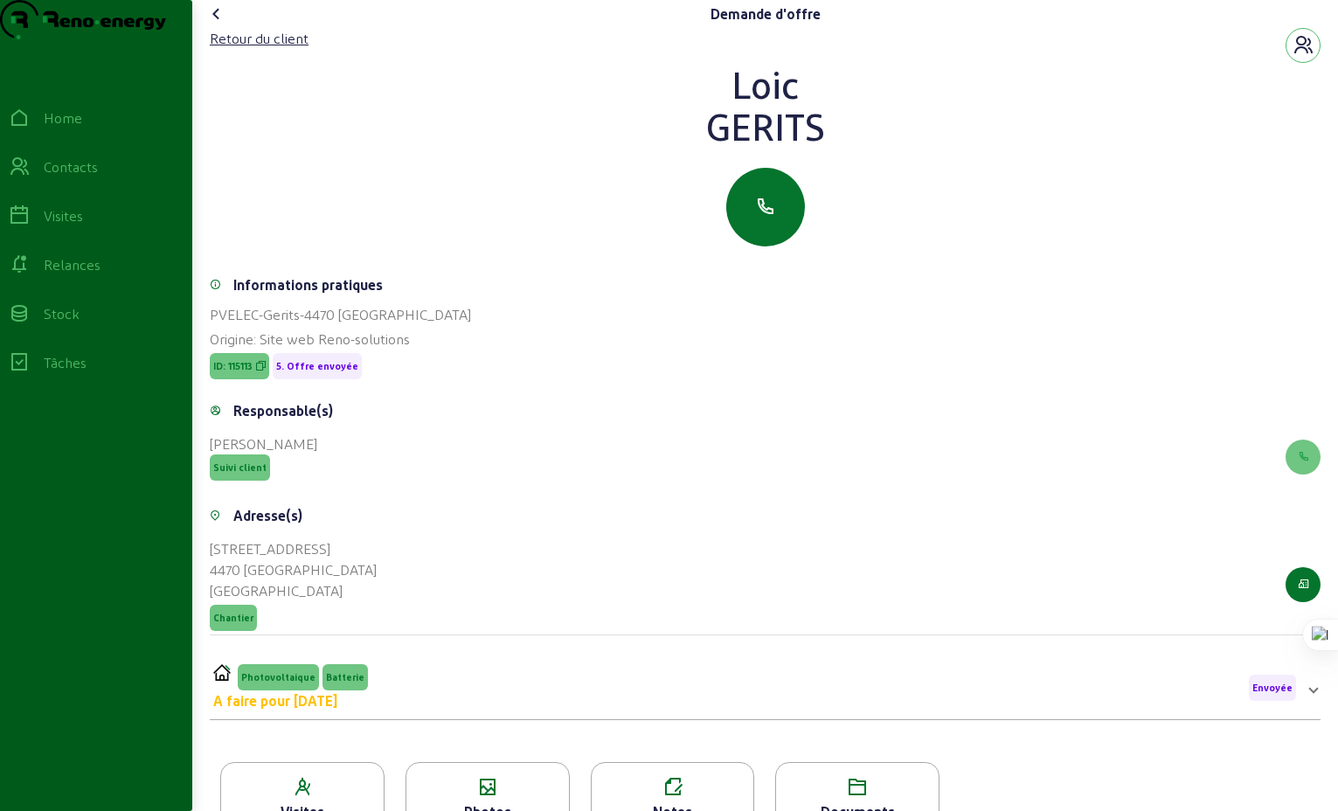
click at [216, 24] on icon at bounding box center [216, 13] width 21 height 21
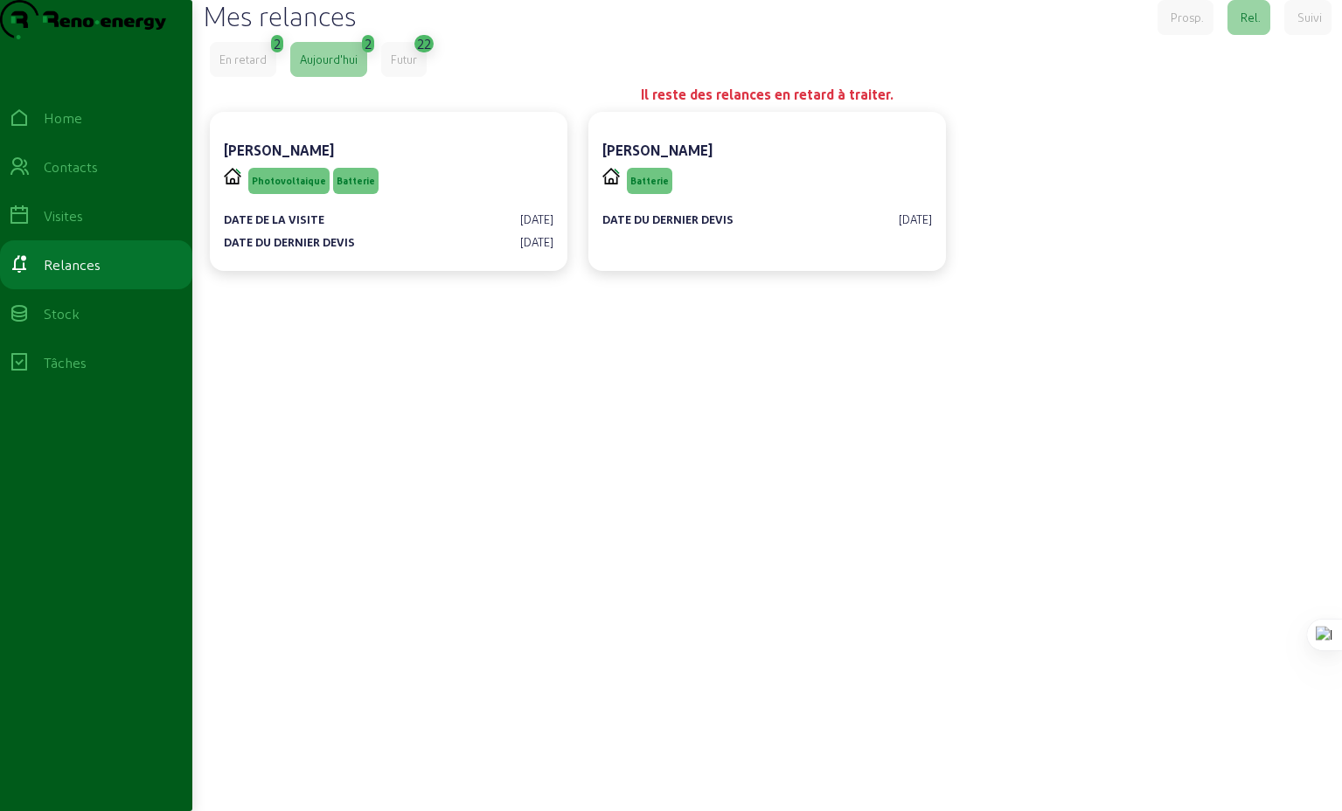
click at [256, 67] on div "En retard" at bounding box center [242, 60] width 47 height 16
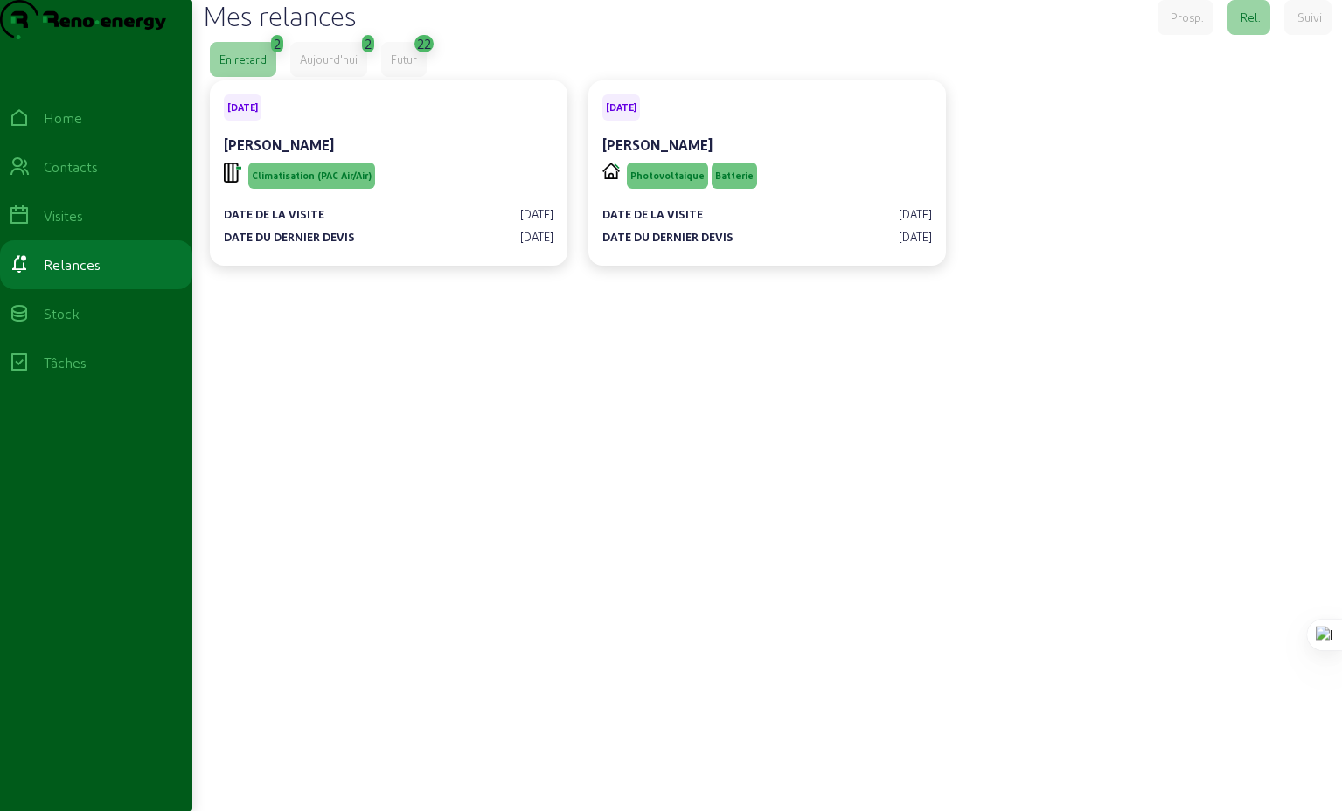
click at [330, 67] on div "Aujourd'hui" at bounding box center [329, 60] width 58 height 16
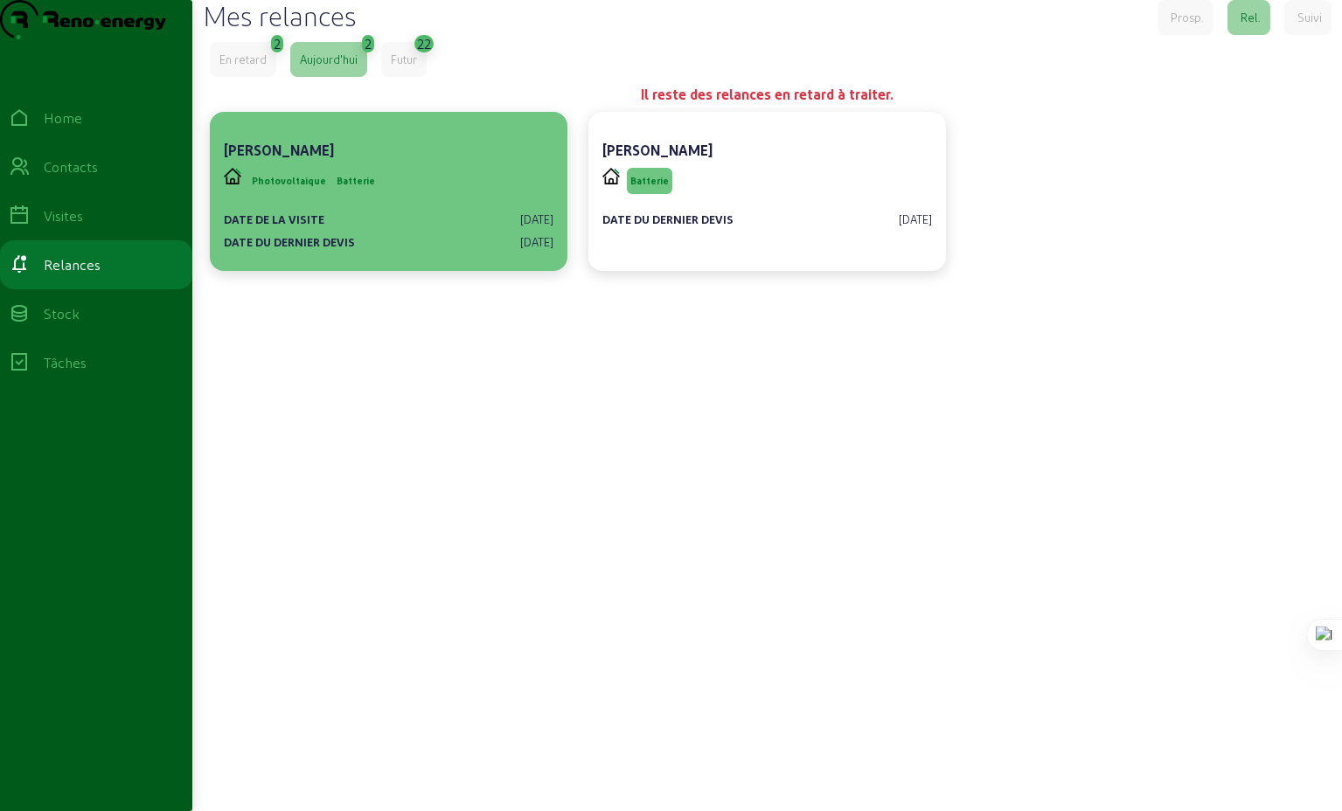
click at [385, 198] on div "Photovoltaique Batterie" at bounding box center [389, 180] width 330 height 33
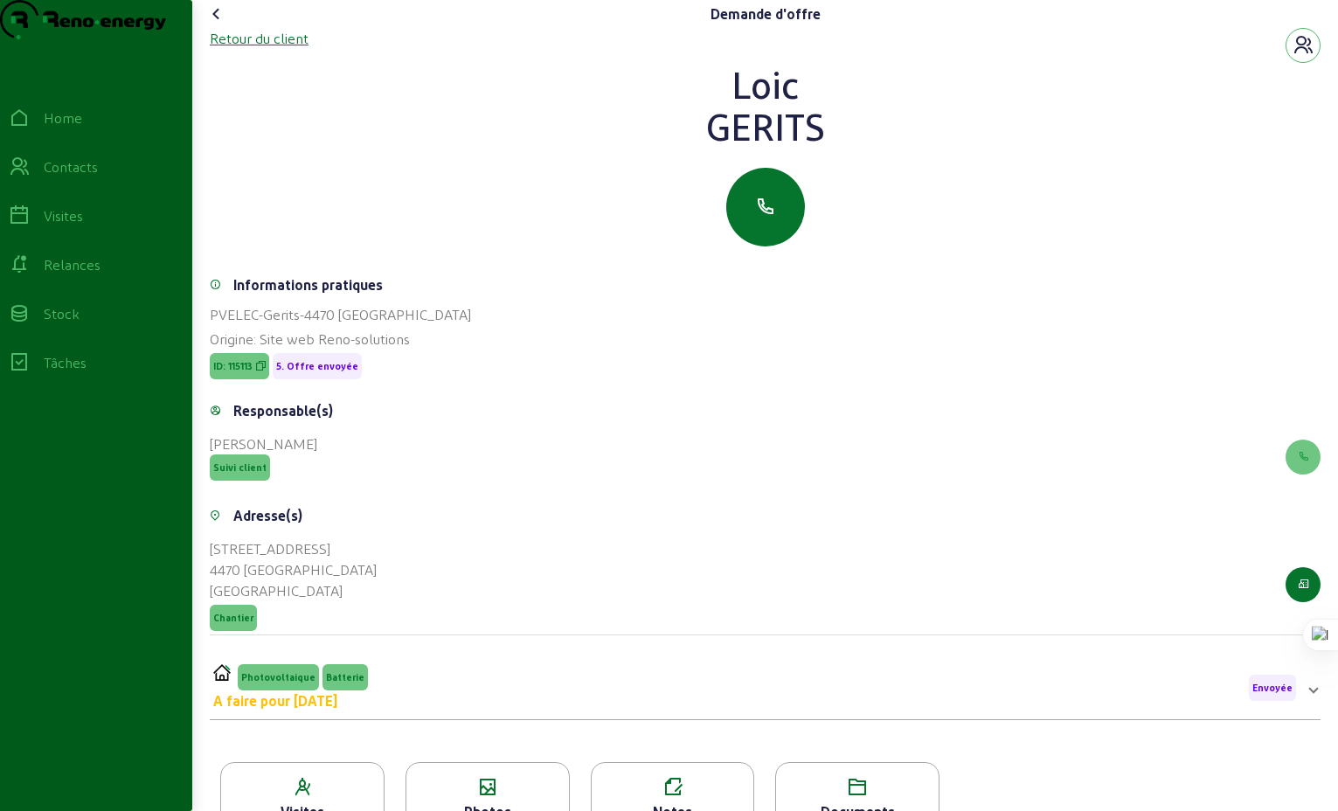
click at [281, 49] on div "Retour du client" at bounding box center [259, 38] width 99 height 21
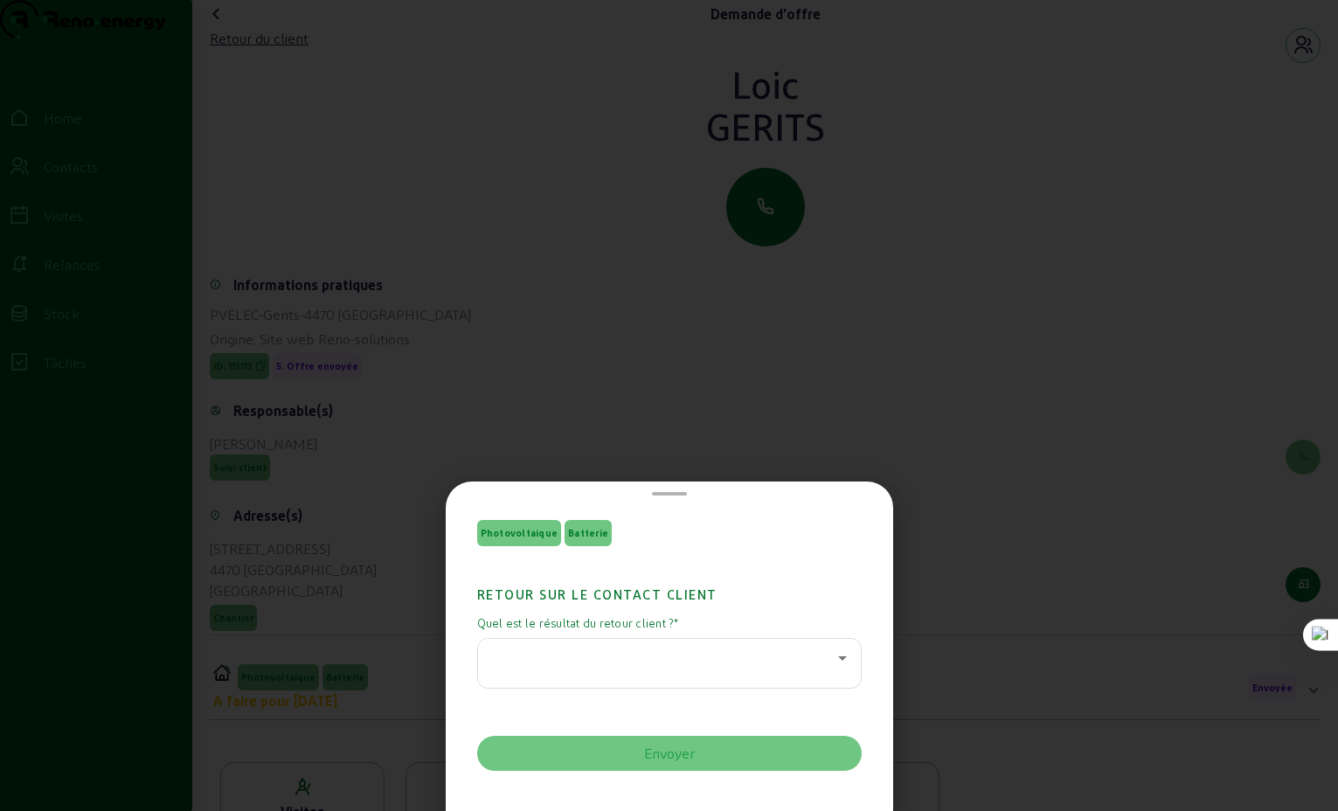
click at [835, 661] on icon at bounding box center [842, 658] width 21 height 21
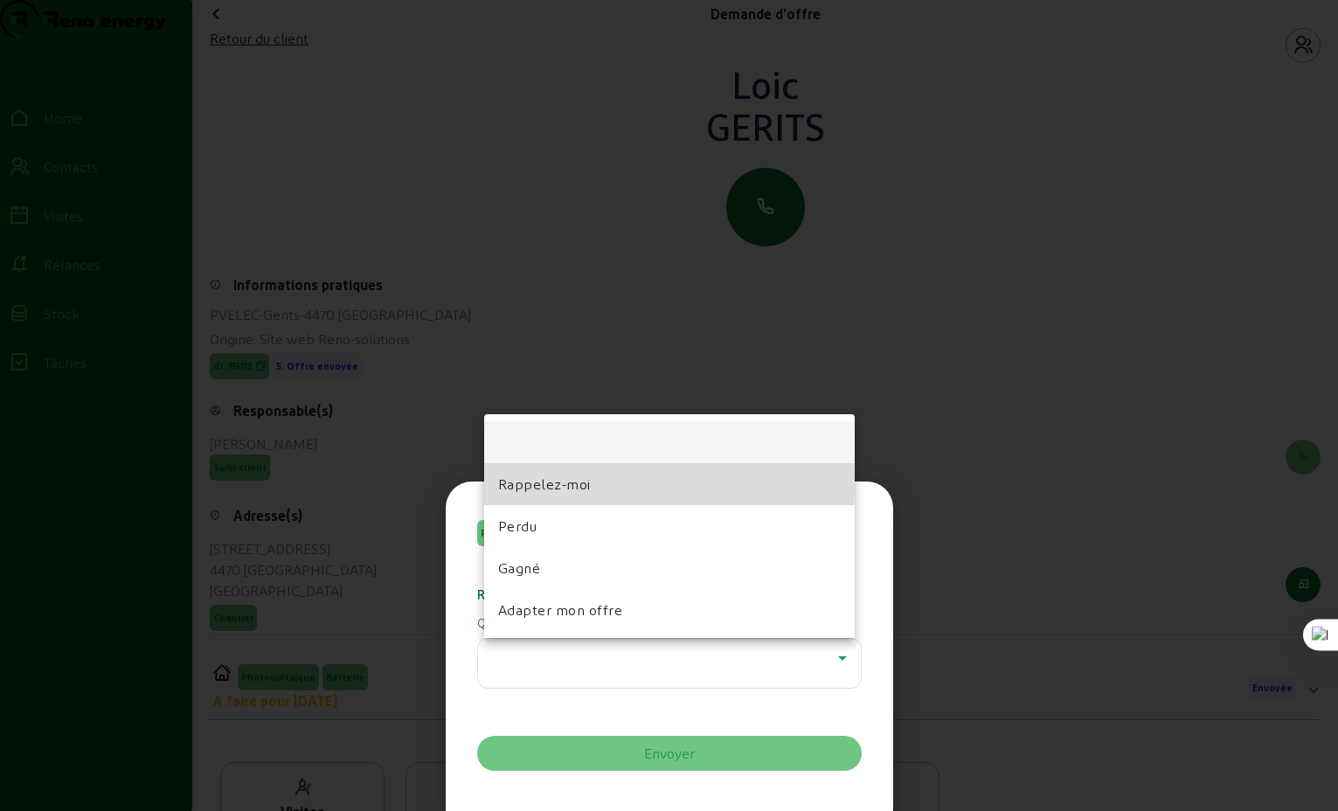
click at [533, 484] on span "Rappelez-moi" at bounding box center [544, 484] width 93 height 21
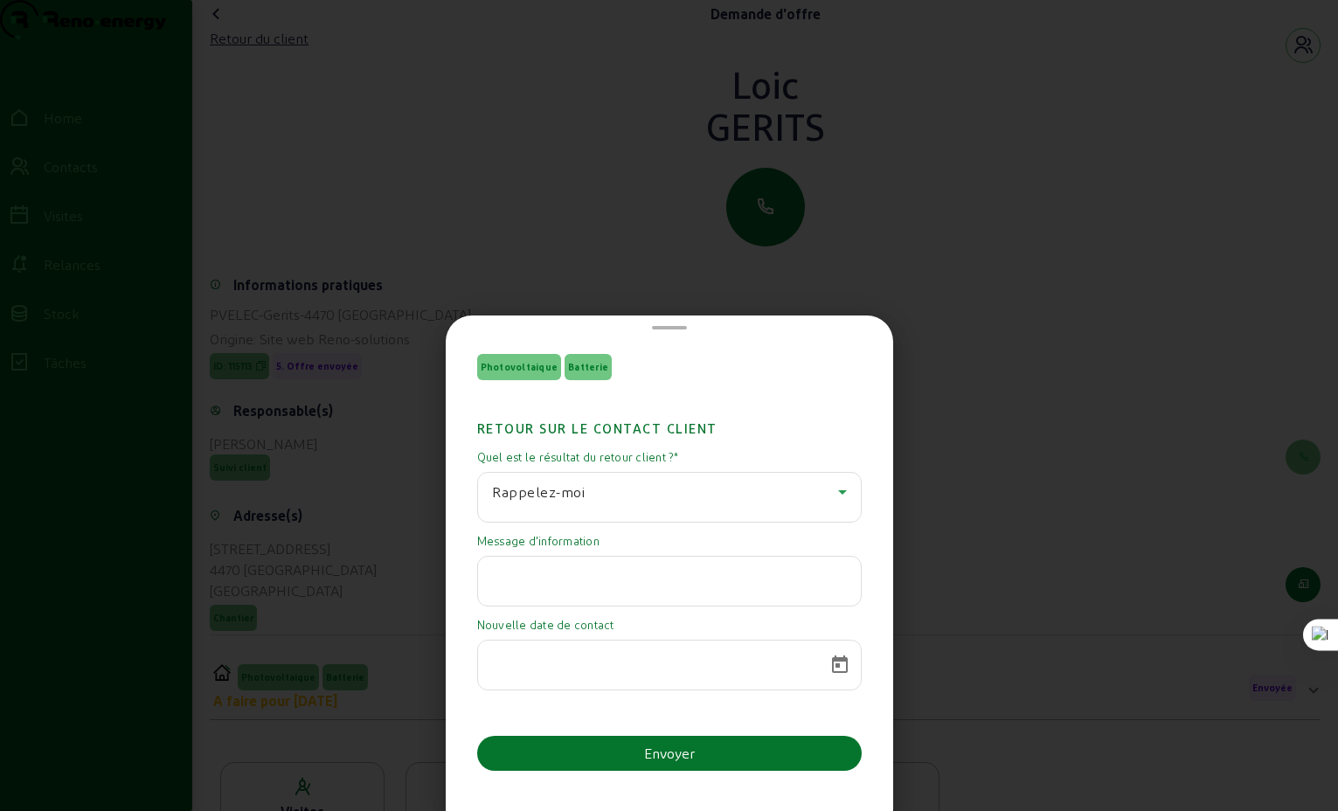
click at [640, 580] on input "text" at bounding box center [669, 576] width 355 height 21
type input "offre avec remise envoyée"
click at [838, 666] on span "Open calendar" at bounding box center [840, 665] width 42 height 42
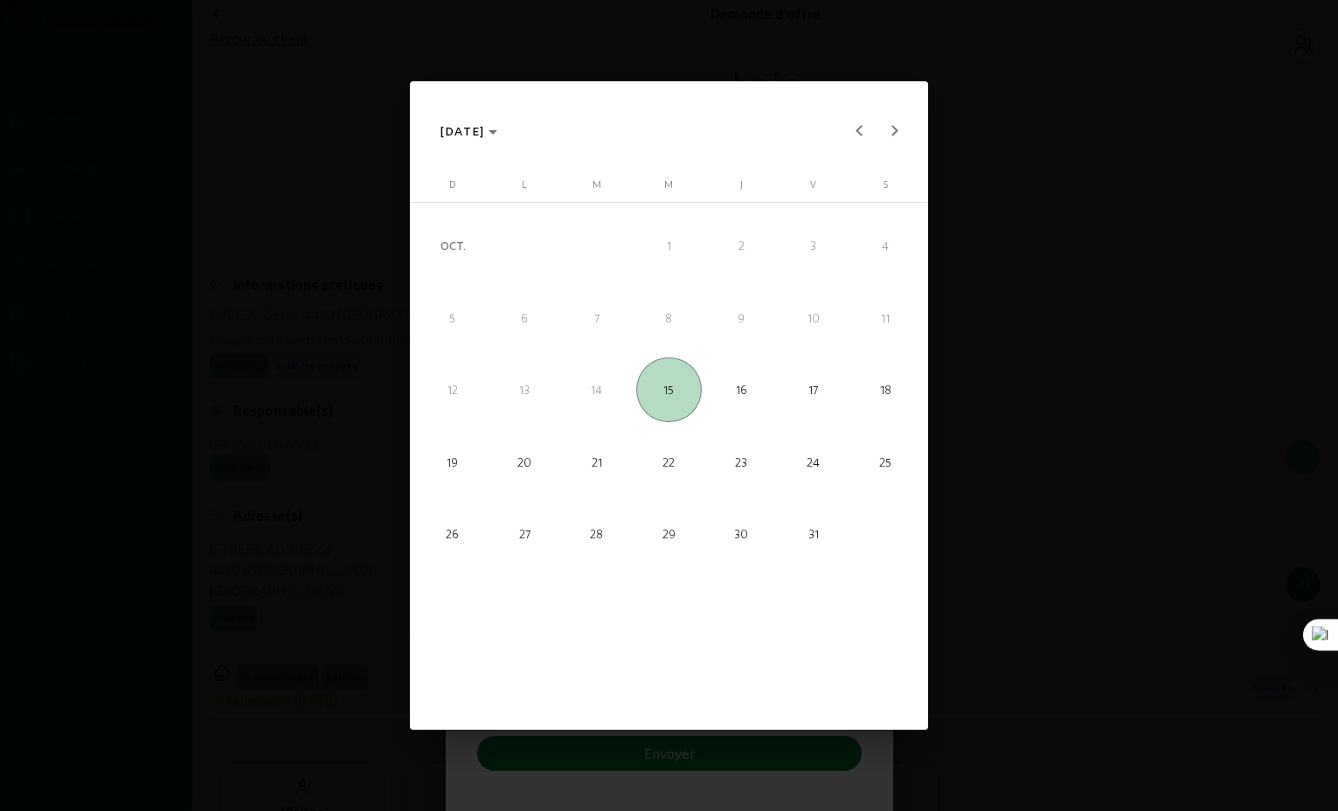
click at [463, 455] on span "19" at bounding box center [452, 461] width 65 height 65
type input "[DATE]"
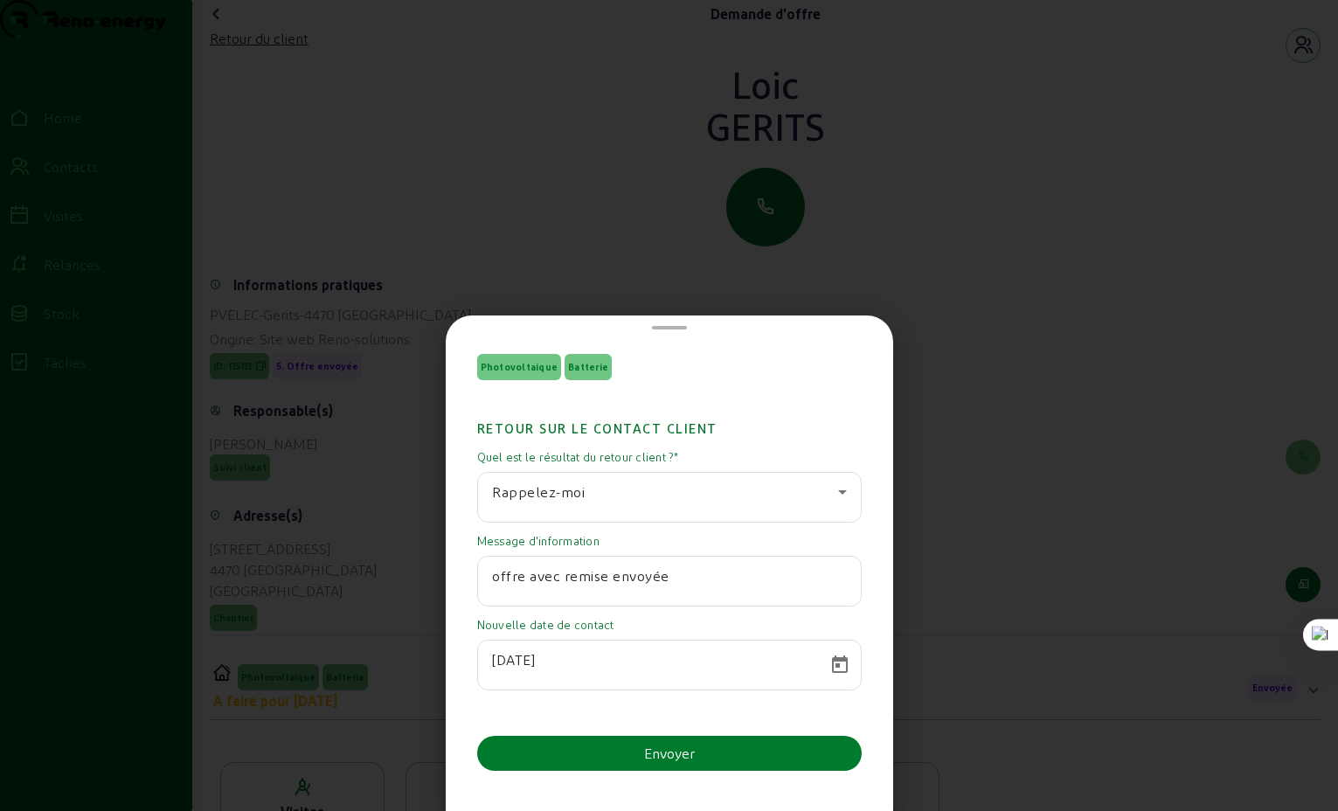
click at [684, 752] on div "Envoyer" at bounding box center [669, 753] width 51 height 21
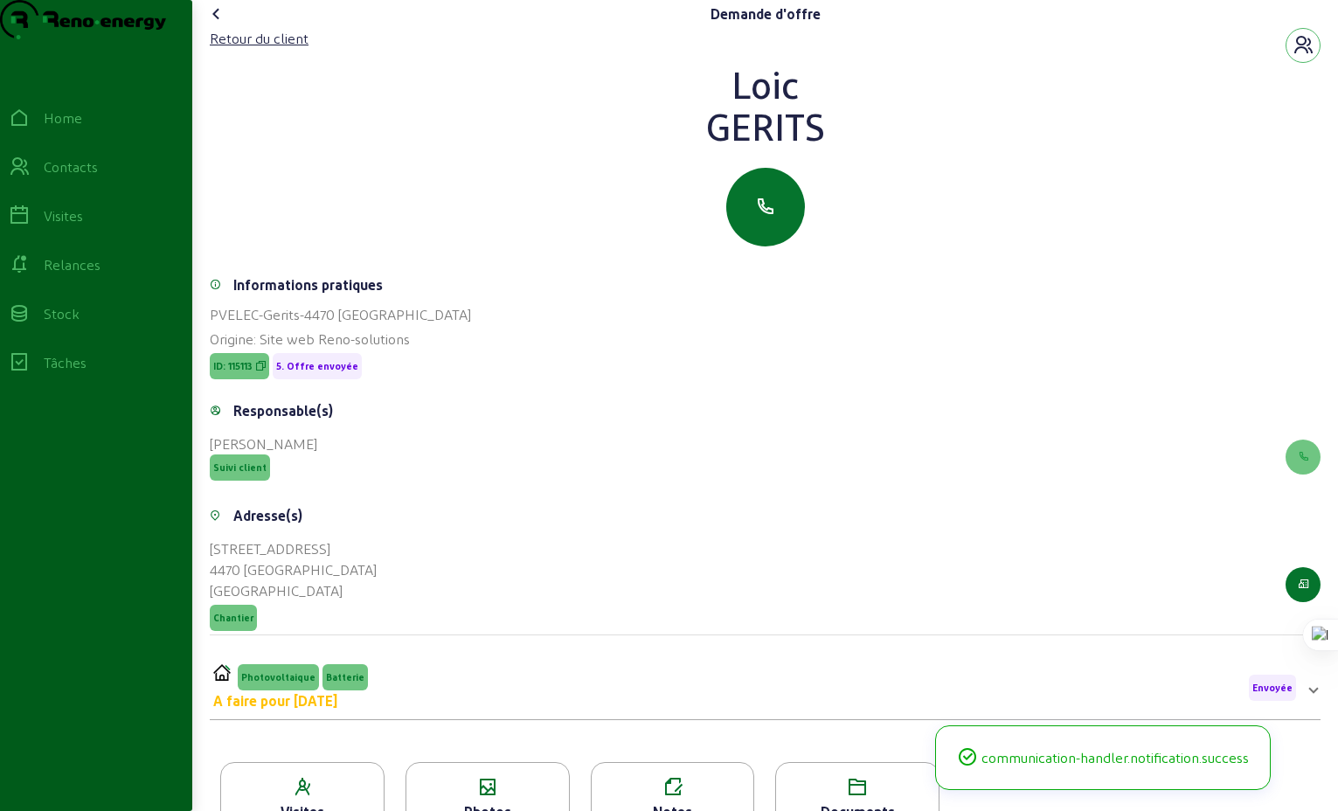
click at [219, 24] on icon at bounding box center [216, 13] width 21 height 21
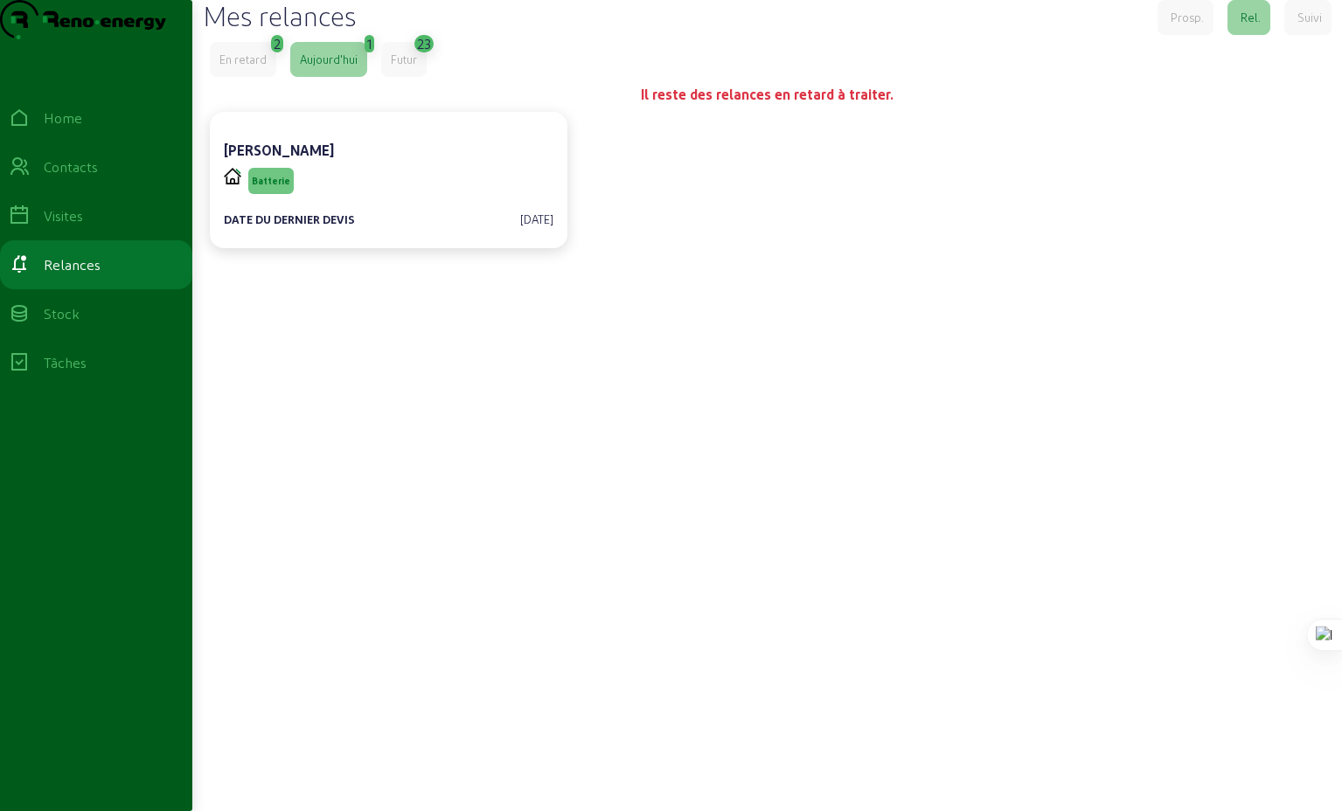
click at [248, 67] on div "En retard" at bounding box center [242, 60] width 47 height 16
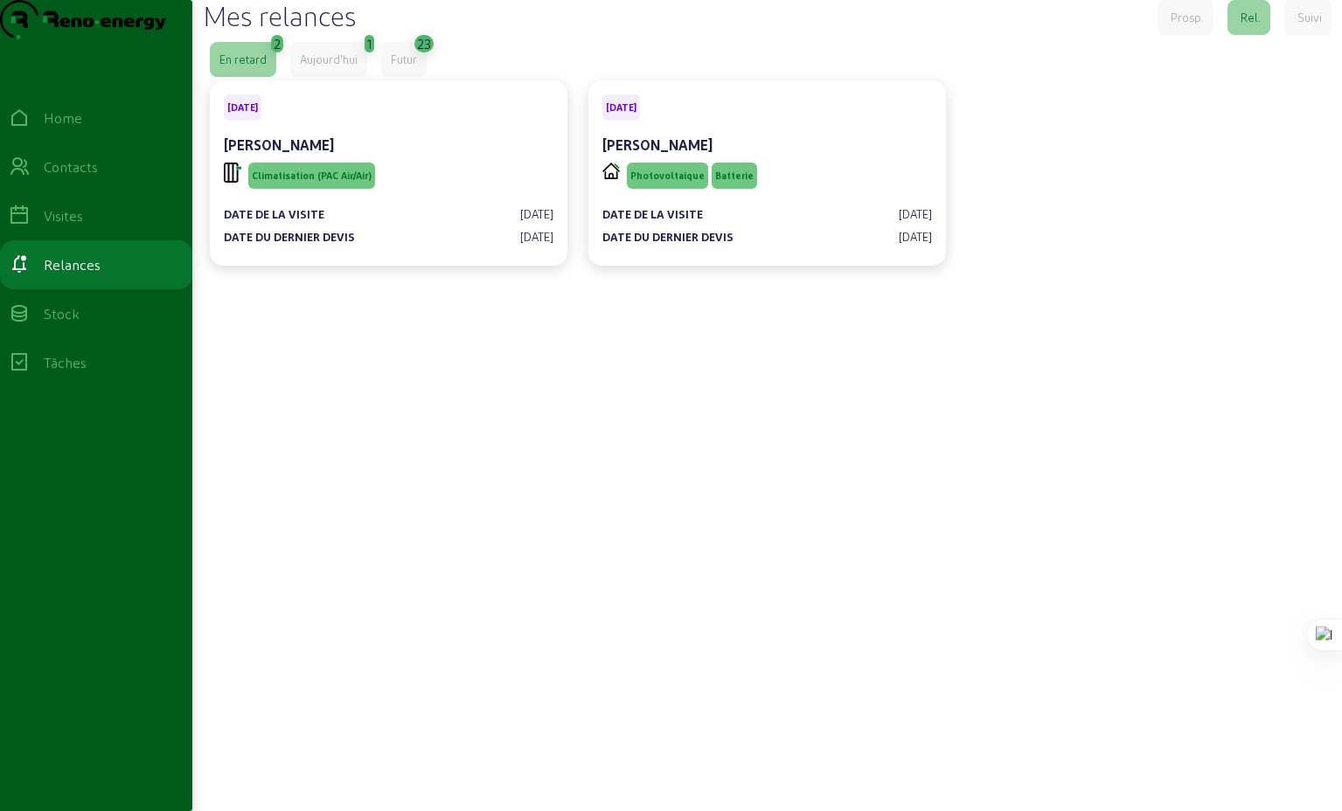
click at [406, 67] on div "Futur" at bounding box center [404, 60] width 26 height 16
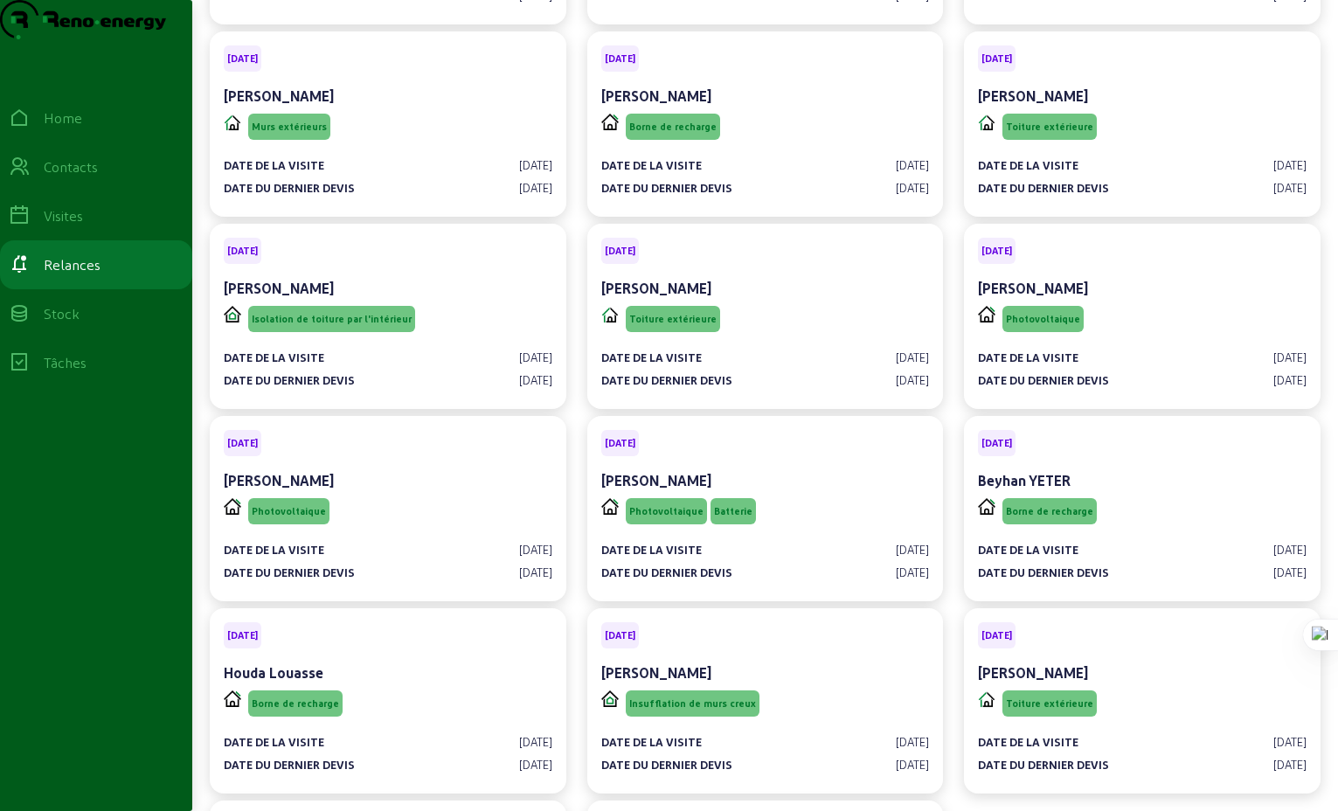
scroll to position [627, 0]
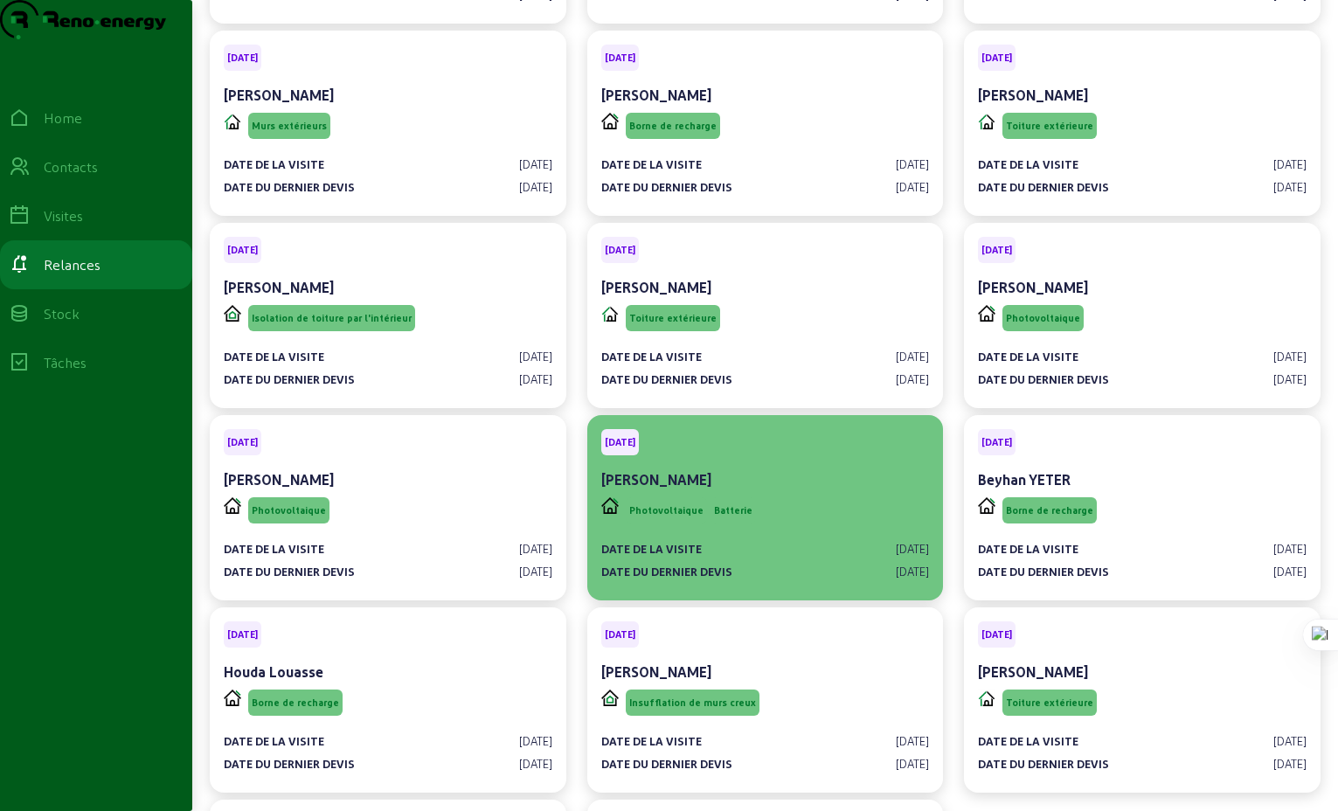
click at [780, 490] on div "[PERSON_NAME]" at bounding box center [765, 479] width 329 height 21
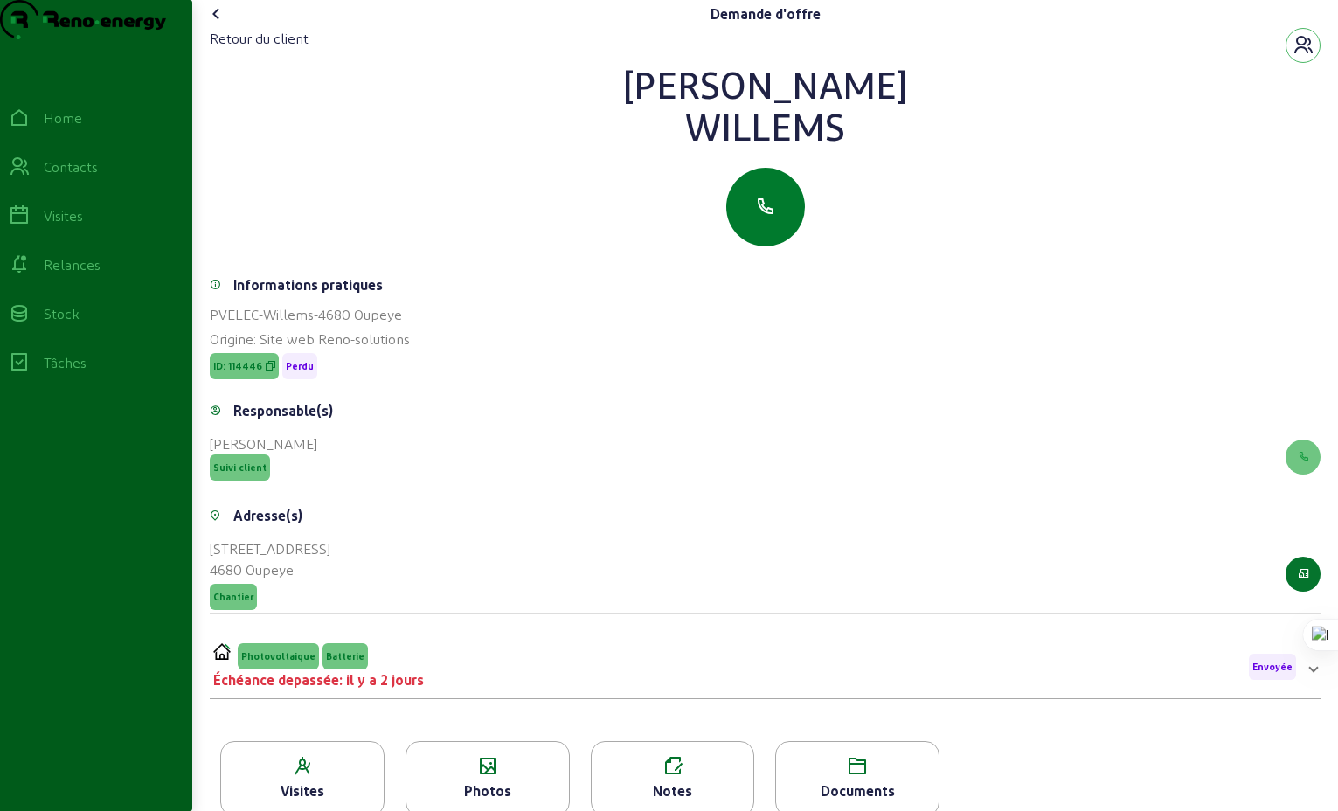
click at [764, 218] on icon "button" at bounding box center [765, 207] width 21 height 21
click at [774, 218] on icon "button" at bounding box center [765, 207] width 21 height 21
click at [767, 218] on icon "button" at bounding box center [765, 207] width 21 height 21
click at [267, 49] on div "Retour du client" at bounding box center [259, 38] width 99 height 21
click at [248, 49] on div "Retour du client" at bounding box center [259, 38] width 99 height 21
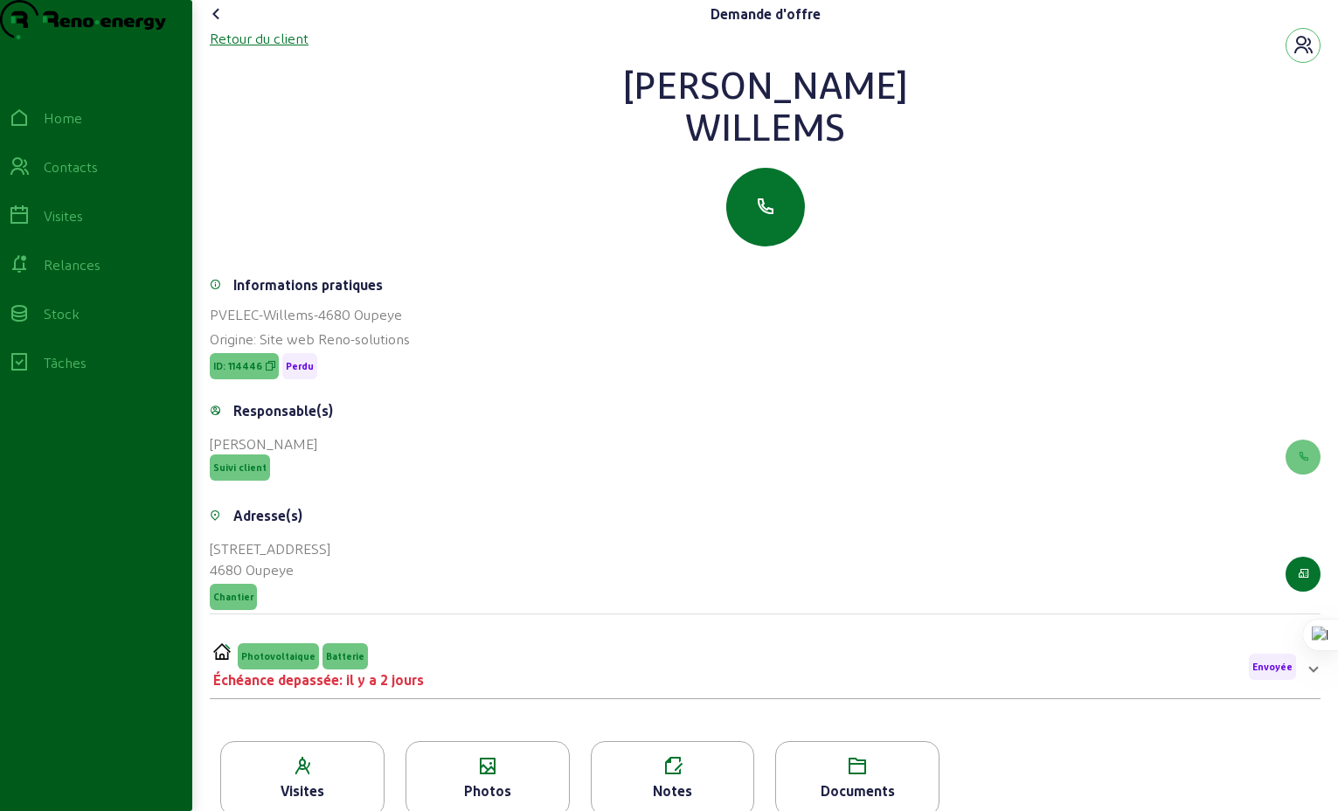
click at [249, 49] on div "Retour du client" at bounding box center [259, 38] width 99 height 21
click at [256, 49] on div "Retour du client" at bounding box center [259, 38] width 99 height 21
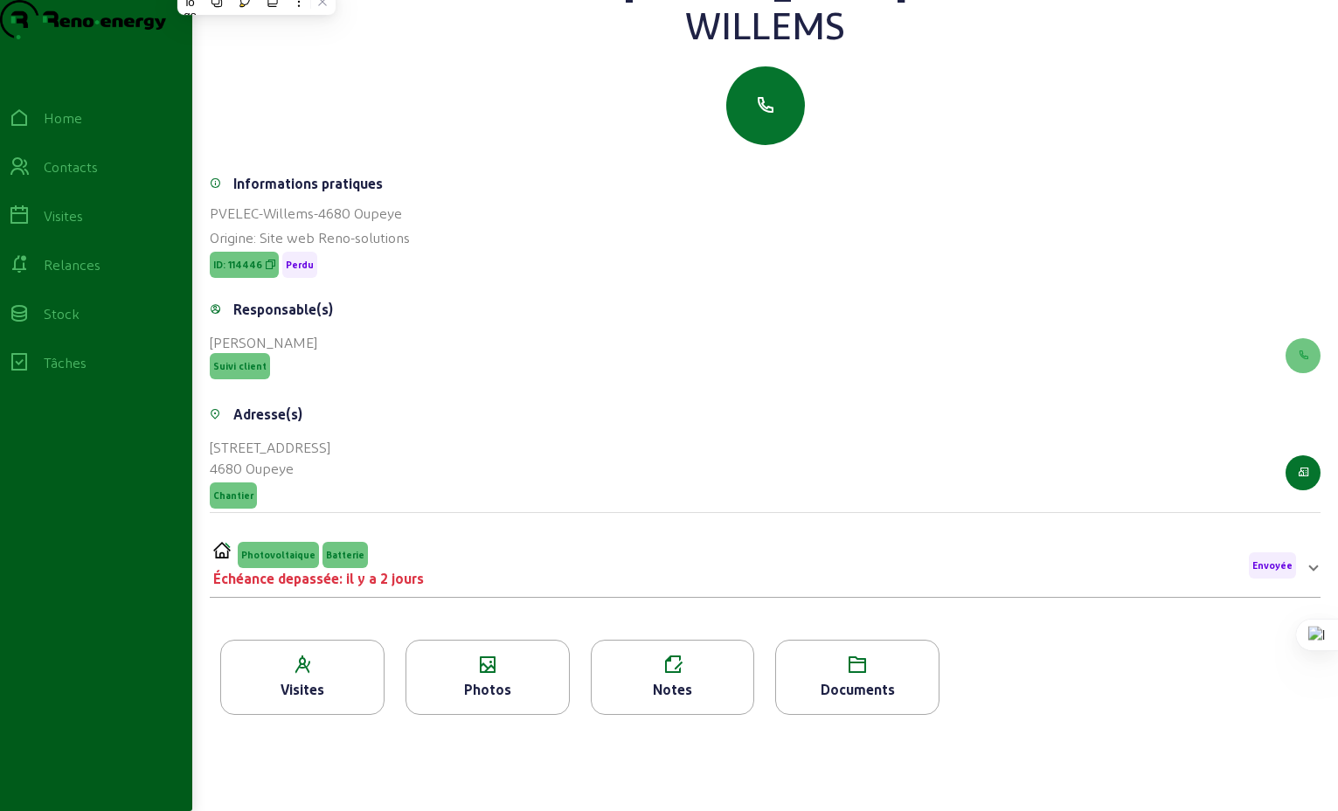
scroll to position [191, 0]
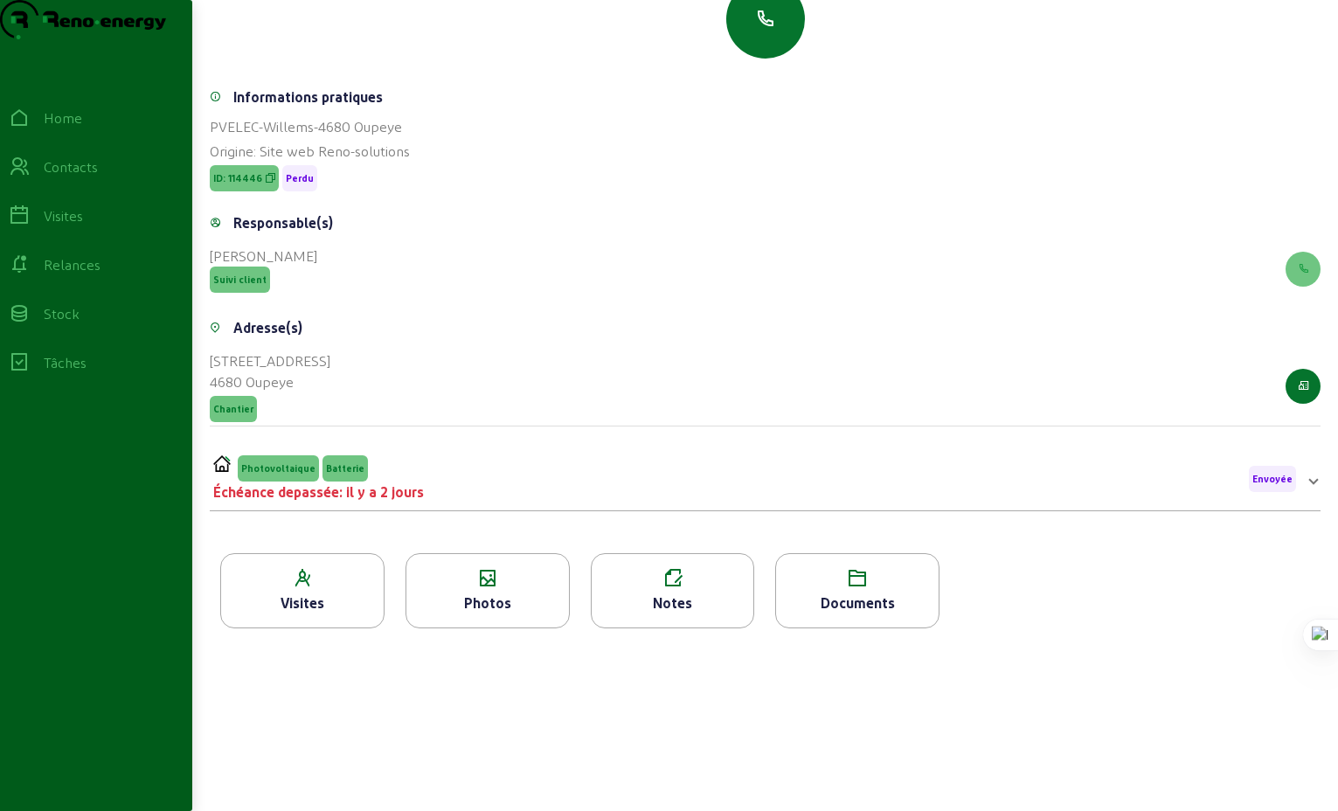
click at [381, 482] on div "Photovoltaique Batterie" at bounding box center [318, 468] width 211 height 26
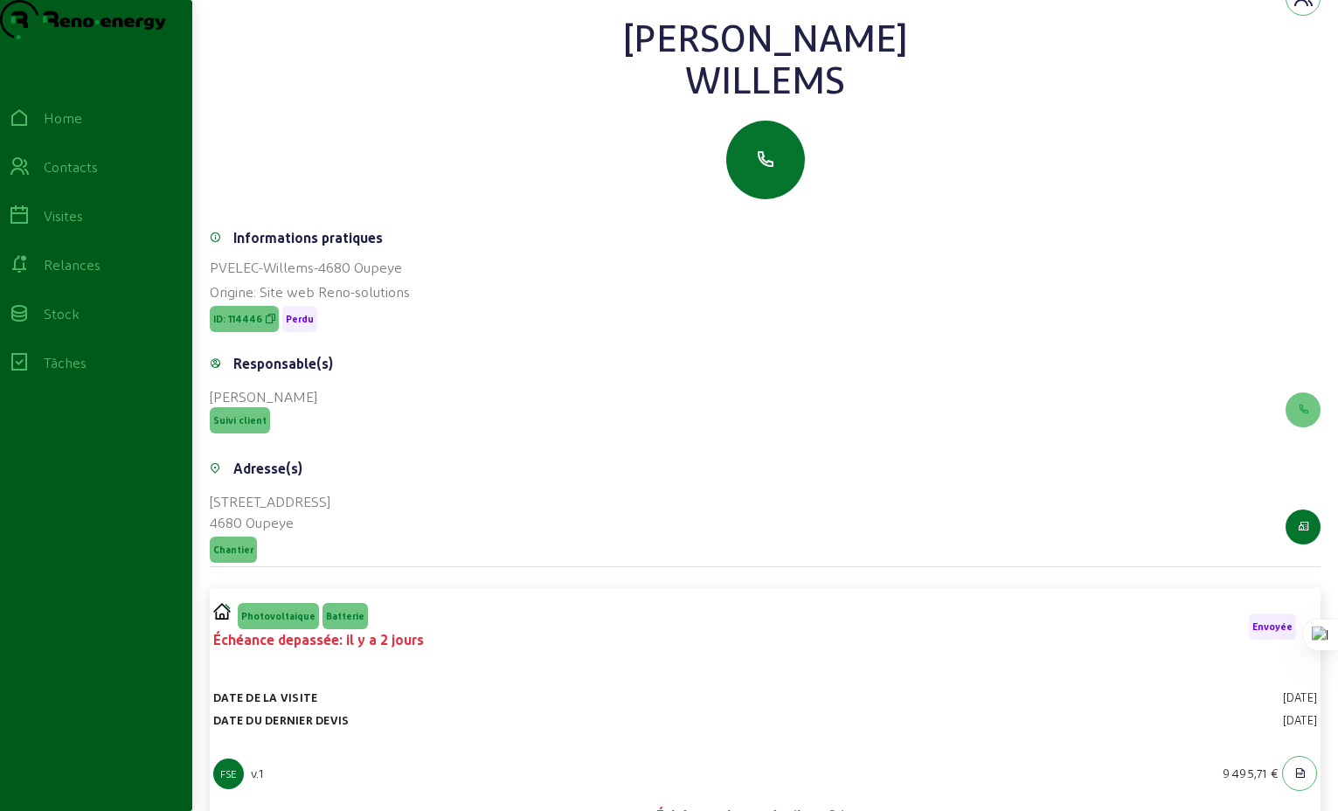
scroll to position [41, 0]
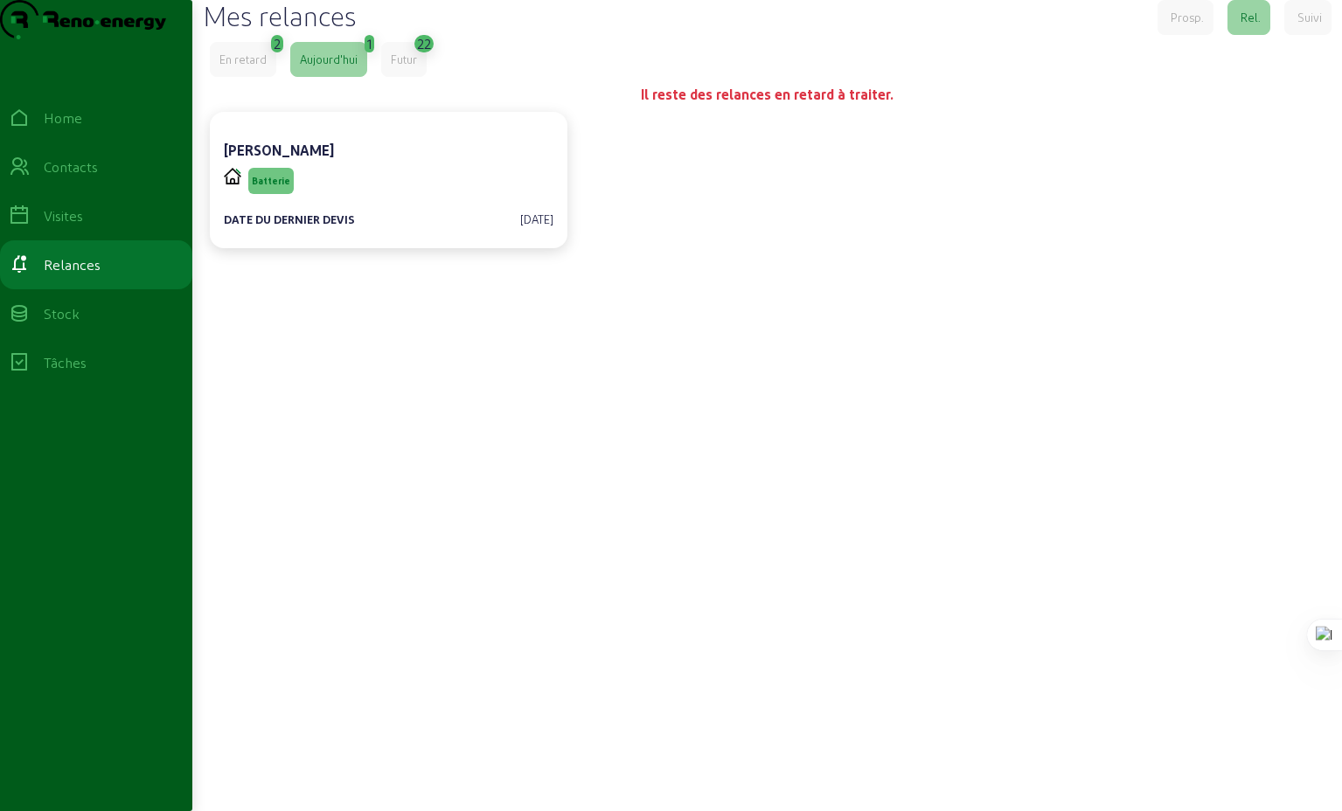
click at [326, 67] on div "Aujourd'hui" at bounding box center [329, 60] width 58 height 16
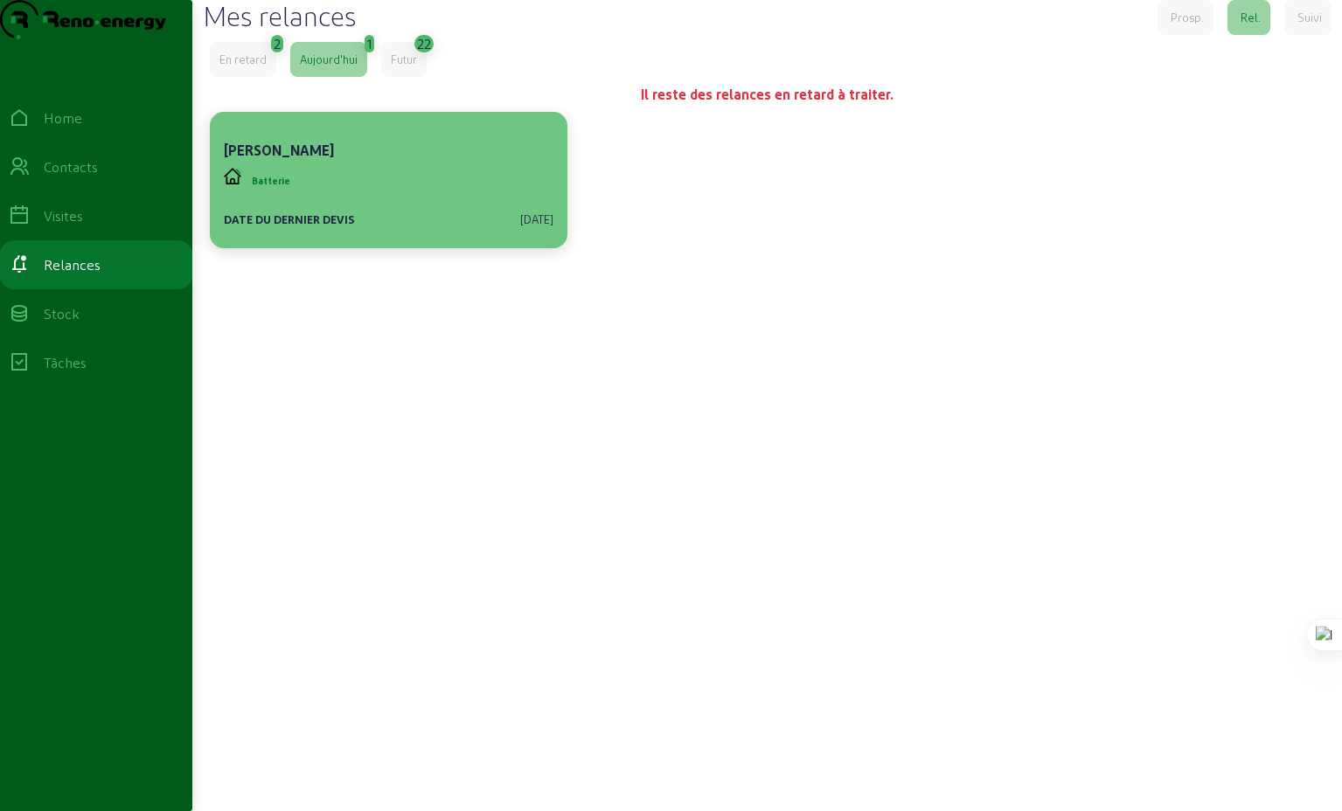
click at [371, 198] on div "Batterie" at bounding box center [389, 180] width 330 height 33
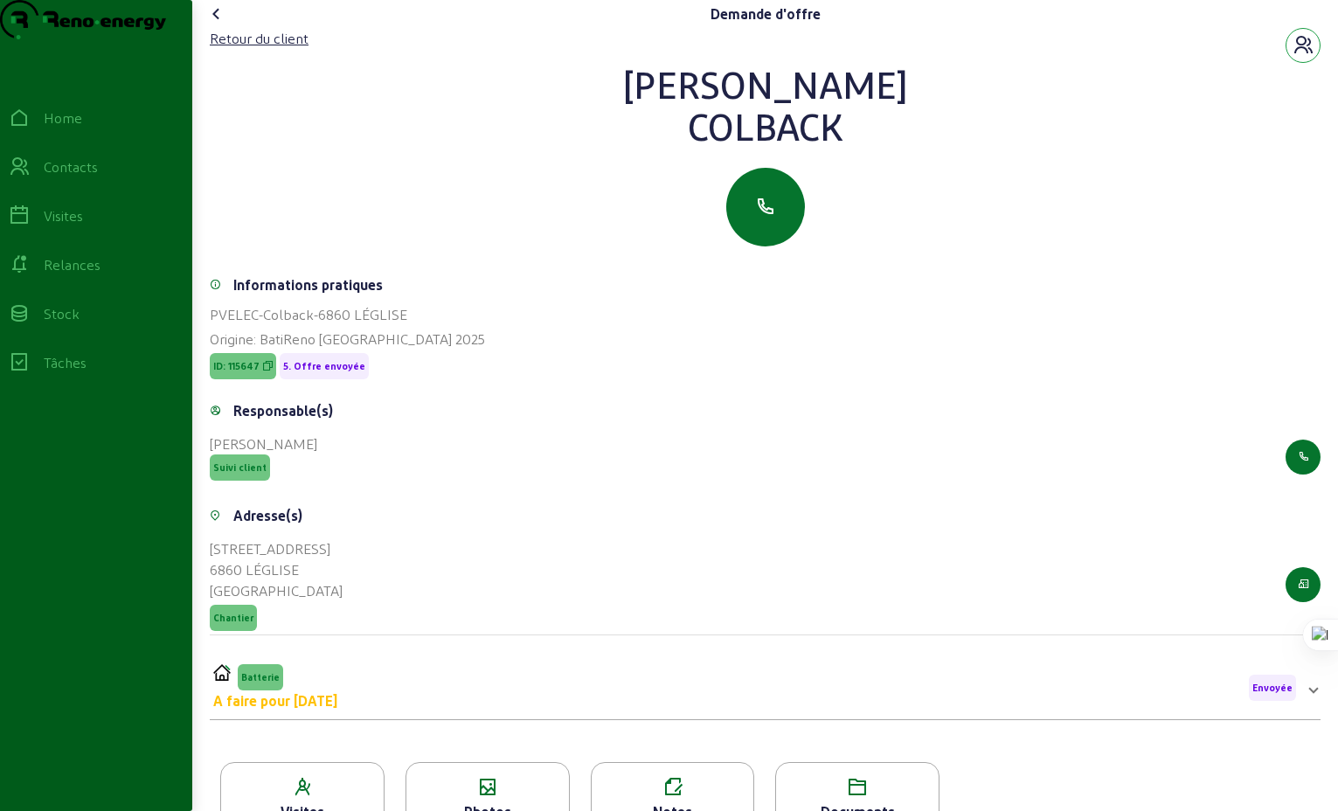
click at [1304, 56] on icon "button" at bounding box center [1303, 45] width 21 height 21
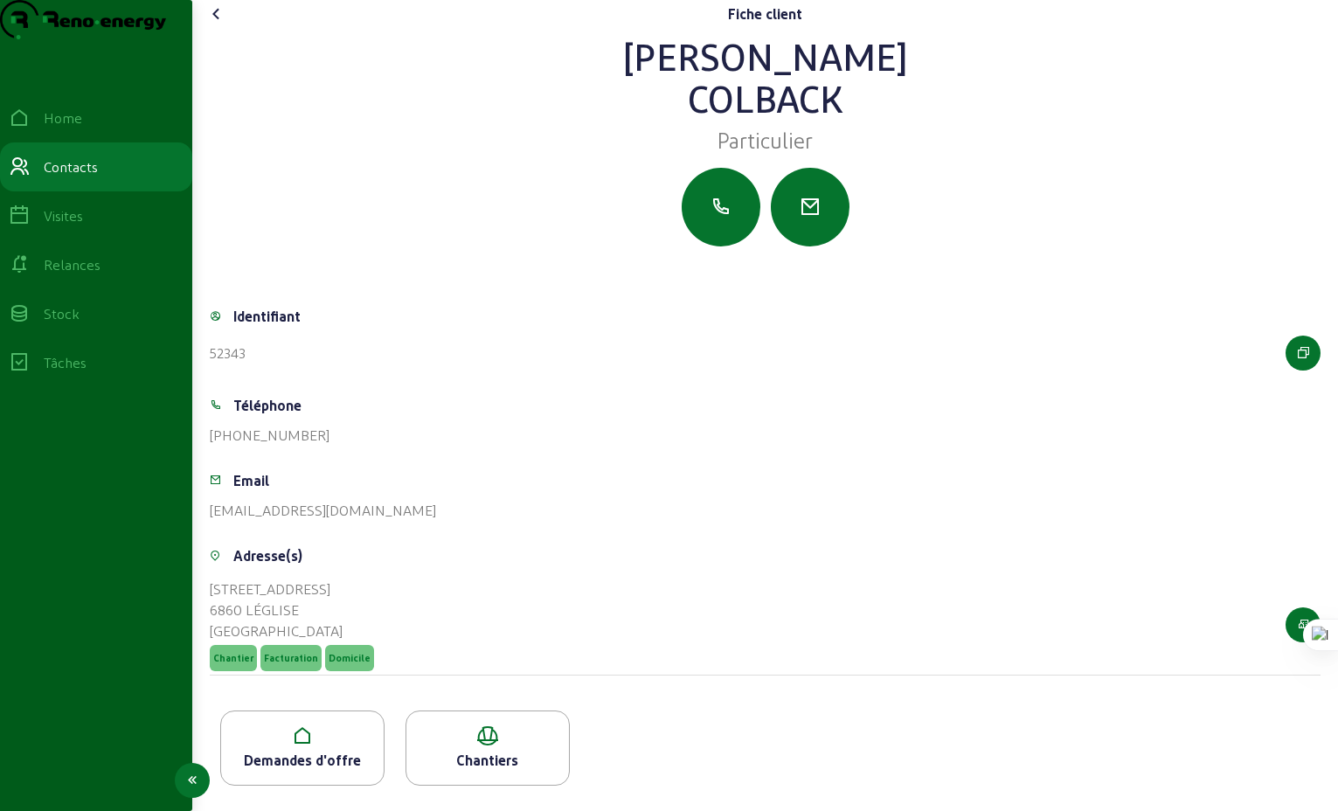
scroll to position [27, 0]
click at [721, 217] on icon "button" at bounding box center [721, 207] width 21 height 21
click at [219, 23] on icon at bounding box center [216, 13] width 21 height 21
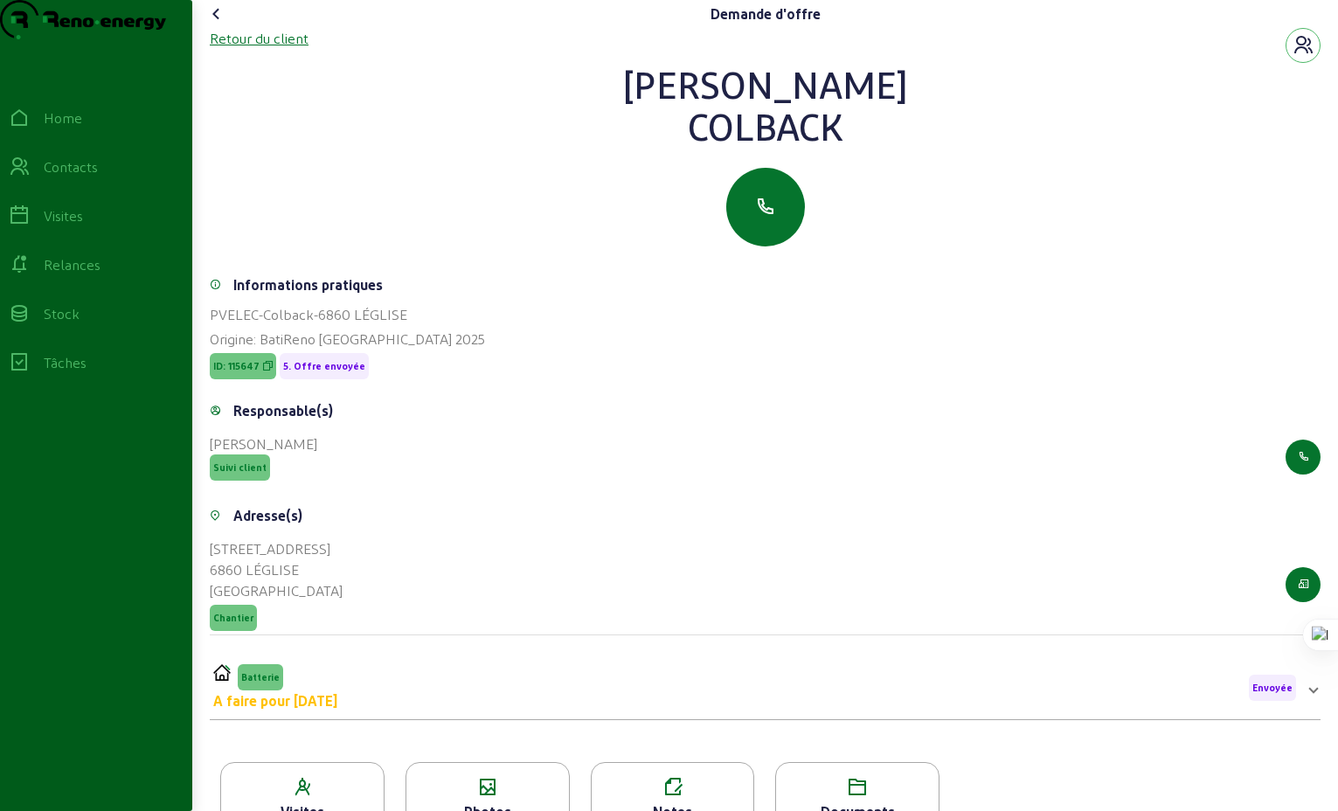
click at [246, 49] on div "Retour du client" at bounding box center [259, 38] width 99 height 21
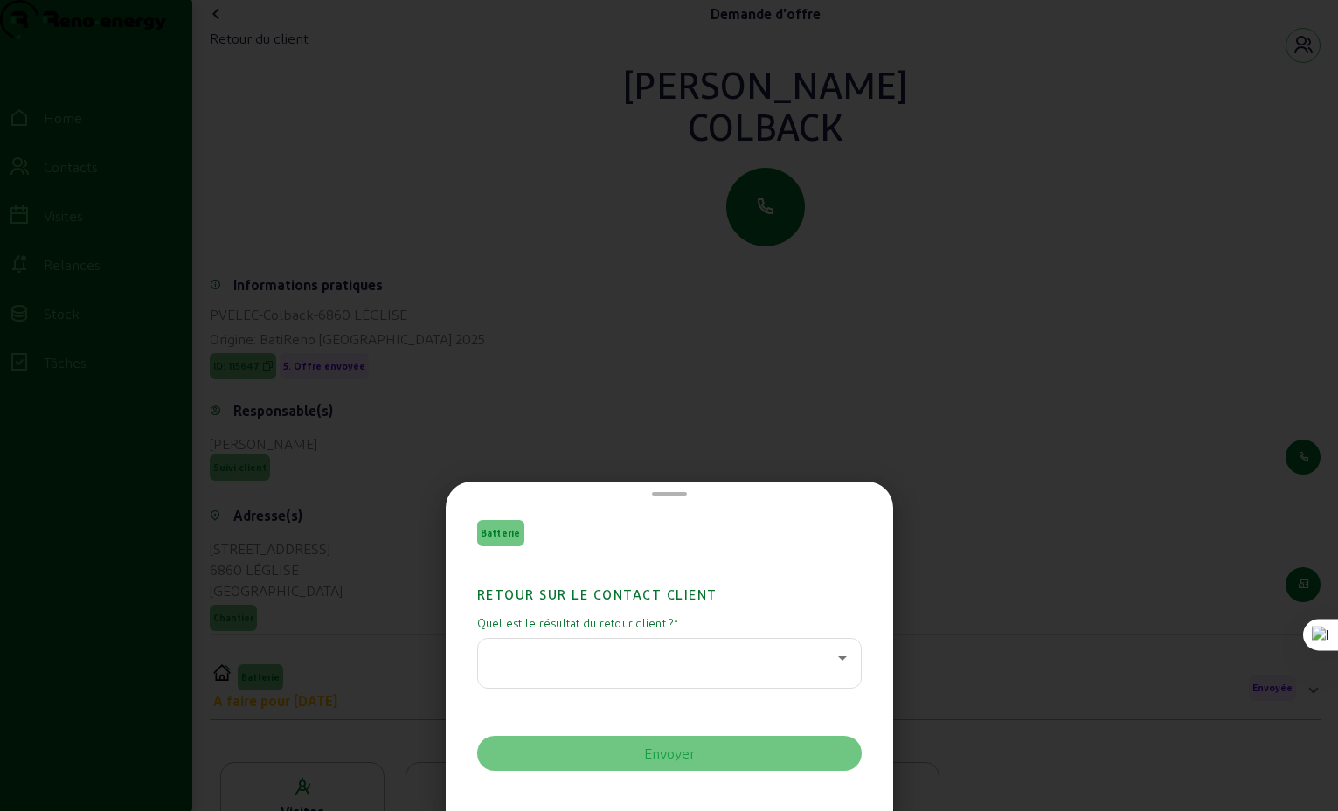
click at [838, 656] on icon at bounding box center [842, 658] width 9 height 4
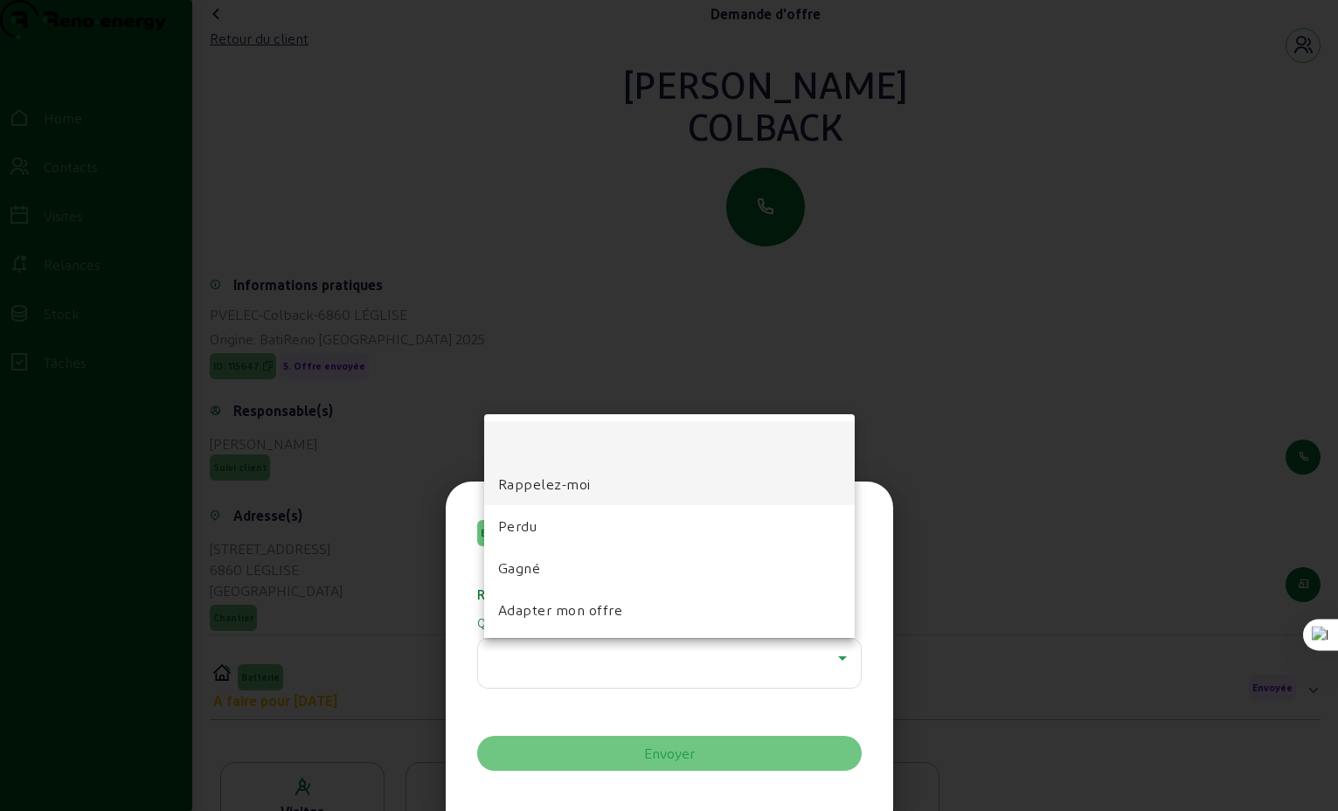
click at [567, 487] on span "Rappelez-moi" at bounding box center [544, 484] width 93 height 21
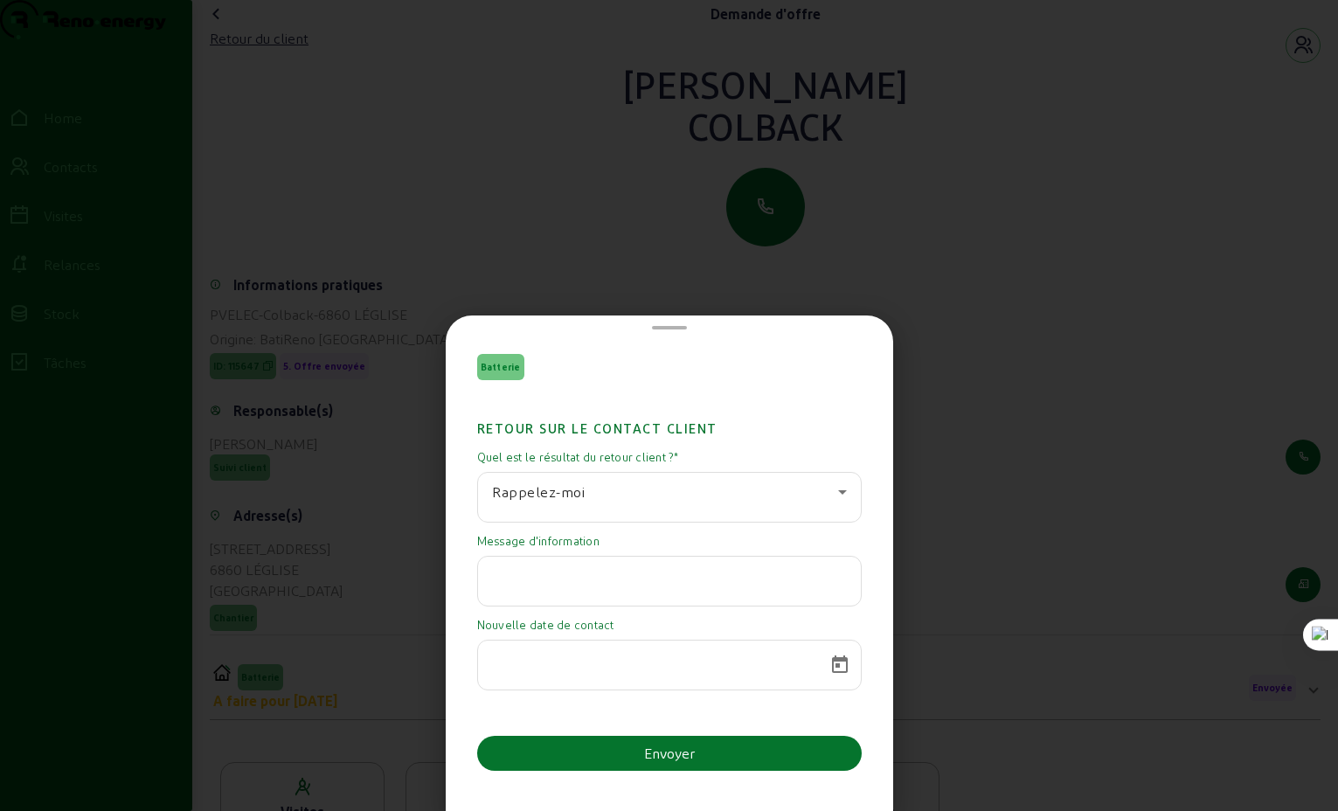
click at [703, 582] on input "text" at bounding box center [669, 576] width 355 height 21
type input "en analyse"
click at [829, 662] on span "Open calendar" at bounding box center [840, 665] width 42 height 42
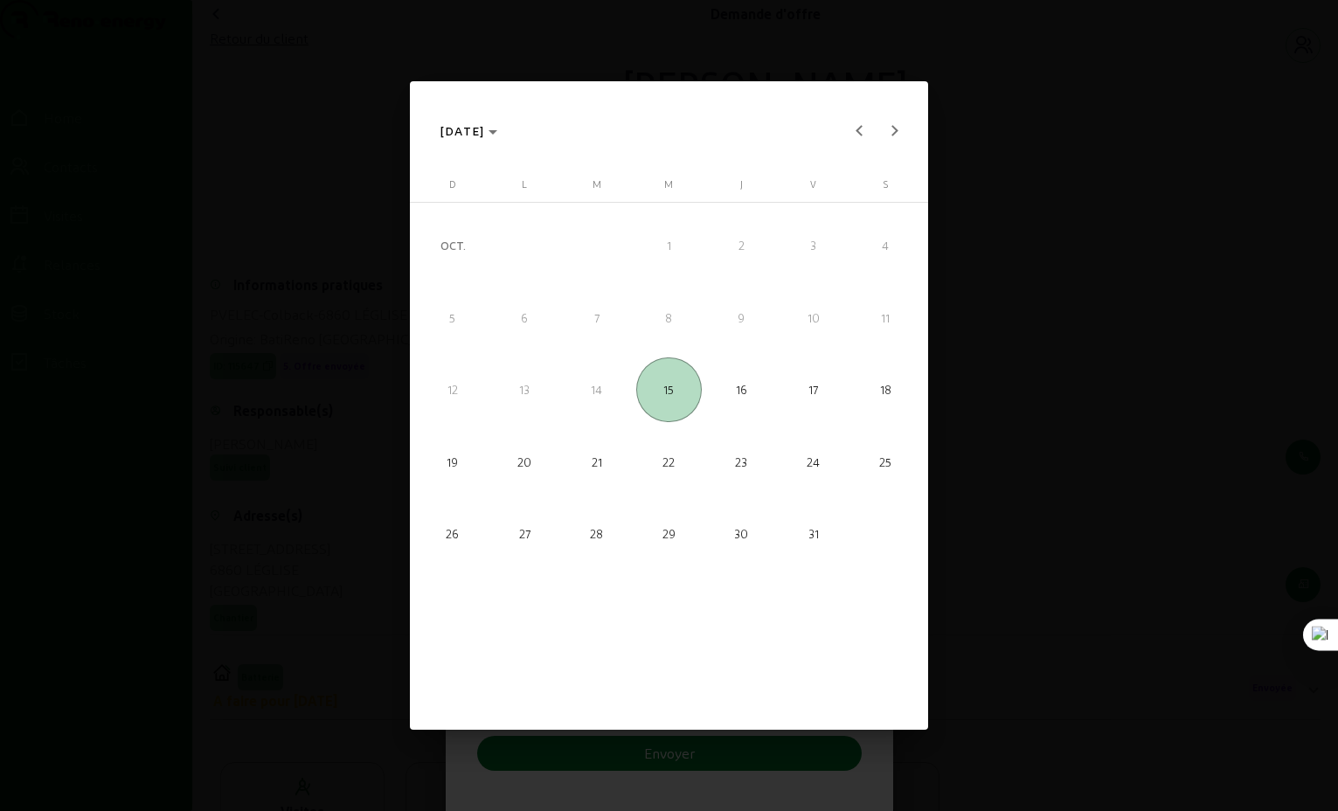
click at [673, 461] on span "22" at bounding box center [668, 461] width 65 height 65
type input "[DATE]"
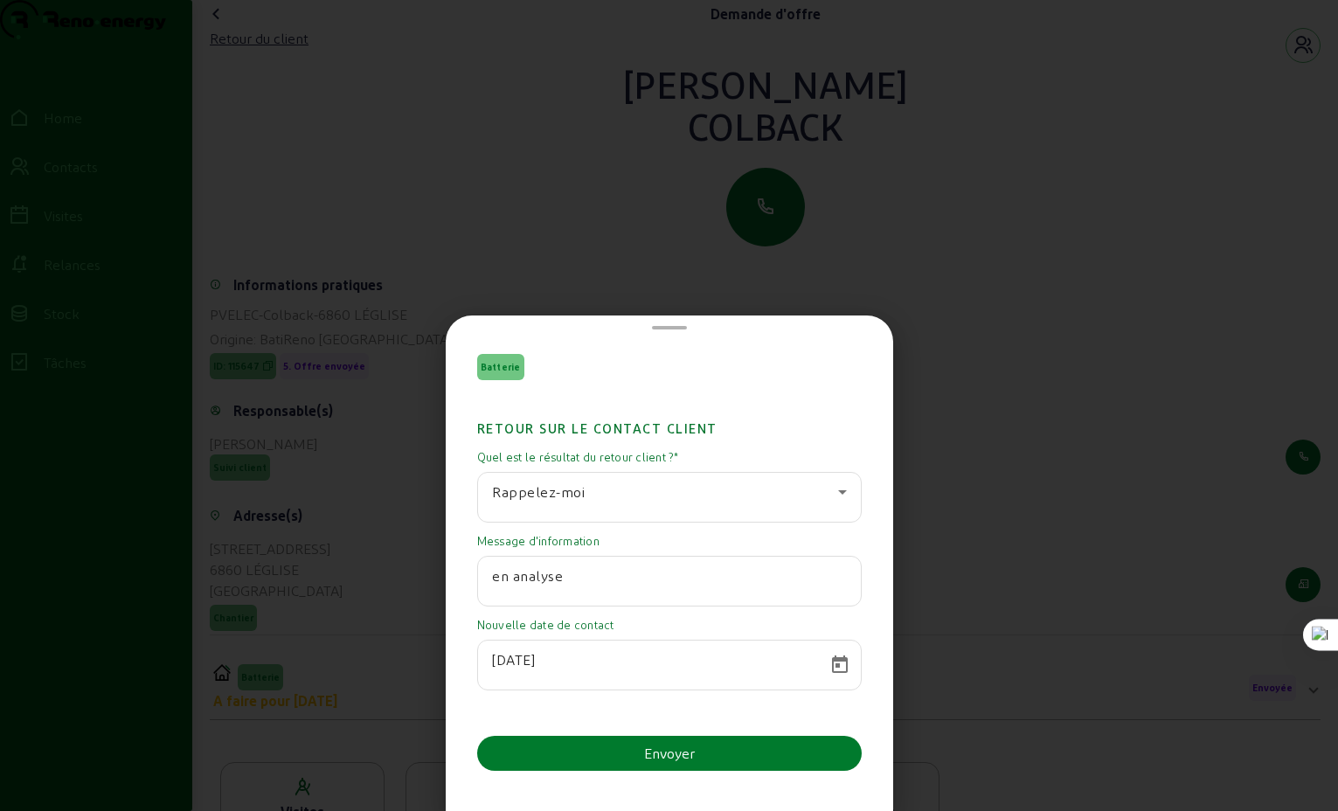
click at [677, 753] on div "Envoyer" at bounding box center [669, 753] width 51 height 21
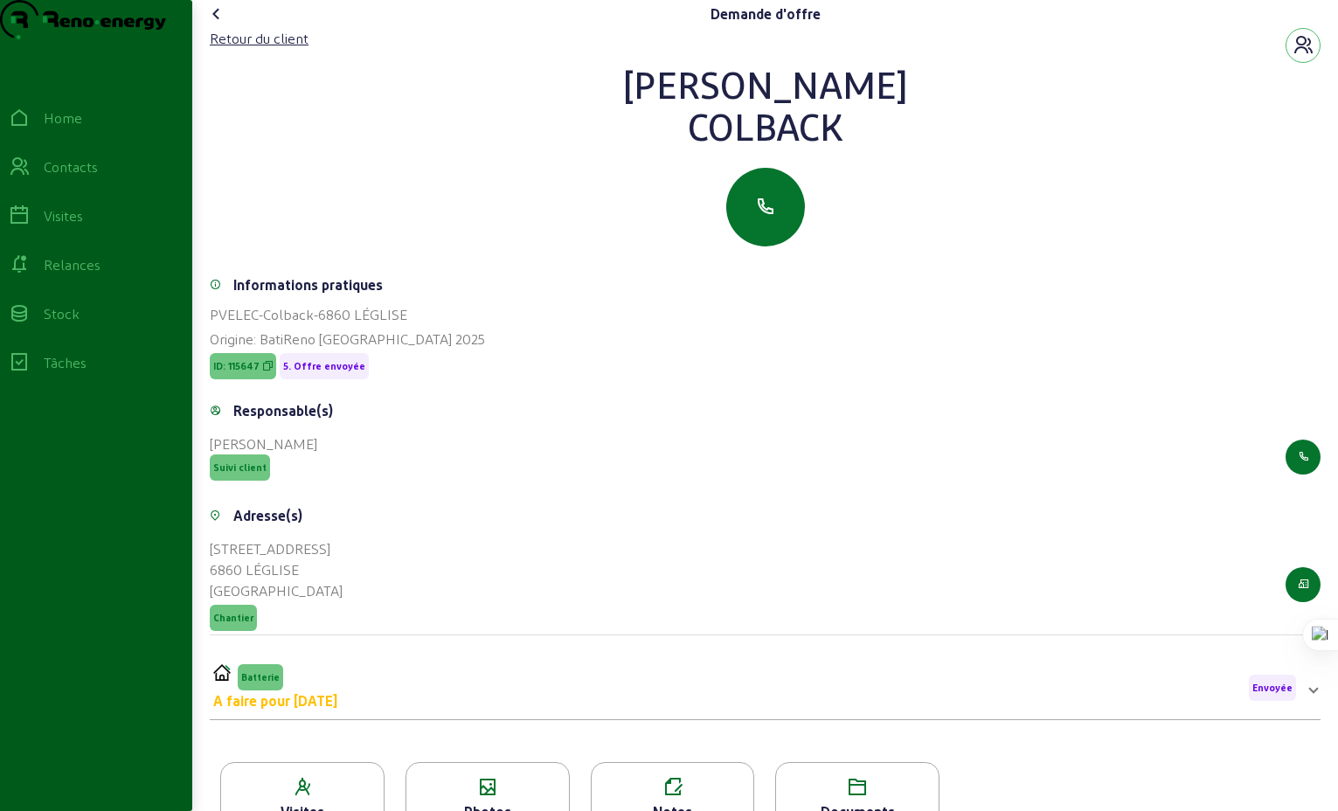
click at [224, 24] on icon at bounding box center [216, 13] width 21 height 21
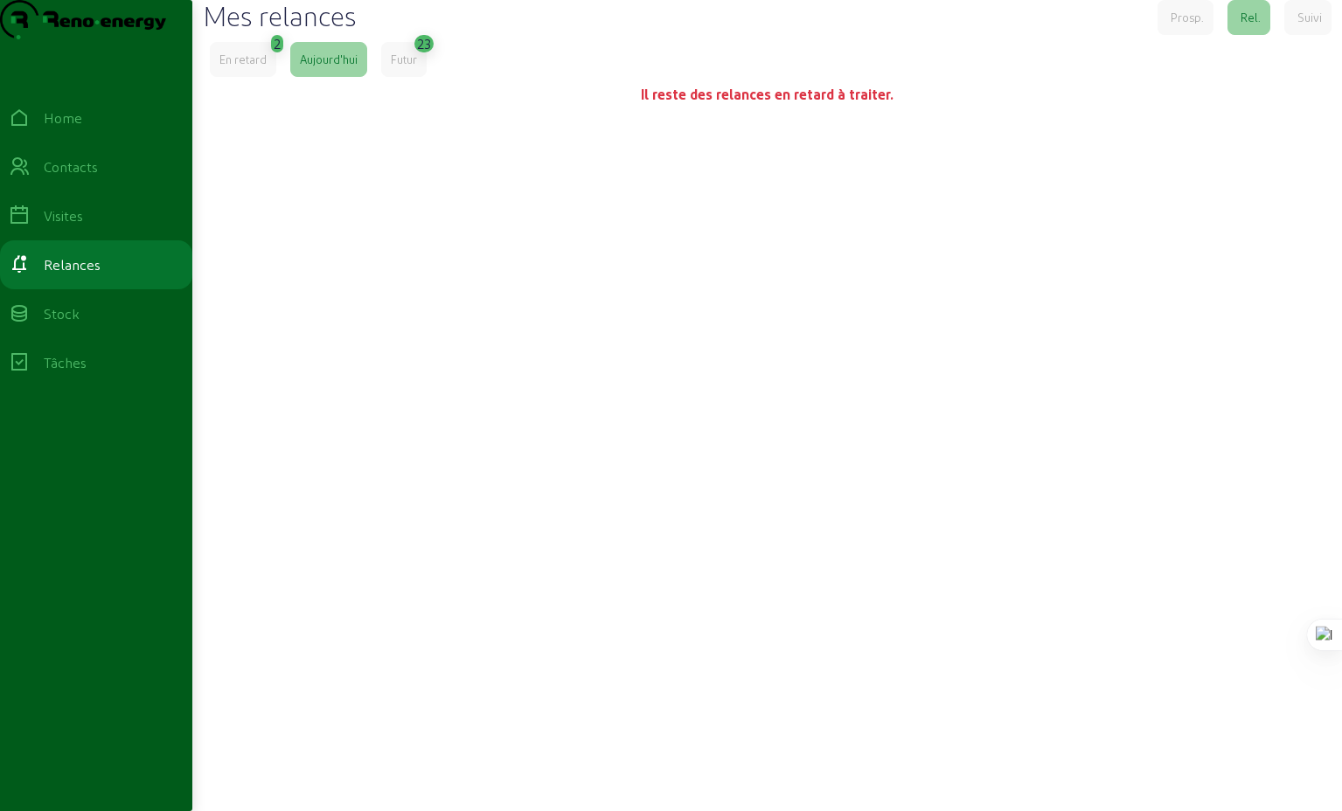
click at [406, 67] on div "Futur" at bounding box center [404, 60] width 26 height 16
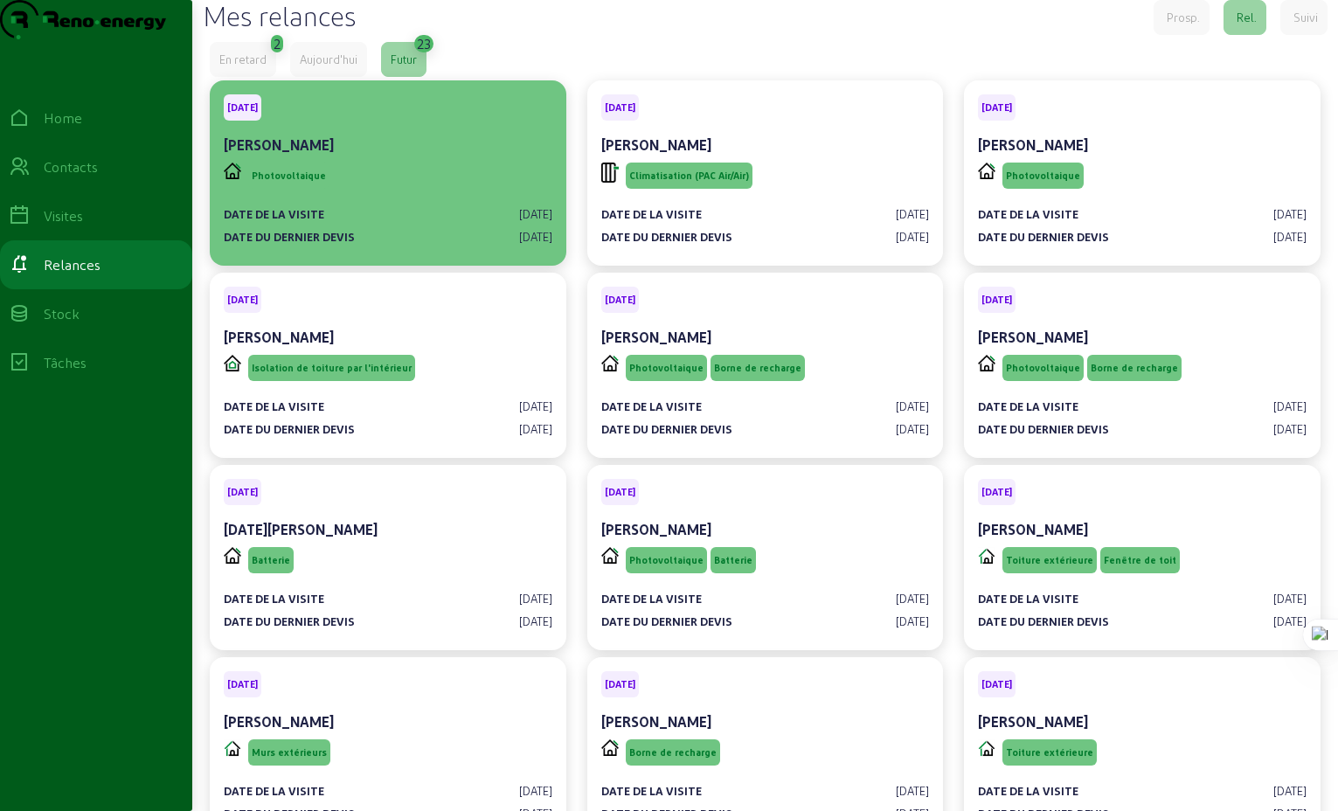
click at [417, 192] on div "Photovoltaique" at bounding box center [388, 175] width 329 height 33
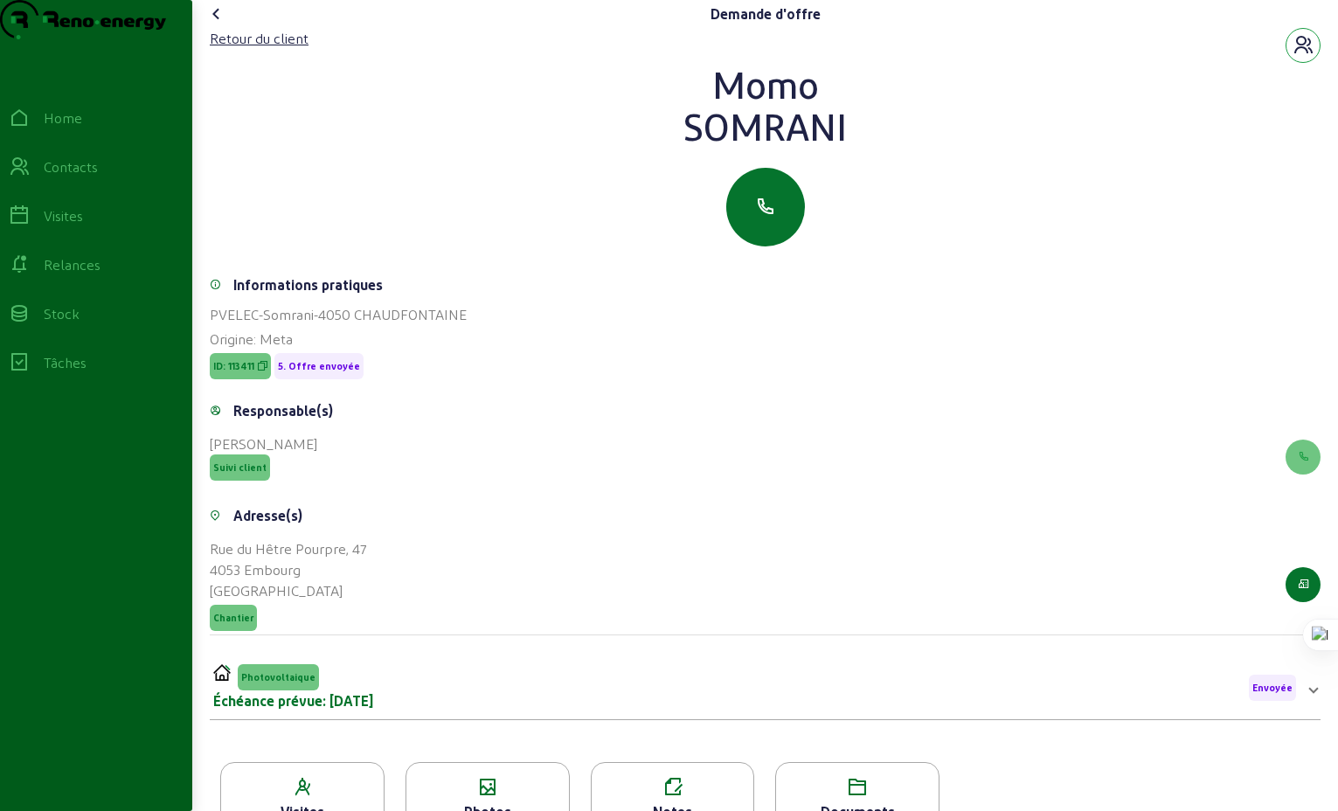
click at [1302, 56] on icon "button" at bounding box center [1303, 45] width 21 height 21
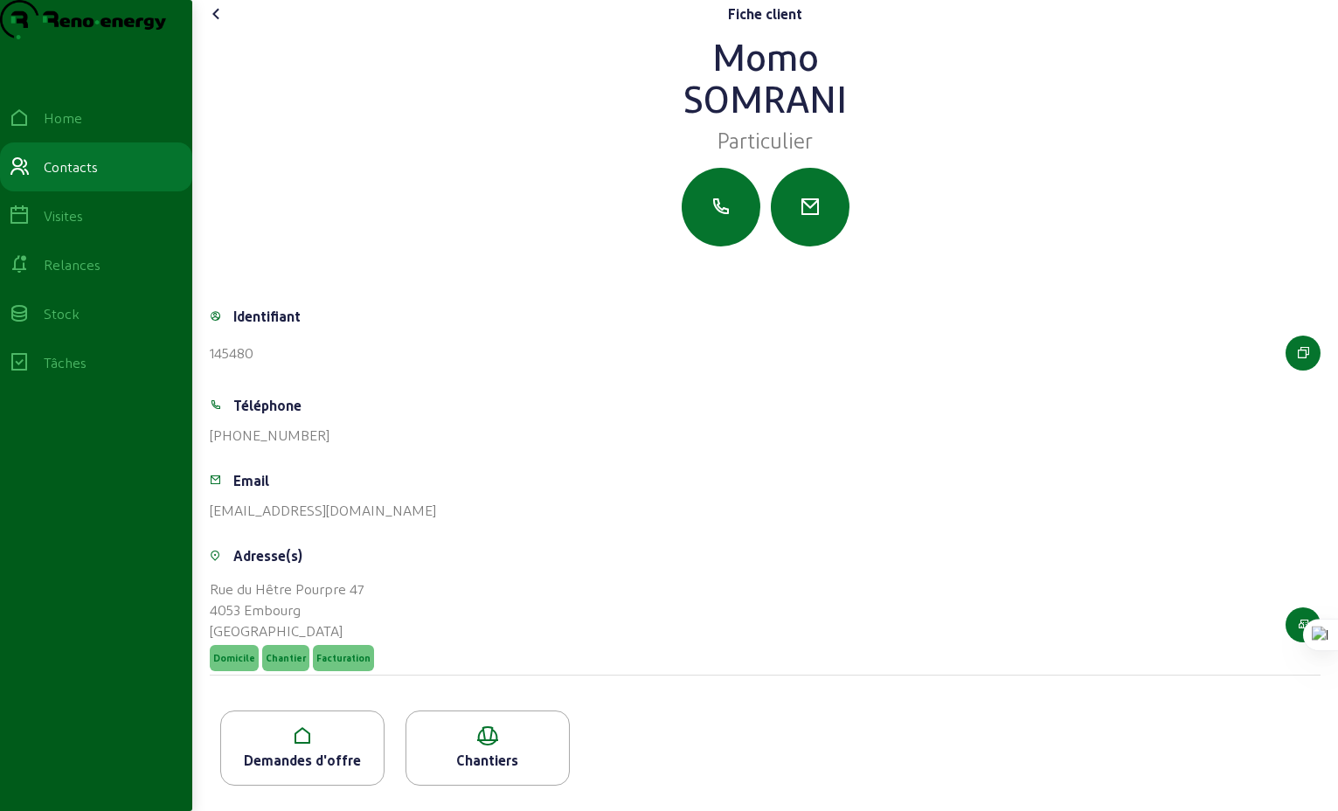
scroll to position [31, 0]
click at [223, 19] on icon at bounding box center [216, 13] width 21 height 21
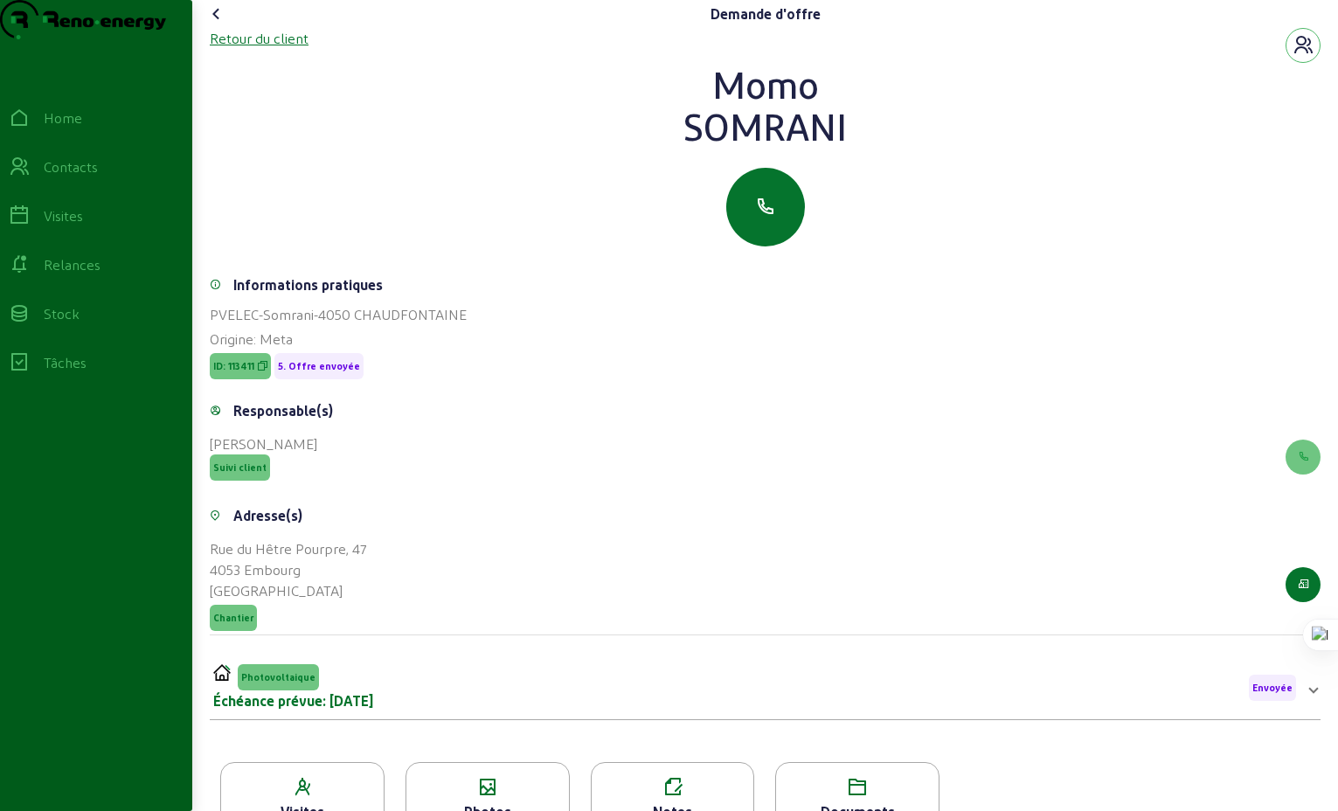
click at [281, 49] on div "Retour du client" at bounding box center [259, 38] width 99 height 21
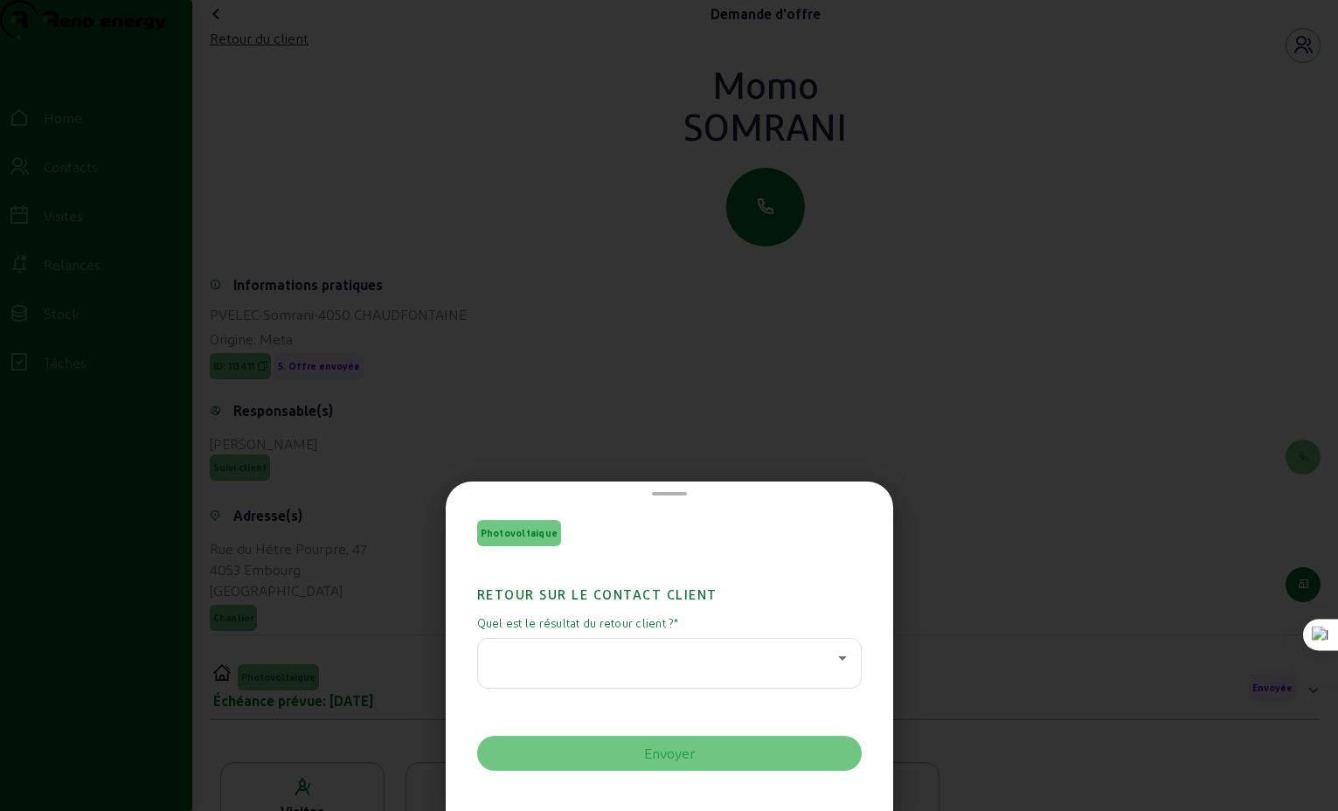
click at [838, 657] on icon at bounding box center [842, 658] width 9 height 4
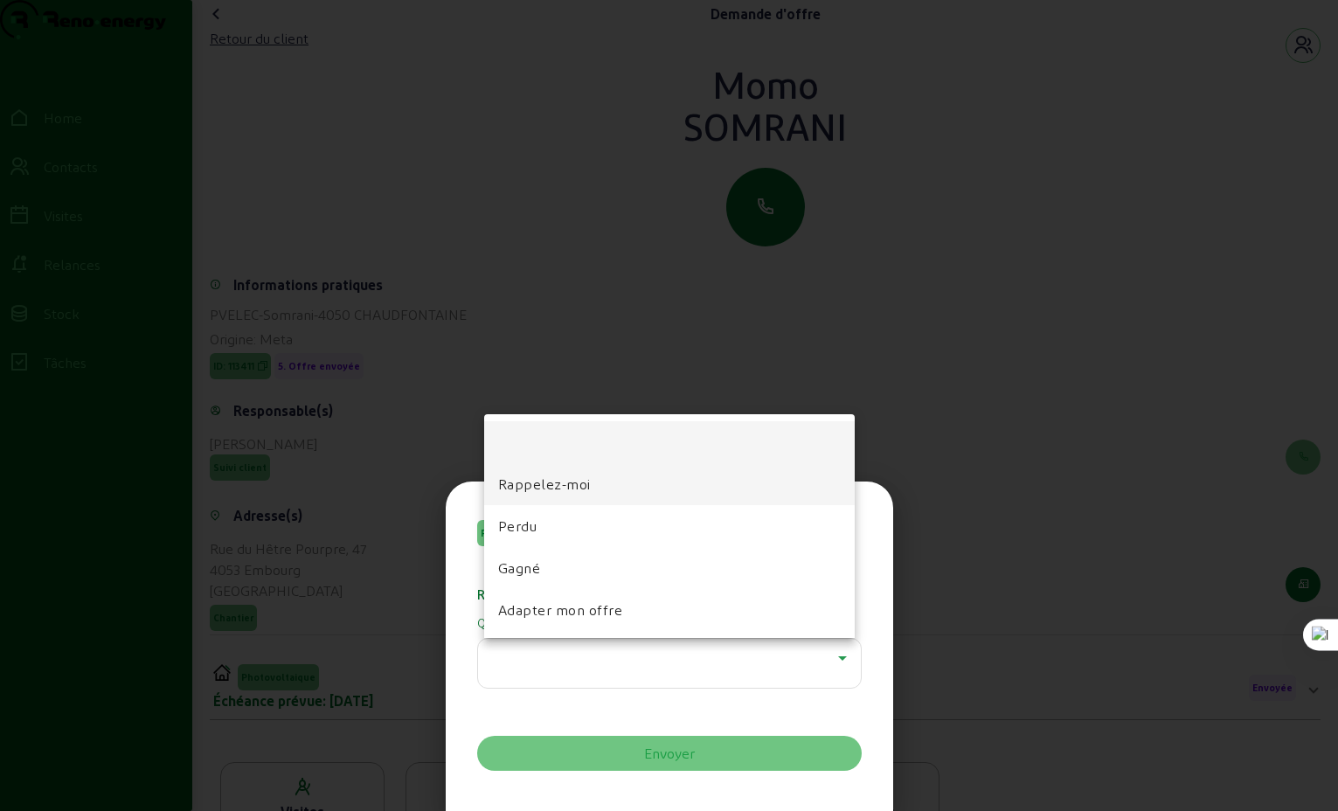
click at [538, 482] on span "Rappelez-moi" at bounding box center [544, 484] width 93 height 21
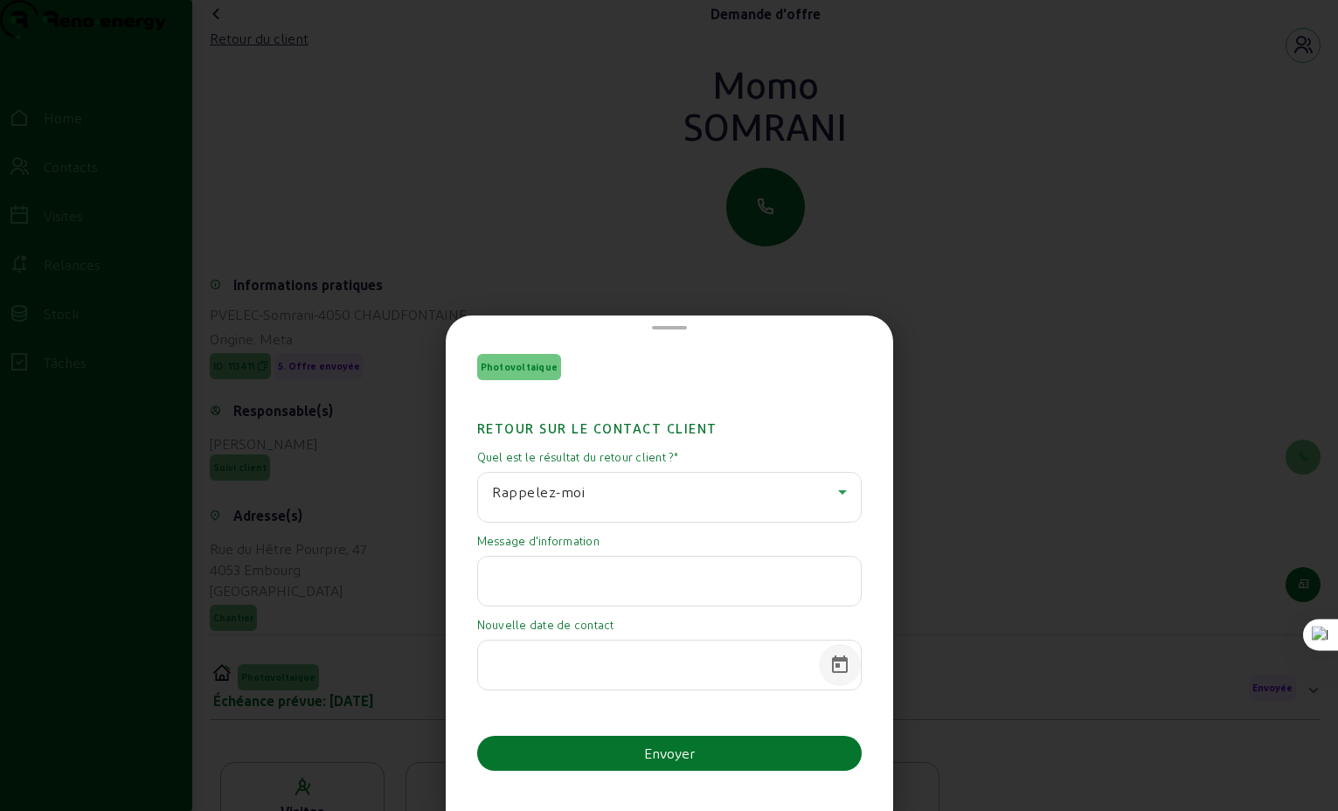
click at [830, 664] on span "Open calendar" at bounding box center [840, 665] width 42 height 42
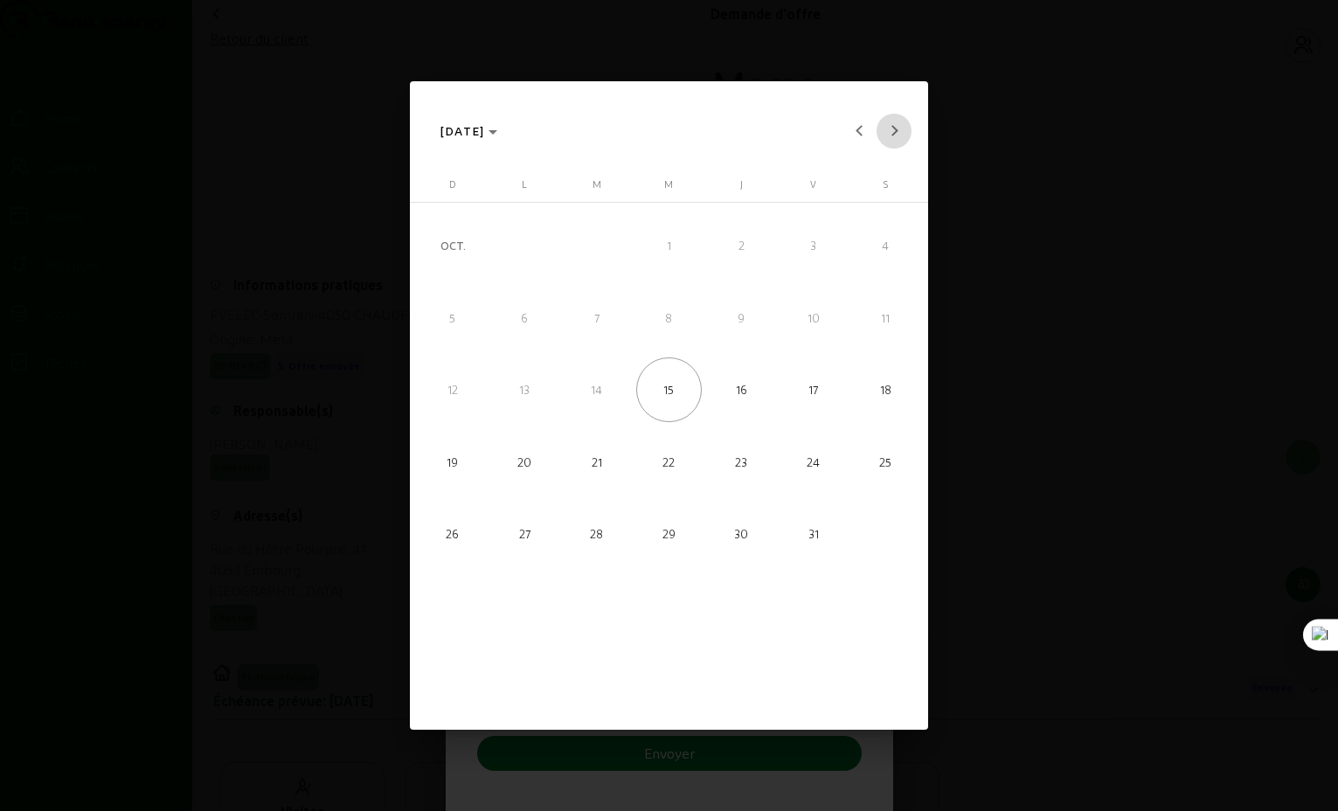
click at [896, 130] on button "Next month" at bounding box center [894, 131] width 35 height 35
click at [453, 465] on span "16" at bounding box center [452, 461] width 65 height 65
type input "[DATE]"
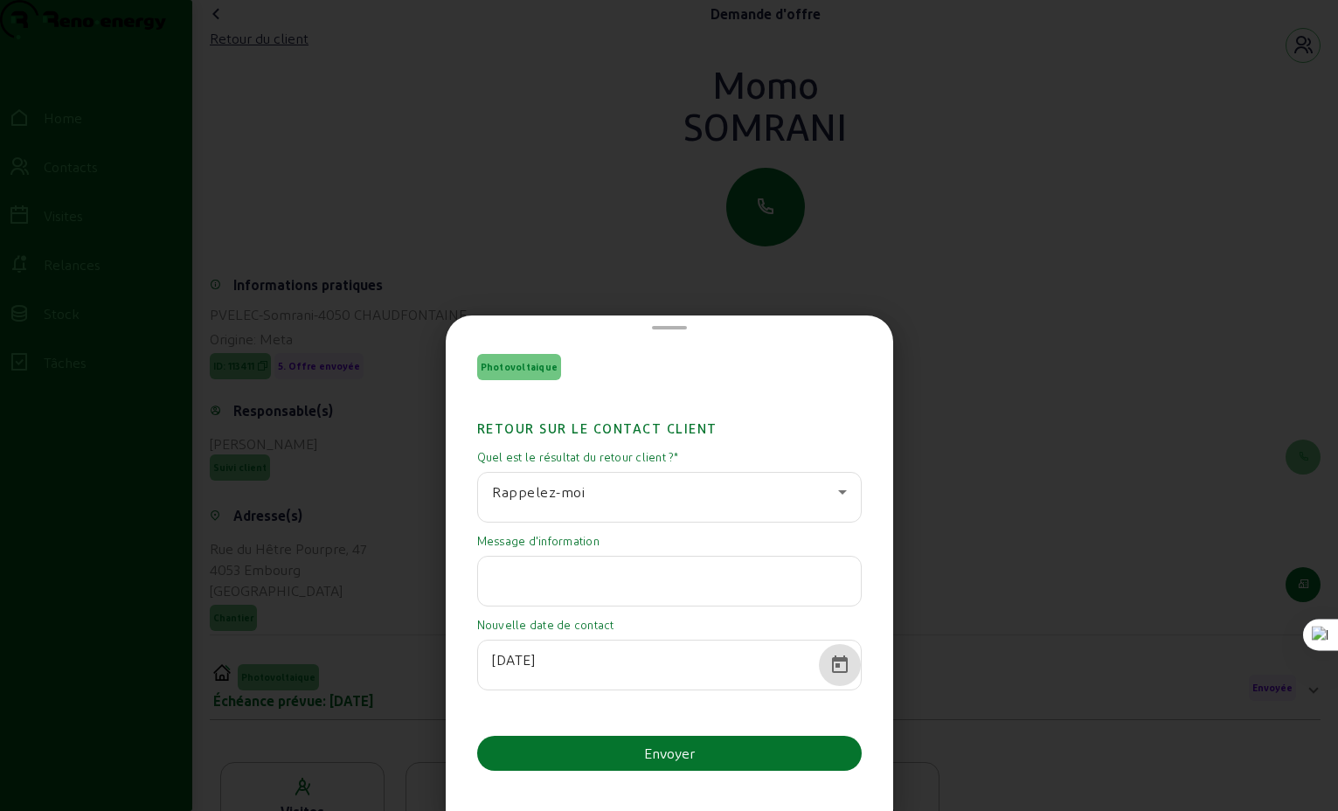
click at [562, 580] on input "text" at bounding box center [669, 576] width 355 height 21
type input "en attente devis PAC dont visite deviseur prévue en novembre"
click at [668, 752] on div "Envoyer" at bounding box center [669, 753] width 51 height 21
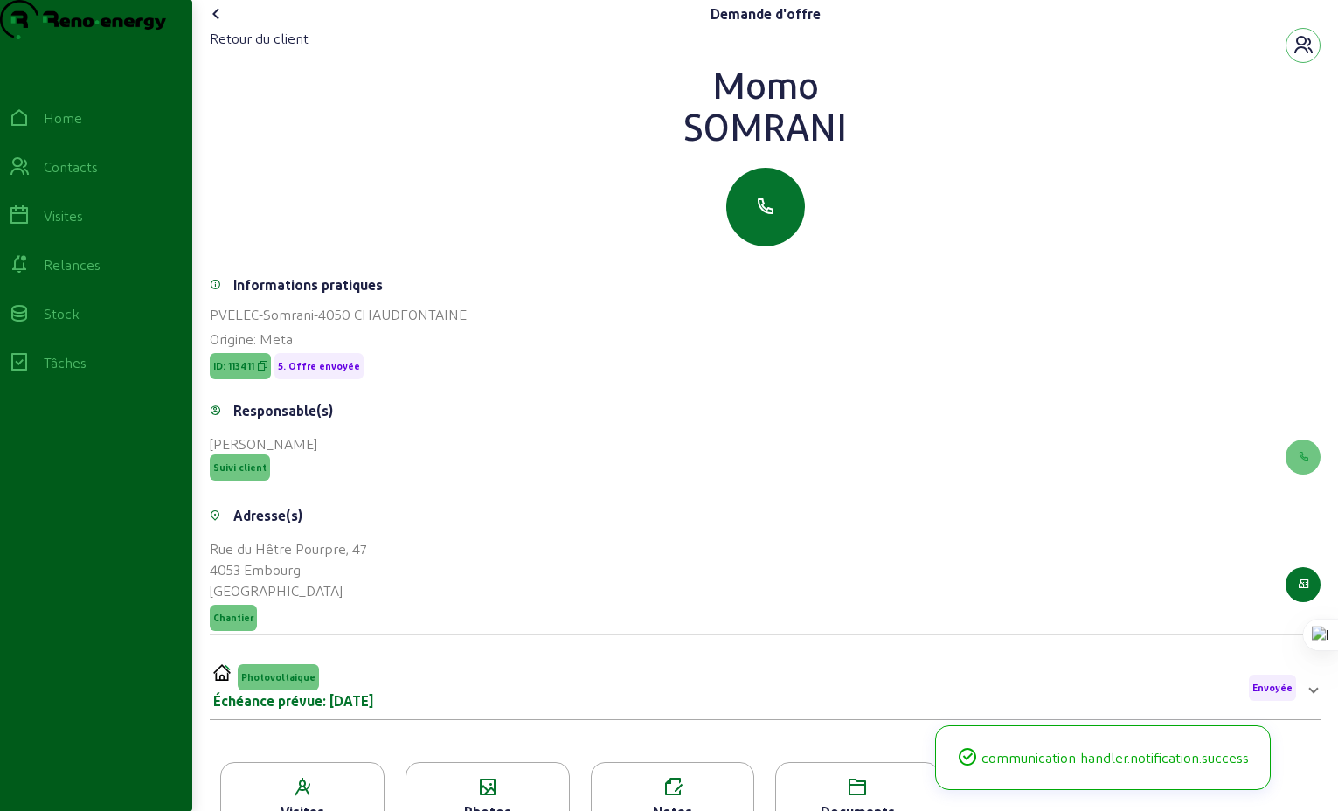
click at [221, 24] on icon at bounding box center [216, 13] width 21 height 21
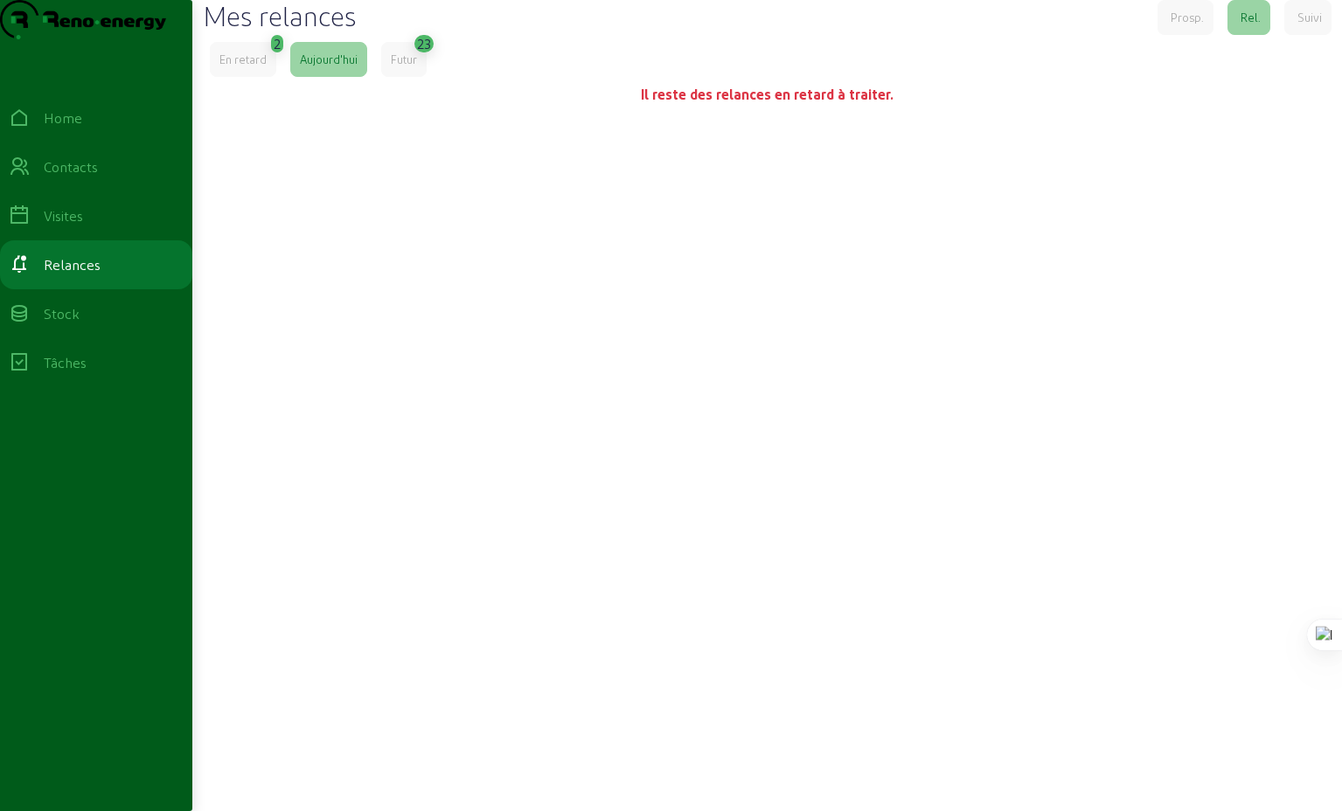
click at [400, 67] on div "Futur" at bounding box center [404, 60] width 26 height 16
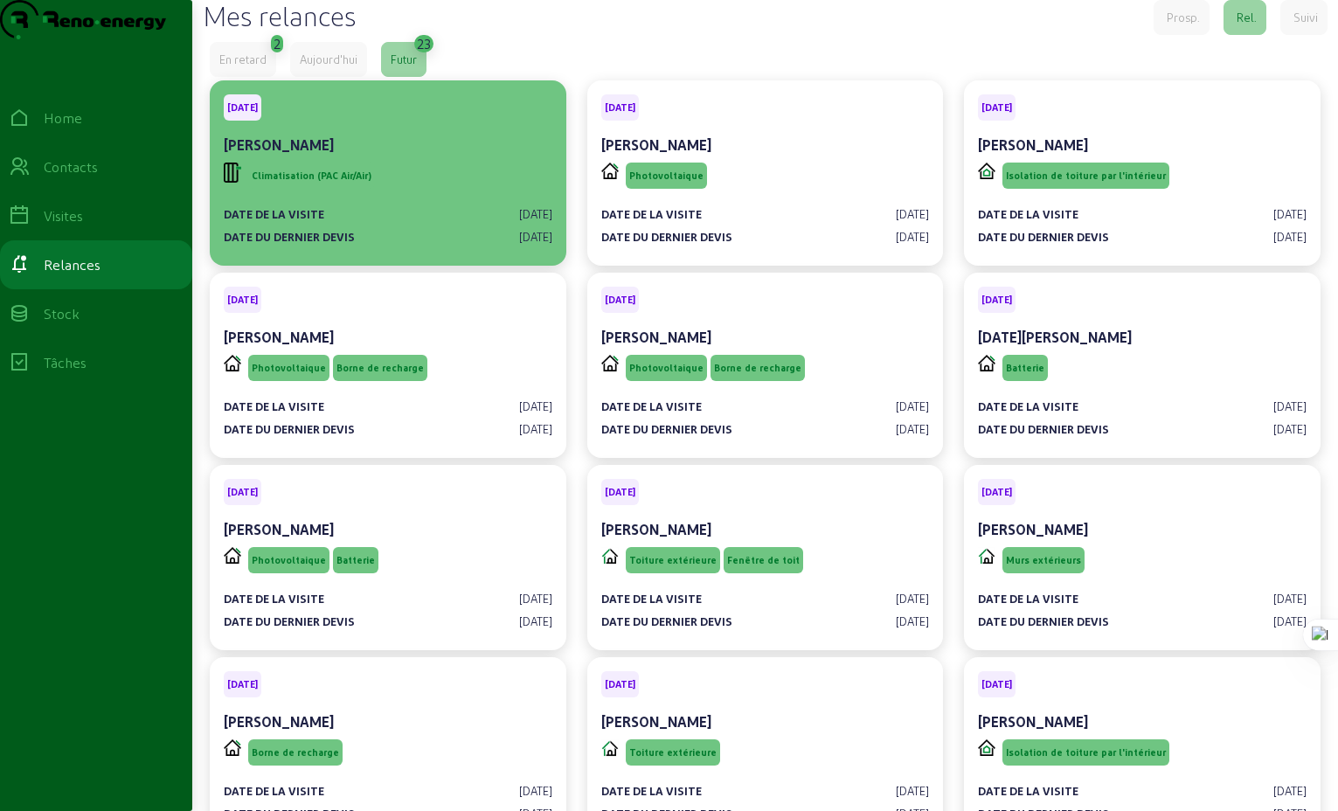
click at [417, 192] on div "Climatisation (PAC Air/Air)" at bounding box center [388, 175] width 329 height 33
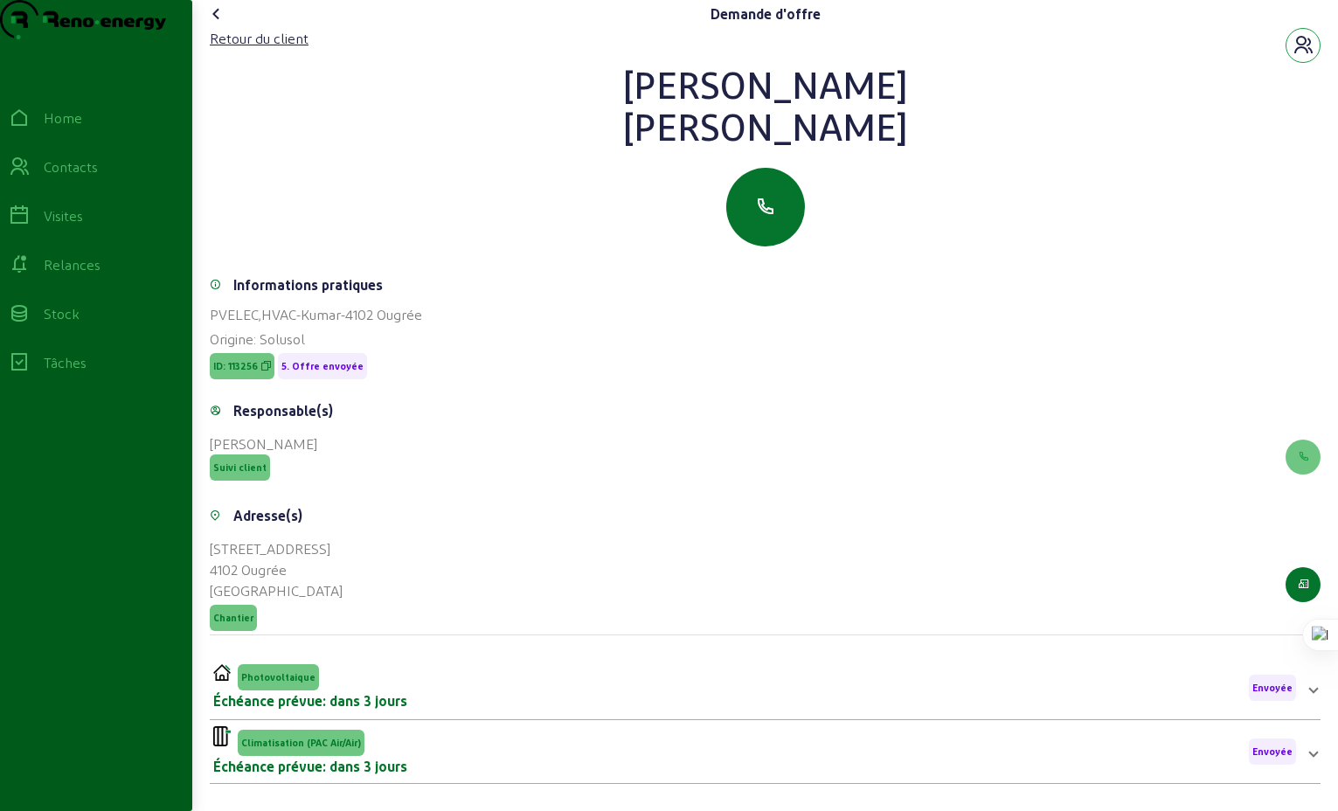
click at [1301, 56] on icon "button" at bounding box center [1303, 45] width 21 height 21
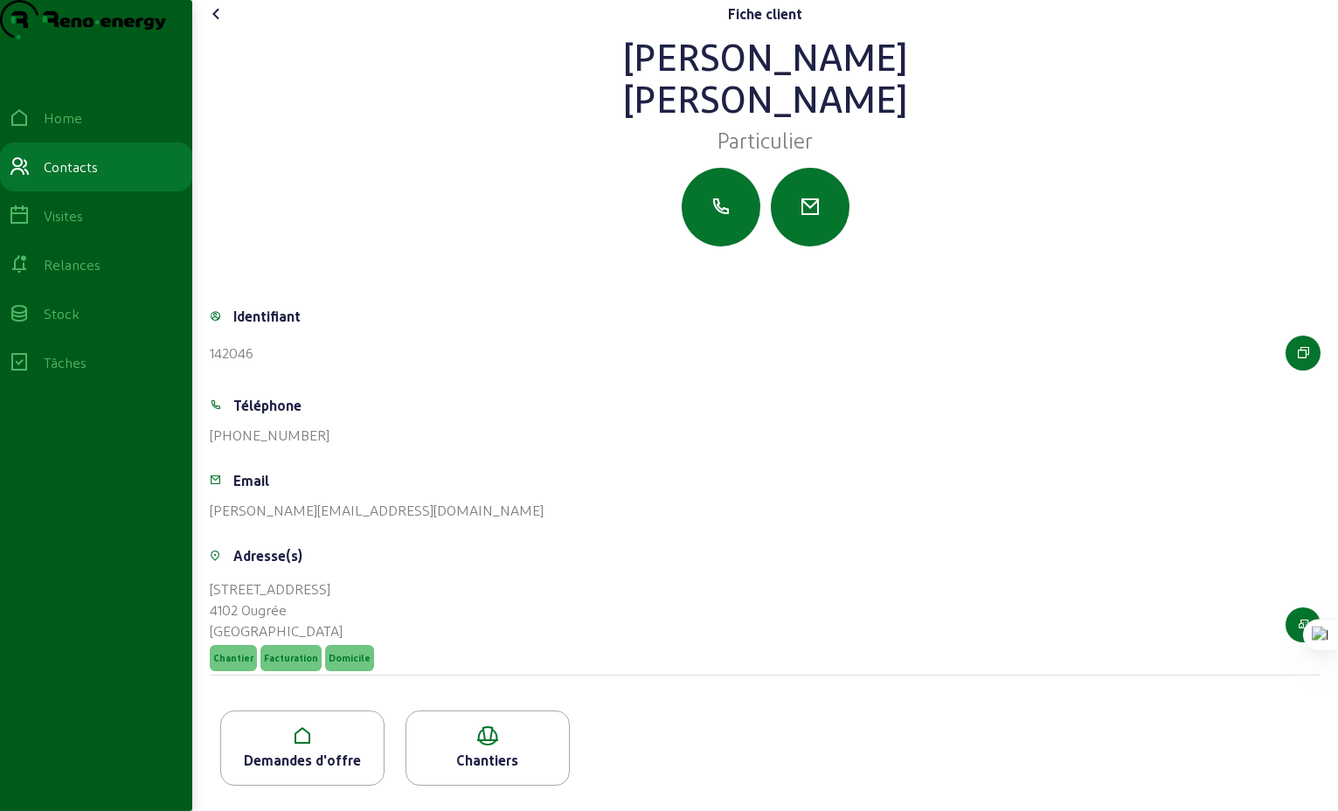
scroll to position [31, 0]
click at [222, 17] on icon at bounding box center [216, 13] width 21 height 21
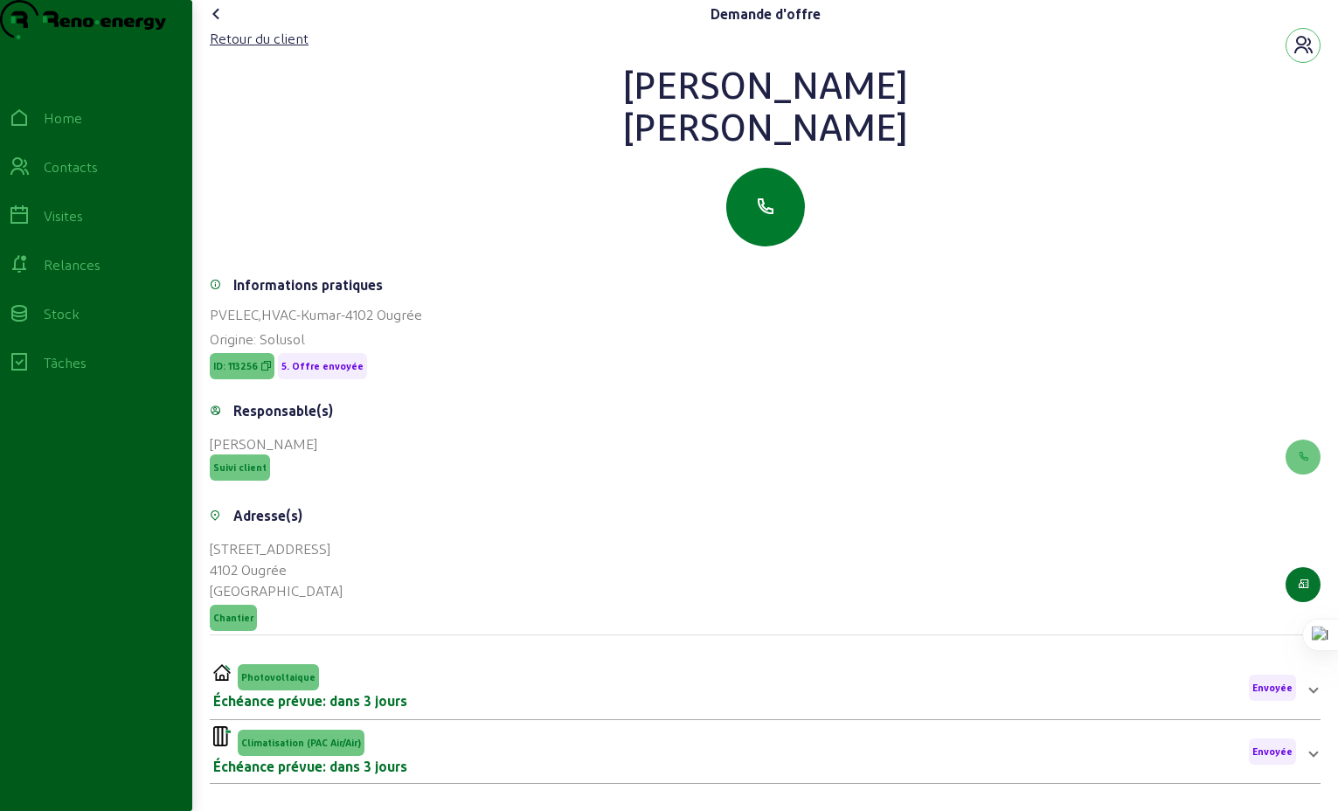
click at [766, 218] on icon "button" at bounding box center [765, 207] width 21 height 21
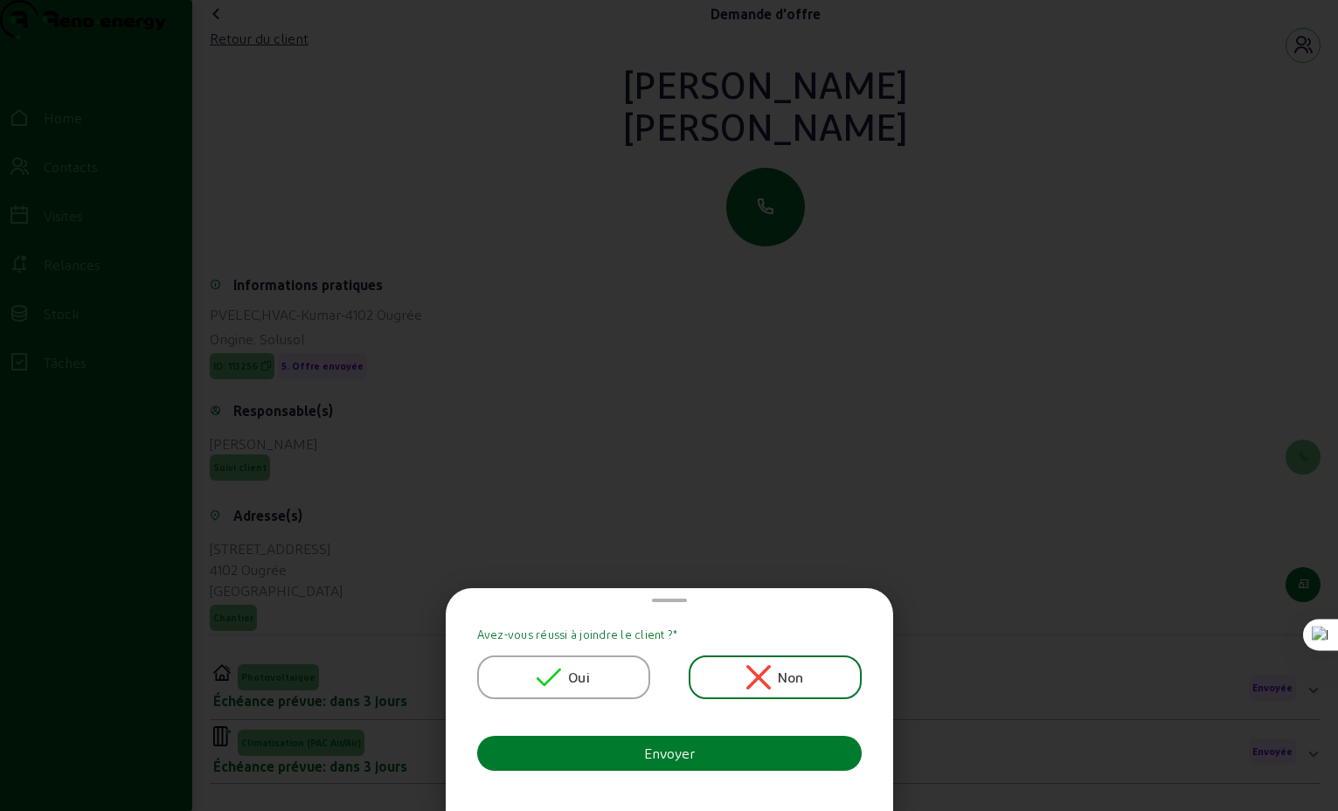
click at [672, 754] on div "Envoyer" at bounding box center [669, 753] width 51 height 21
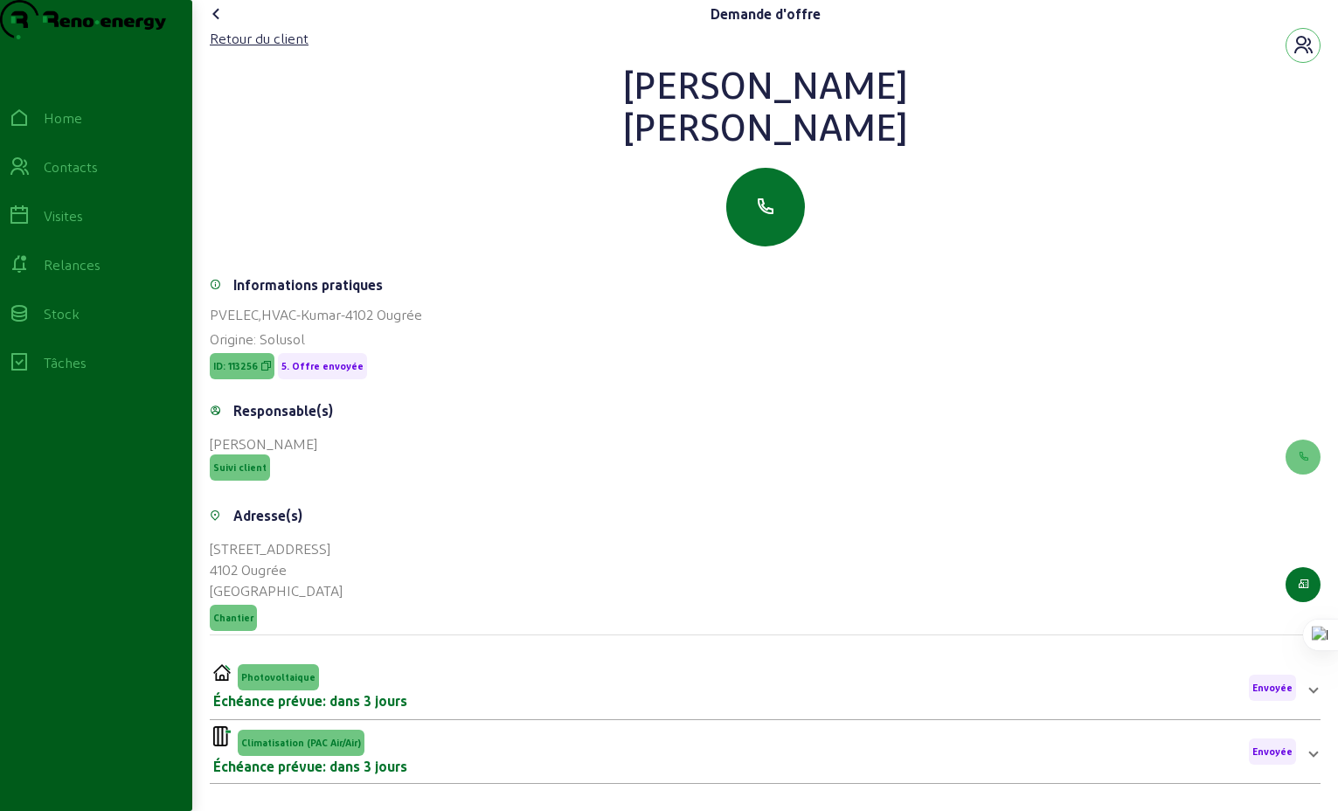
click at [219, 24] on icon at bounding box center [216, 13] width 21 height 21
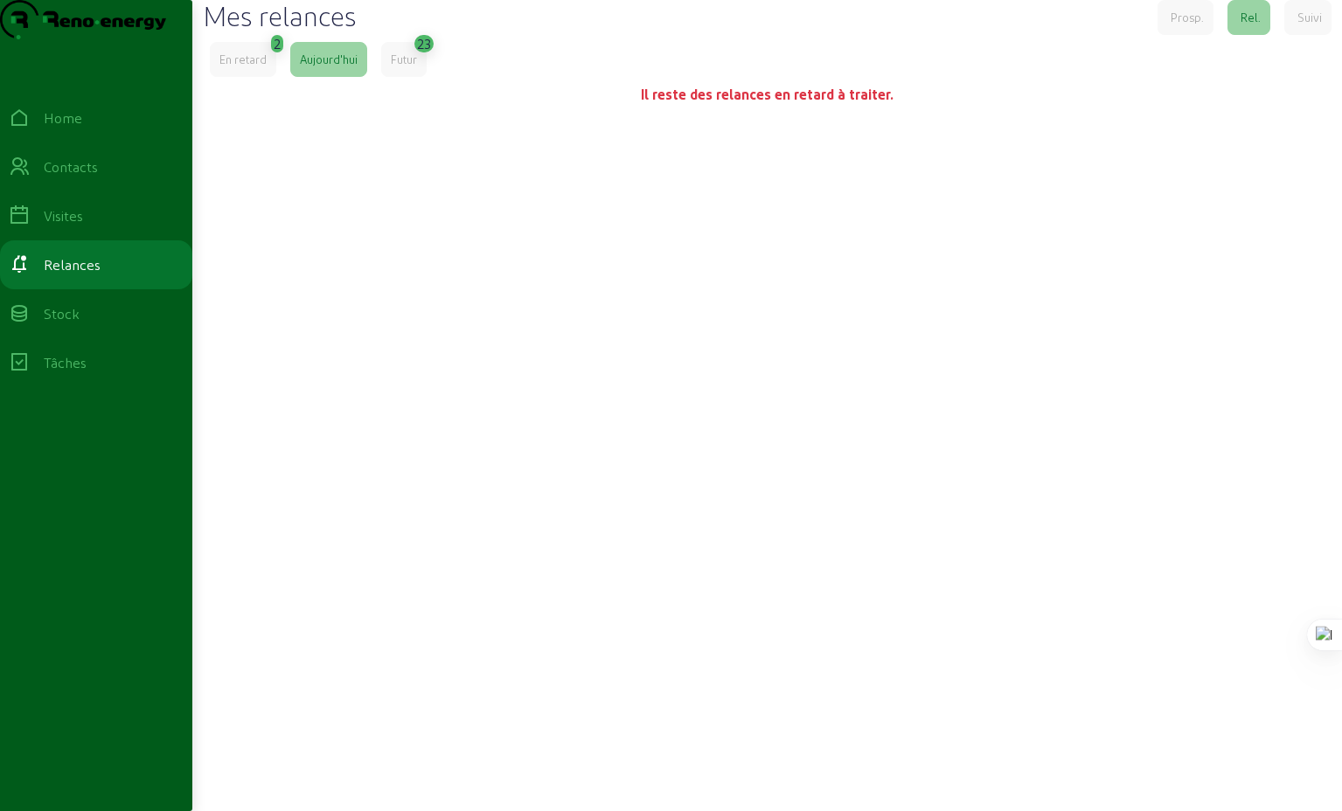
click at [410, 67] on div "Futur" at bounding box center [404, 60] width 26 height 16
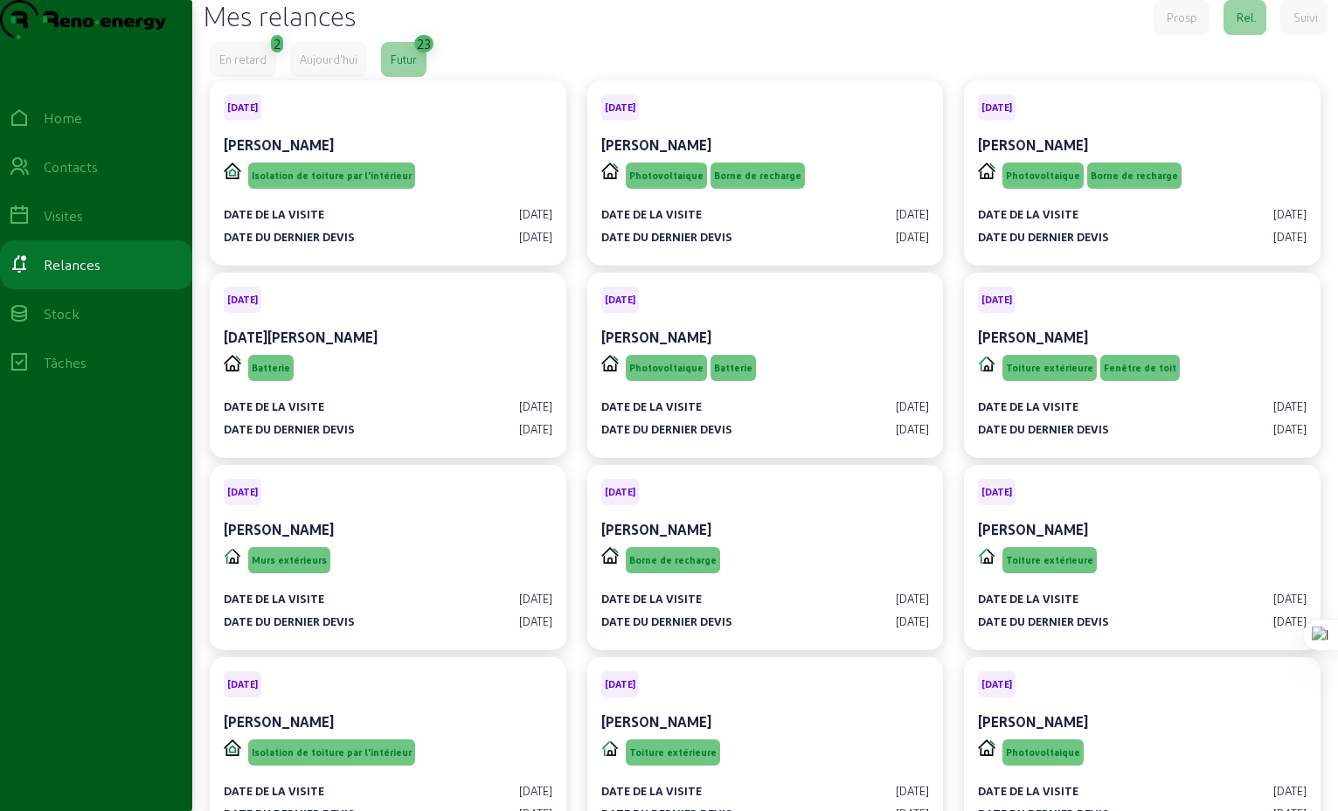
click at [758, 35] on div "Mes relances Prosp. Rel. Suivi" at bounding box center [765, 17] width 1125 height 35
click at [664, 77] on div "En retard 2 [DATE] Futur 23" at bounding box center [765, 59] width 1111 height 35
click at [241, 67] on div "En retard" at bounding box center [242, 60] width 47 height 16
